Goal: Task Accomplishment & Management: Manage account settings

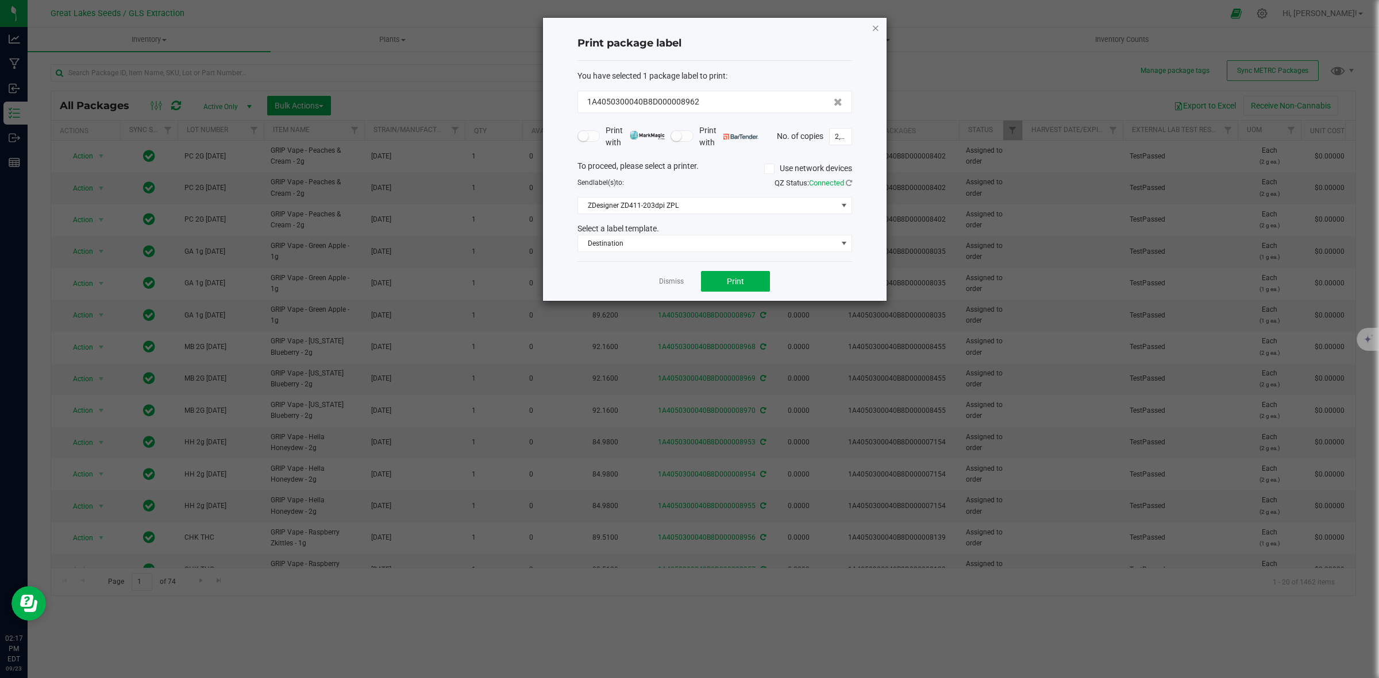
click at [877, 28] on icon "button" at bounding box center [875, 28] width 8 height 14
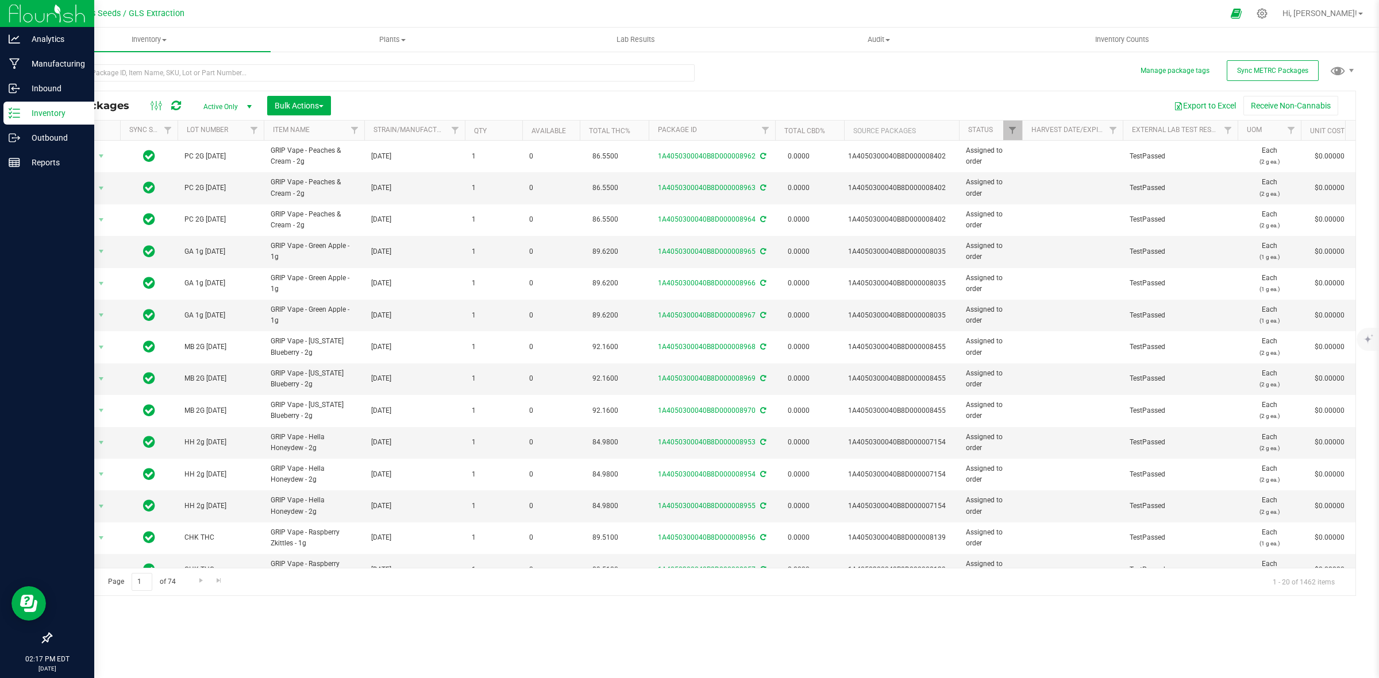
click at [40, 113] on p "Inventory" at bounding box center [54, 113] width 69 height 14
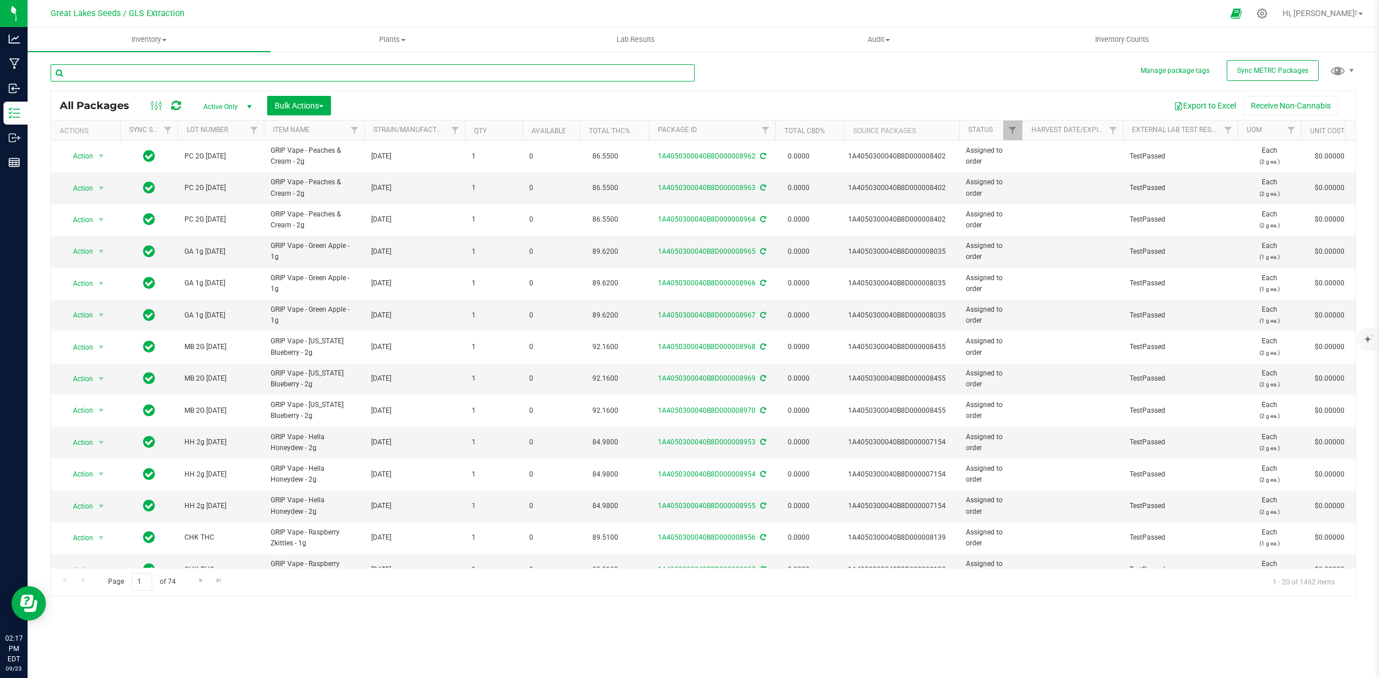
click at [160, 76] on input "text" at bounding box center [373, 72] width 644 height 17
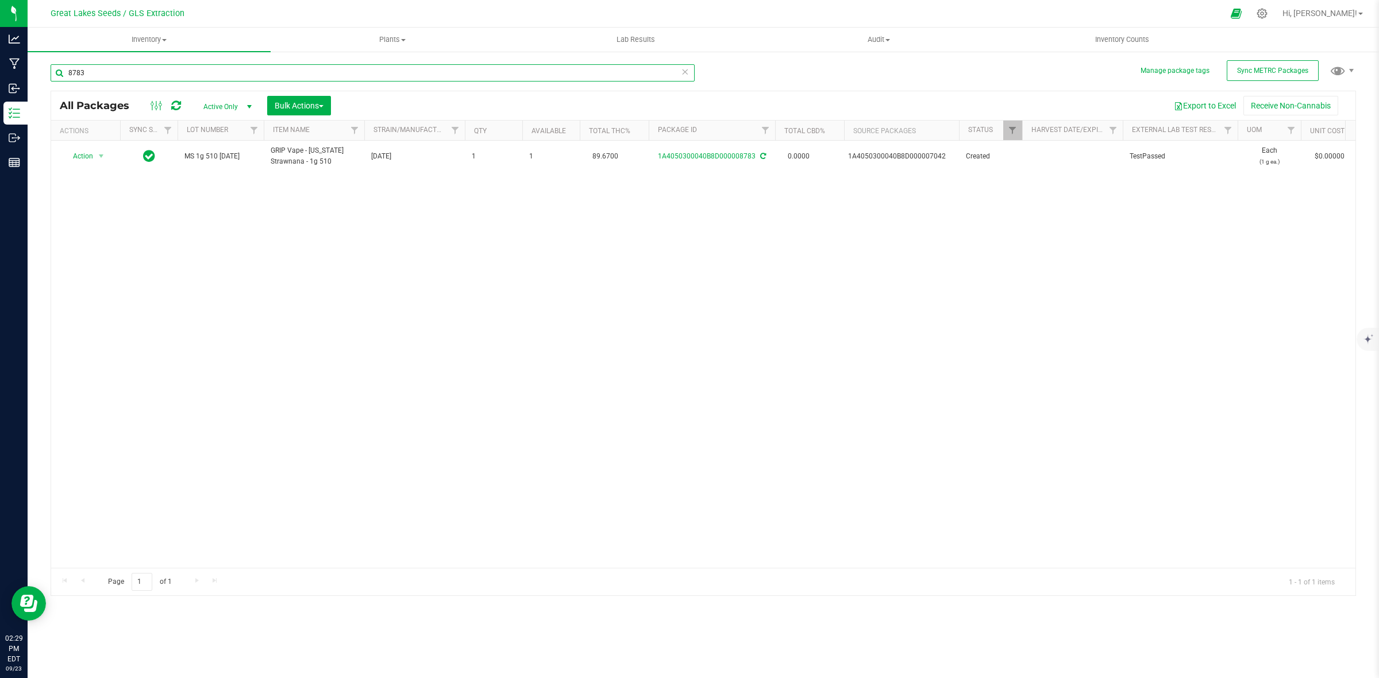
click at [104, 76] on input "8783" at bounding box center [373, 72] width 644 height 17
type input "8"
type input "6703"
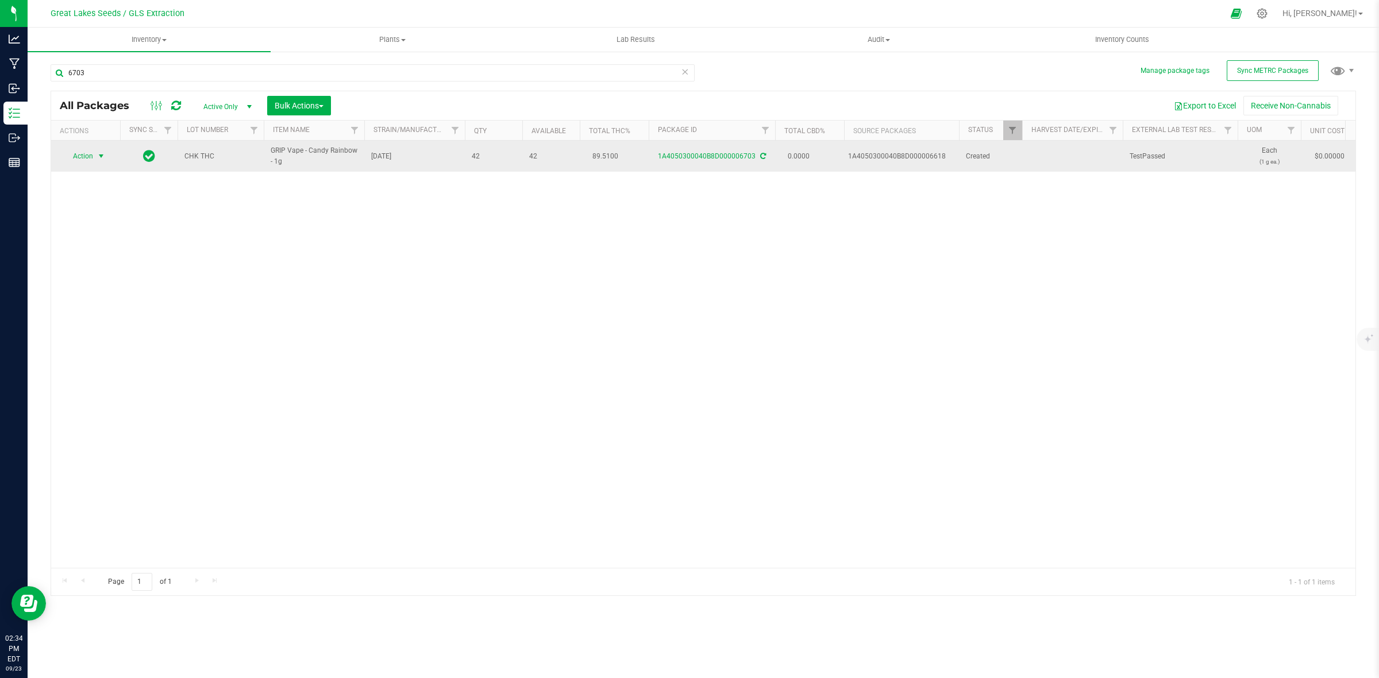
click at [98, 156] on span "select" at bounding box center [101, 156] width 9 height 9
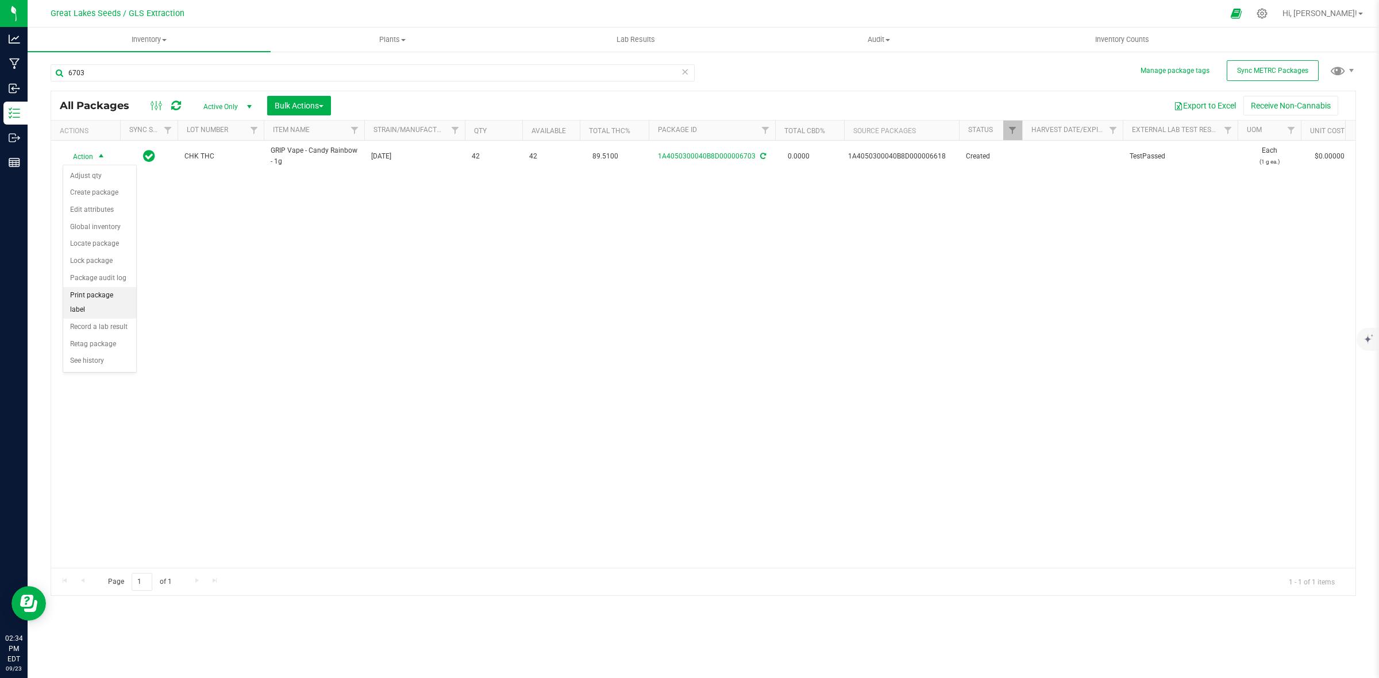
click at [103, 298] on li "Print package label" at bounding box center [99, 303] width 73 height 32
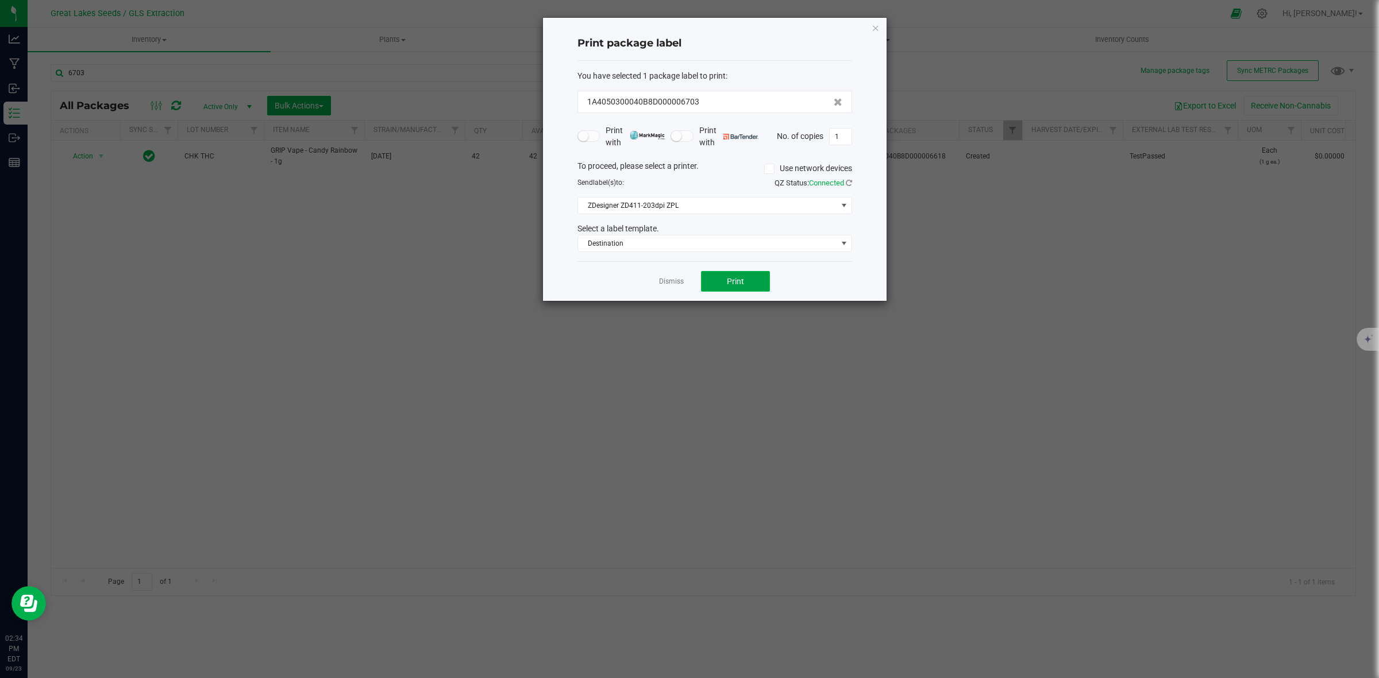
click at [753, 280] on button "Print" at bounding box center [735, 281] width 69 height 21
click at [844, 138] on input "1" at bounding box center [841, 137] width 22 height 16
type input "60"
click at [724, 280] on button "Print" at bounding box center [735, 281] width 69 height 21
click at [726, 286] on button "Print" at bounding box center [735, 281] width 69 height 21
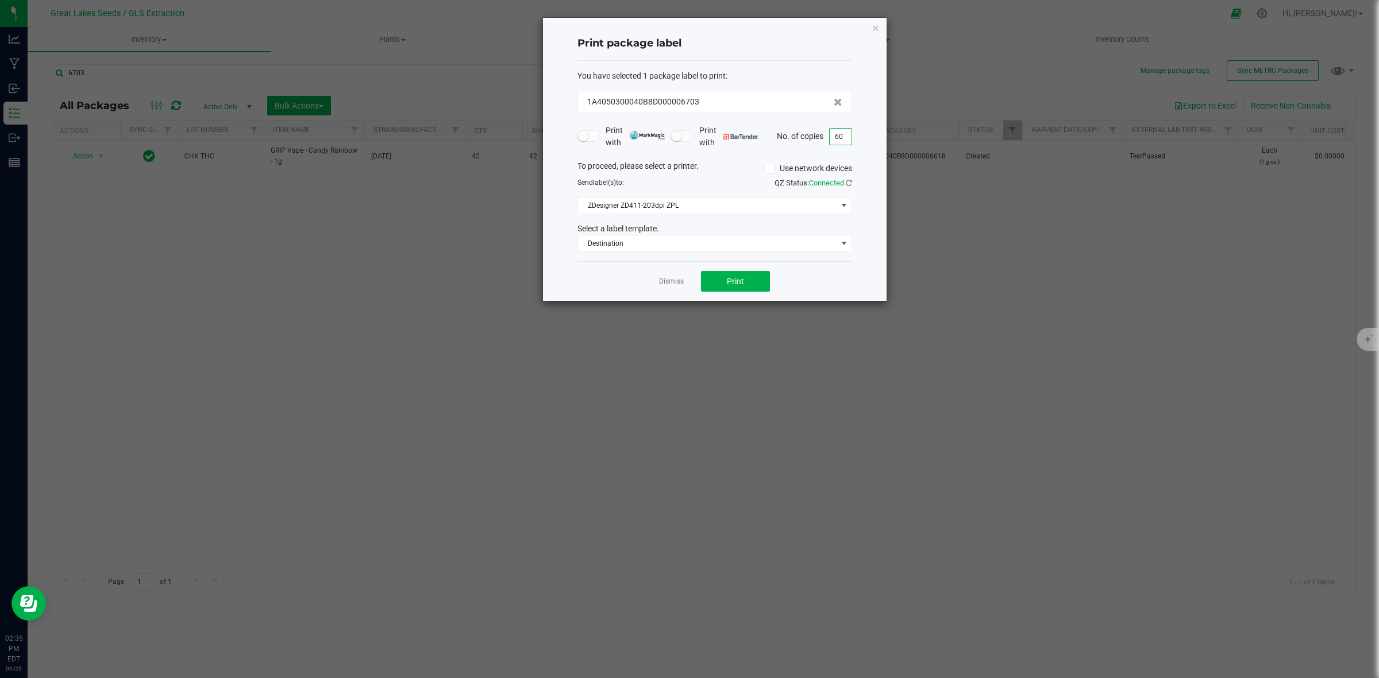
click at [843, 133] on input "60" at bounding box center [841, 137] width 22 height 16
type input "1"
click at [746, 284] on button "Print" at bounding box center [735, 281] width 69 height 21
click at [769, 284] on button "Print" at bounding box center [735, 281] width 69 height 21
click at [843, 138] on input "1" at bounding box center [841, 137] width 22 height 16
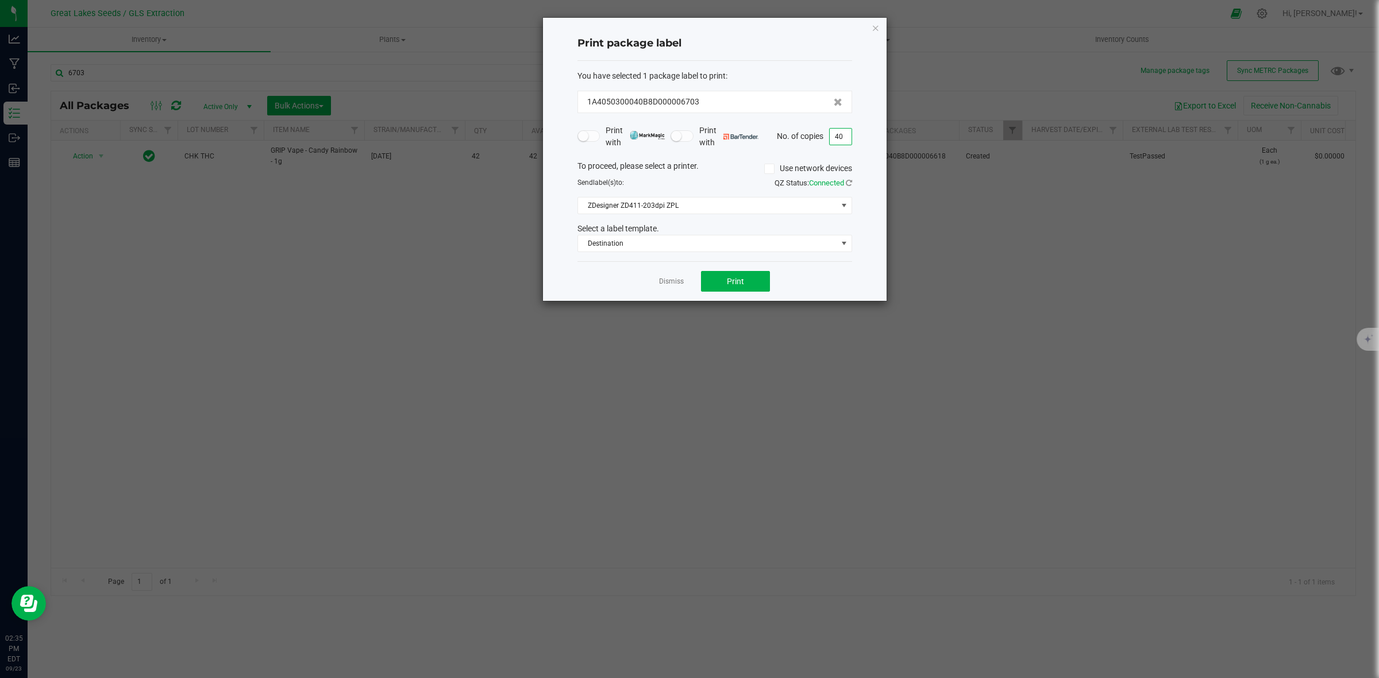
type input "40"
click at [719, 287] on button "Print" at bounding box center [735, 281] width 69 height 21
click at [731, 280] on span "Print" at bounding box center [735, 281] width 17 height 9
click at [840, 139] on input "40" at bounding box center [841, 137] width 22 height 16
type input "55"
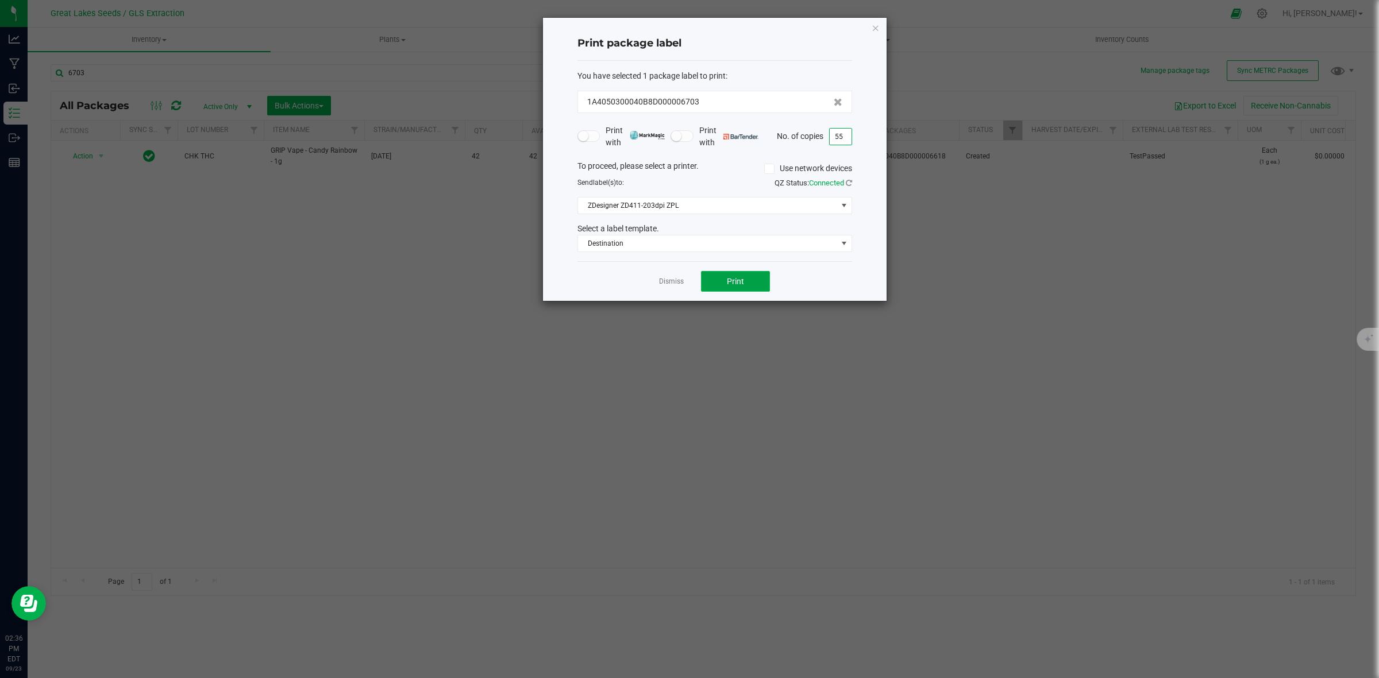
click at [711, 287] on button "Print" at bounding box center [735, 281] width 69 height 21
click at [875, 26] on icon "button" at bounding box center [875, 28] width 8 height 14
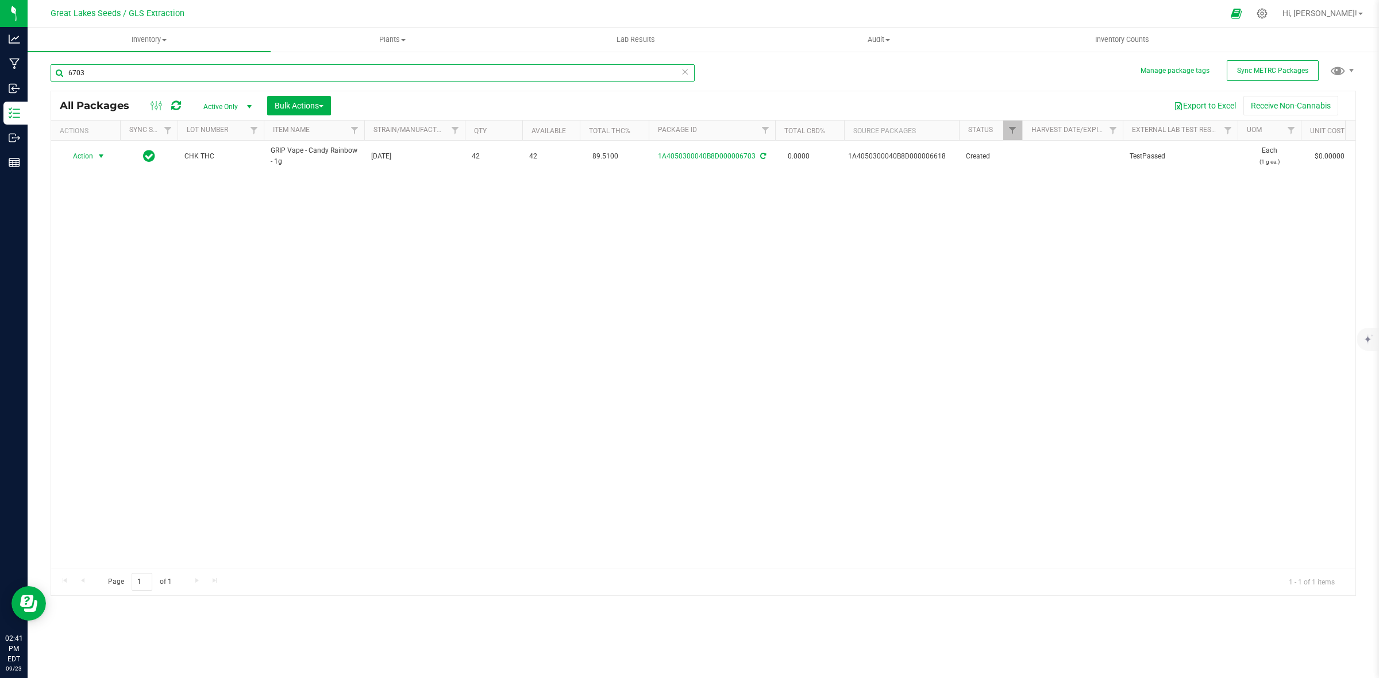
click at [126, 71] on input "6703" at bounding box center [373, 72] width 644 height 17
type input "6"
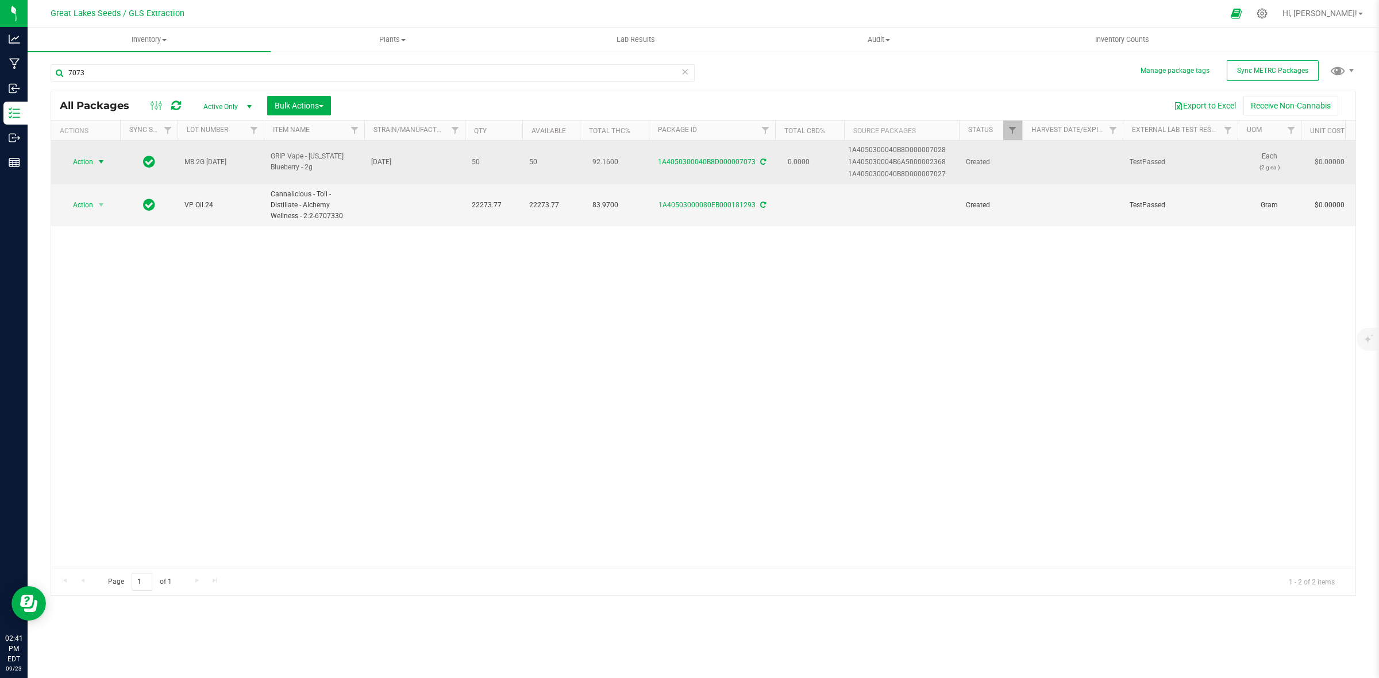
click at [99, 161] on span "select" at bounding box center [101, 161] width 9 height 9
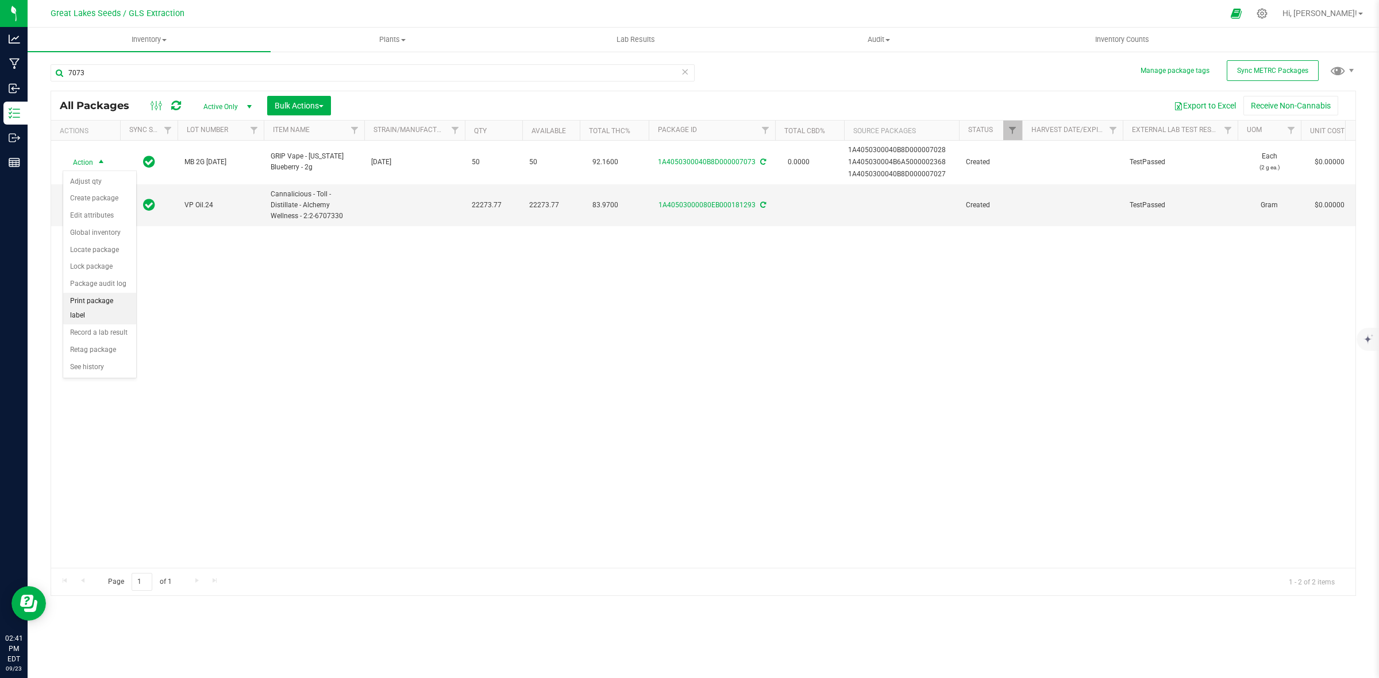
click at [93, 306] on li "Print package label" at bounding box center [99, 309] width 73 height 32
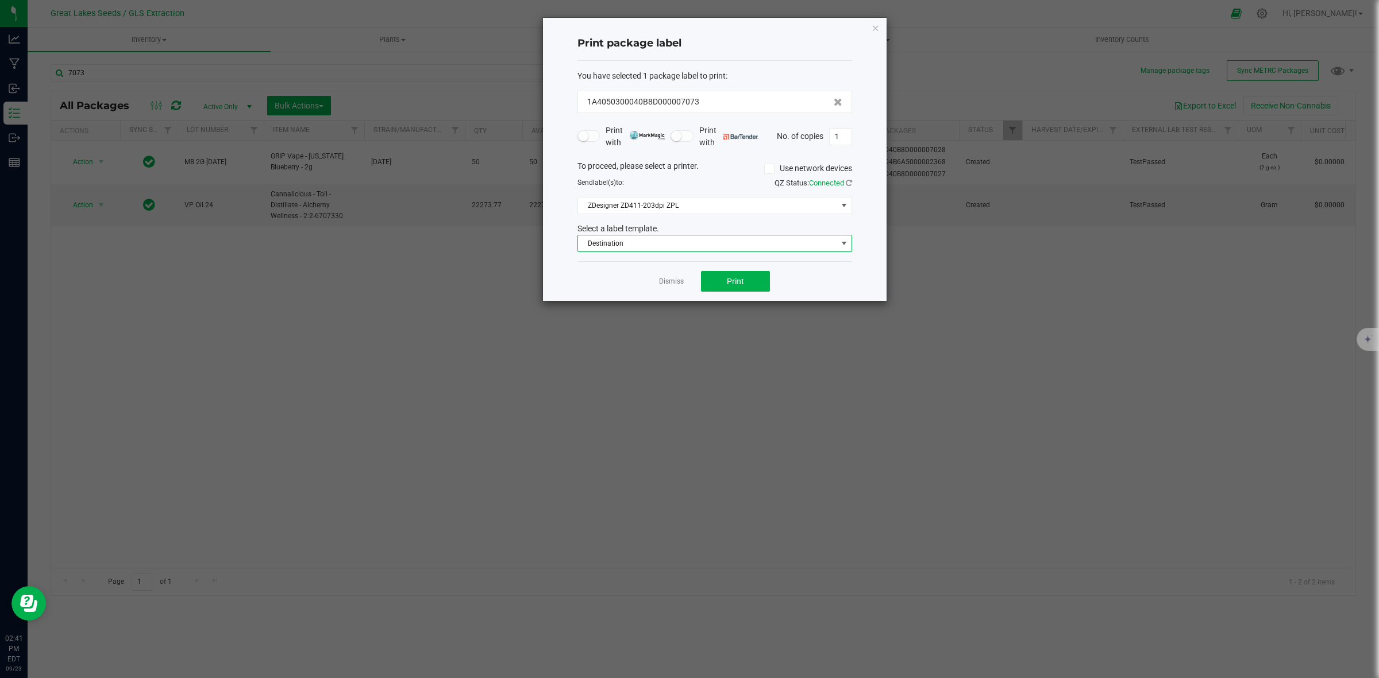
click at [666, 246] on span "Destination" at bounding box center [707, 244] width 259 height 16
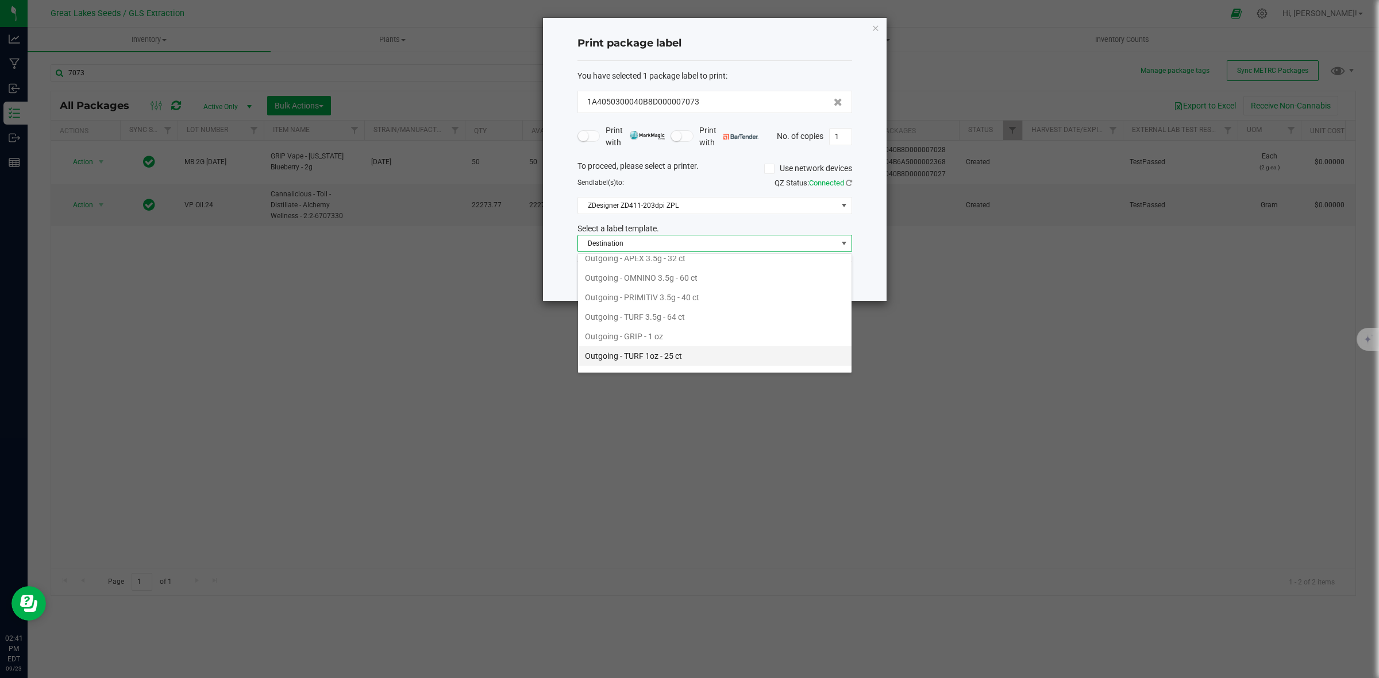
scroll to position [420, 0]
click at [629, 321] on li "Outgoing GRIP - VAPE" at bounding box center [714, 323] width 273 height 20
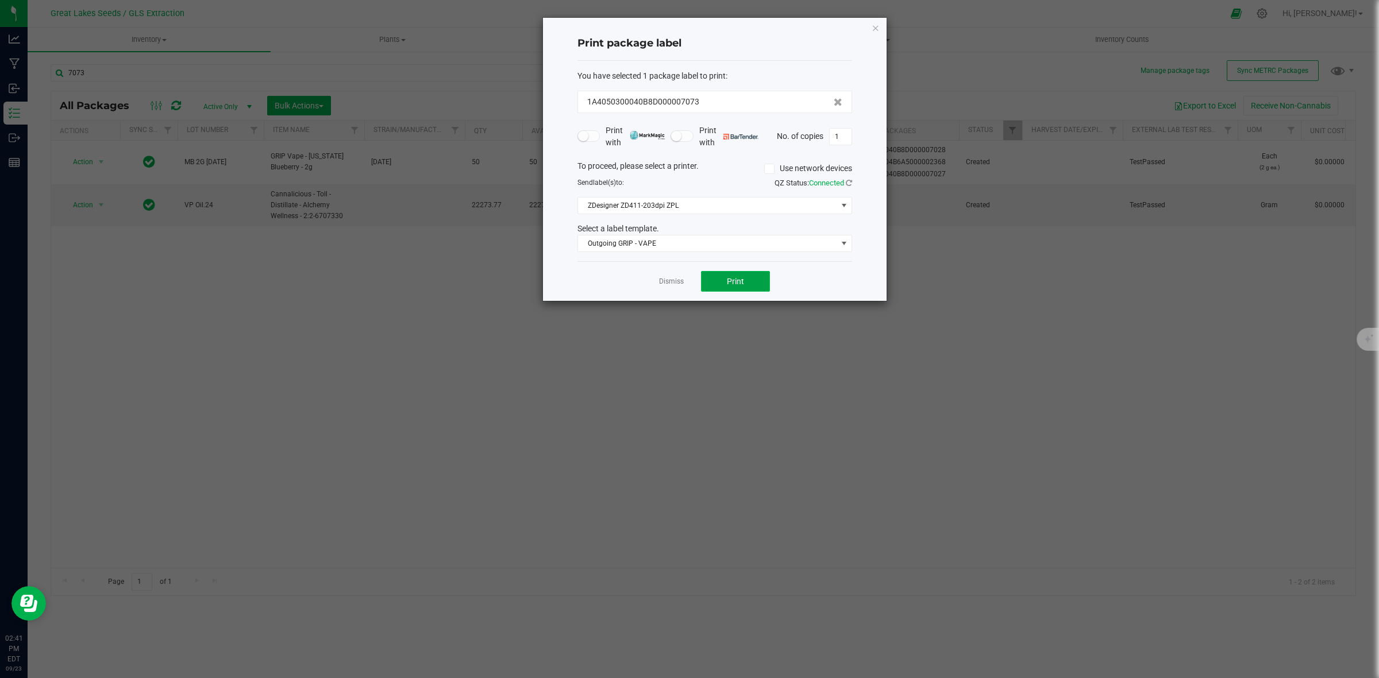
click at [725, 288] on button "Print" at bounding box center [735, 281] width 69 height 21
click at [875, 26] on icon "button" at bounding box center [875, 28] width 8 height 14
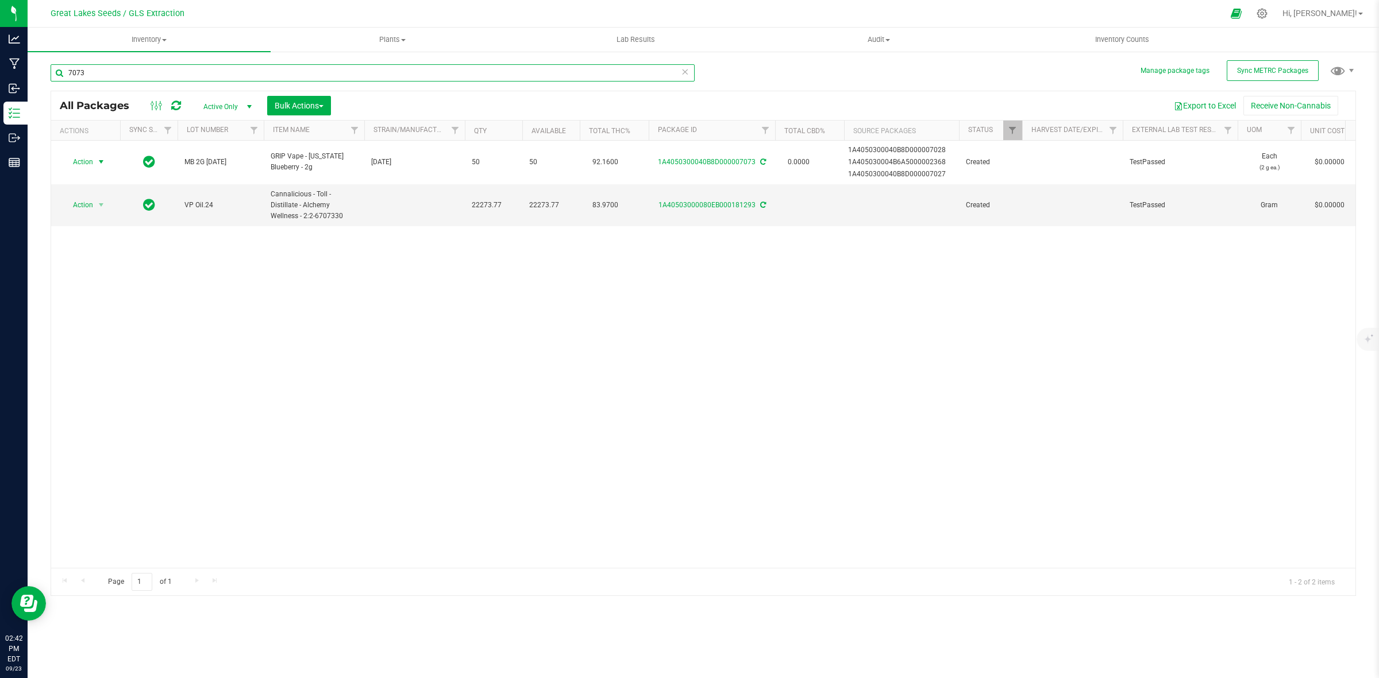
click at [104, 76] on input "7073" at bounding box center [373, 72] width 644 height 17
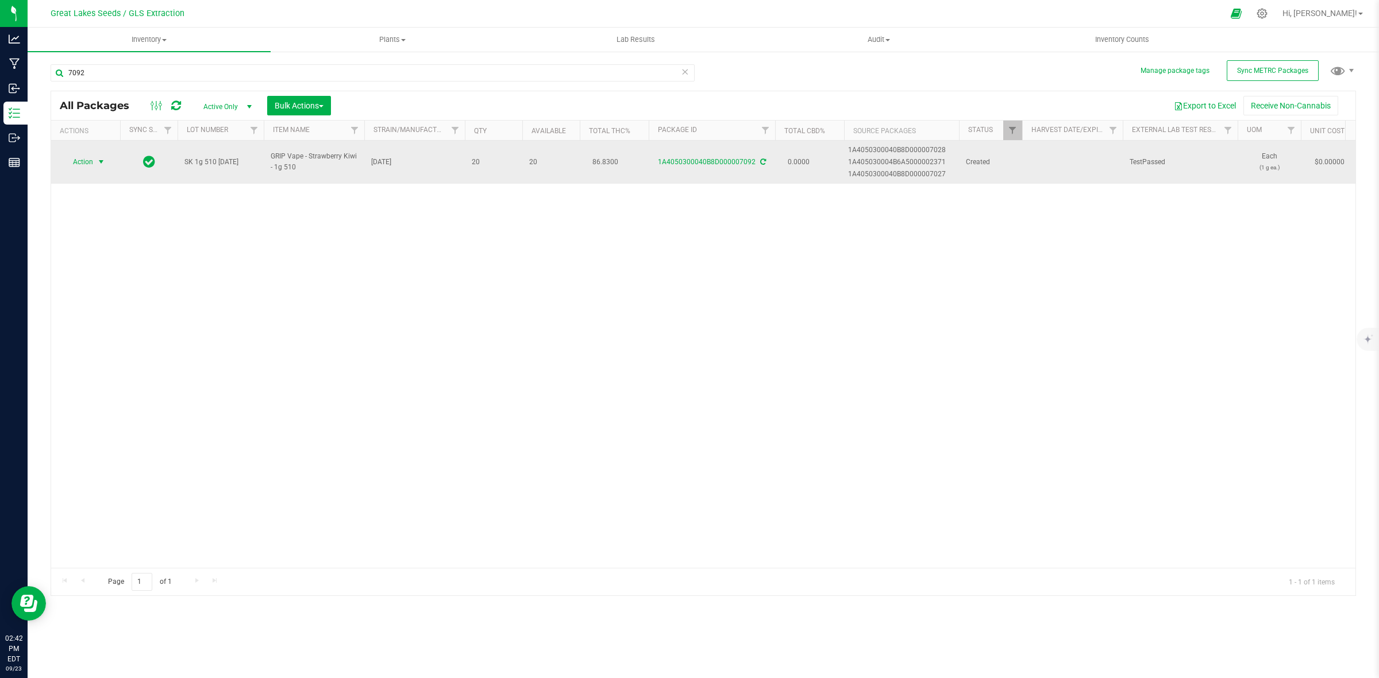
click at [101, 160] on span "select" at bounding box center [101, 161] width 9 height 9
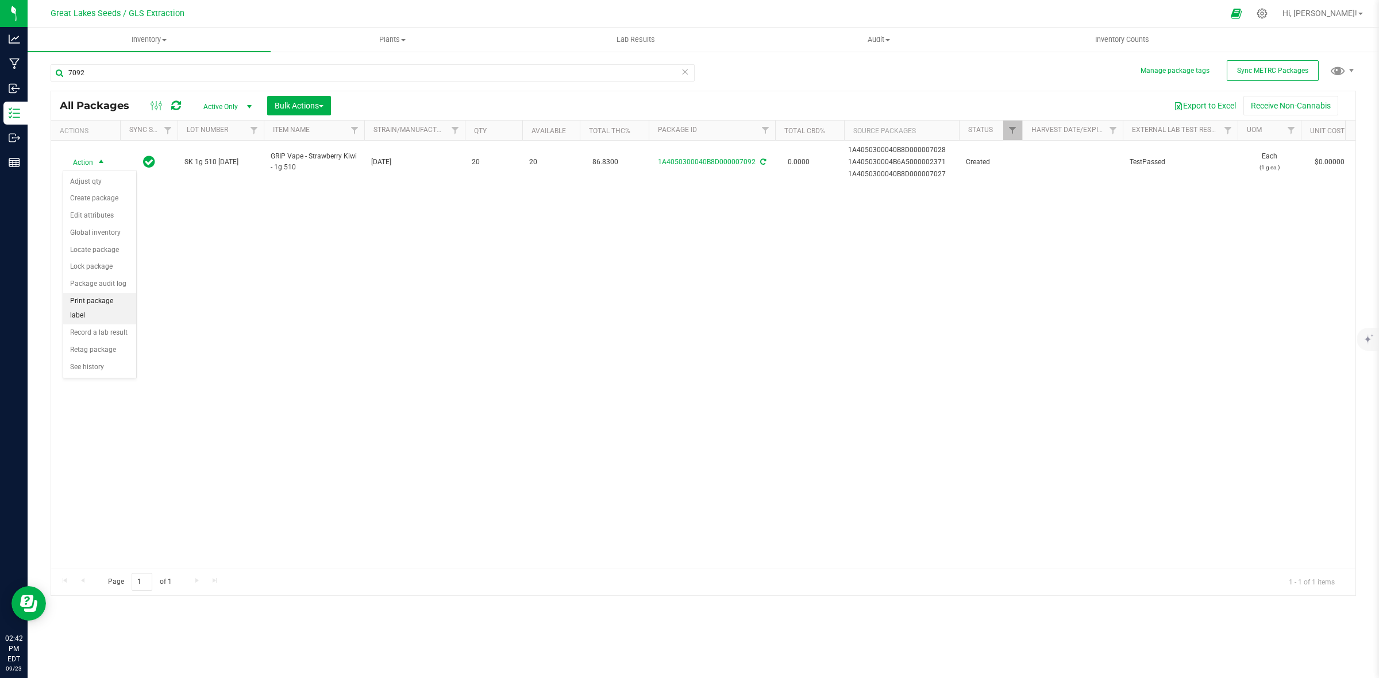
click at [97, 304] on li "Print package label" at bounding box center [99, 309] width 73 height 32
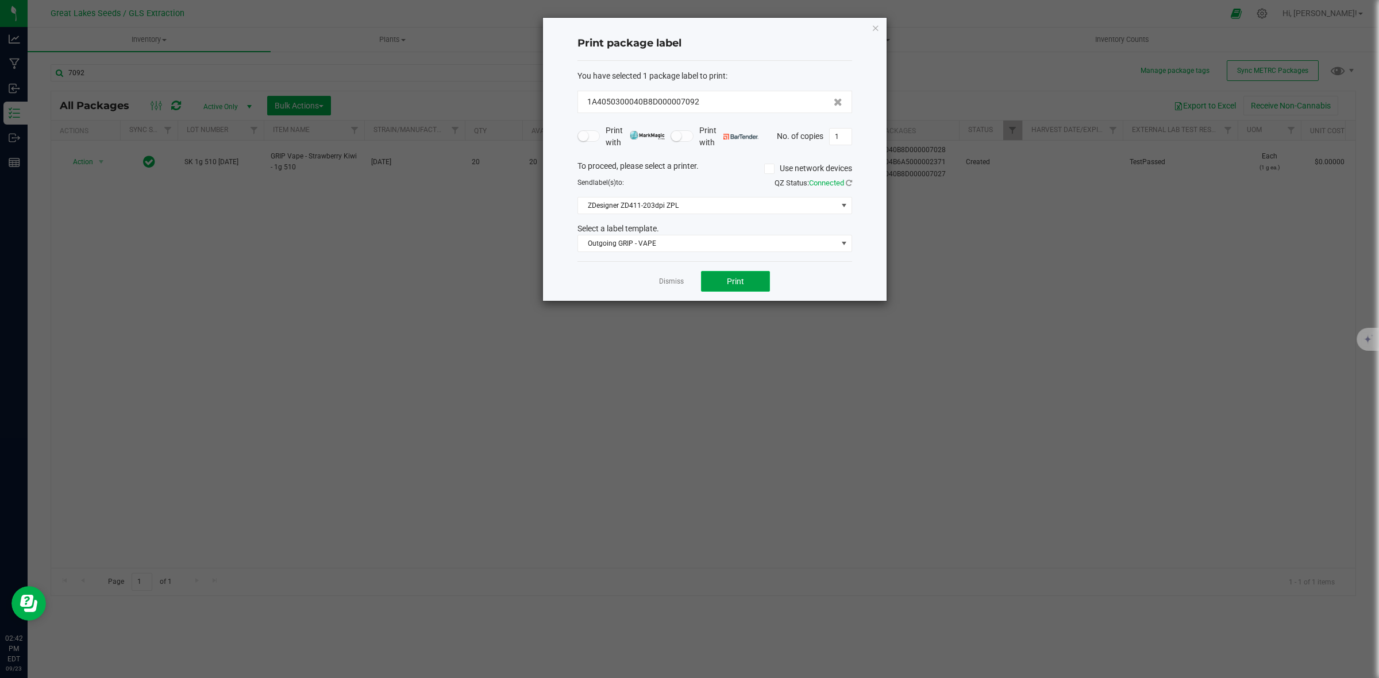
click at [727, 284] on span "Print" at bounding box center [735, 281] width 17 height 9
click at [880, 29] on div "Print package label You have selected 1 package label to print : 1A4050300040B8…" at bounding box center [715, 159] width 344 height 283
click at [876, 24] on icon "button" at bounding box center [875, 28] width 8 height 14
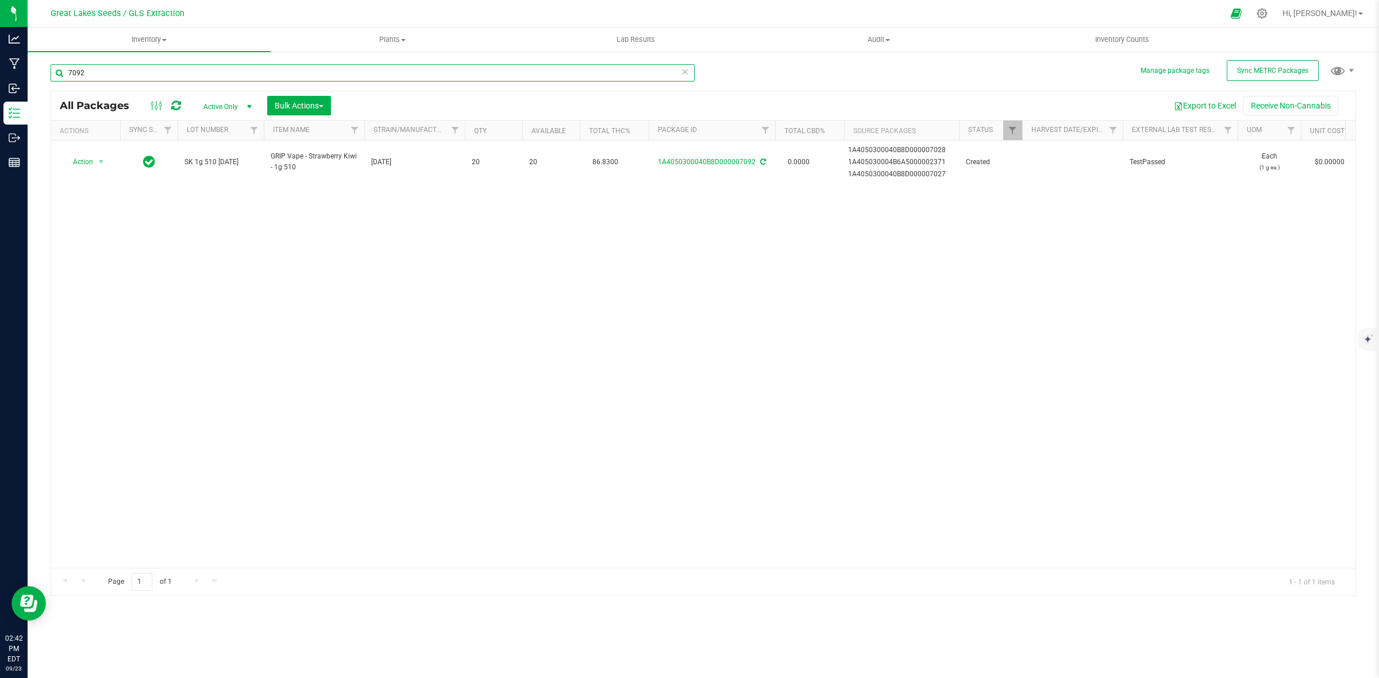
click at [94, 70] on input "7092" at bounding box center [373, 72] width 644 height 17
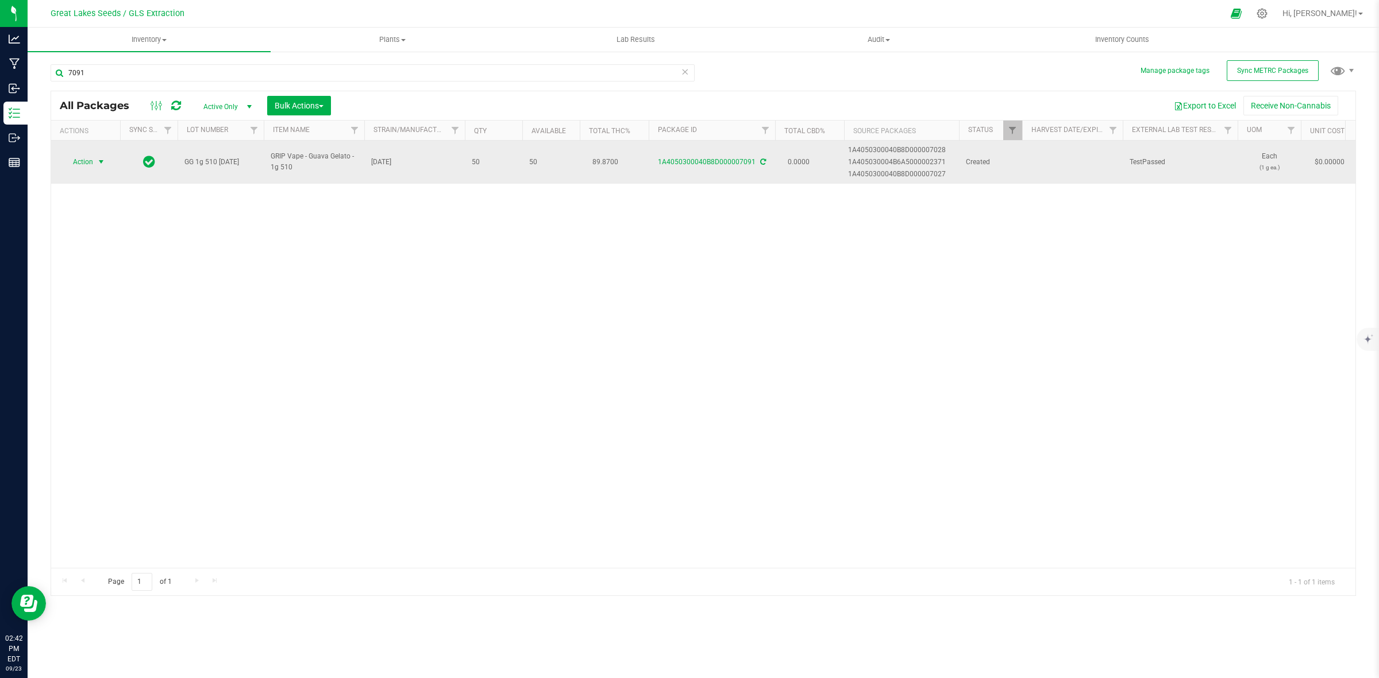
click at [98, 156] on span "select" at bounding box center [101, 162] width 14 height 16
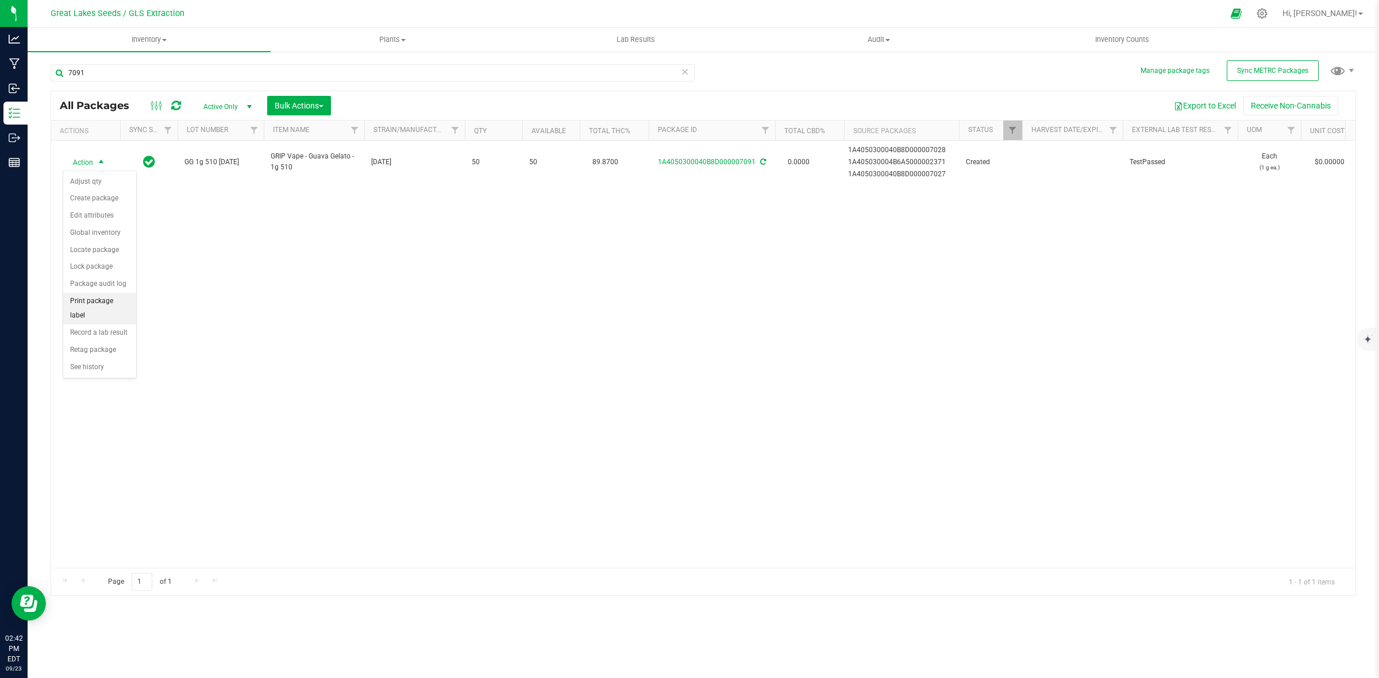
click at [80, 300] on li "Print package label" at bounding box center [99, 309] width 73 height 32
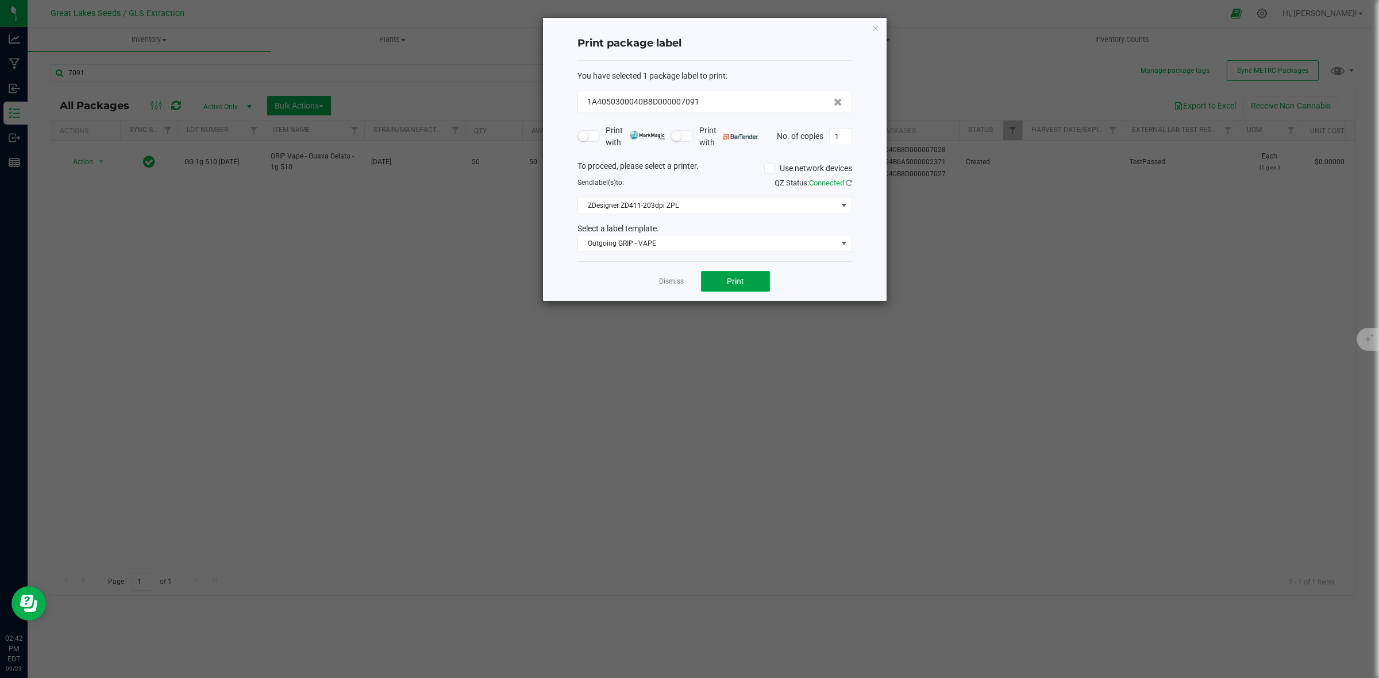
click at [731, 285] on span "Print" at bounding box center [735, 281] width 17 height 9
click at [871, 25] on icon "button" at bounding box center [875, 28] width 8 height 14
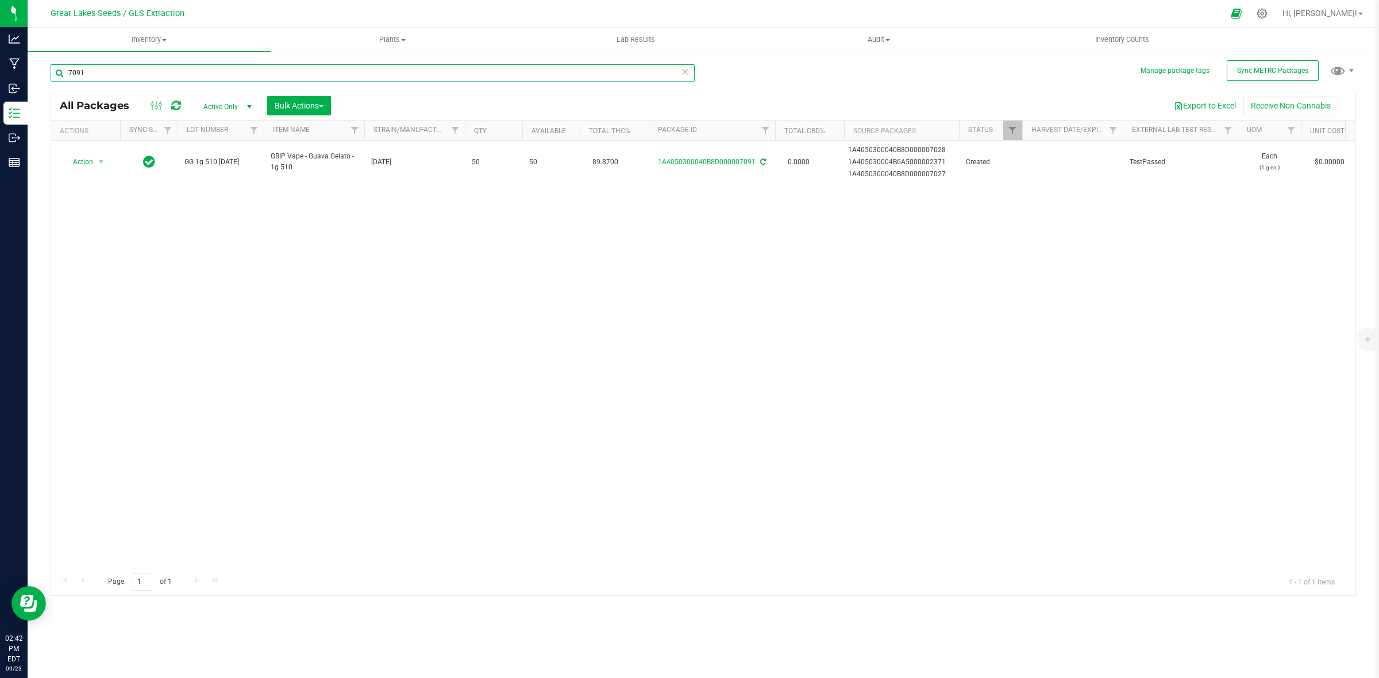
click at [121, 72] on input "7091" at bounding box center [373, 72] width 644 height 17
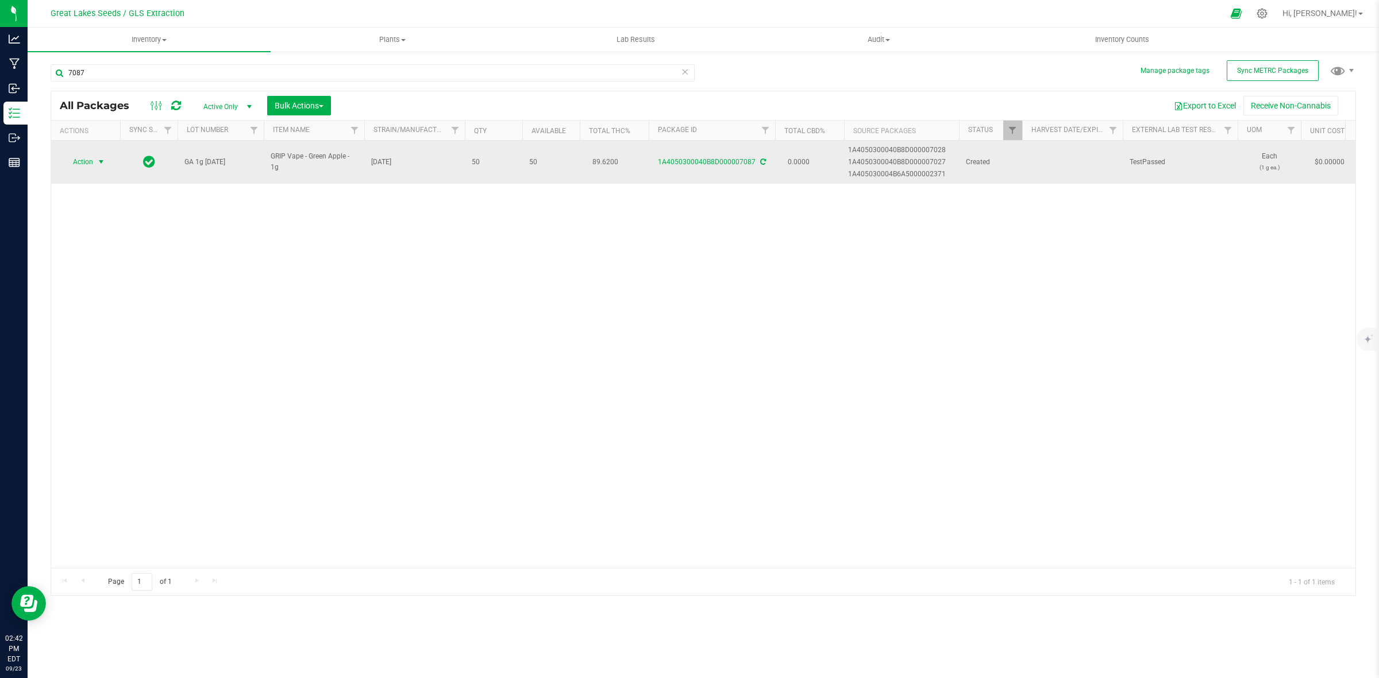
click at [99, 167] on span "select" at bounding box center [101, 161] width 9 height 9
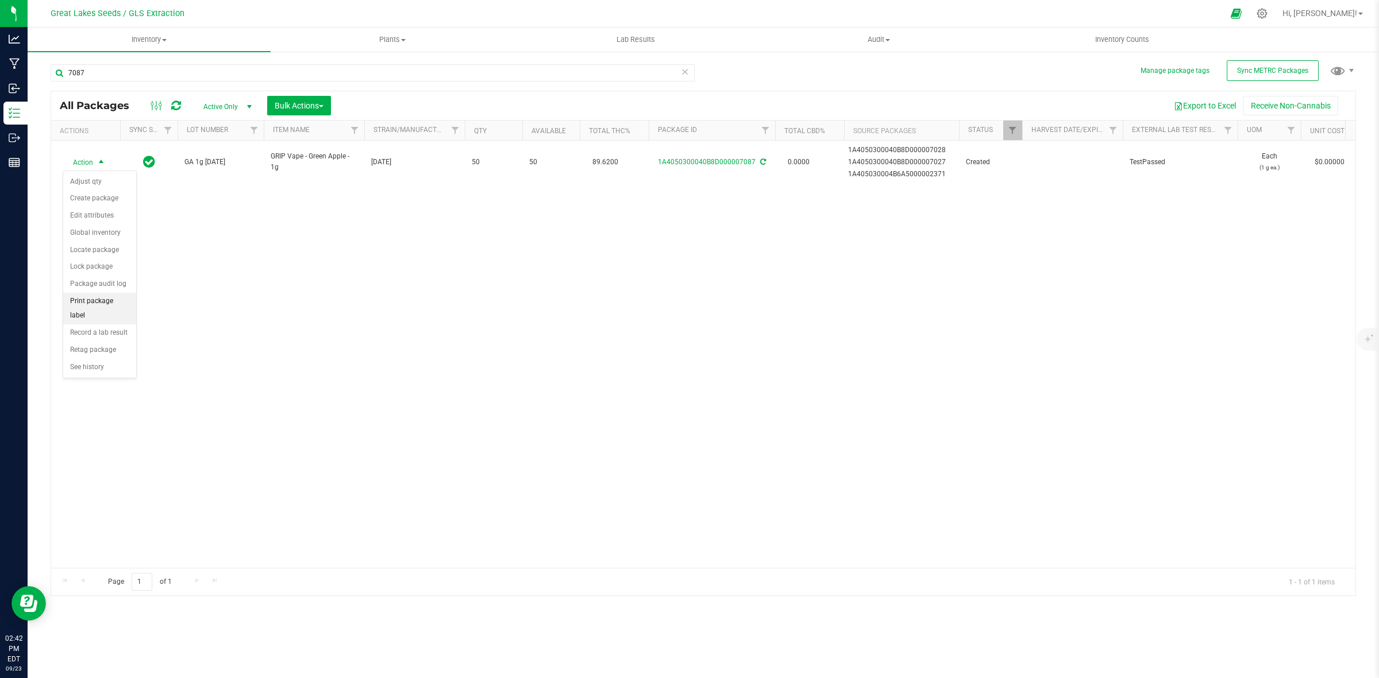
click at [101, 297] on li "Print package label" at bounding box center [99, 309] width 73 height 32
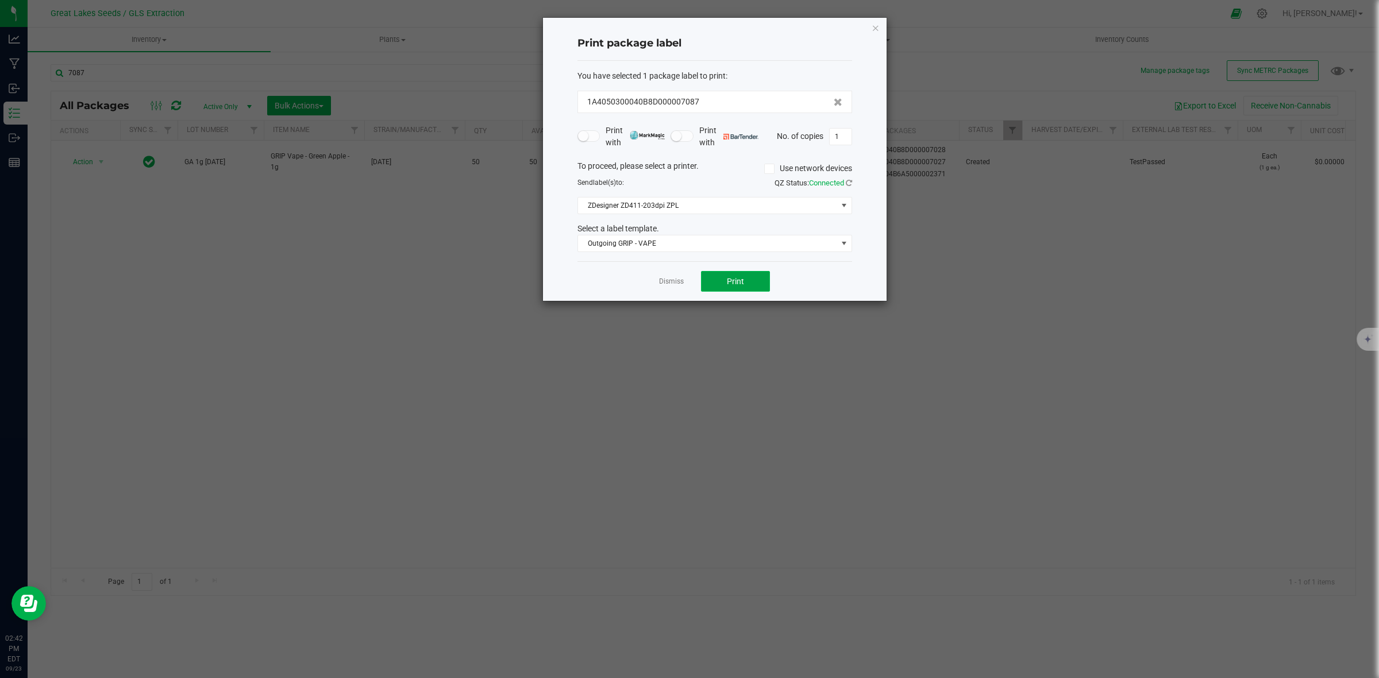
click at [741, 286] on span "Print" at bounding box center [735, 281] width 17 height 9
click at [877, 26] on icon "button" at bounding box center [875, 28] width 8 height 14
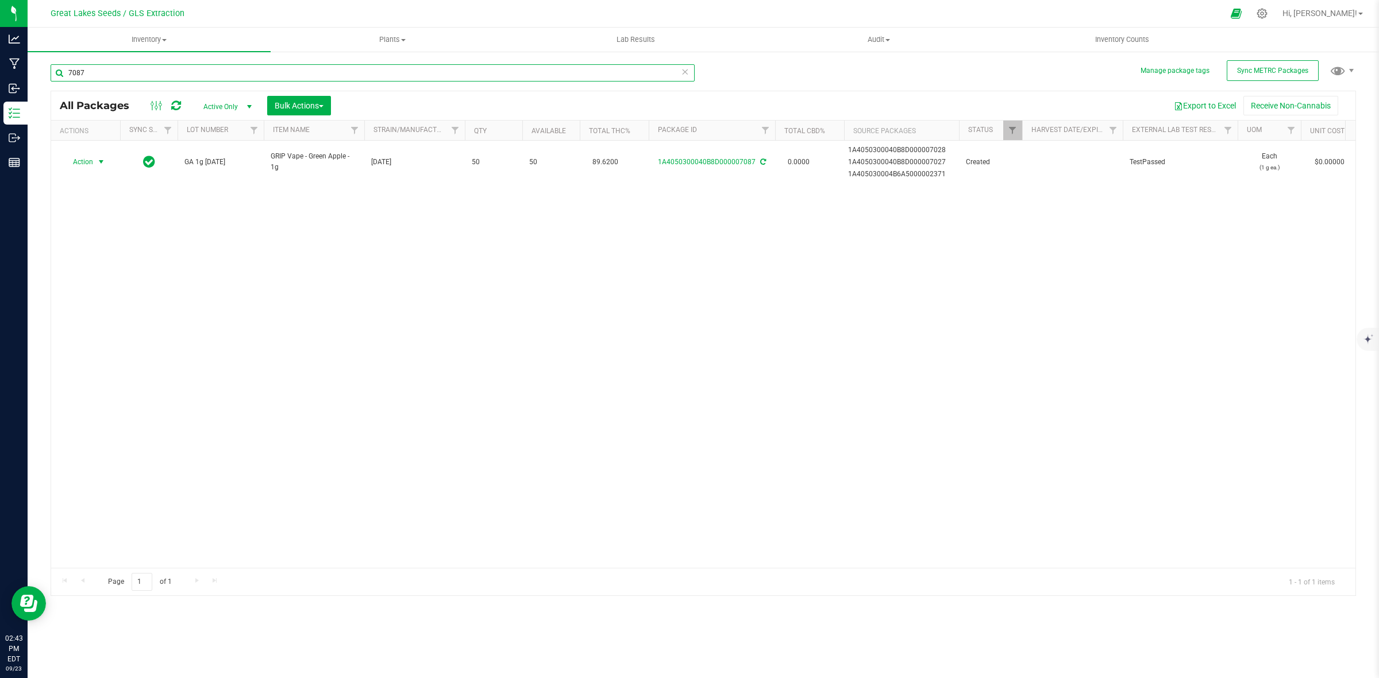
click at [105, 72] on input "7087" at bounding box center [373, 72] width 644 height 17
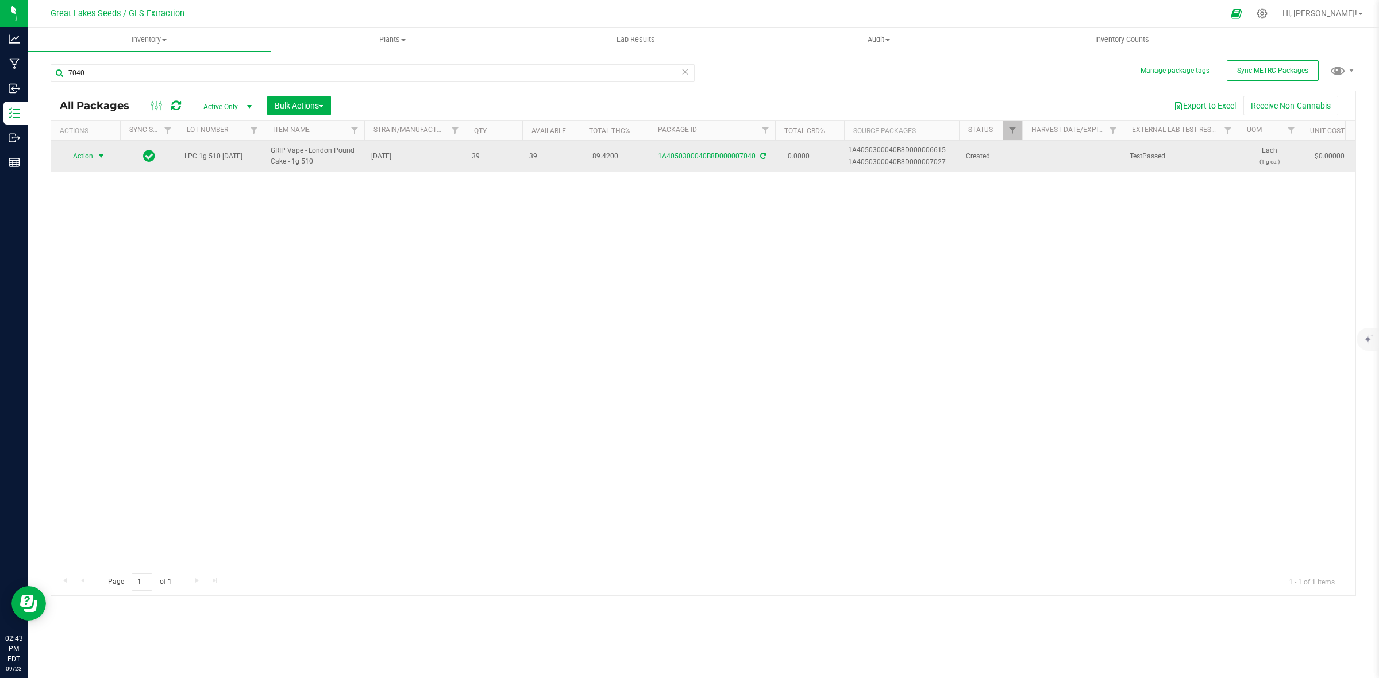
click at [101, 155] on span "select" at bounding box center [101, 156] width 9 height 9
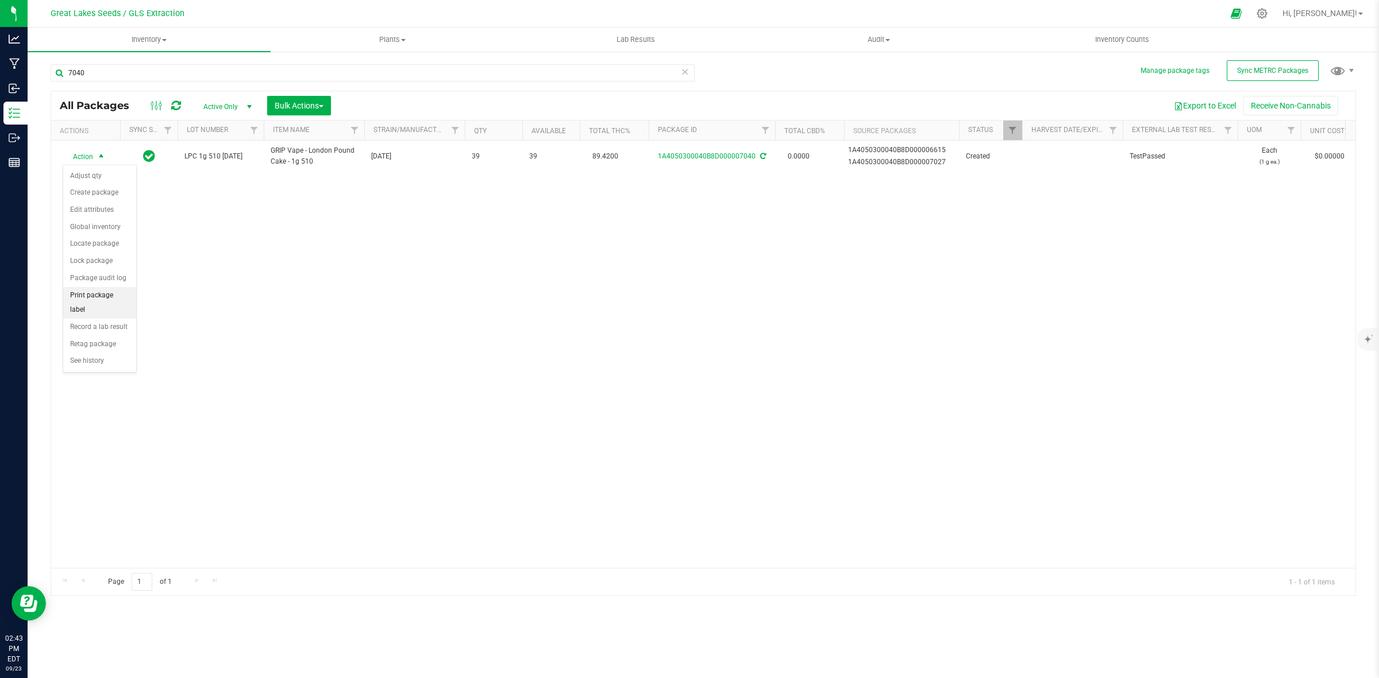
click at [97, 292] on li "Print package label" at bounding box center [99, 303] width 73 height 32
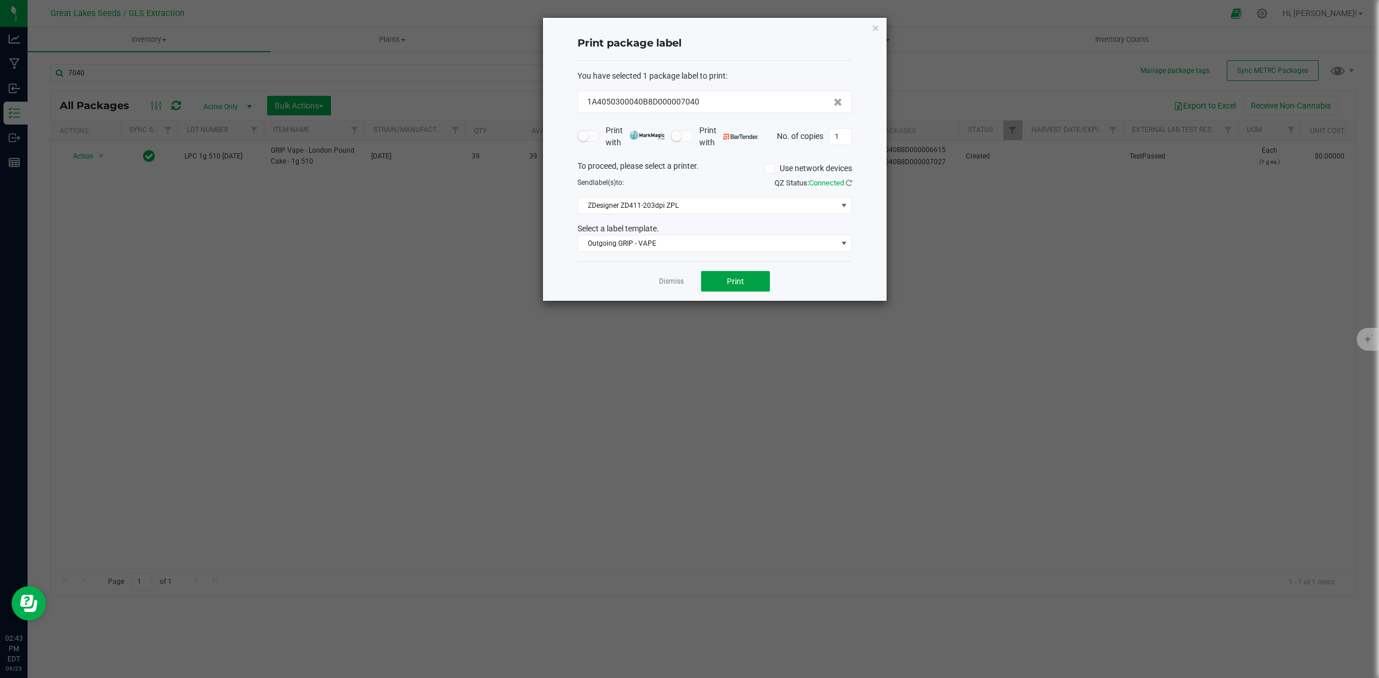
click at [707, 286] on button "Print" at bounding box center [735, 281] width 69 height 21
click at [874, 24] on icon "button" at bounding box center [875, 28] width 8 height 14
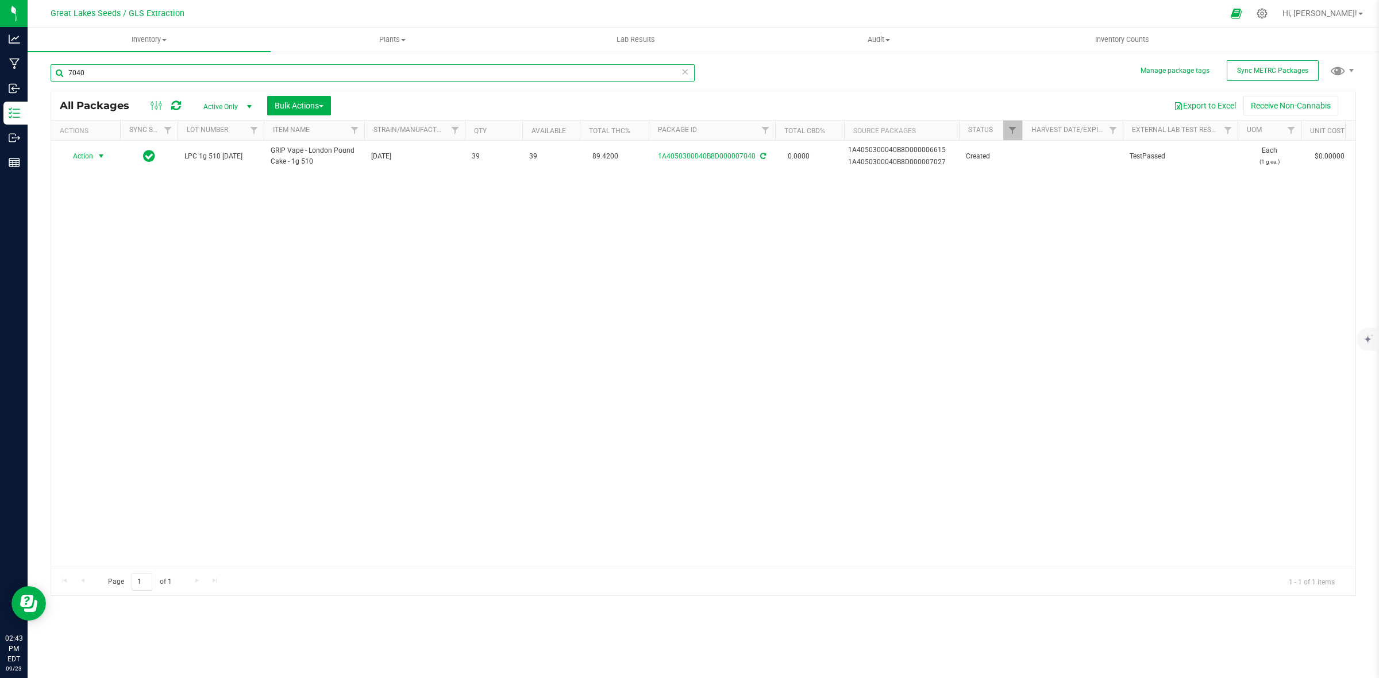
click at [111, 75] on input "7040" at bounding box center [373, 72] width 644 height 17
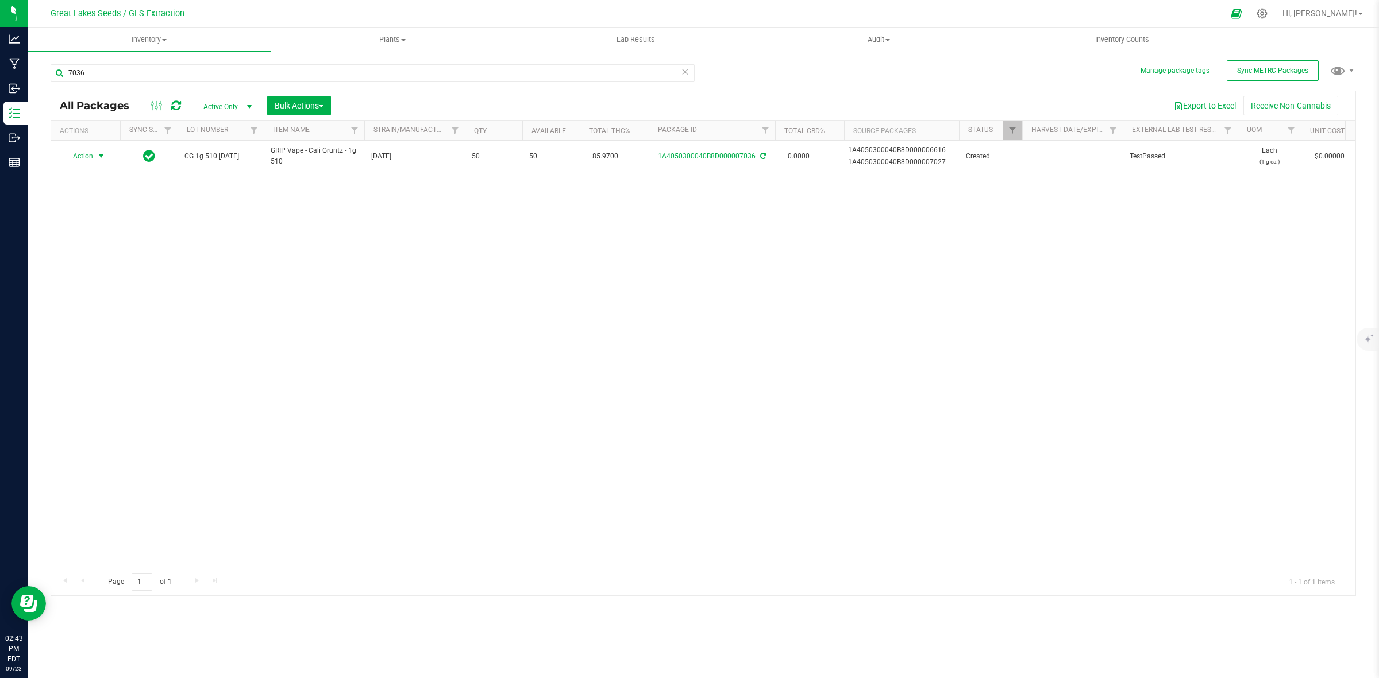
click at [102, 158] on span "select" at bounding box center [101, 156] width 9 height 9
click at [95, 296] on li "Print package label" at bounding box center [99, 303] width 73 height 32
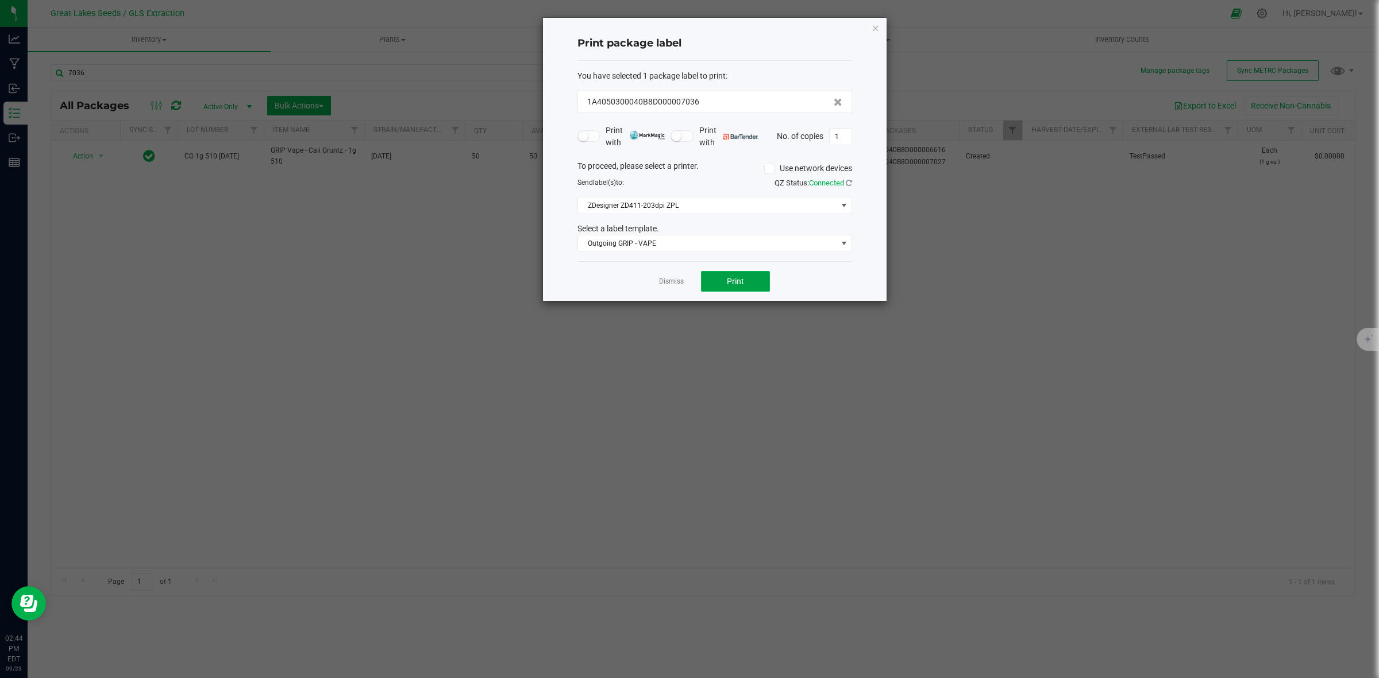
click at [730, 277] on span "Print" at bounding box center [735, 281] width 17 height 9
click at [876, 29] on icon "button" at bounding box center [875, 28] width 8 height 14
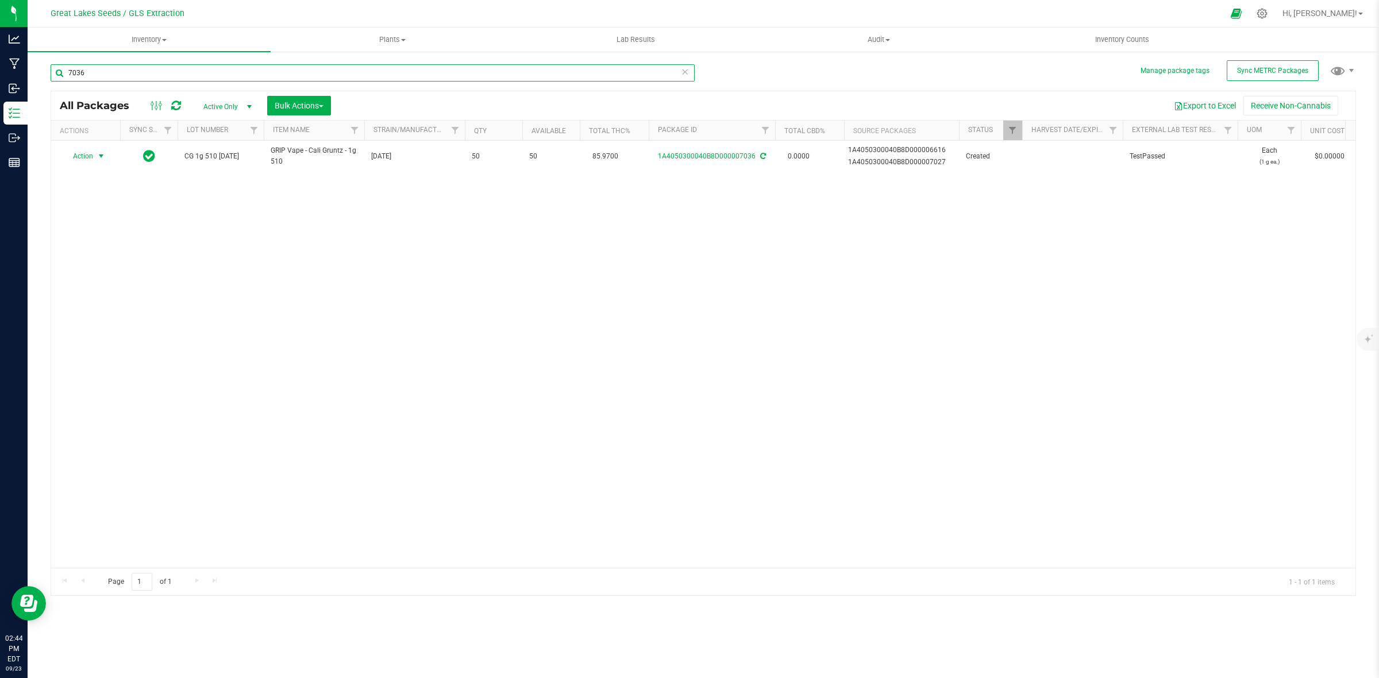
click at [114, 74] on input "7036" at bounding box center [373, 72] width 644 height 17
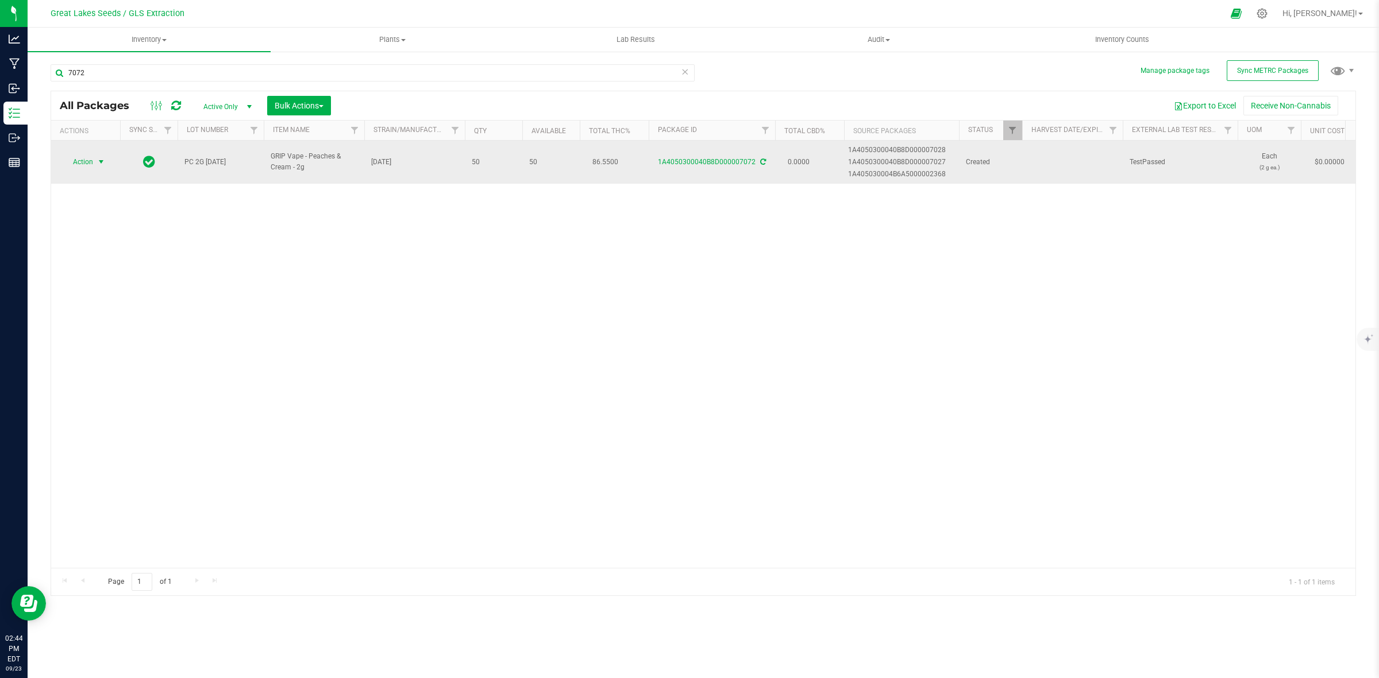
click at [102, 159] on span "select" at bounding box center [101, 161] width 9 height 9
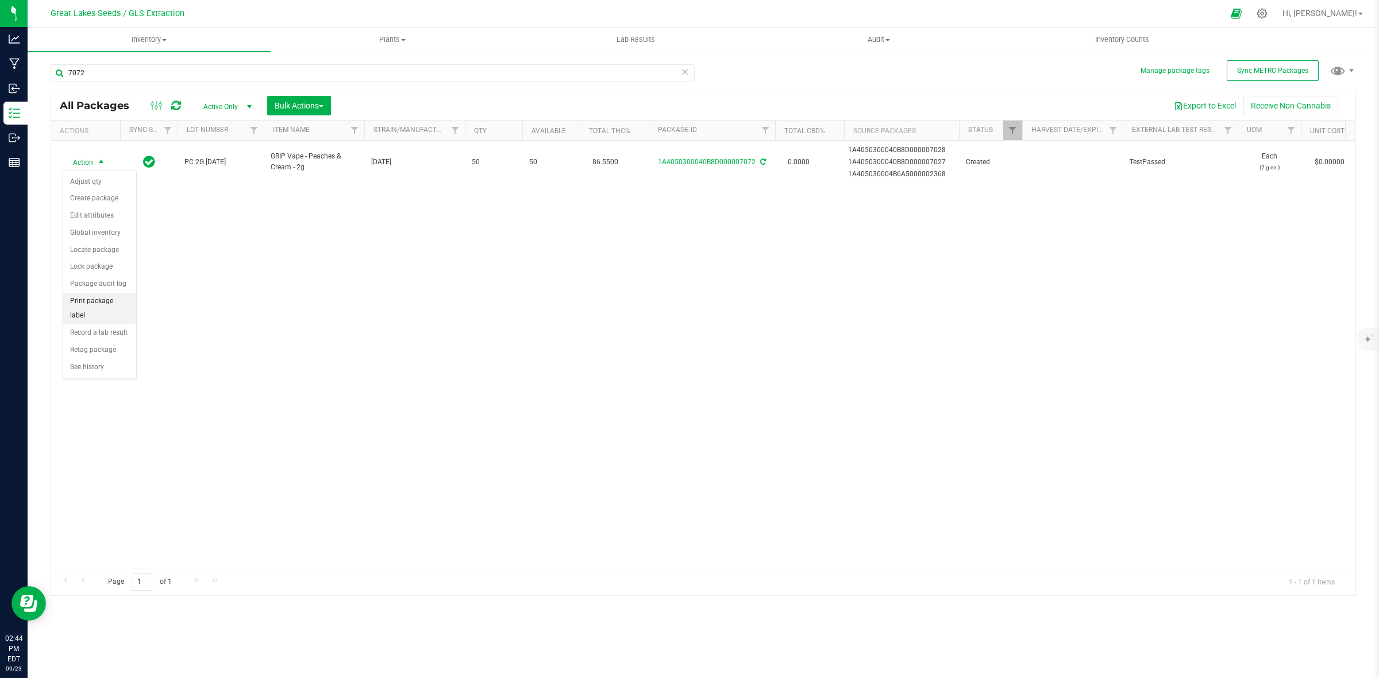
click at [87, 300] on li "Print package label" at bounding box center [99, 309] width 73 height 32
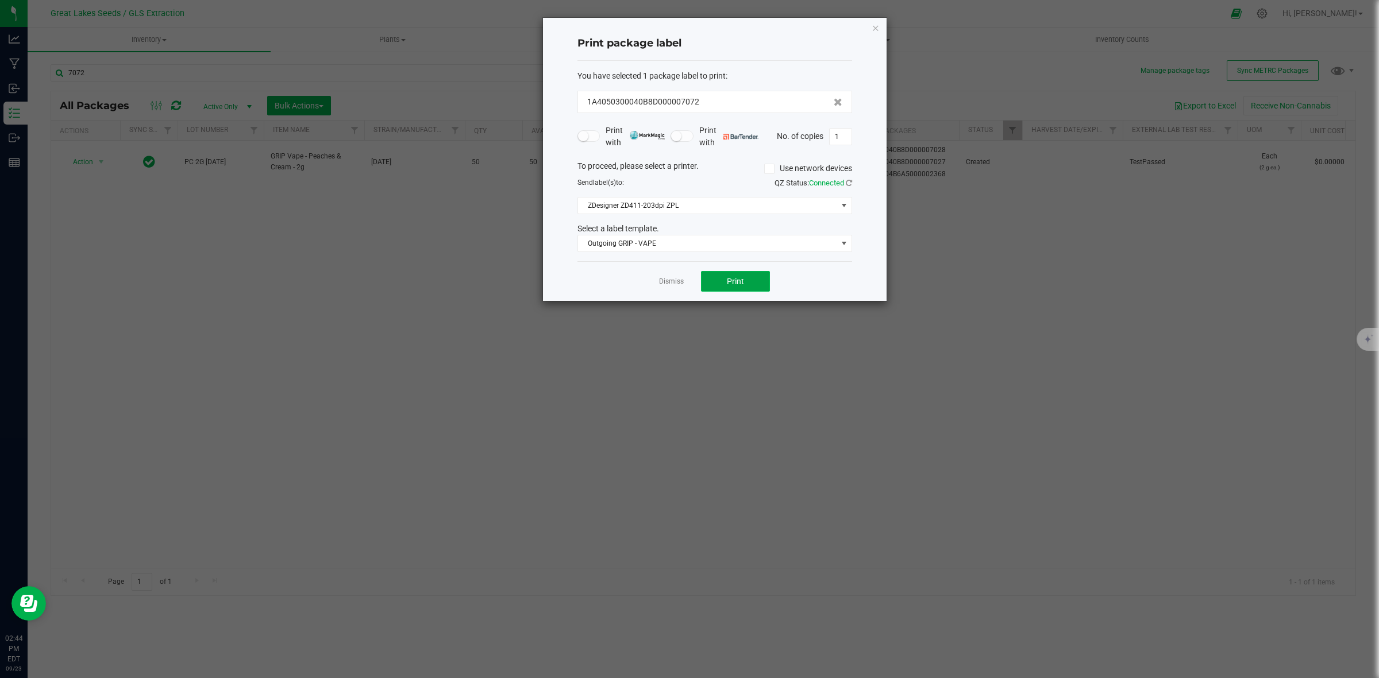
click at [746, 286] on button "Print" at bounding box center [735, 281] width 69 height 21
click at [879, 27] on icon "button" at bounding box center [875, 28] width 8 height 14
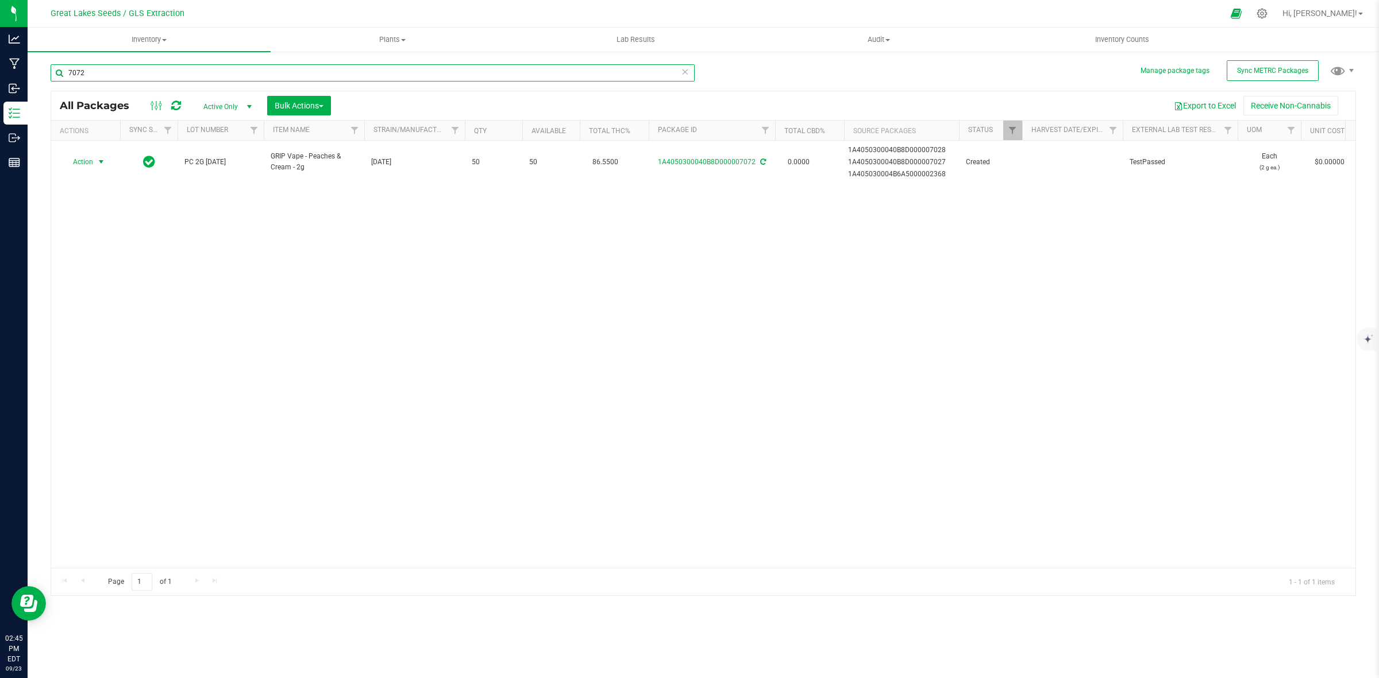
click at [110, 69] on input "7072" at bounding box center [373, 72] width 644 height 17
type input "7"
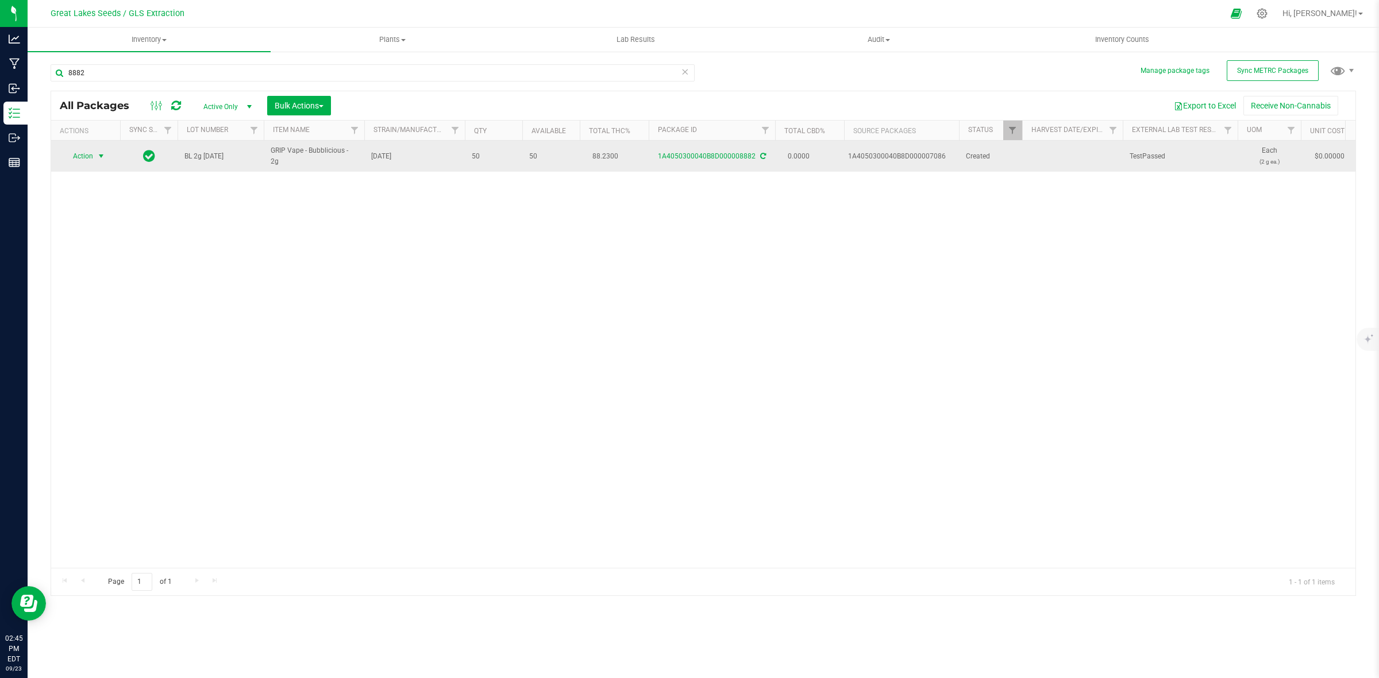
click at [103, 156] on span "select" at bounding box center [101, 156] width 9 height 9
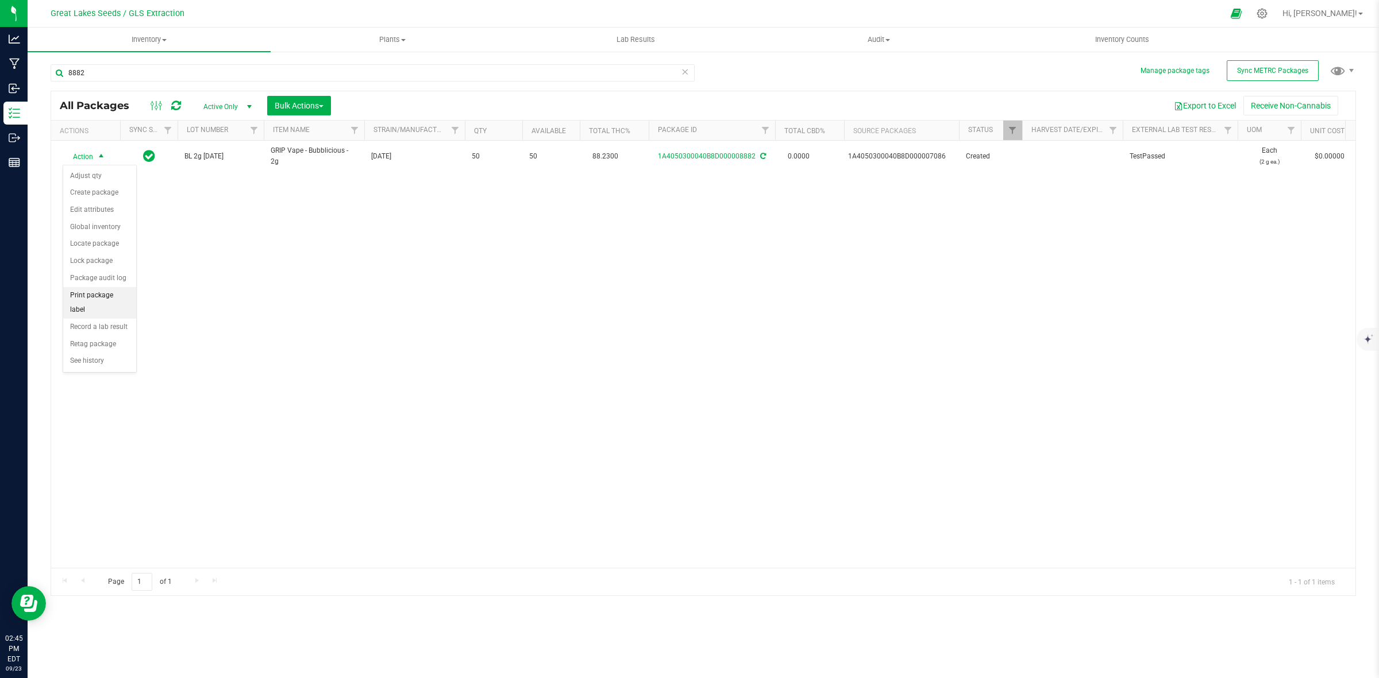
click at [105, 300] on li "Print package label" at bounding box center [99, 303] width 73 height 32
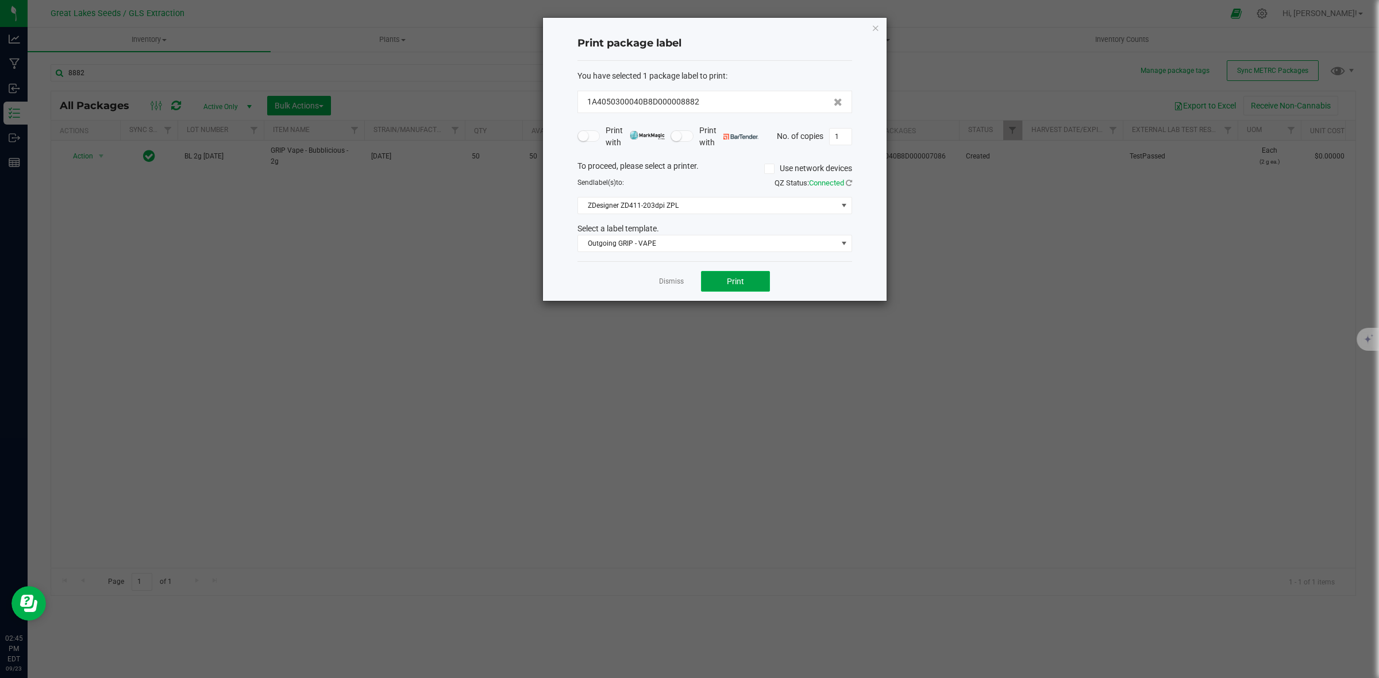
click at [724, 277] on button "Print" at bounding box center [735, 281] width 69 height 21
click at [874, 24] on icon "button" at bounding box center [875, 28] width 8 height 14
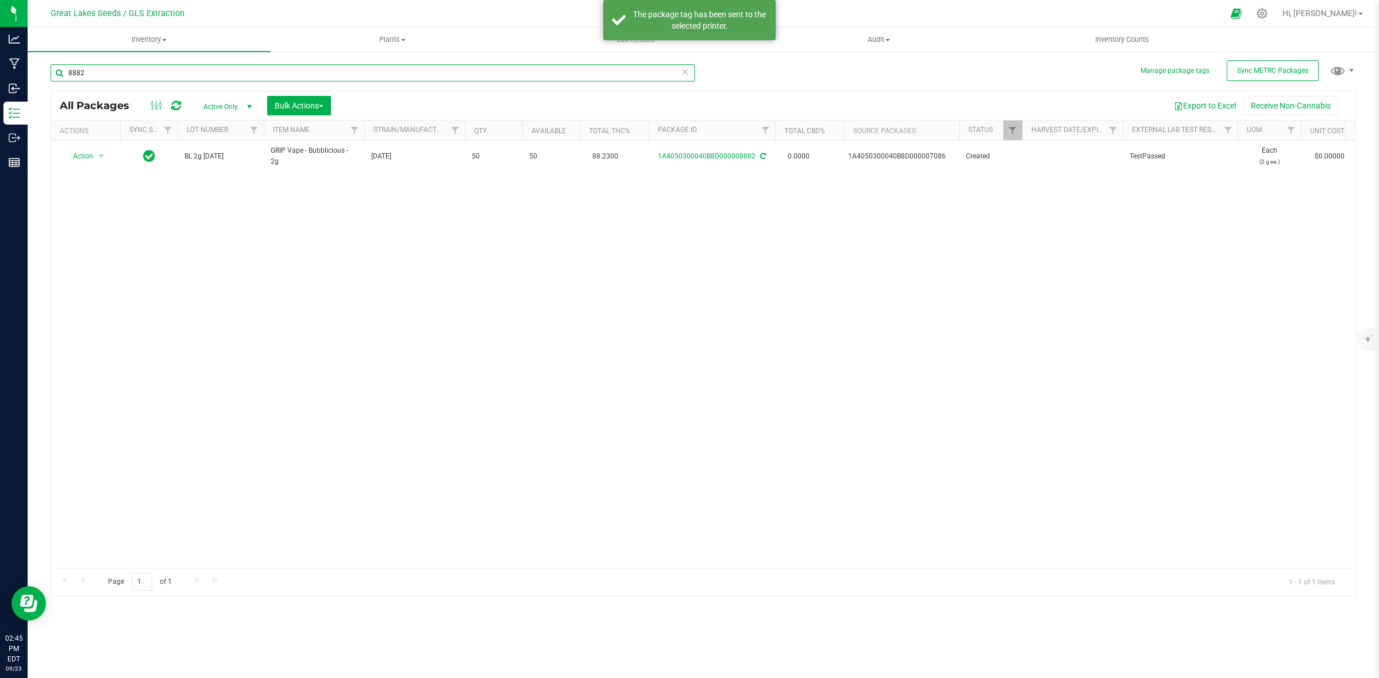
click at [95, 69] on input "8882" at bounding box center [373, 72] width 644 height 17
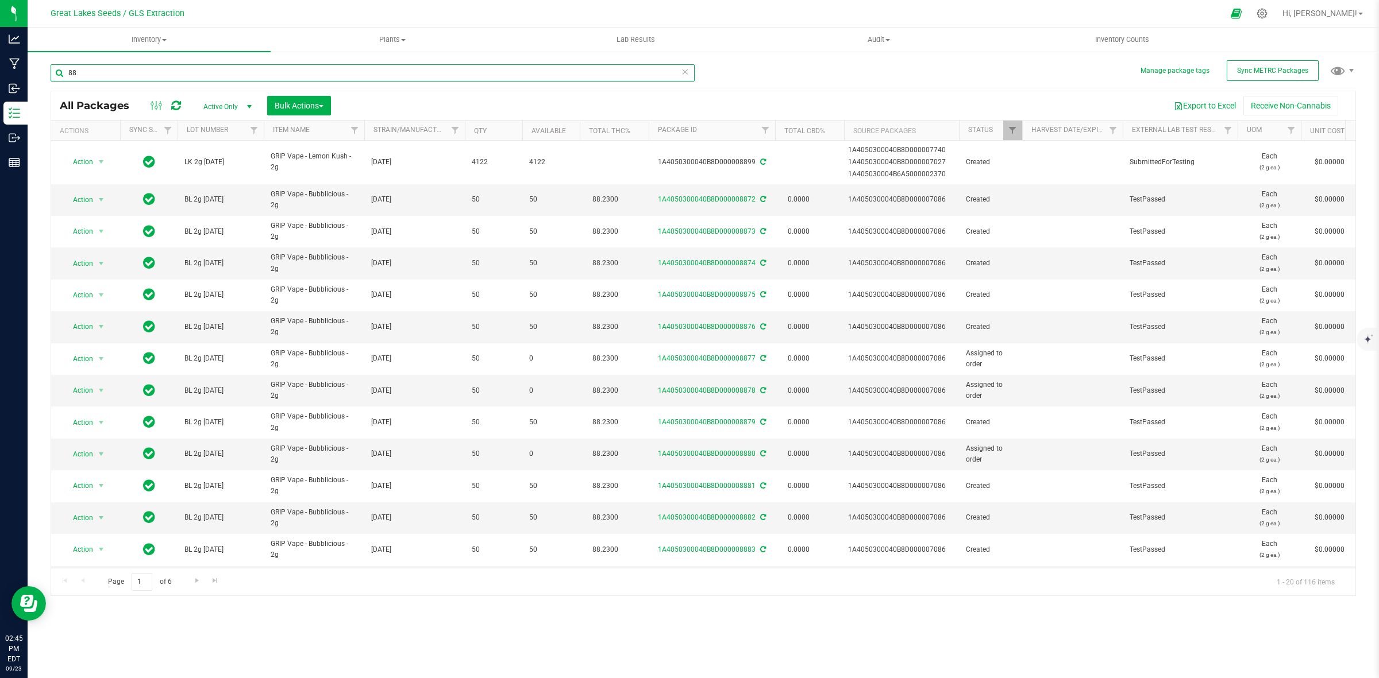
click at [95, 69] on input "88" at bounding box center [373, 72] width 644 height 17
type input "8"
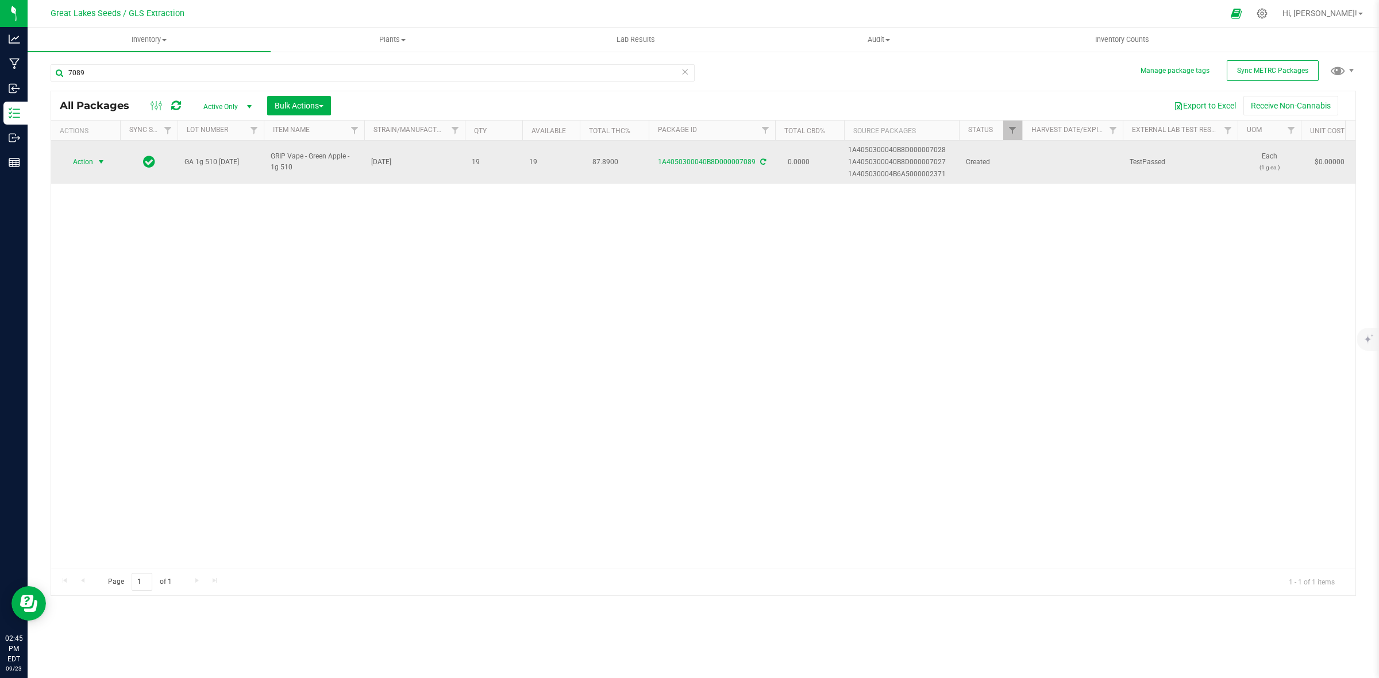
click at [103, 162] on span "select" at bounding box center [101, 161] width 9 height 9
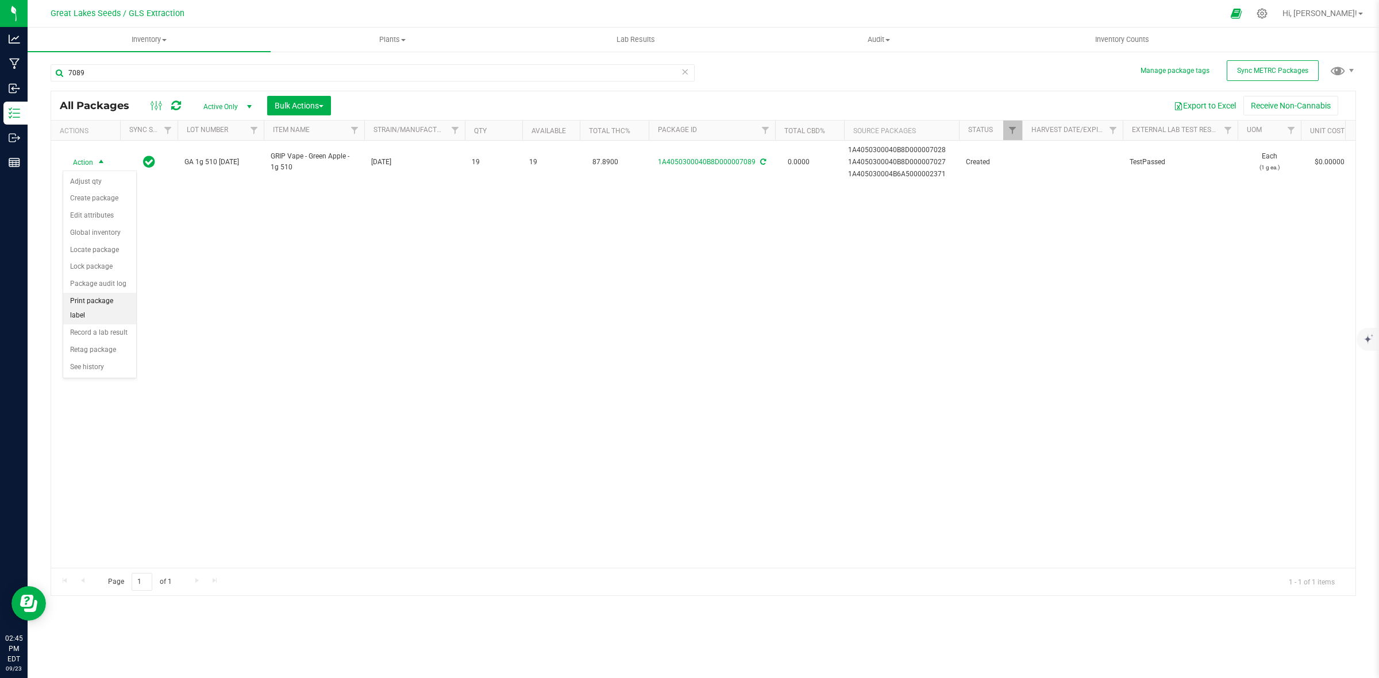
click at [82, 303] on li "Print package label" at bounding box center [99, 309] width 73 height 32
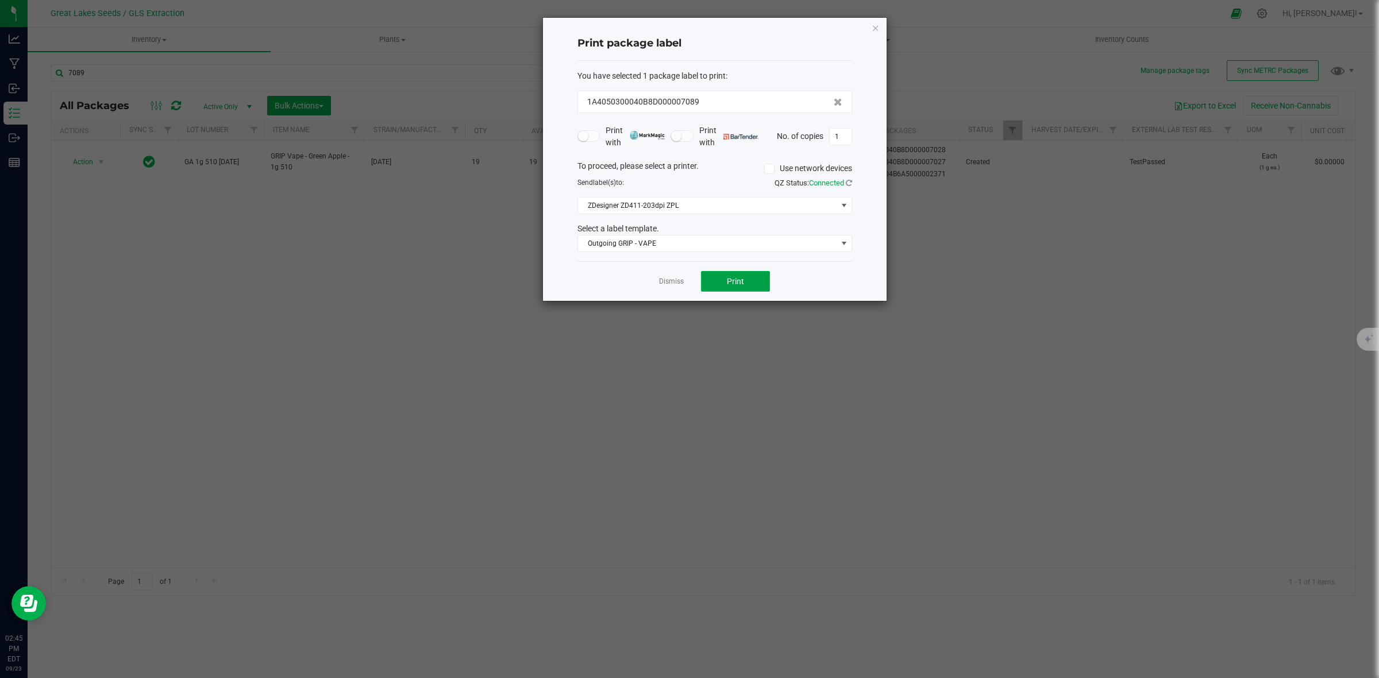
click at [750, 280] on button "Print" at bounding box center [735, 281] width 69 height 21
click at [873, 30] on icon "button" at bounding box center [875, 28] width 8 height 14
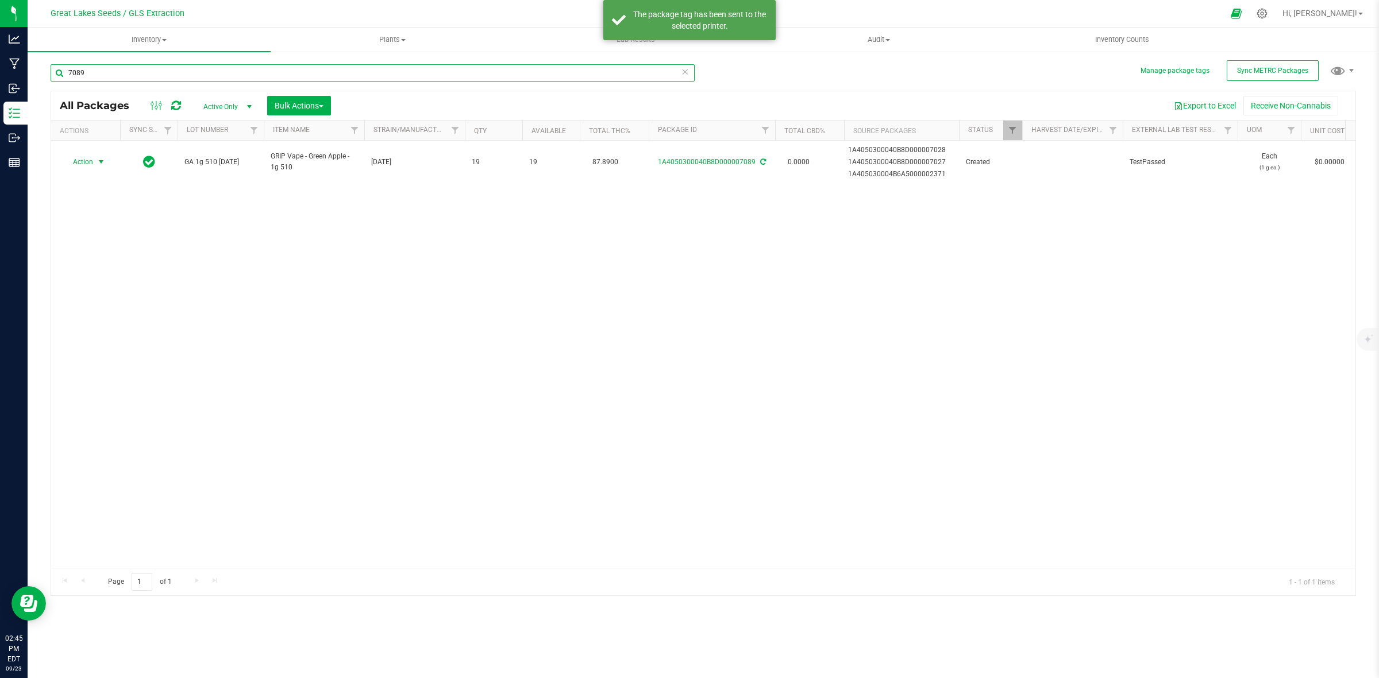
click at [108, 70] on input "7089" at bounding box center [373, 72] width 644 height 17
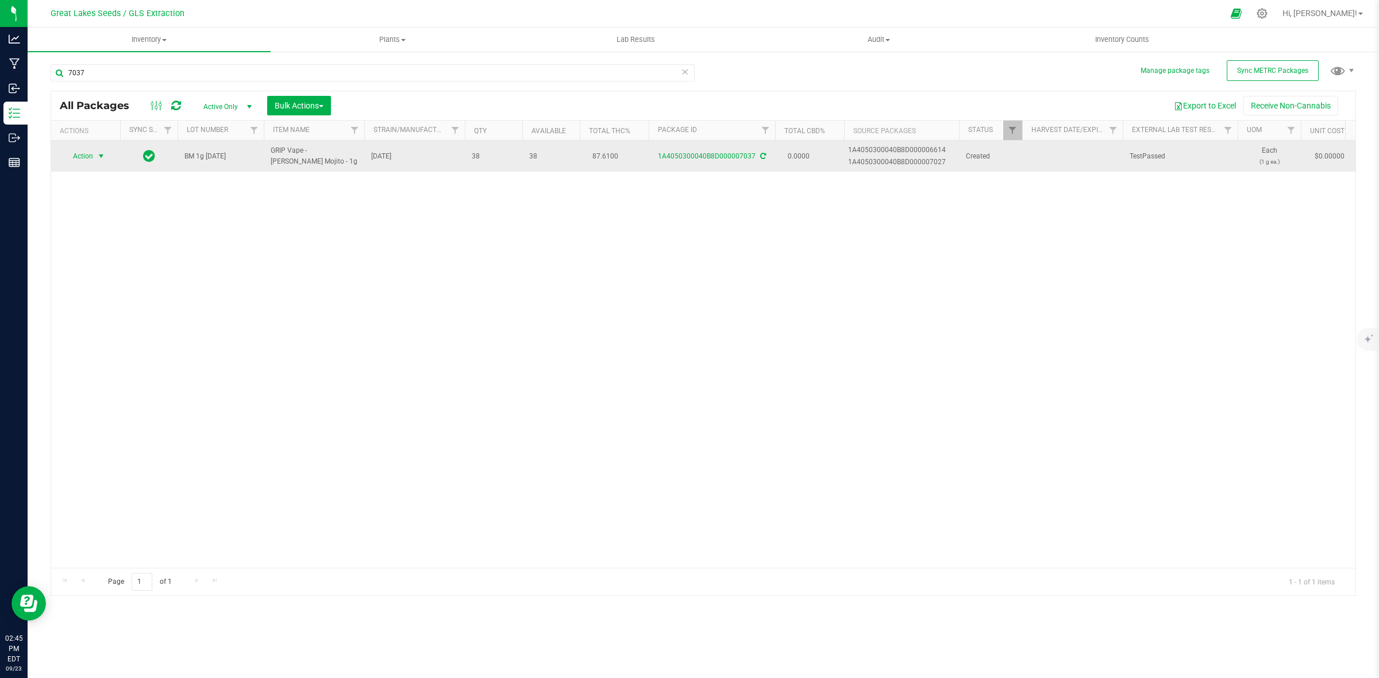
click at [95, 154] on span "select" at bounding box center [101, 156] width 14 height 16
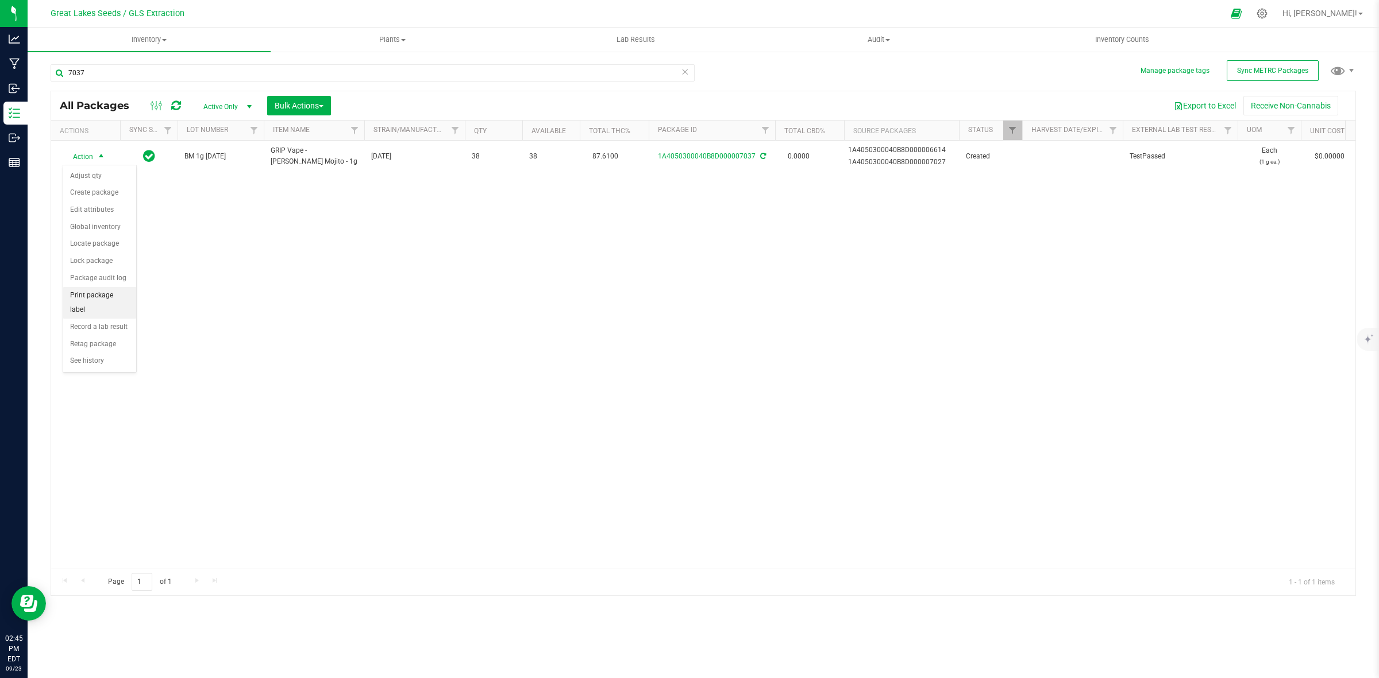
click at [107, 294] on li "Print package label" at bounding box center [99, 303] width 73 height 32
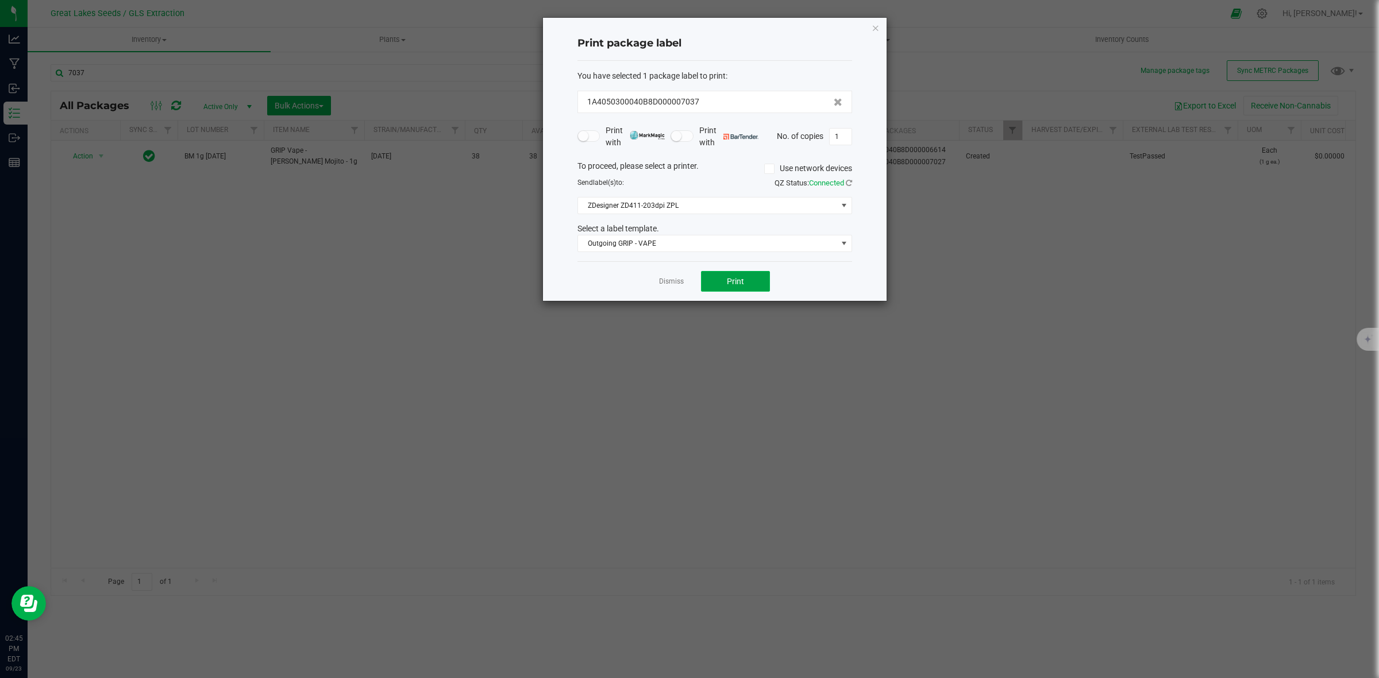
click at [747, 277] on button "Print" at bounding box center [735, 281] width 69 height 21
click at [877, 28] on icon "button" at bounding box center [875, 28] width 8 height 14
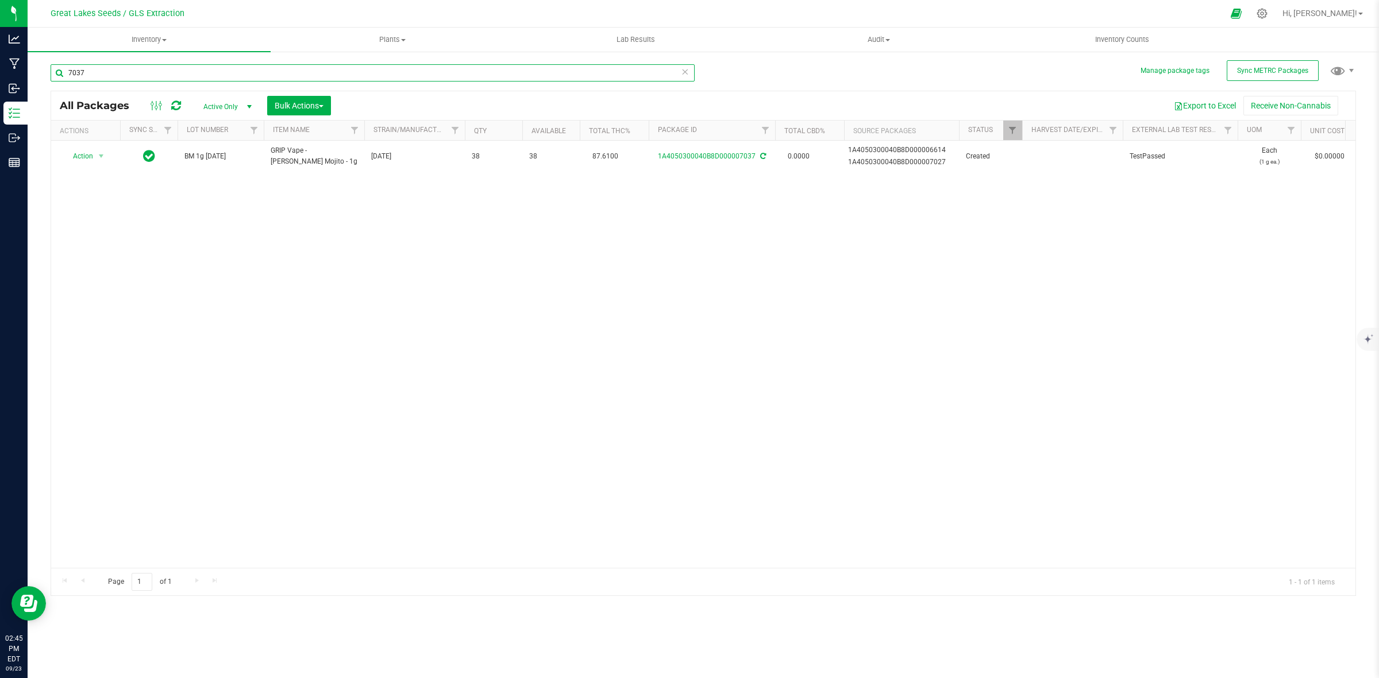
click at [95, 78] on input "7037" at bounding box center [373, 72] width 644 height 17
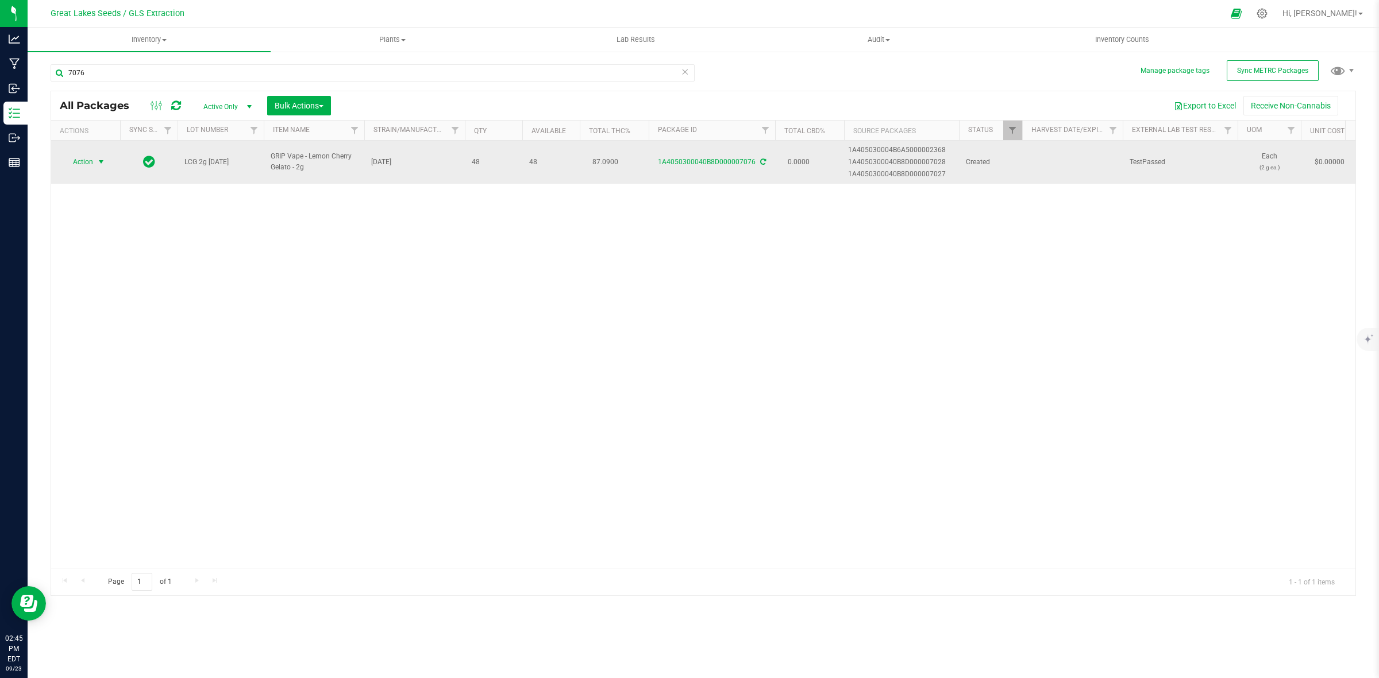
click at [99, 159] on span "select" at bounding box center [101, 161] width 9 height 9
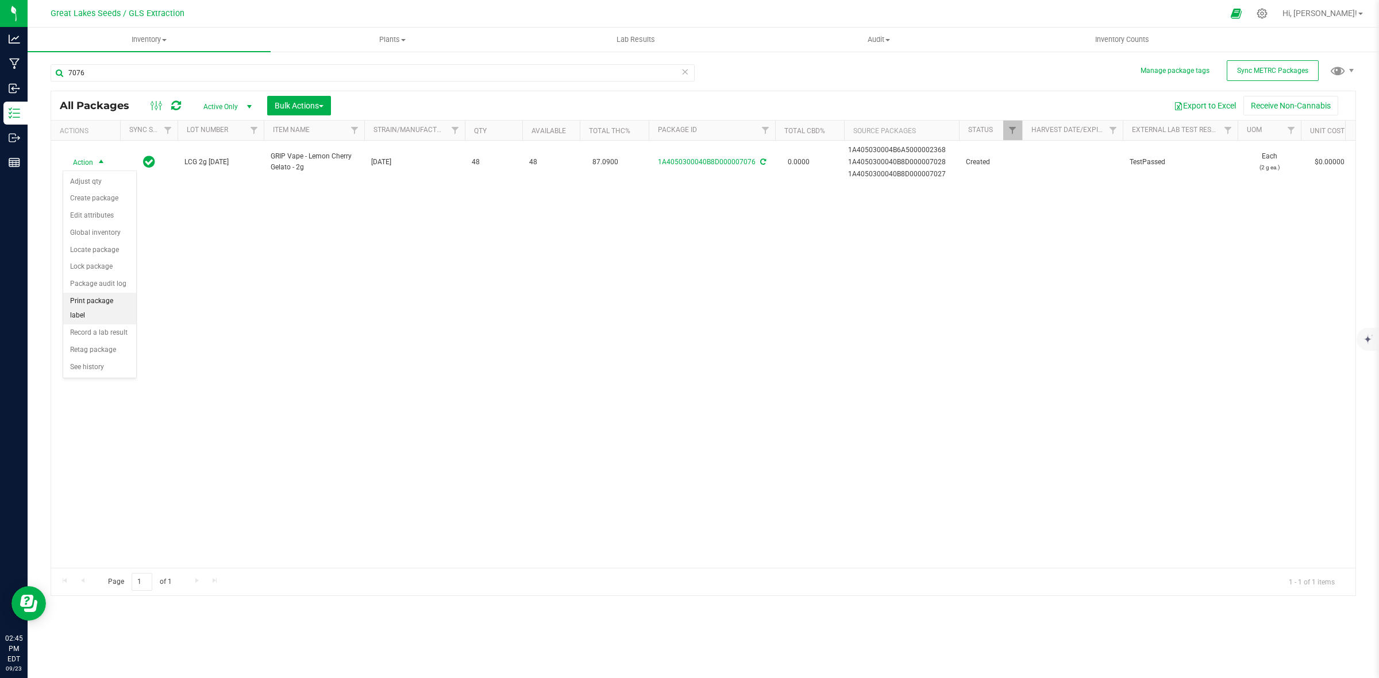
click at [92, 303] on li "Print package label" at bounding box center [99, 309] width 73 height 32
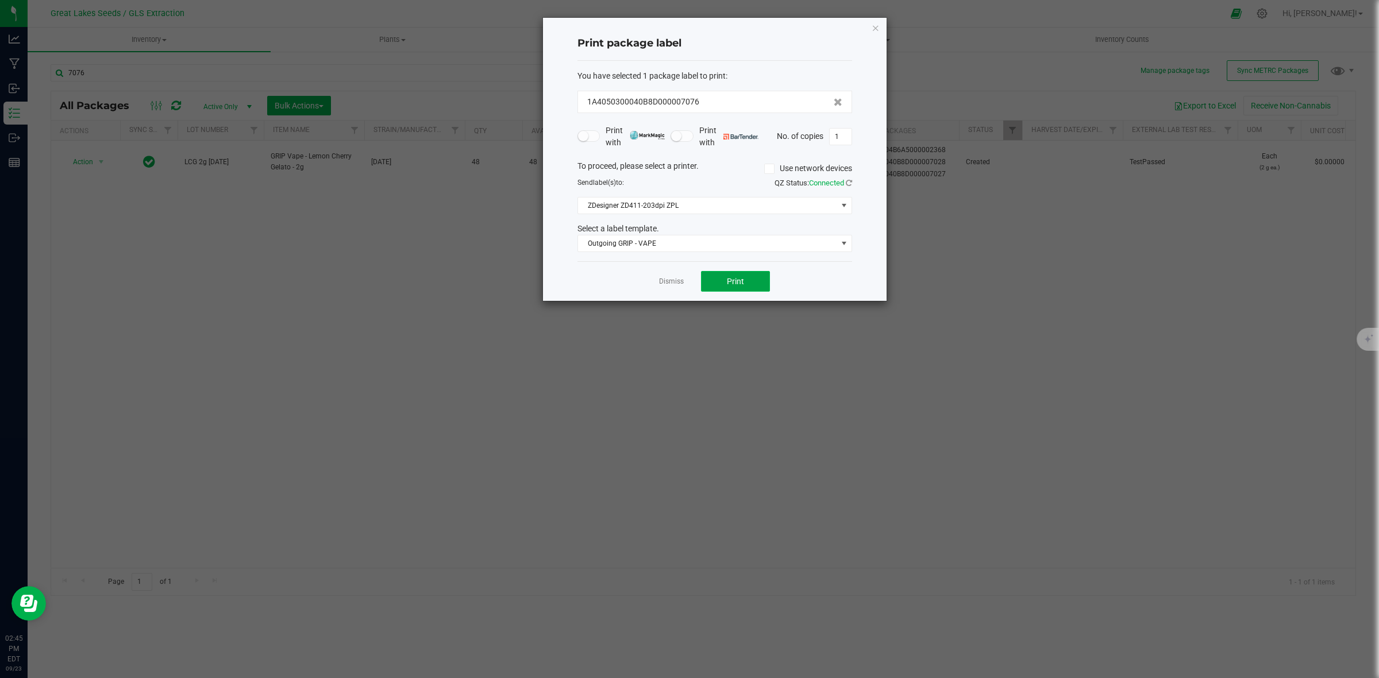
click at [721, 287] on button "Print" at bounding box center [735, 281] width 69 height 21
click at [681, 283] on link "Dismiss" at bounding box center [671, 282] width 25 height 10
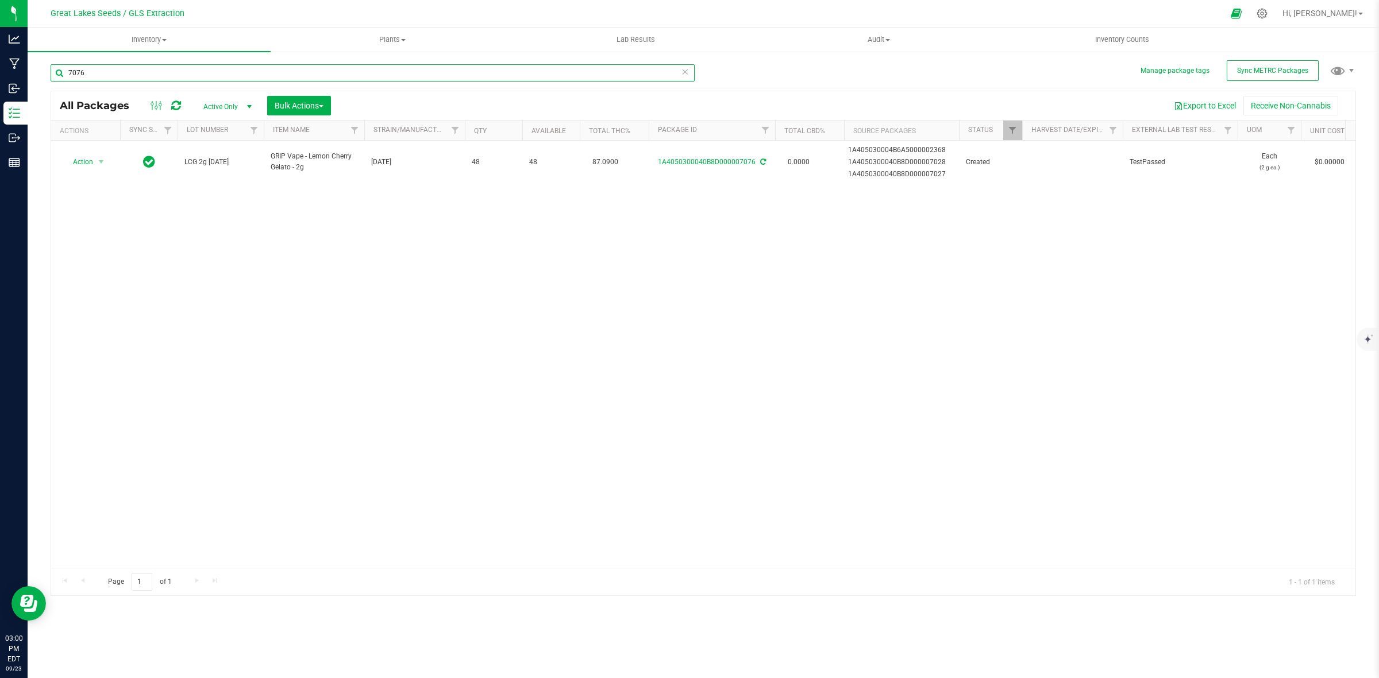
drag, startPoint x: 101, startPoint y: 72, endPoint x: 62, endPoint y: 76, distance: 39.3
click at [62, 76] on input "7076" at bounding box center [373, 72] width 644 height 17
type input "candy"
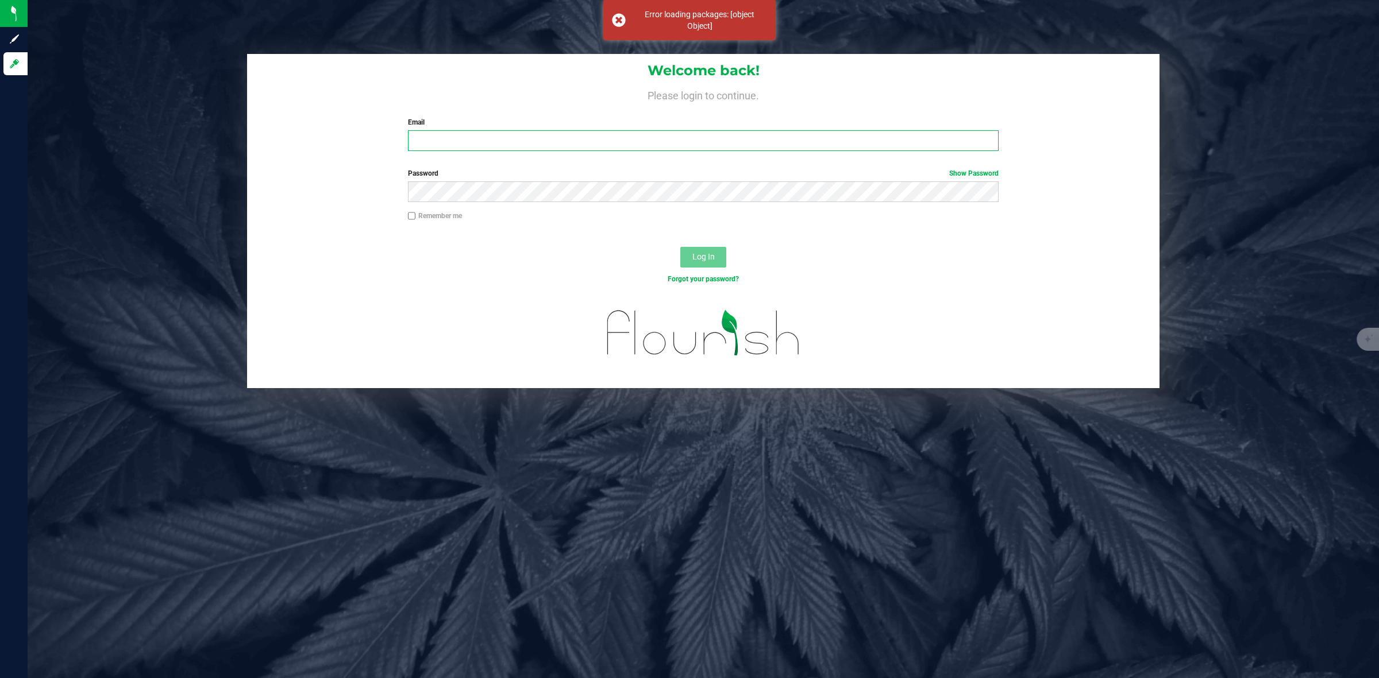
type input "[PERSON_NAME][EMAIL_ADDRESS][DOMAIN_NAME]"
click at [695, 254] on span "Log In" at bounding box center [703, 256] width 22 height 9
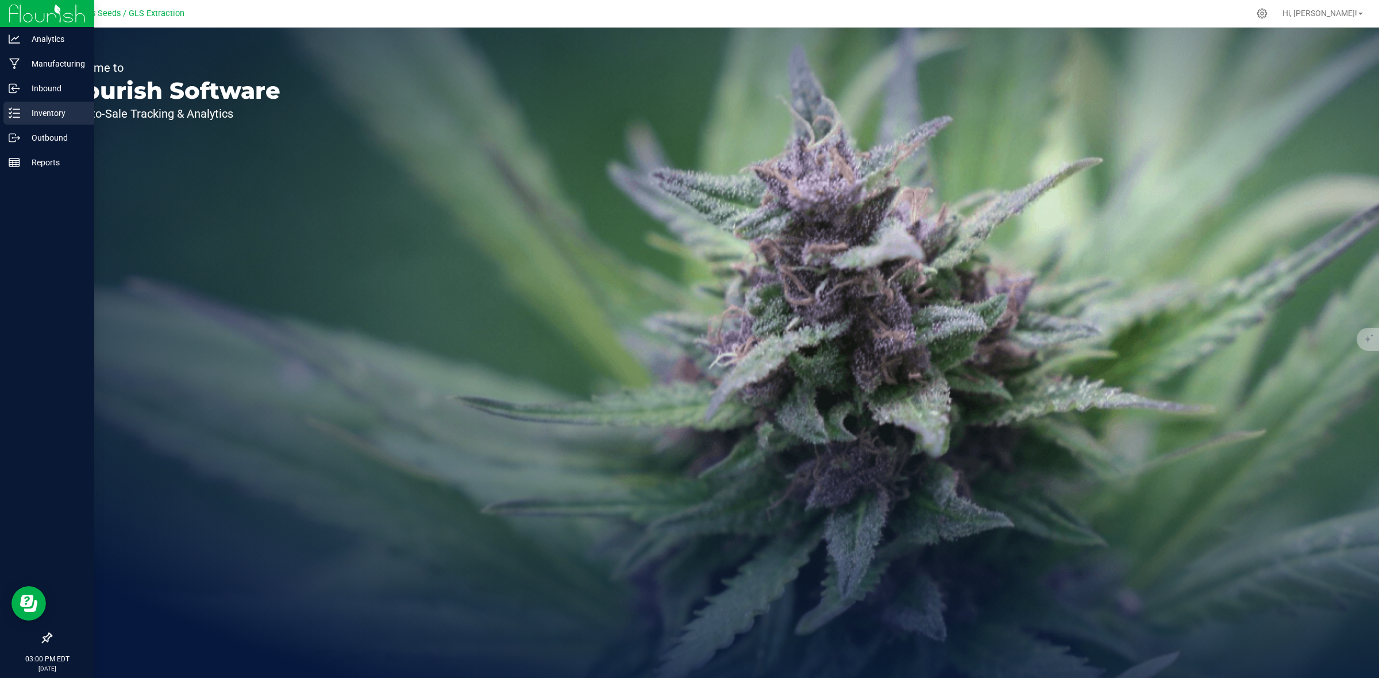
click at [17, 112] on icon at bounding box center [14, 112] width 11 height 11
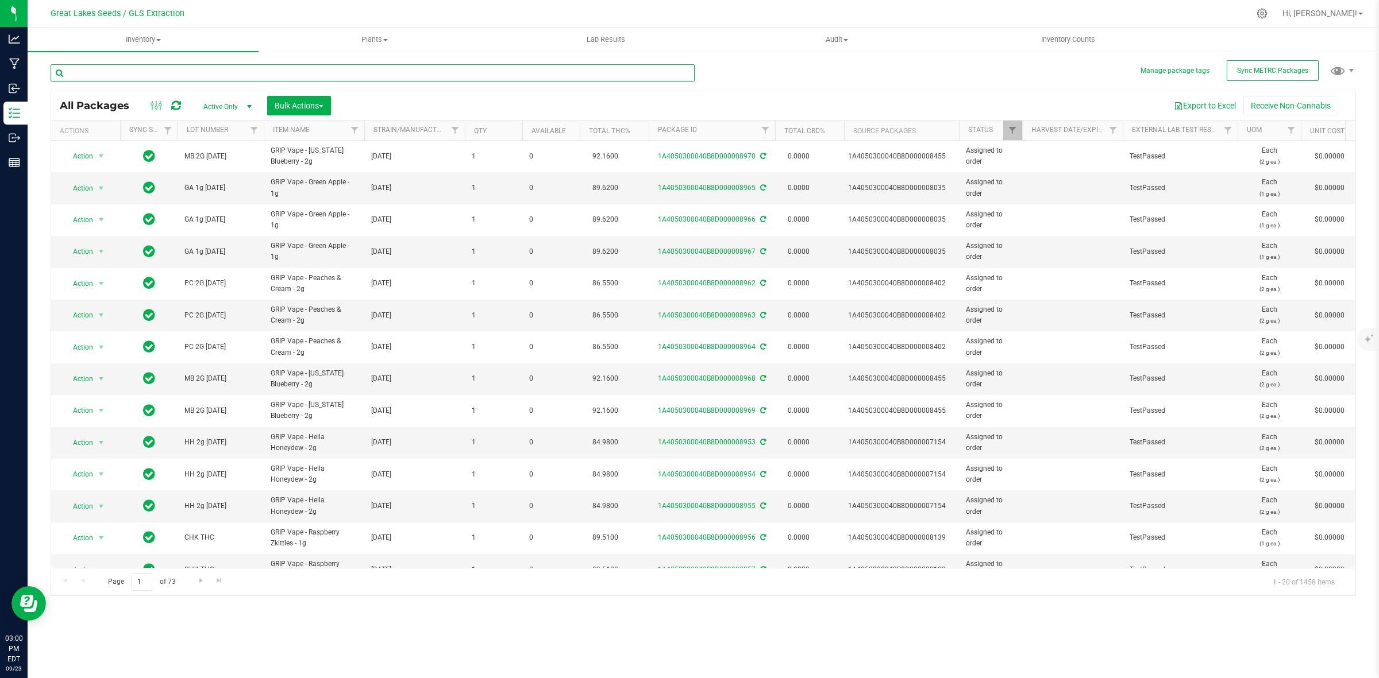
click at [299, 71] on input "text" at bounding box center [373, 72] width 644 height 17
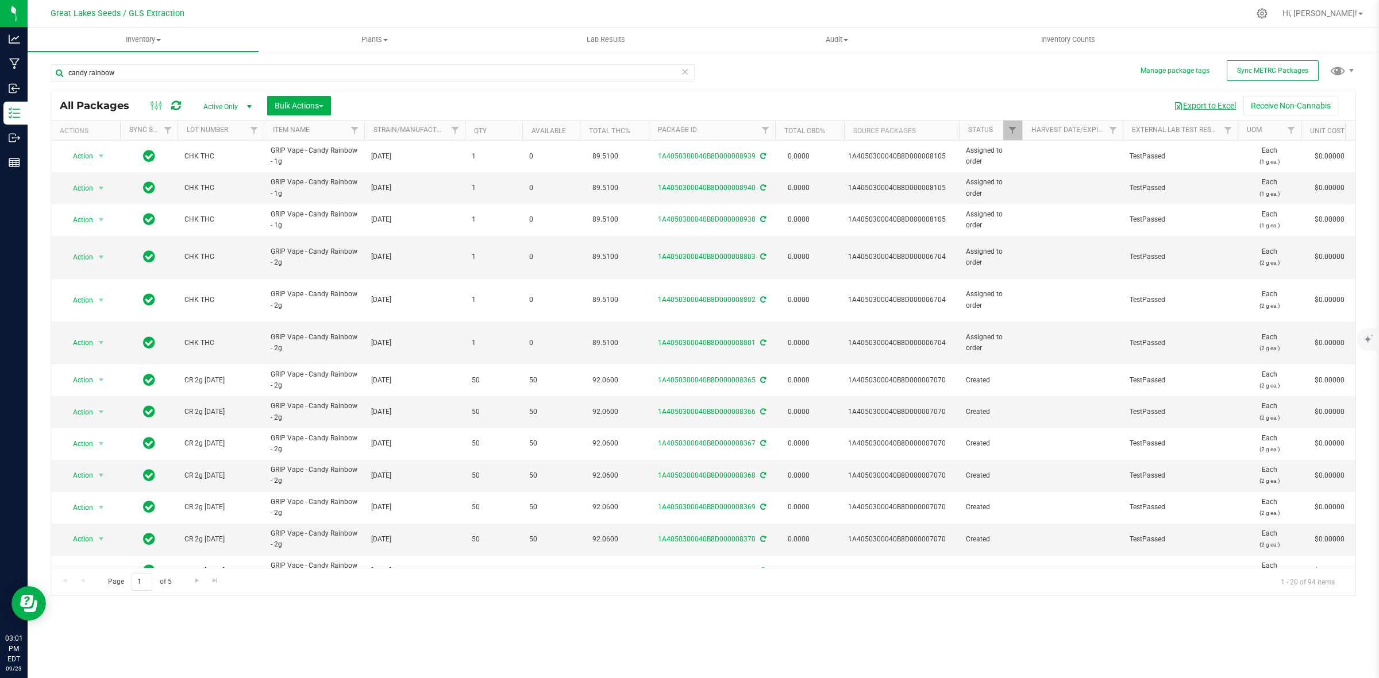
click at [1191, 105] on button "Export to Excel" at bounding box center [1204, 106] width 77 height 20
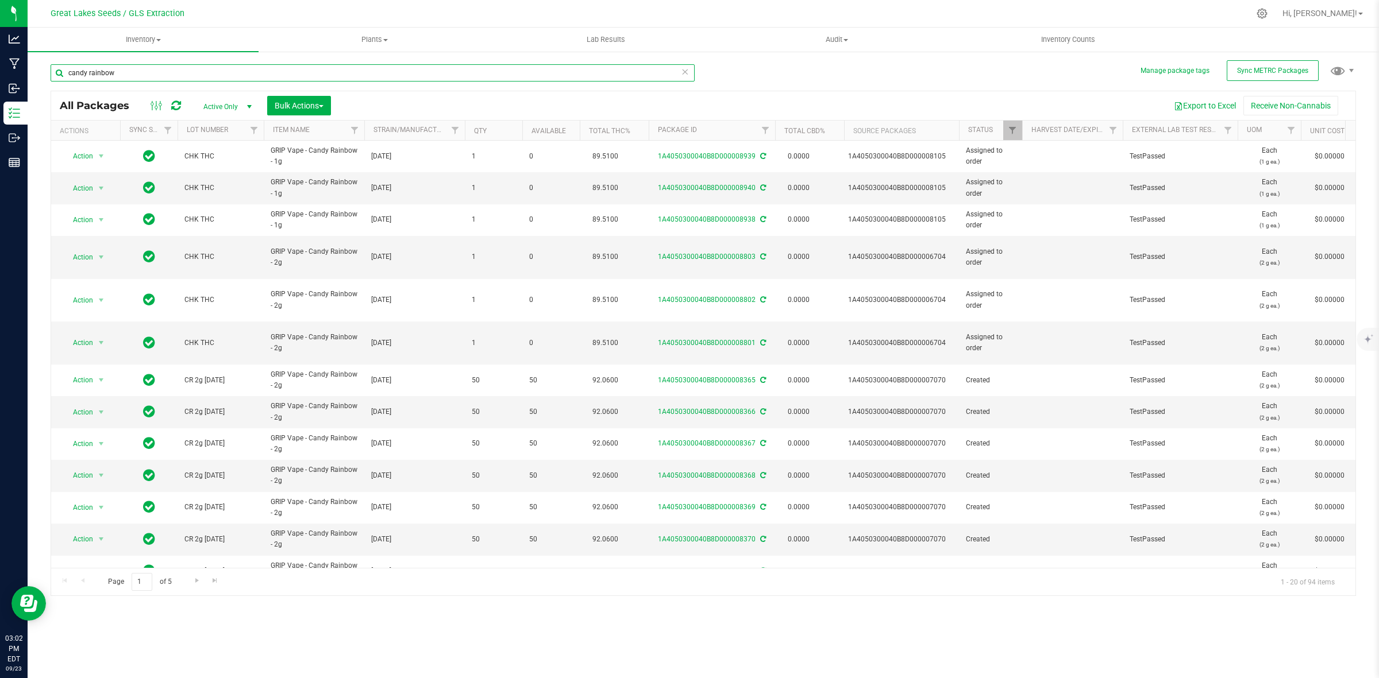
drag, startPoint x: 286, startPoint y: 67, endPoint x: 44, endPoint y: 81, distance: 242.9
click at [44, 81] on div "Manage package tags Sync METRC Packages candy rainbow All Packages Active Only …" at bounding box center [703, 226] width 1351 height 350
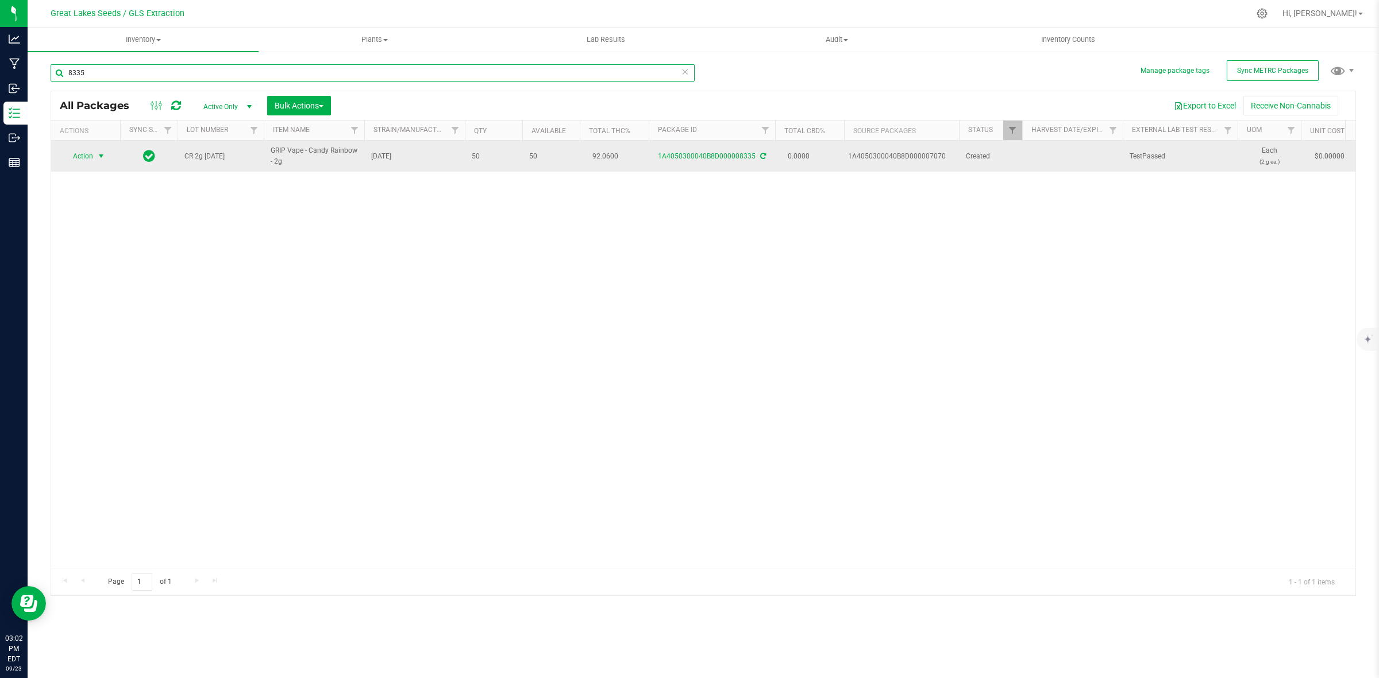
type input "8335"
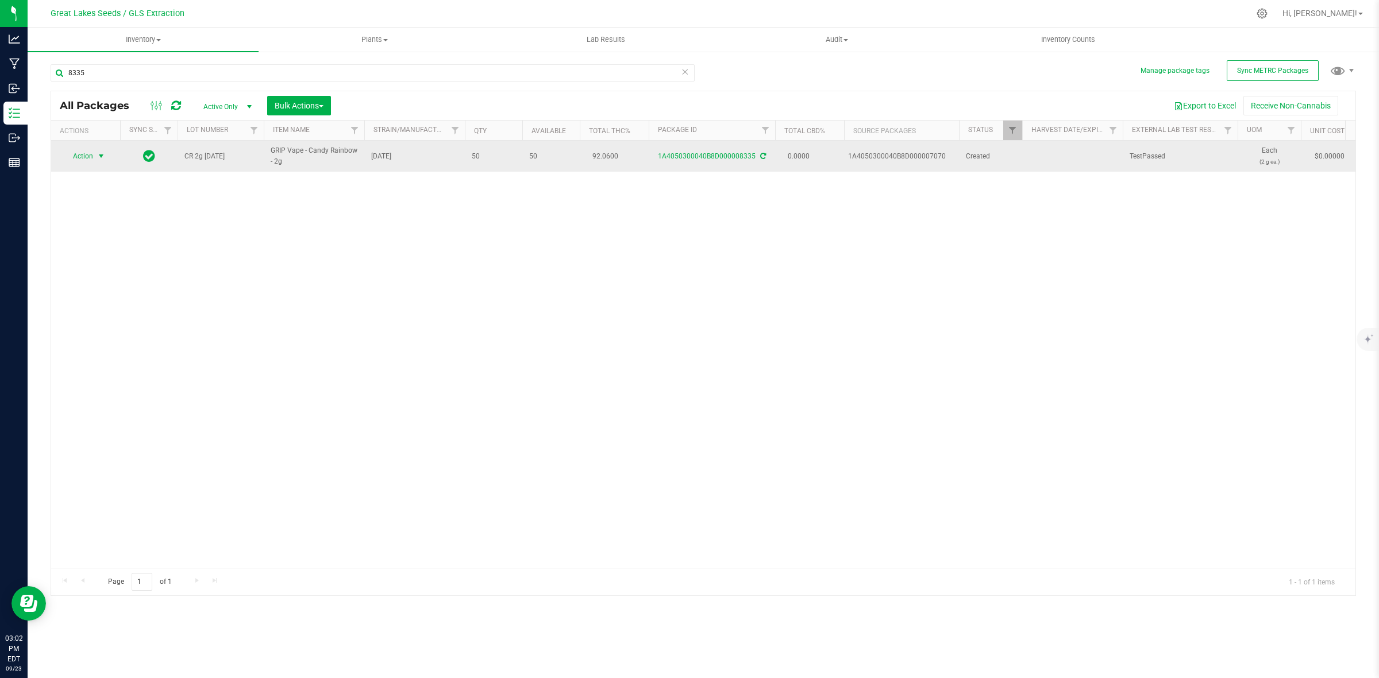
click at [87, 157] on span "Action" at bounding box center [78, 156] width 31 height 16
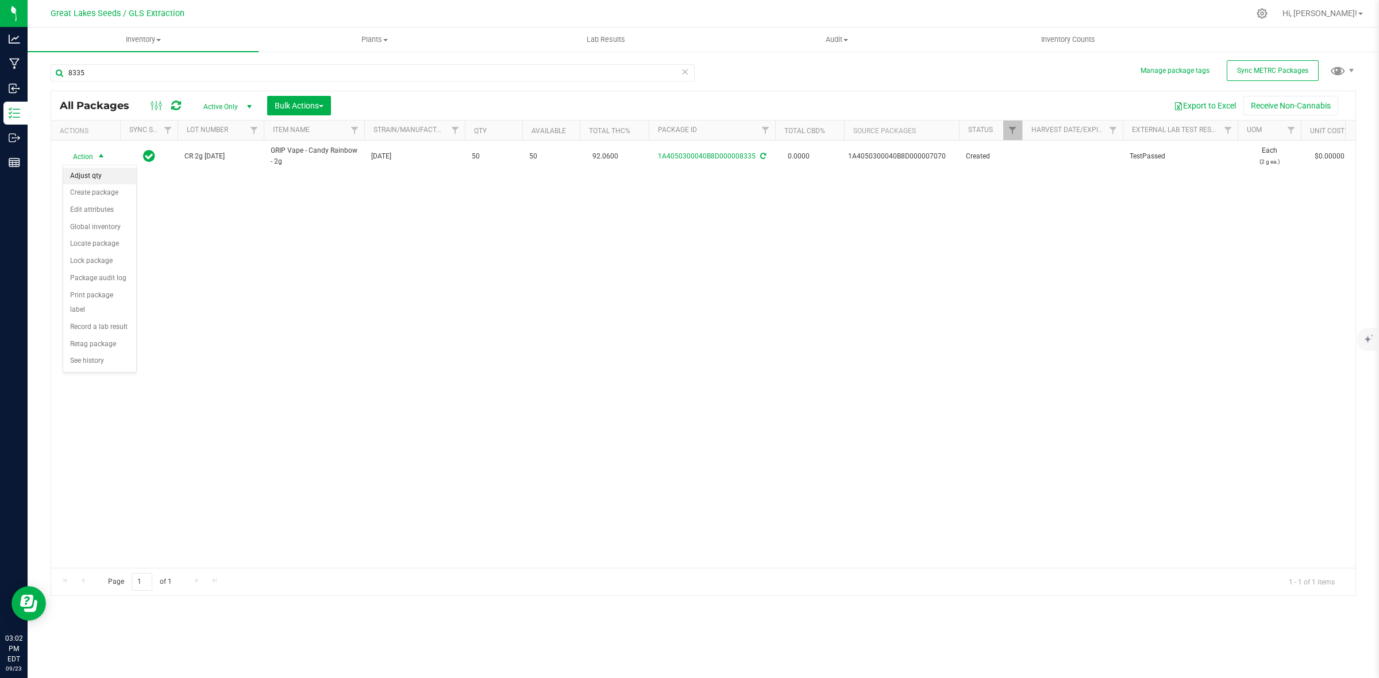
click at [84, 172] on li "Adjust qty" at bounding box center [99, 176] width 73 height 17
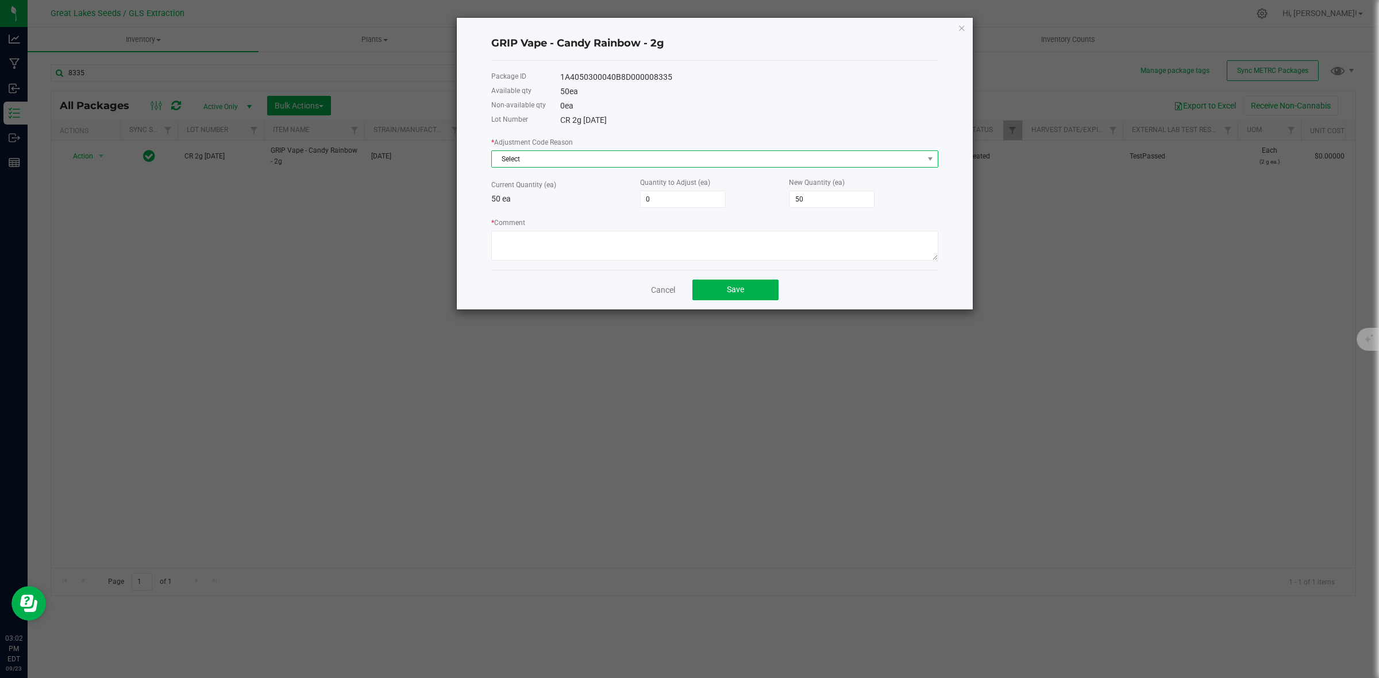
click at [508, 156] on span "Select" at bounding box center [707, 159] width 431 height 16
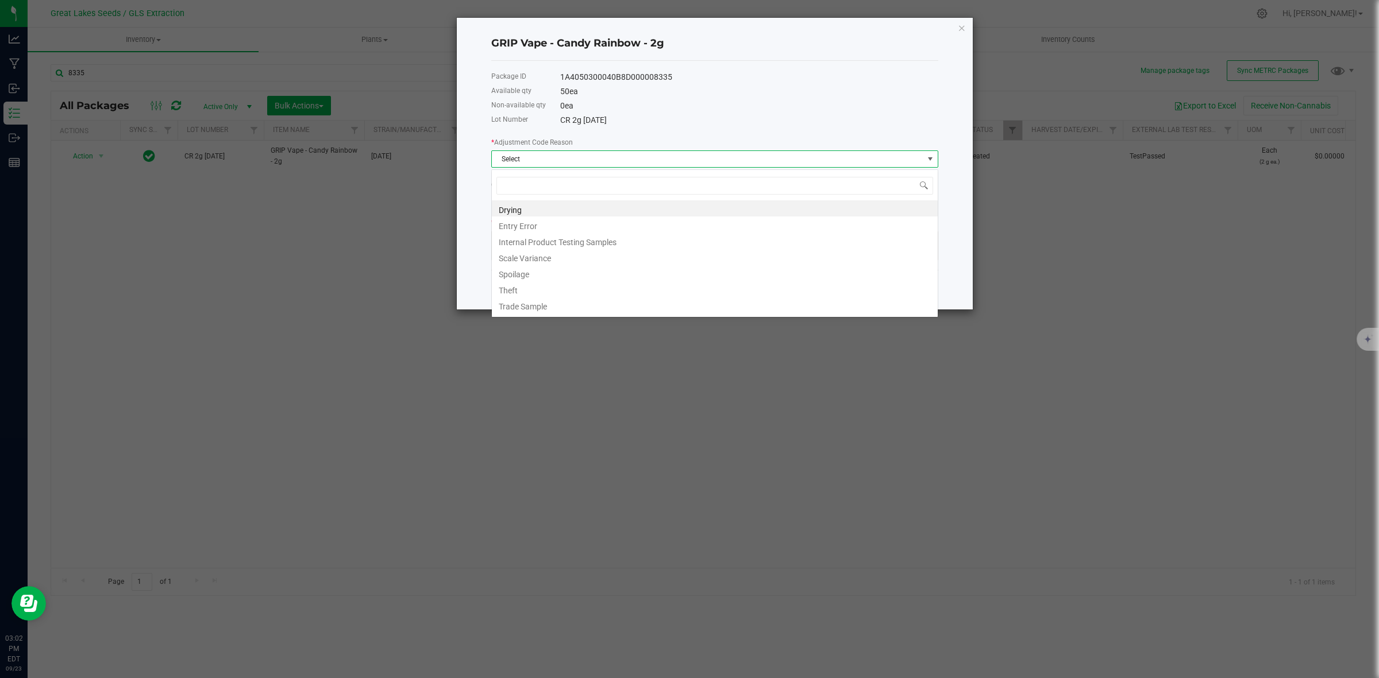
scroll to position [18, 446]
click at [533, 224] on li "Entry Error" at bounding box center [715, 225] width 446 height 16
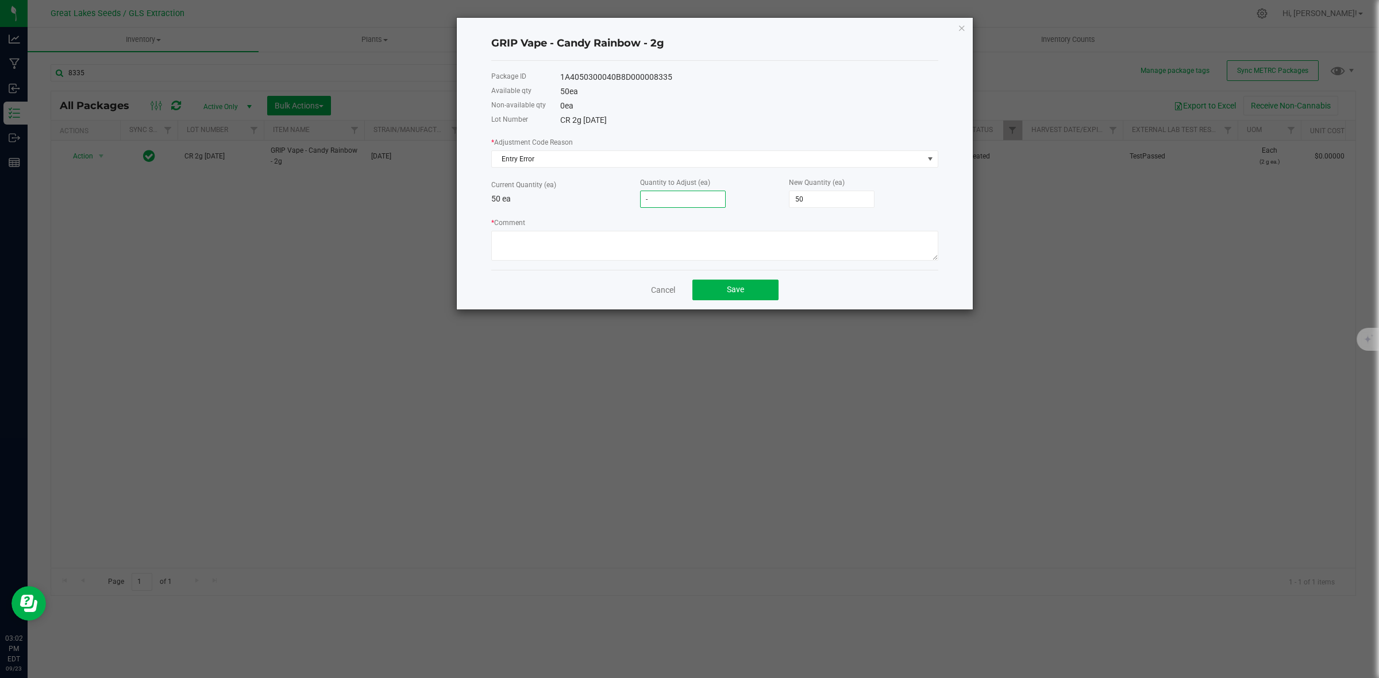
type input "-3"
type input "47"
type input "-34"
type input "16"
type input "-34"
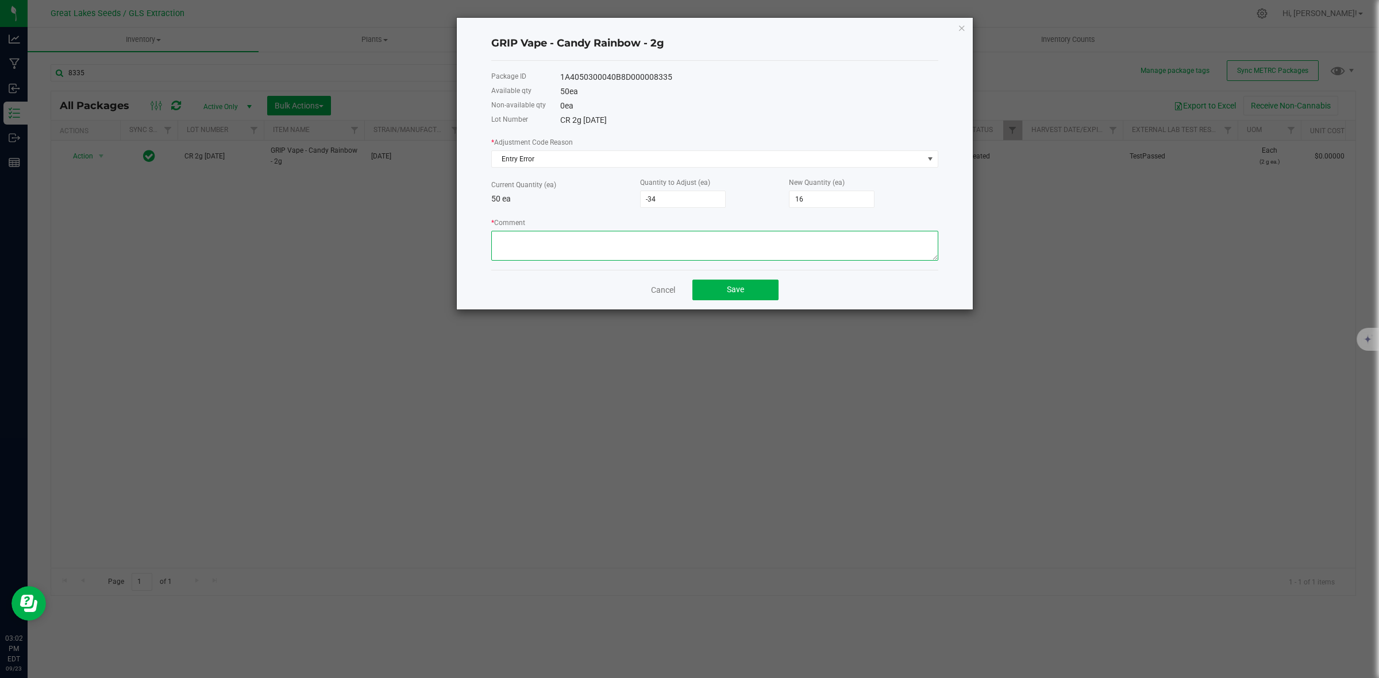
click at [598, 244] on textarea "* Comment" at bounding box center [714, 246] width 447 height 30
drag, startPoint x: 642, startPoint y: 238, endPoint x: 491, endPoint y: 260, distance: 152.6
click at [491, 260] on textarea "* Comment" at bounding box center [714, 246] width 447 height 30
type textarea "Remnant and hardware changes adjustments"
click at [721, 285] on button "Save" at bounding box center [735, 290] width 86 height 21
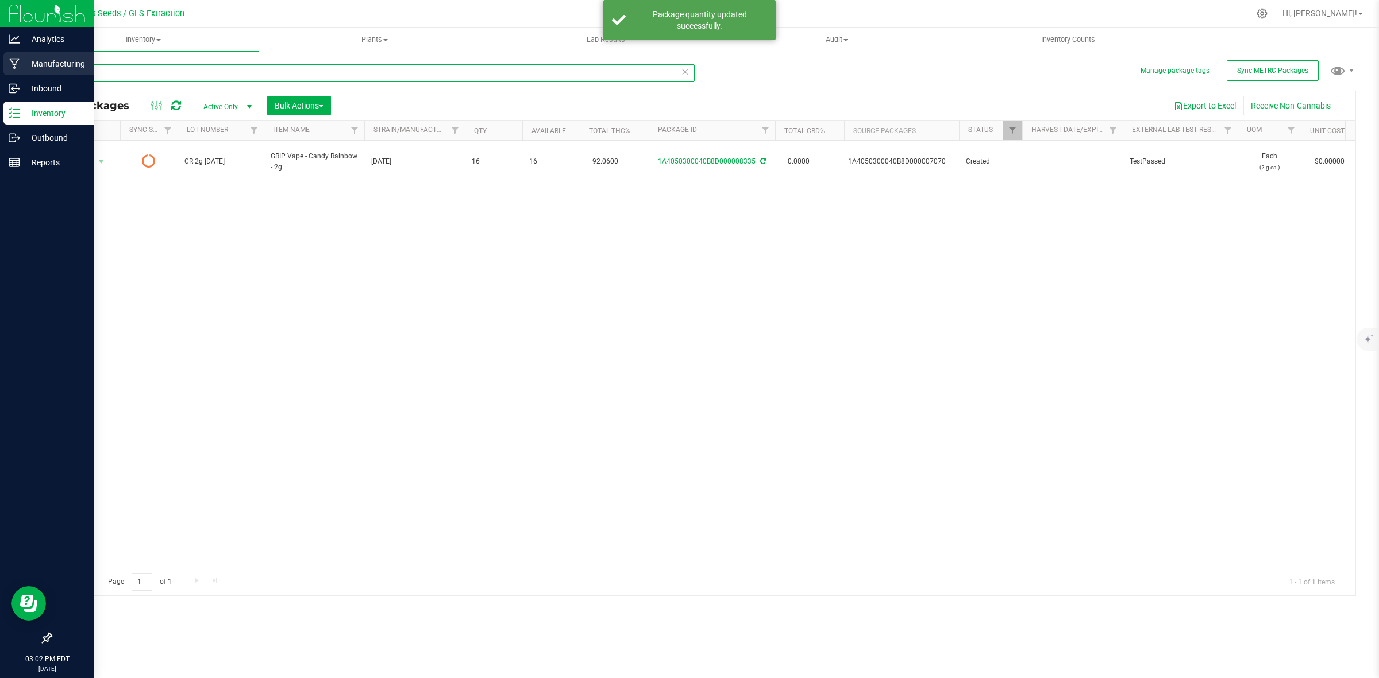
drag, startPoint x: 159, startPoint y: 79, endPoint x: 22, endPoint y: 75, distance: 136.8
click at [22, 75] on div "Analytics Manufacturing Inbound Inventory Outbound Reports 03:02 PM EDT [DATE] …" at bounding box center [689, 339] width 1379 height 678
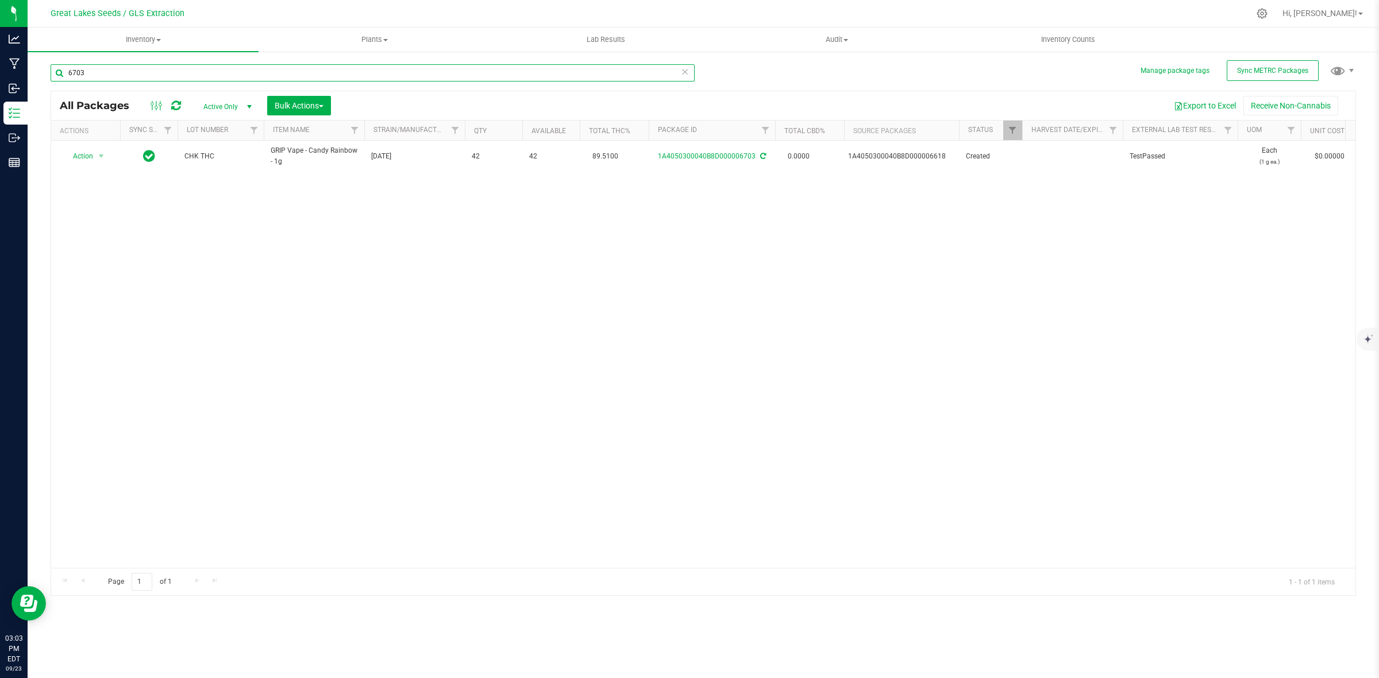
drag, startPoint x: 104, startPoint y: 72, endPoint x: 58, endPoint y: 72, distance: 46.0
click at [58, 72] on input "6703" at bounding box center [373, 72] width 644 height 17
drag, startPoint x: 156, startPoint y: 75, endPoint x: 33, endPoint y: 72, distance: 123.0
click at [33, 72] on div "Manage package tags Sync METRC Packages 6704 All Packages Active Only Active On…" at bounding box center [703, 226] width 1351 height 350
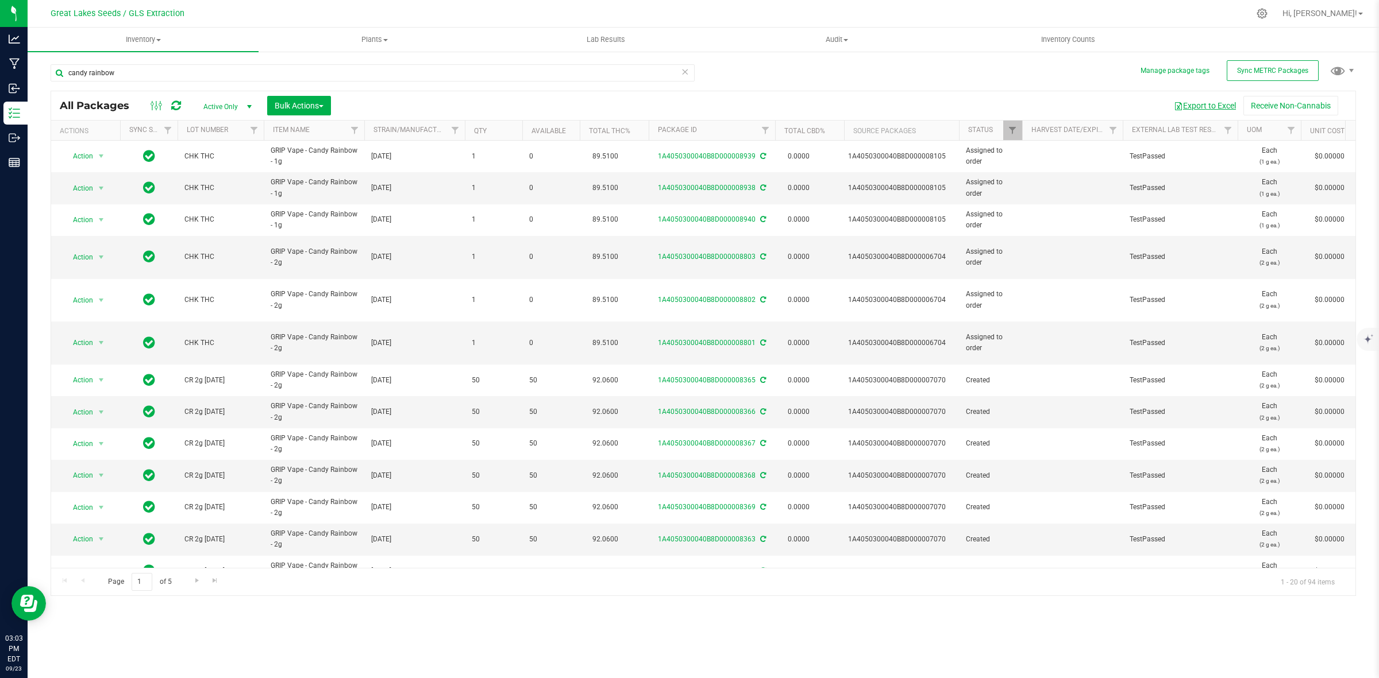
click at [1219, 105] on button "Export to Excel" at bounding box center [1204, 106] width 77 height 20
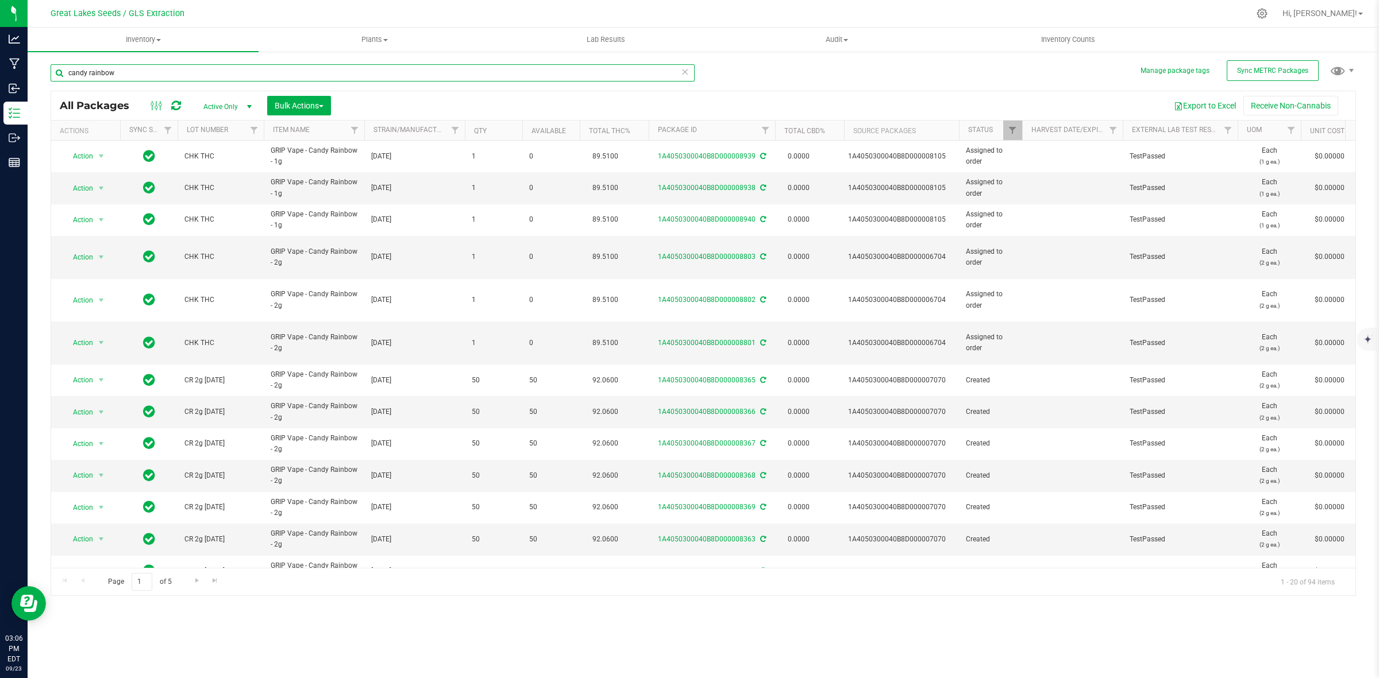
drag, startPoint x: 161, startPoint y: 72, endPoint x: 37, endPoint y: 70, distance: 124.1
click at [37, 70] on div "Manage package tags Sync METRC Packages candy rainbow All Packages Active Only …" at bounding box center [703, 226] width 1351 height 350
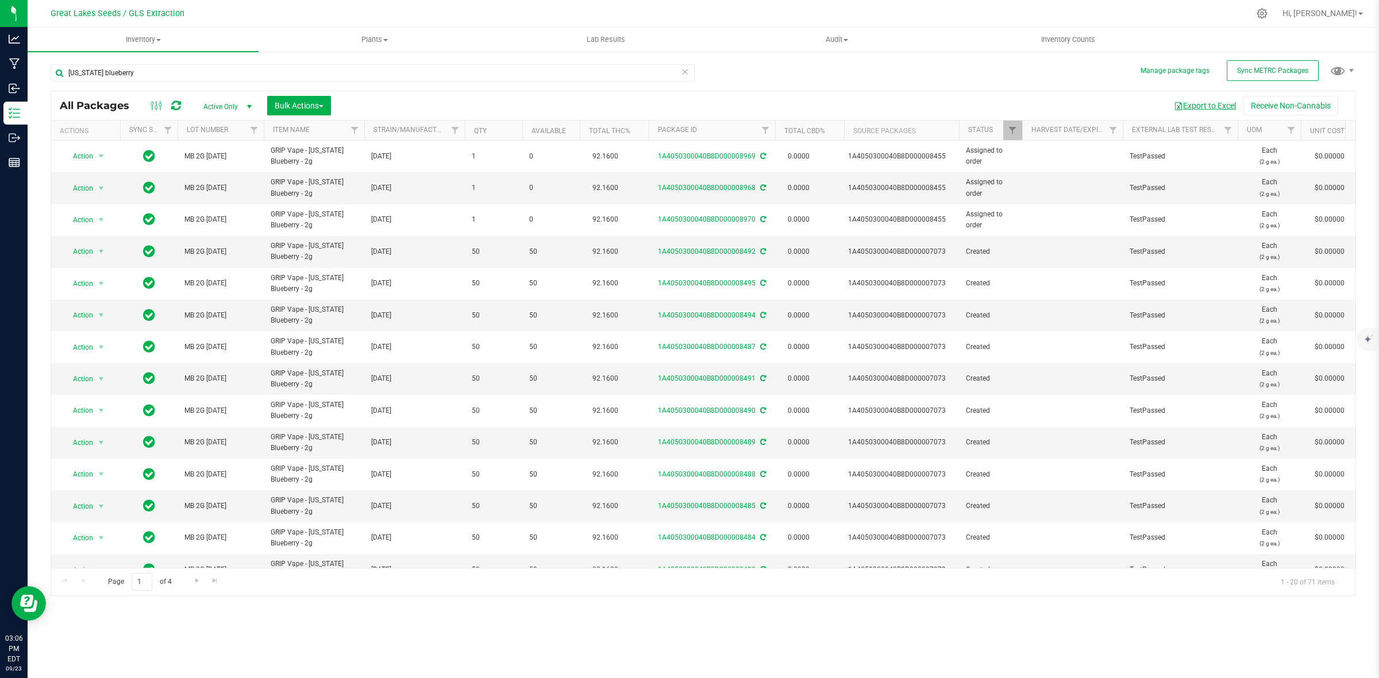
click at [1185, 102] on button "Export to Excel" at bounding box center [1204, 106] width 77 height 20
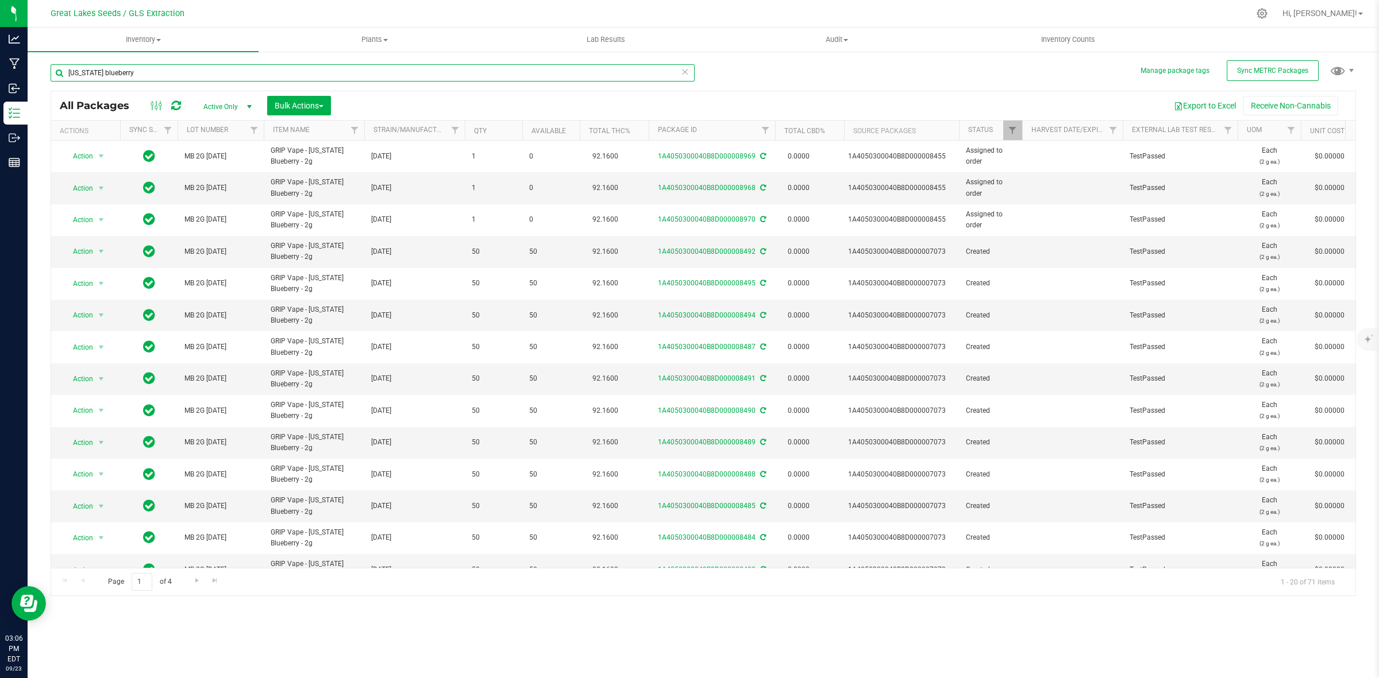
drag, startPoint x: 273, startPoint y: 70, endPoint x: 30, endPoint y: 64, distance: 243.1
click at [30, 64] on div "Manage package tags Sync METRC Packages [US_STATE] blueberry All Packages Activ…" at bounding box center [703, 226] width 1351 height 350
type input "7"
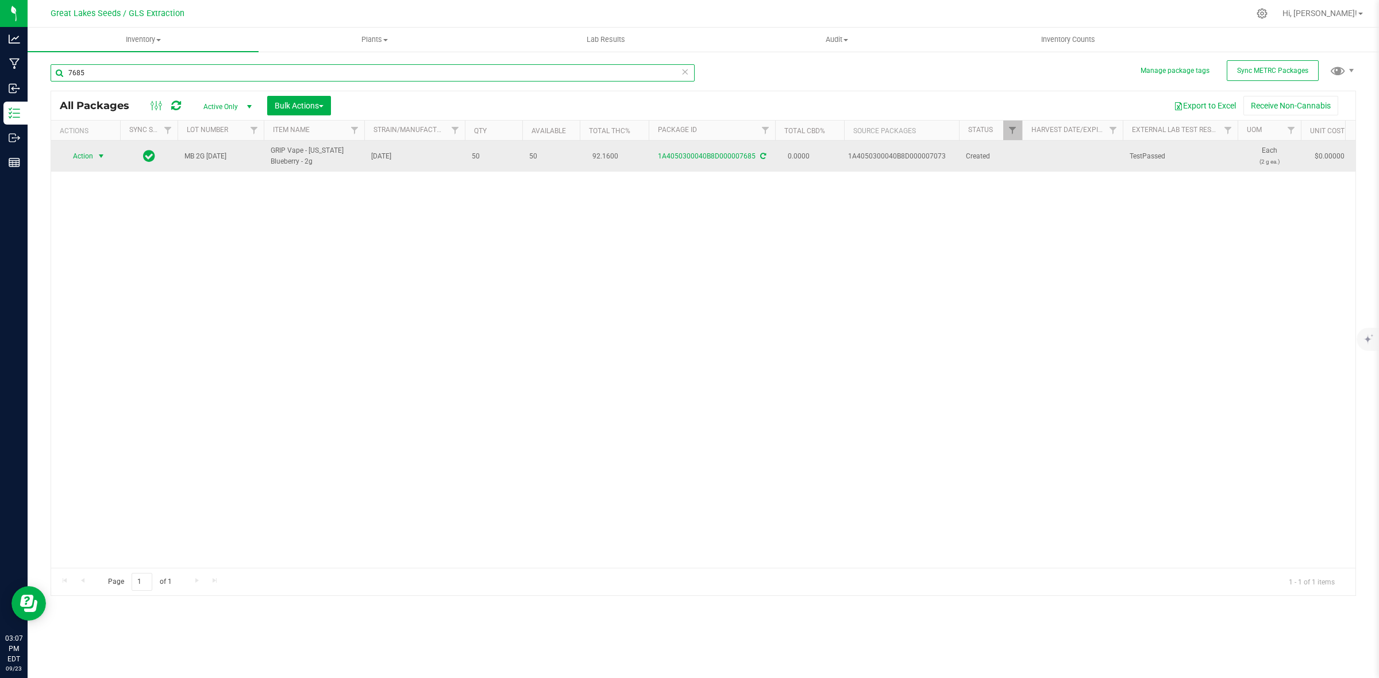
type input "7685"
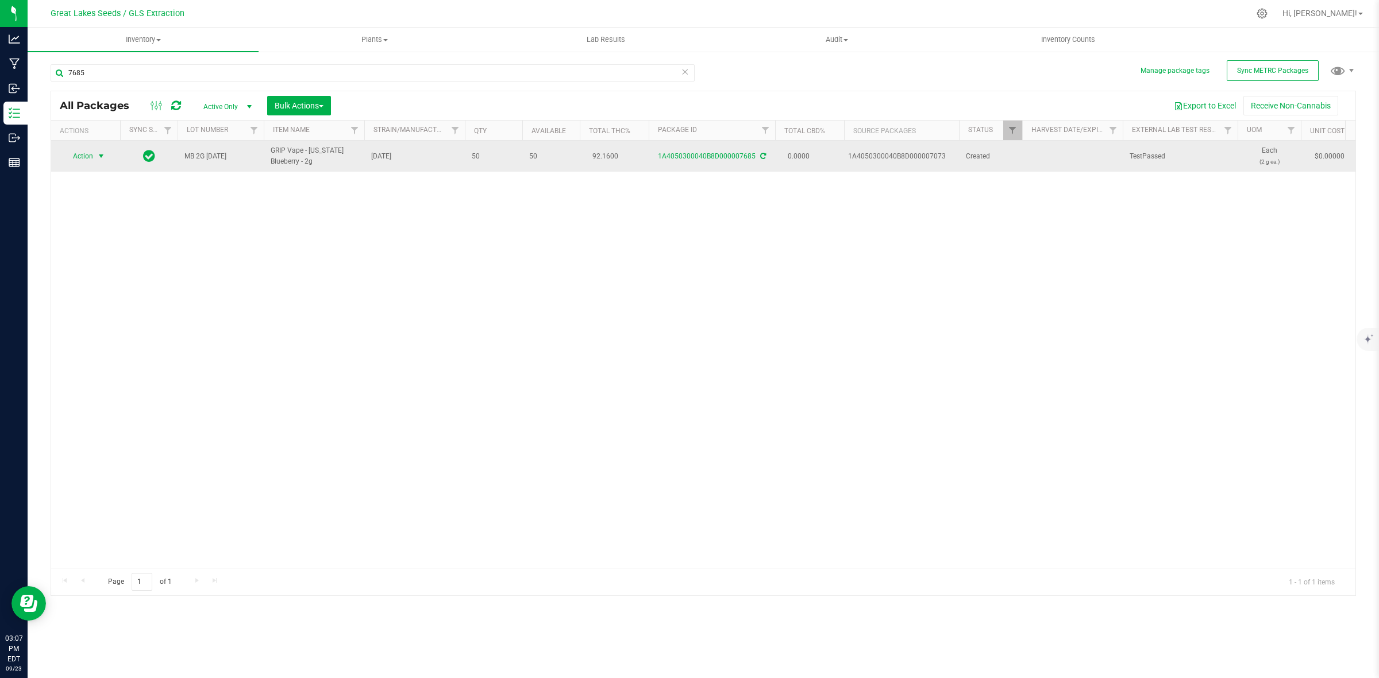
click at [79, 156] on span "Action" at bounding box center [78, 156] width 31 height 16
click at [79, 156] on span "Action" at bounding box center [78, 157] width 31 height 16
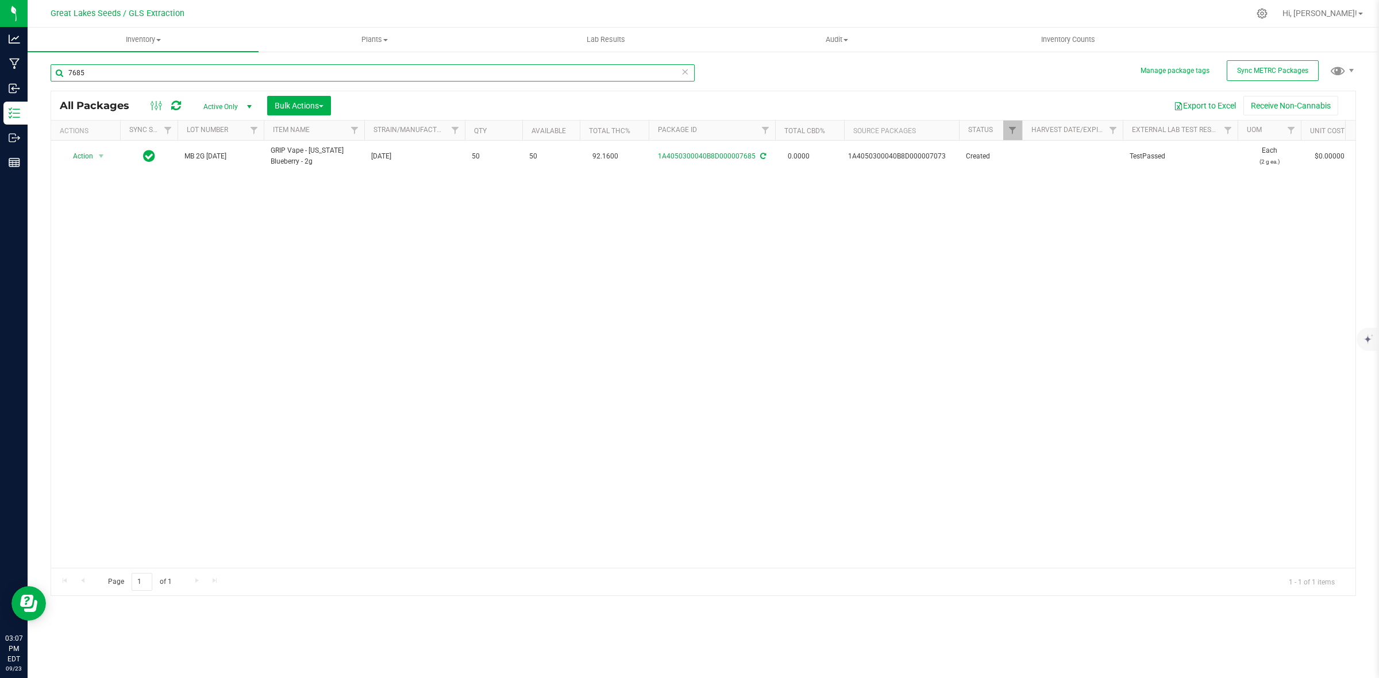
drag, startPoint x: 155, startPoint y: 78, endPoint x: 92, endPoint y: 81, distance: 62.7
click at [92, 81] on input "7685" at bounding box center [373, 72] width 644 height 17
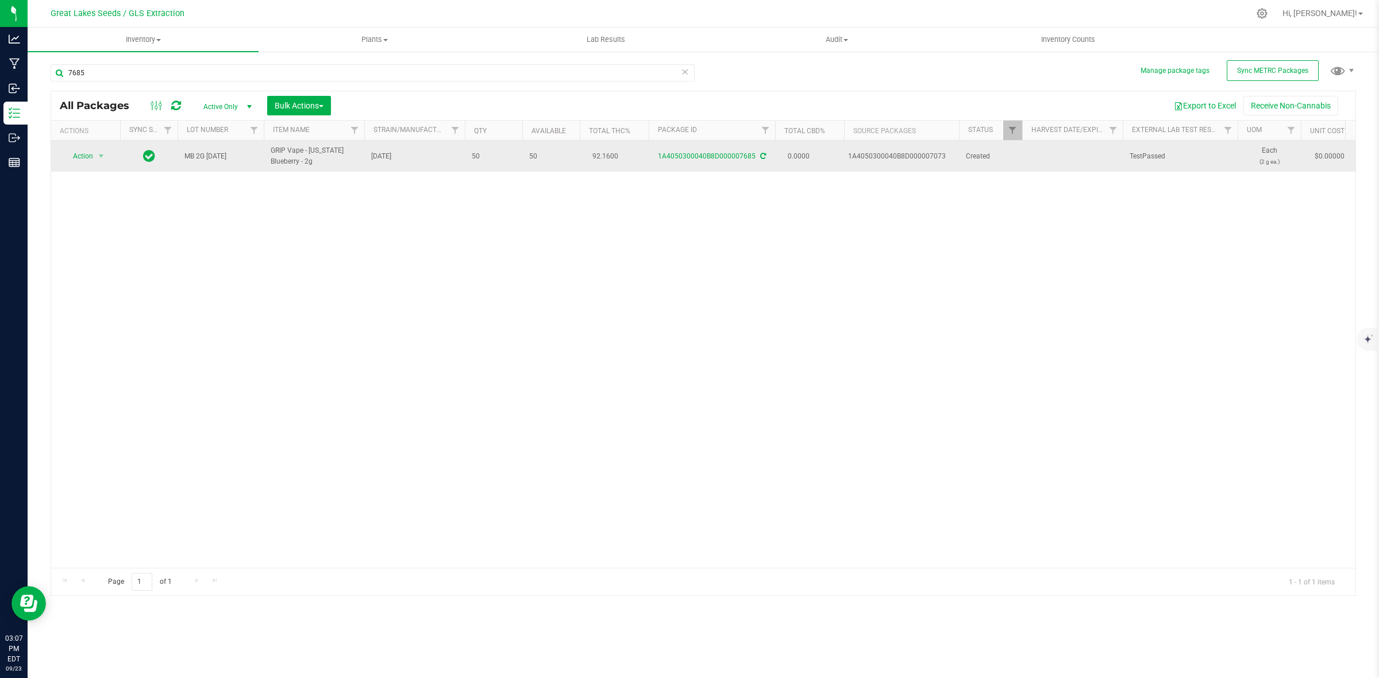
click at [90, 167] on td "Action Action Adjust qty Create package Edit attributes Global inventory Locate…" at bounding box center [85, 156] width 69 height 31
click at [91, 159] on span "Action" at bounding box center [78, 156] width 31 height 16
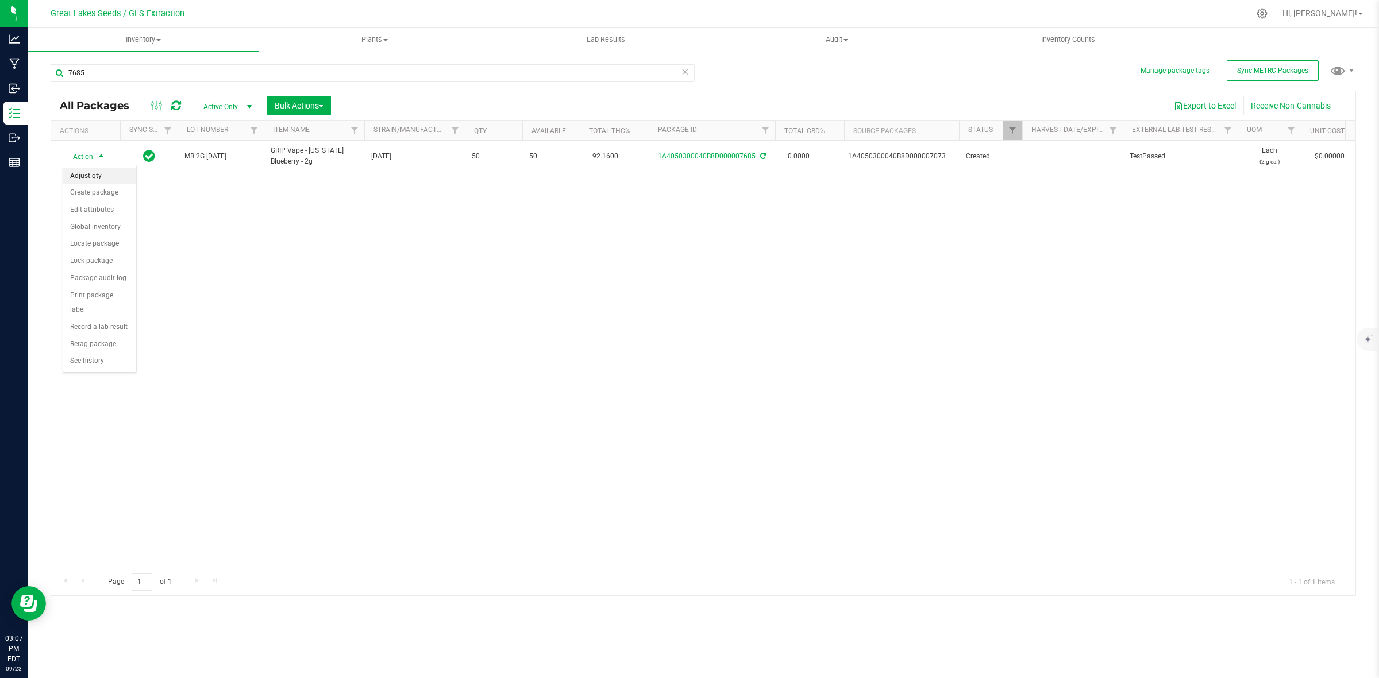
click at [90, 178] on li "Adjust qty" at bounding box center [99, 176] width 73 height 17
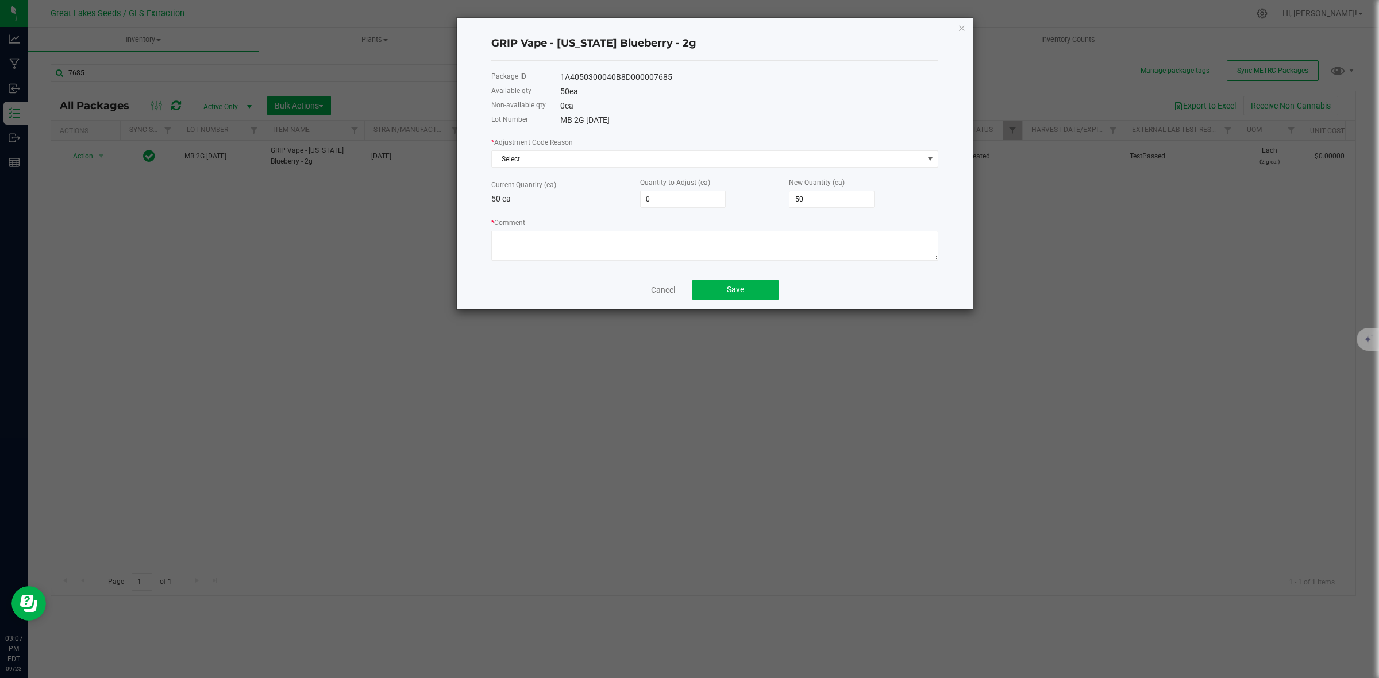
click at [533, 150] on div "* Adjustment Code Reason Select" at bounding box center [714, 152] width 447 height 32
click at [538, 157] on span "Select" at bounding box center [707, 159] width 431 height 16
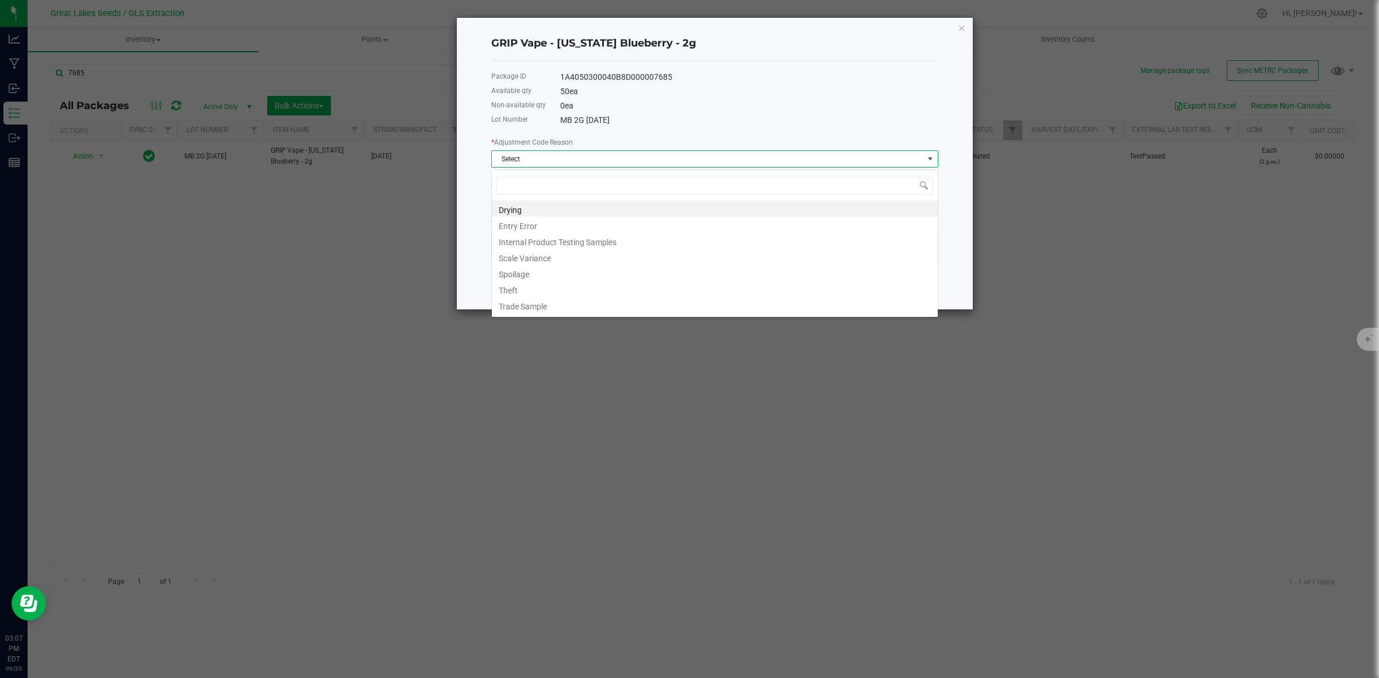
scroll to position [18, 446]
click at [546, 222] on li "Entry Error" at bounding box center [715, 225] width 446 height 16
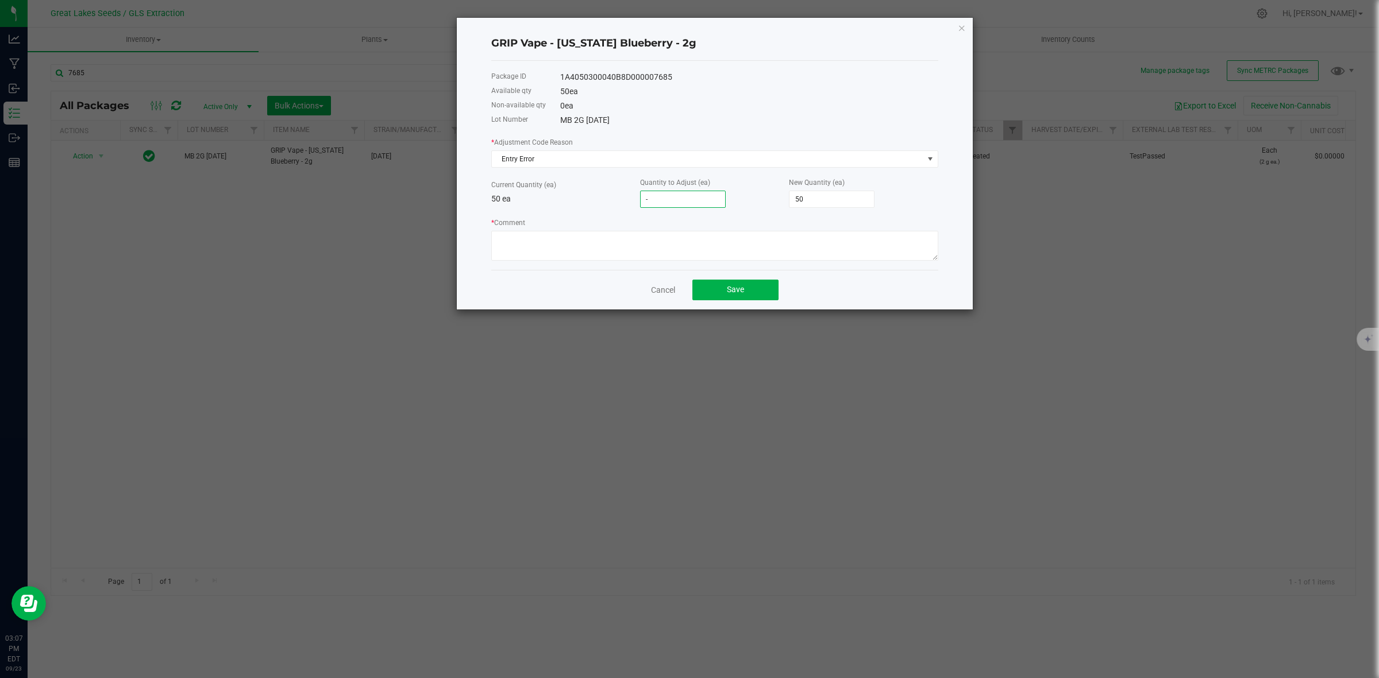
type input "-5"
type input "45"
type input "-50"
type input "0"
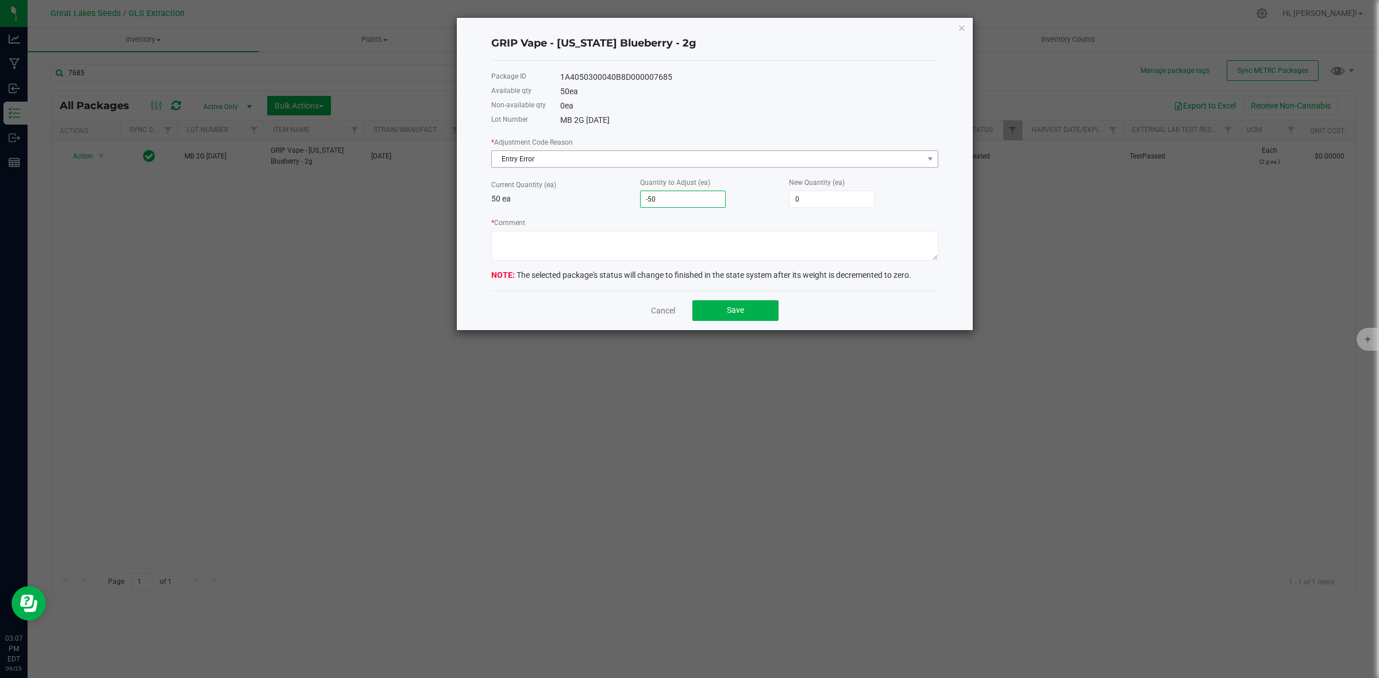
type input "-50"
click at [587, 164] on span "Entry Error" at bounding box center [707, 159] width 431 height 16
click at [645, 141] on div "* Adjustment Code Reason Entry Error" at bounding box center [714, 152] width 447 height 32
click at [619, 236] on textarea "* Comment" at bounding box center [714, 246] width 447 height 30
type textarea "hardware issues"
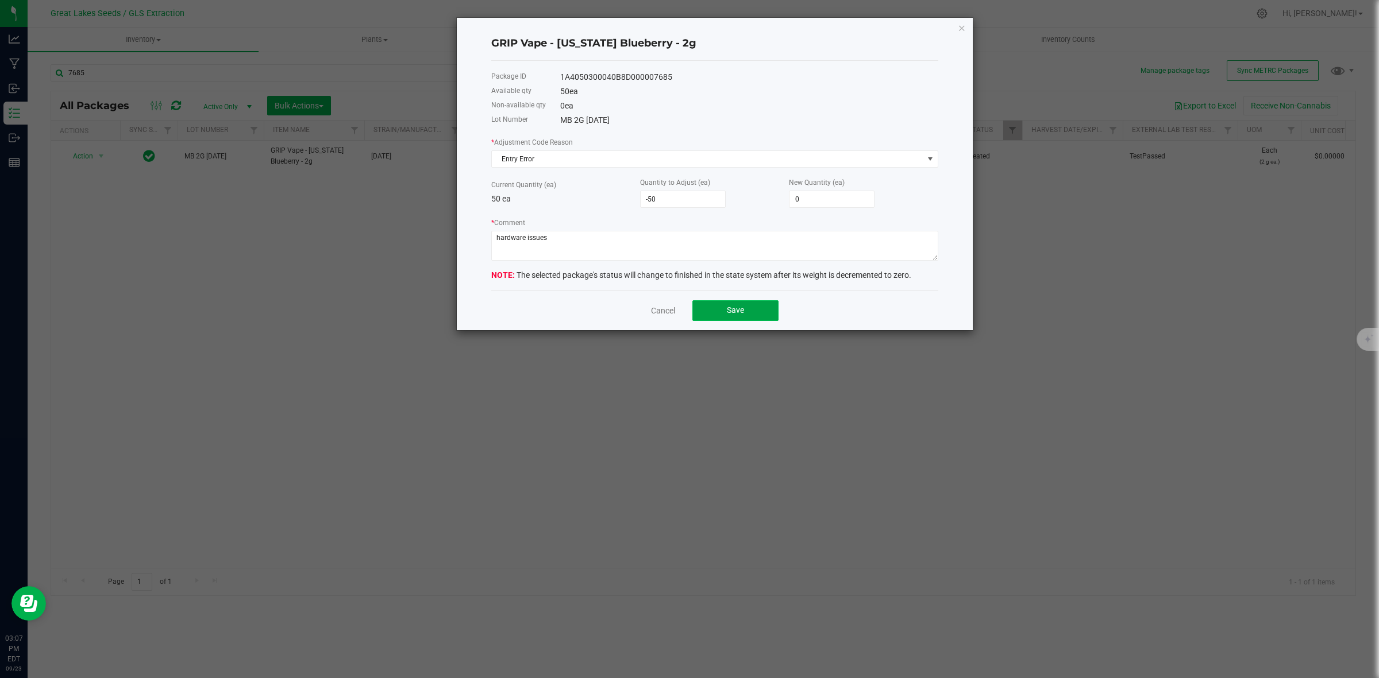
click at [704, 303] on button "Save" at bounding box center [735, 310] width 86 height 21
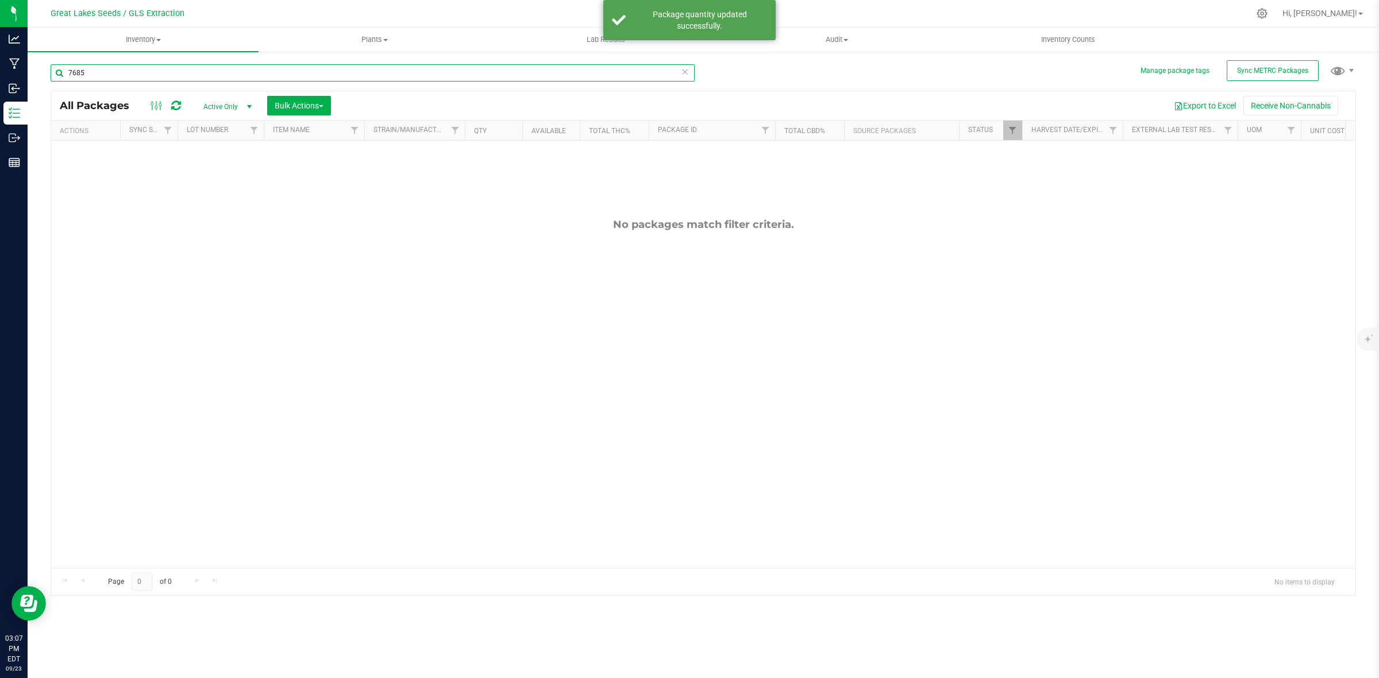
drag, startPoint x: 133, startPoint y: 80, endPoint x: 56, endPoint y: 78, distance: 77.6
click at [56, 78] on input "7685" at bounding box center [373, 72] width 644 height 17
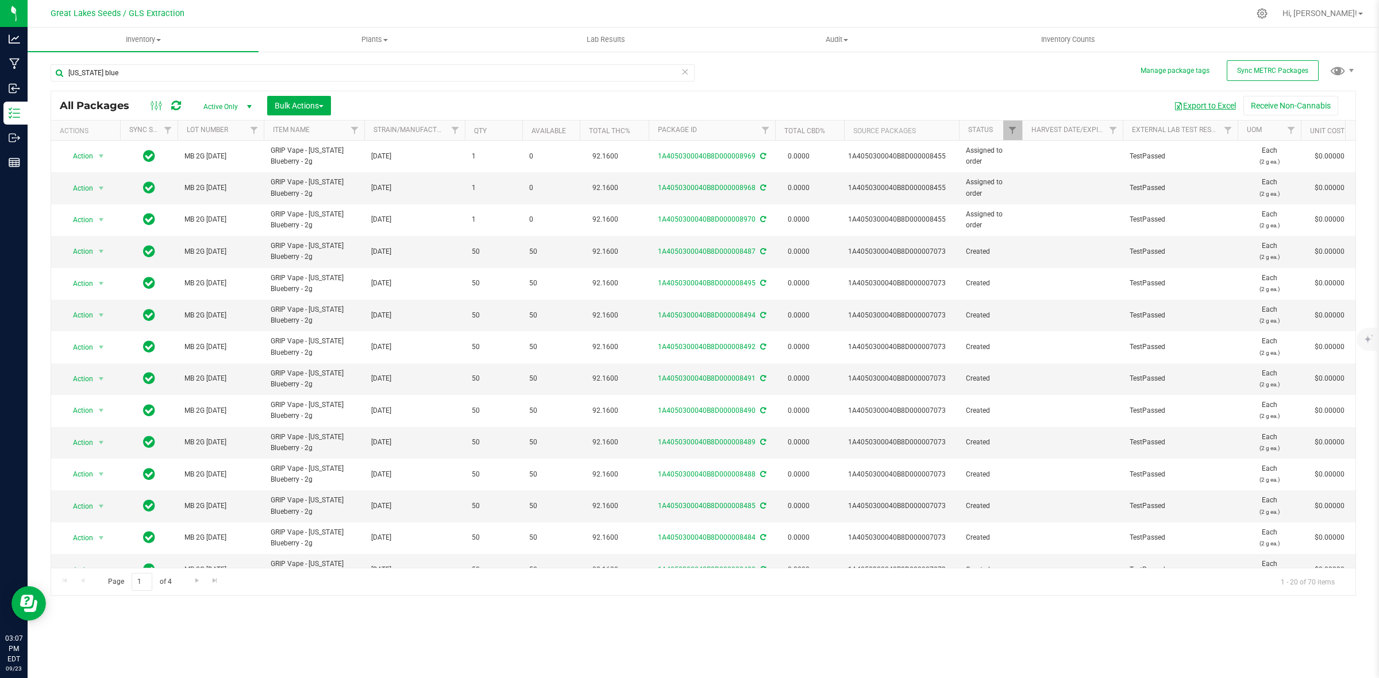
click at [1211, 104] on button "Export to Excel" at bounding box center [1204, 106] width 77 height 20
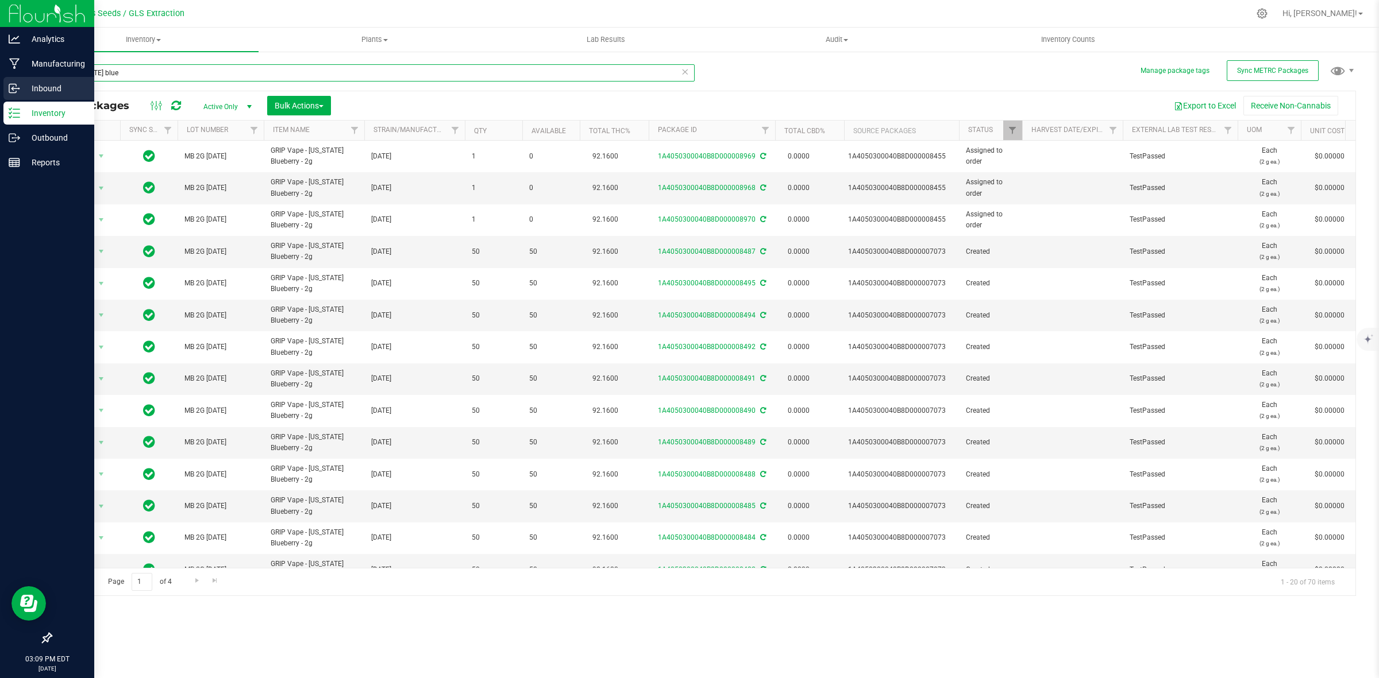
drag, startPoint x: 190, startPoint y: 66, endPoint x: 0, endPoint y: 78, distance: 190.0
click at [0, 78] on div "Analytics Manufacturing Inbound Inventory Outbound Reports 03:09 PM EDT [DATE] …" at bounding box center [689, 339] width 1379 height 678
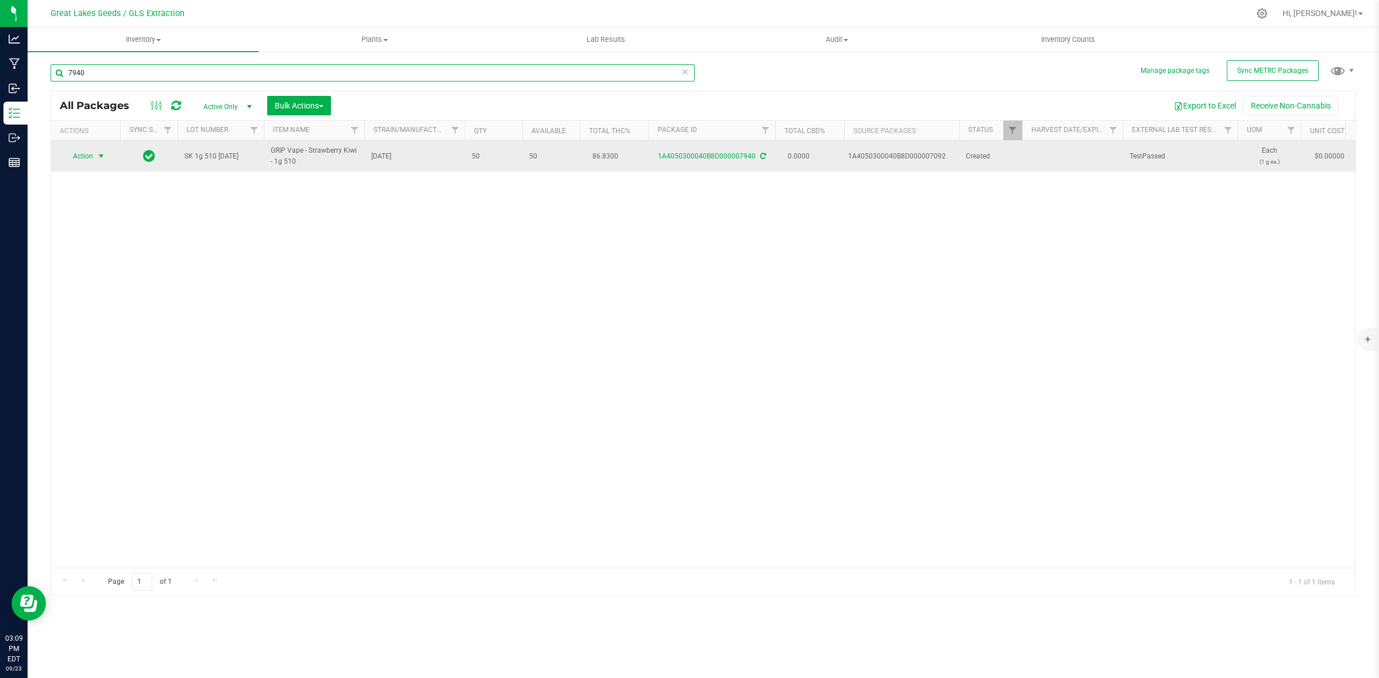
type input "7940"
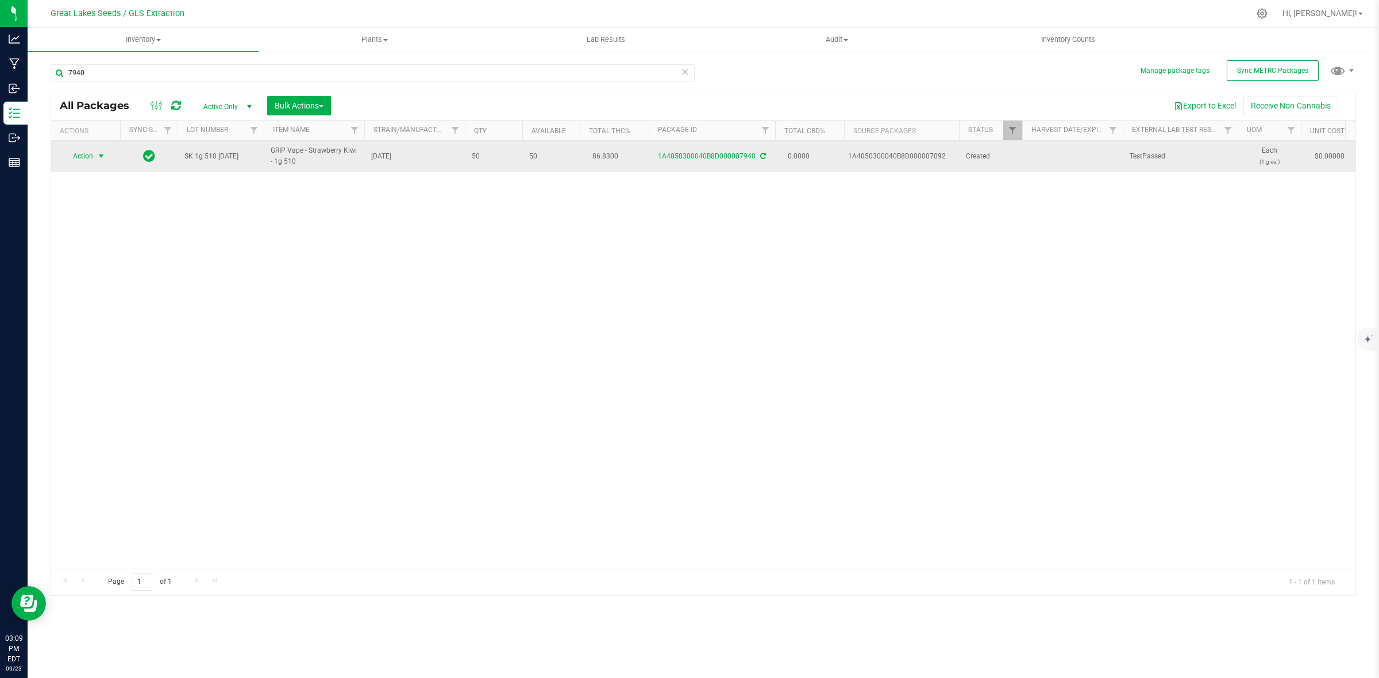
click at [89, 160] on span "Action" at bounding box center [78, 156] width 31 height 16
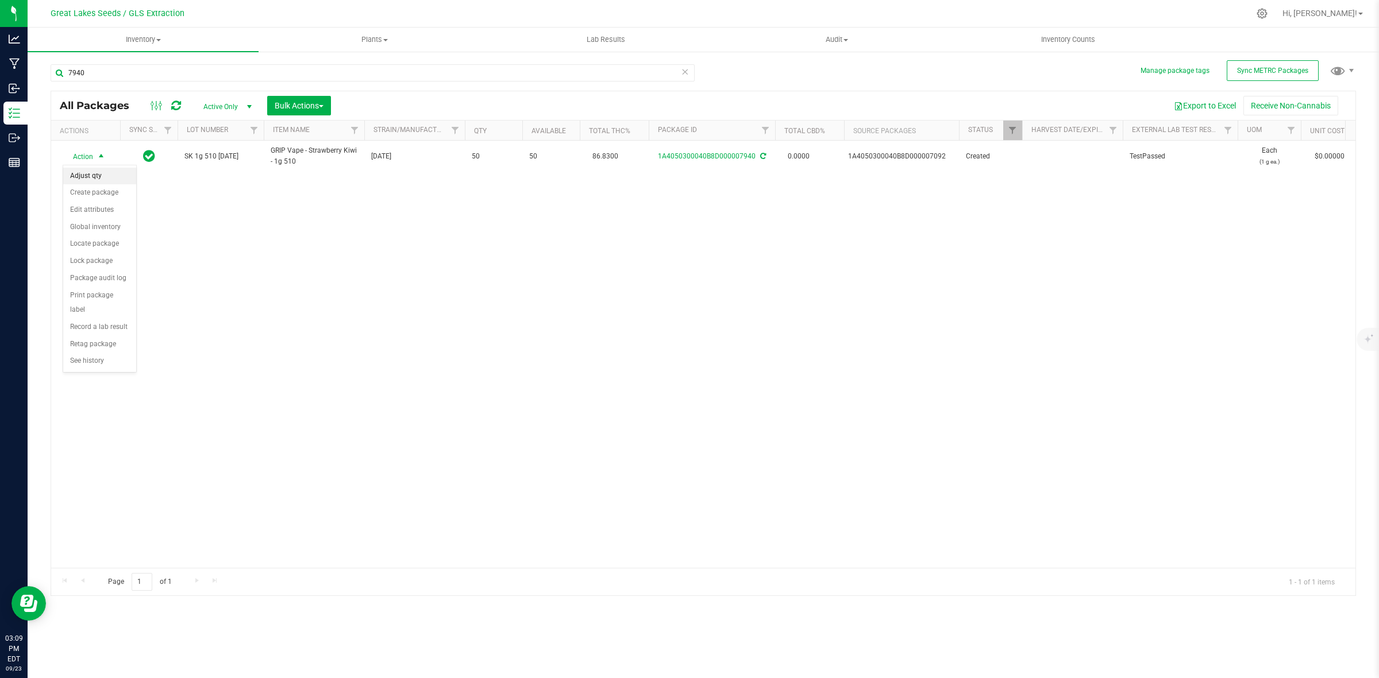
click at [94, 176] on li "Adjust qty" at bounding box center [99, 176] width 73 height 17
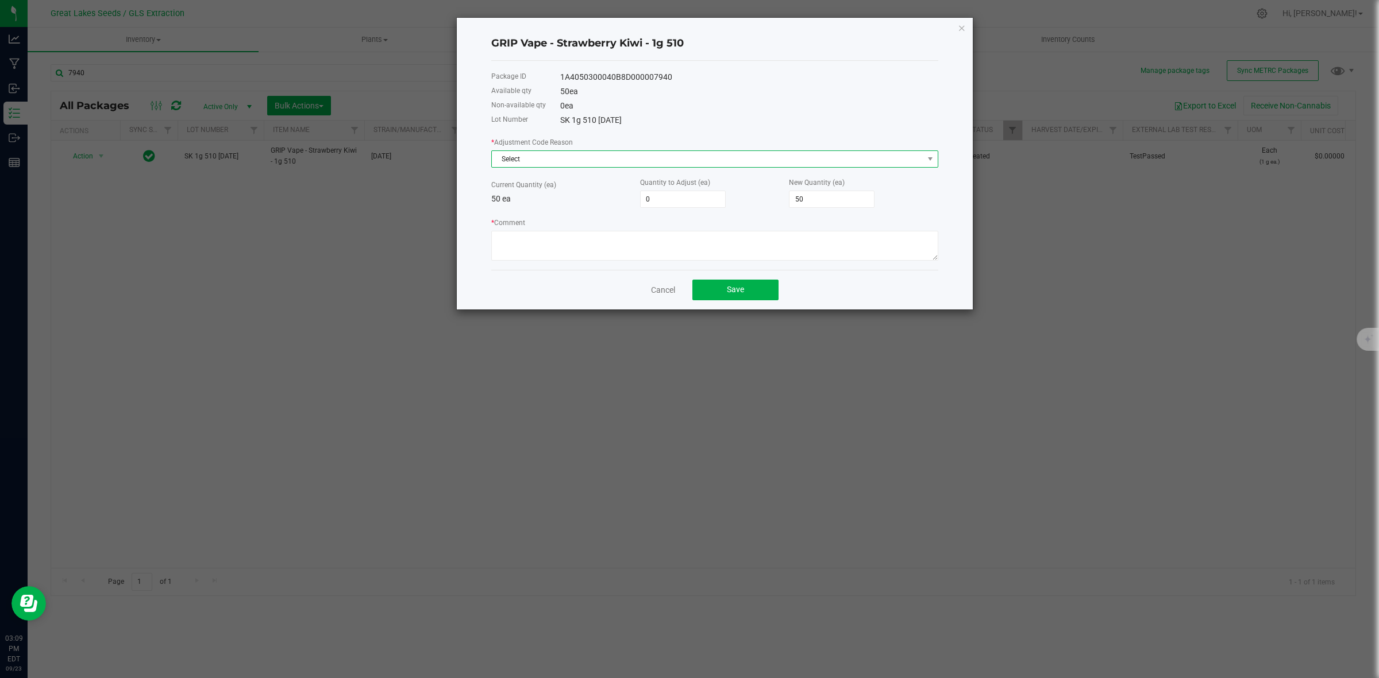
click at [527, 161] on span "Select" at bounding box center [707, 159] width 431 height 16
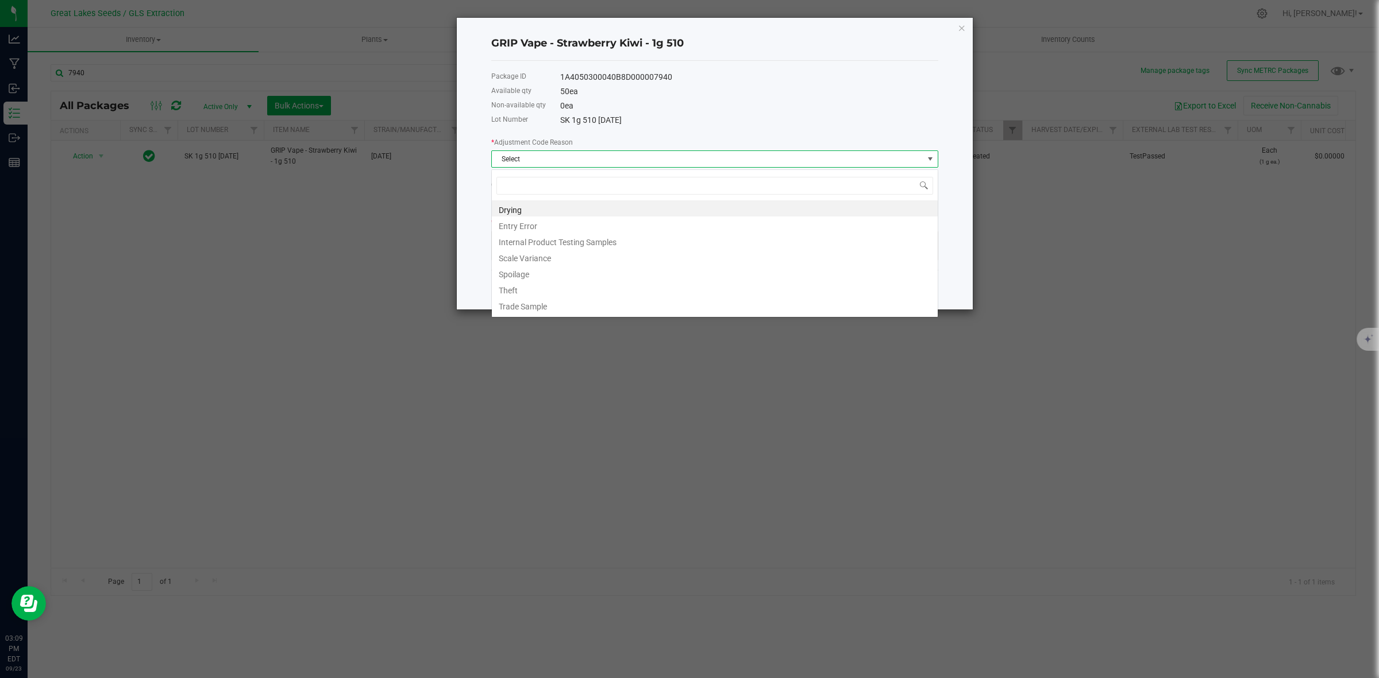
scroll to position [18, 446]
click at [541, 222] on li "Entry Error" at bounding box center [715, 225] width 446 height 16
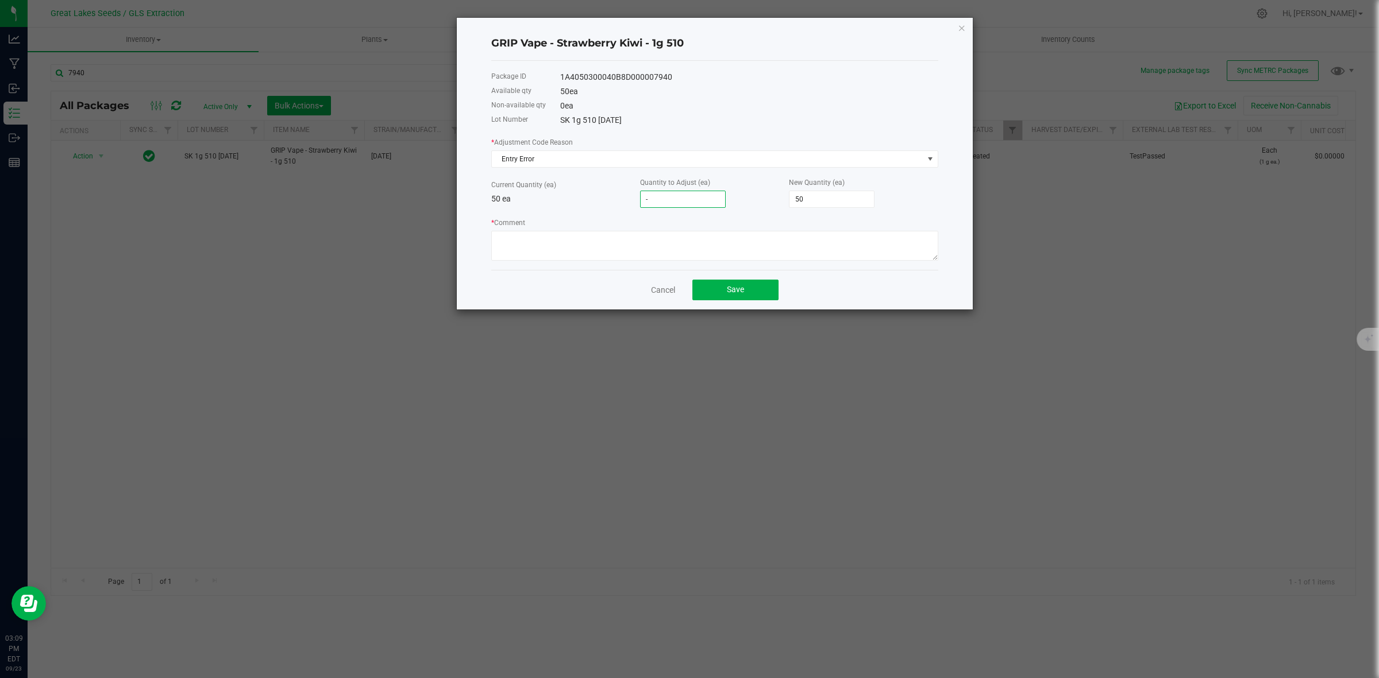
type input "-3"
type input "47"
type input "-3"
click at [662, 243] on textarea "* Comment" at bounding box center [714, 246] width 447 height 30
type textarea "recount"
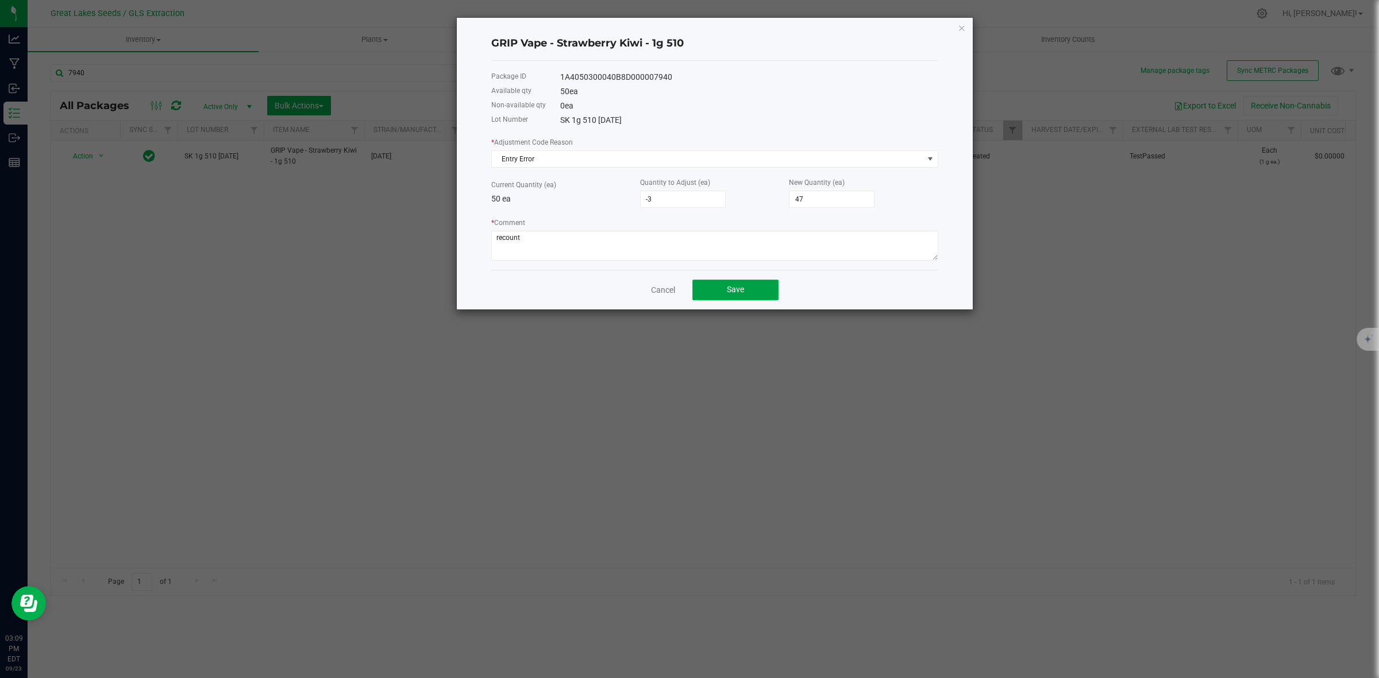
click at [724, 298] on button "Save" at bounding box center [735, 290] width 86 height 21
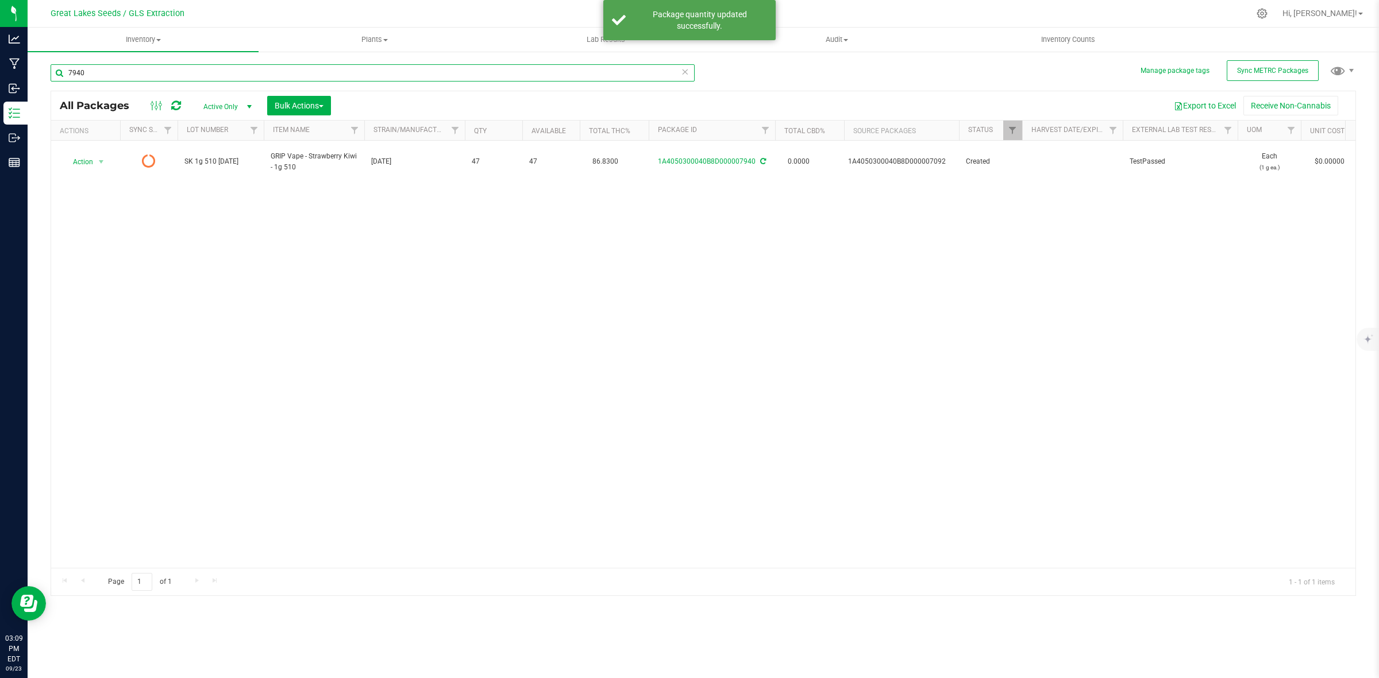
drag, startPoint x: 140, startPoint y: 78, endPoint x: 44, endPoint y: 72, distance: 95.5
click at [44, 72] on div "Manage package tags Sync METRC Packages 7940 All Packages Active Only Active On…" at bounding box center [703, 226] width 1351 height 350
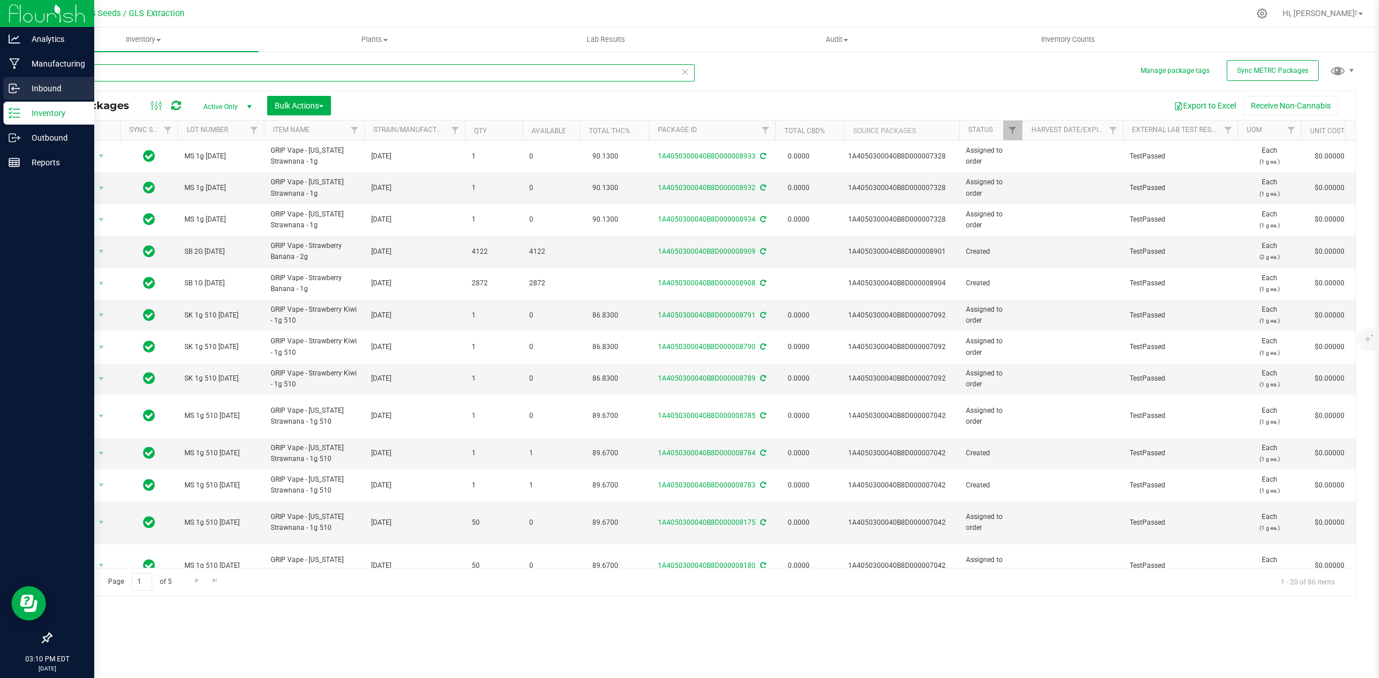
drag, startPoint x: 322, startPoint y: 78, endPoint x: 0, endPoint y: 82, distance: 321.7
click at [0, 82] on div "Analytics Manufacturing Inbound Inventory Outbound Reports 03:10 PM EDT [DATE] …" at bounding box center [689, 339] width 1379 height 678
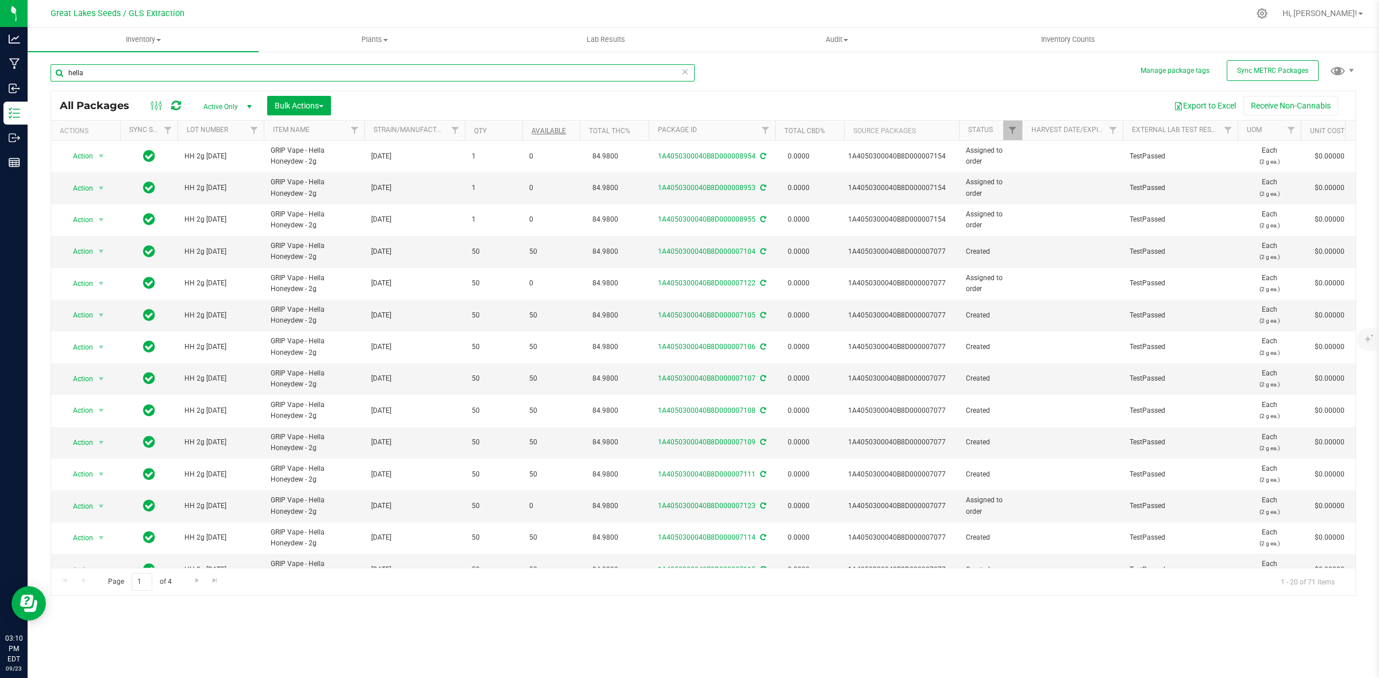
type input "hella"
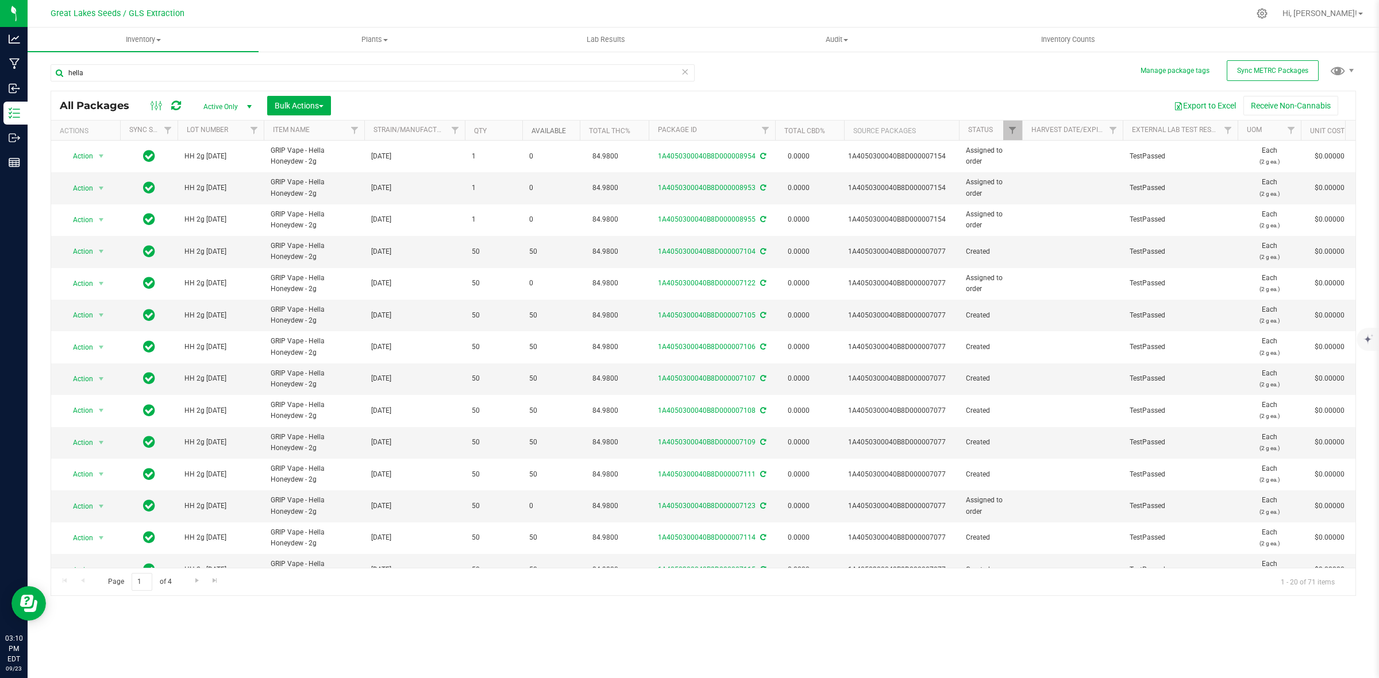
click at [542, 129] on link "Available" at bounding box center [548, 131] width 34 height 8
click at [542, 129] on link "Available" at bounding box center [555, 130] width 48 height 8
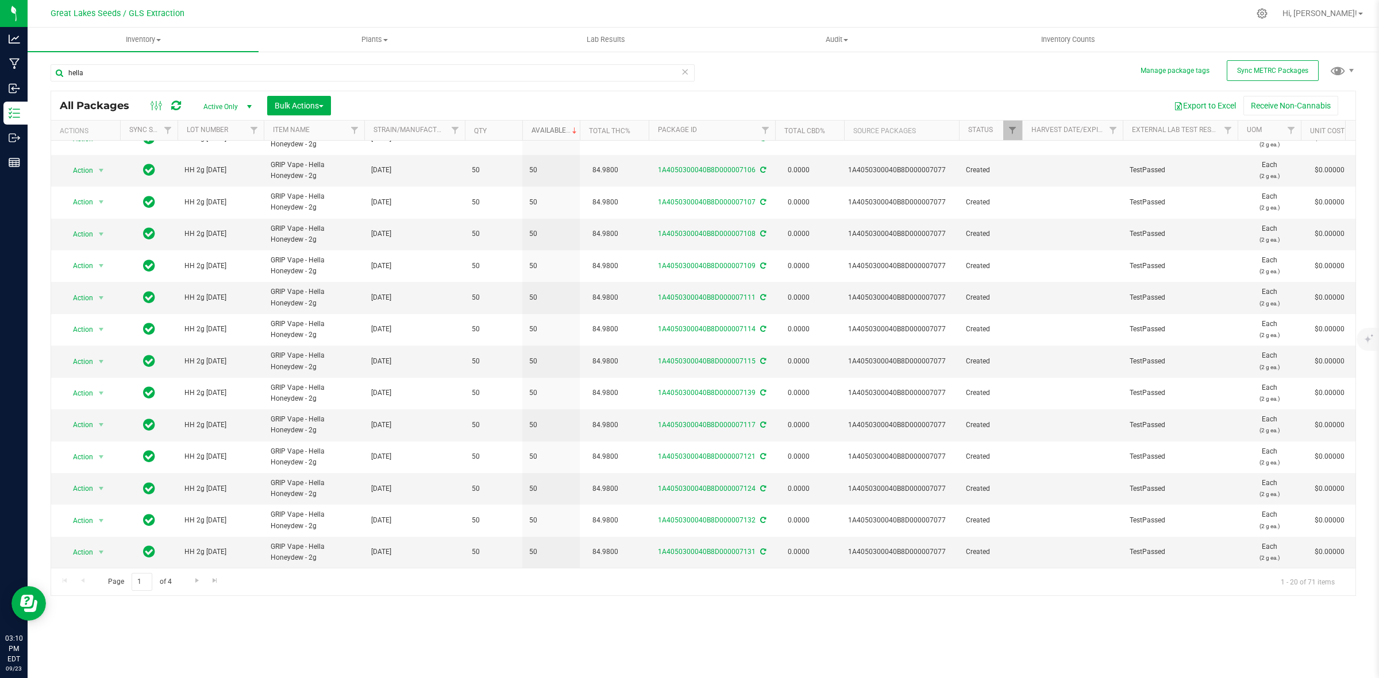
scroll to position [222, 0]
click at [193, 581] on span "Go to the next page" at bounding box center [196, 580] width 9 height 9
click at [198, 584] on span "Go to the next page" at bounding box center [196, 580] width 9 height 9
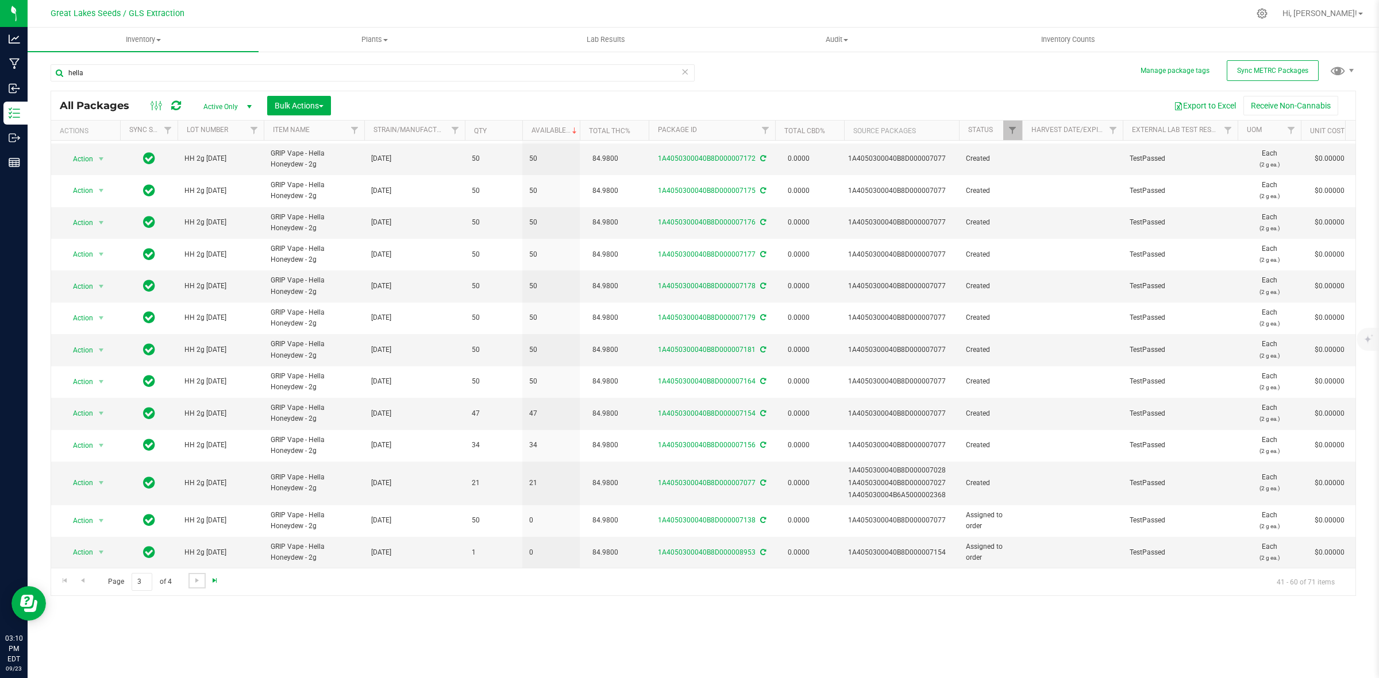
scroll to position [233, 0]
click at [191, 583] on link "Go to the next page" at bounding box center [196, 581] width 17 height 16
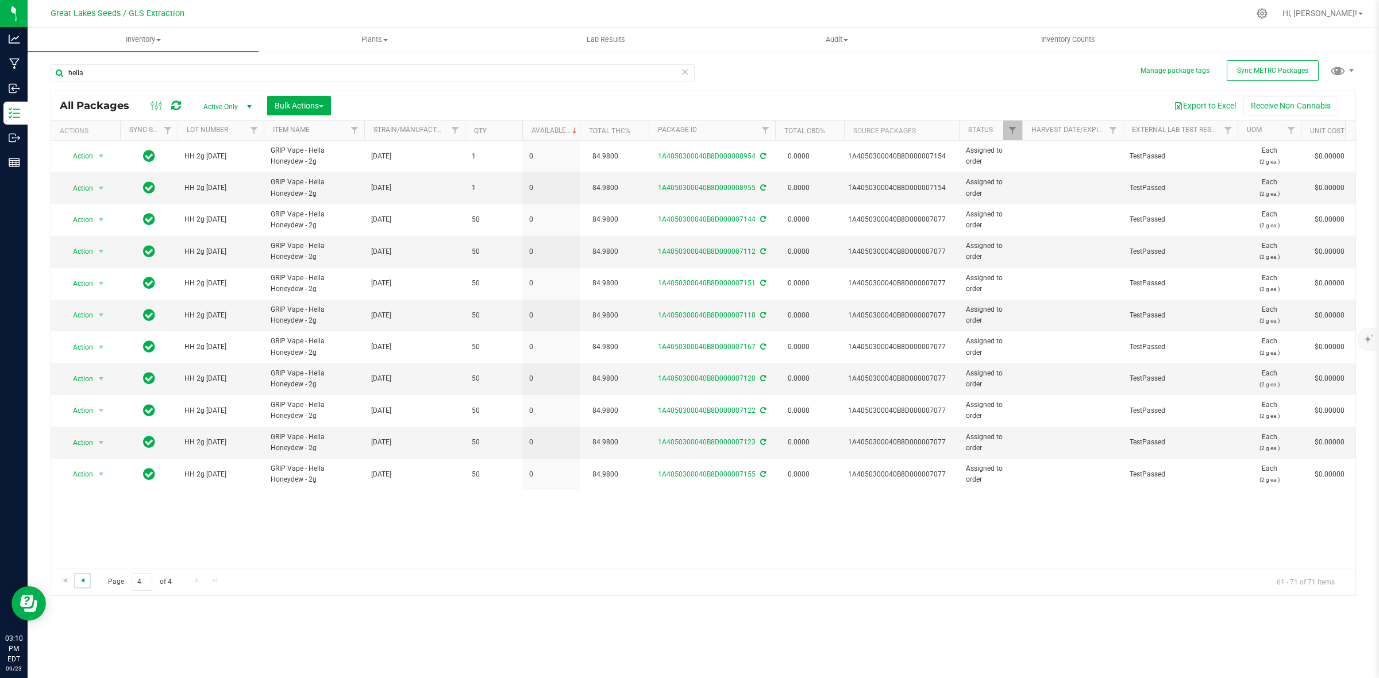
click at [84, 583] on span "Go to the previous page" at bounding box center [82, 580] width 9 height 9
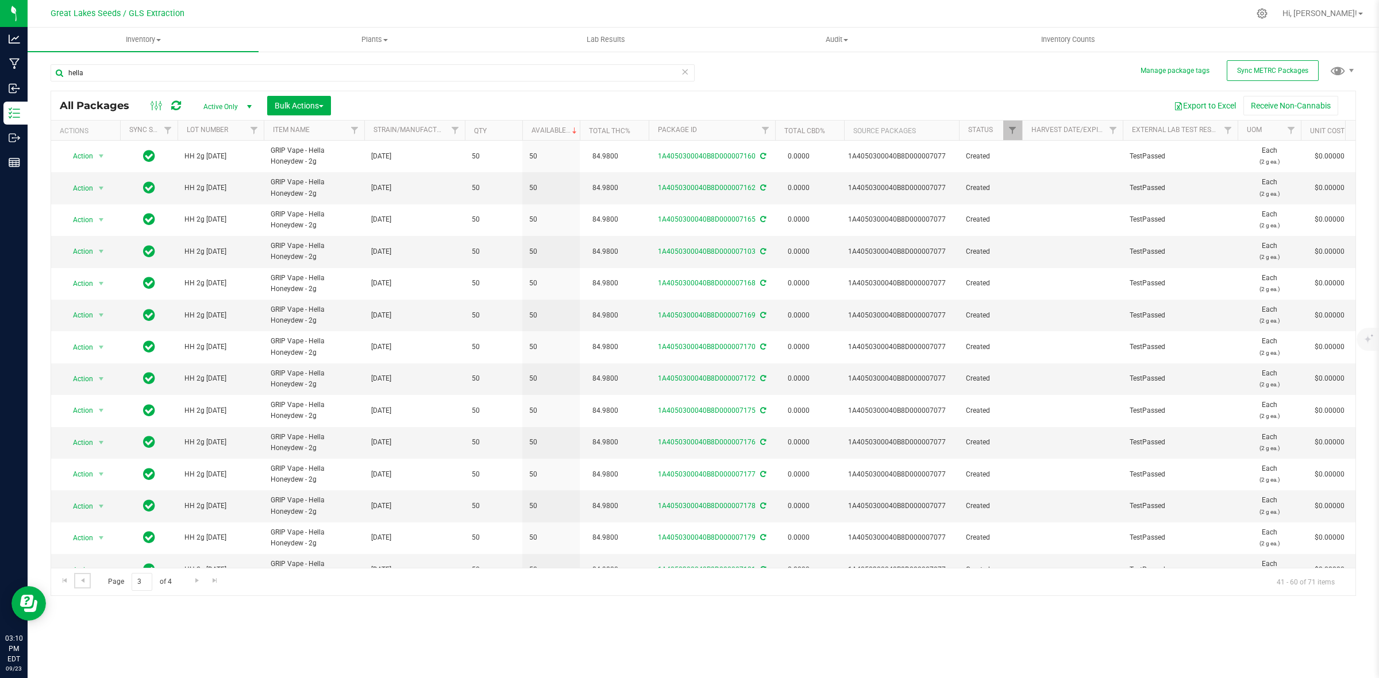
scroll to position [233, 0]
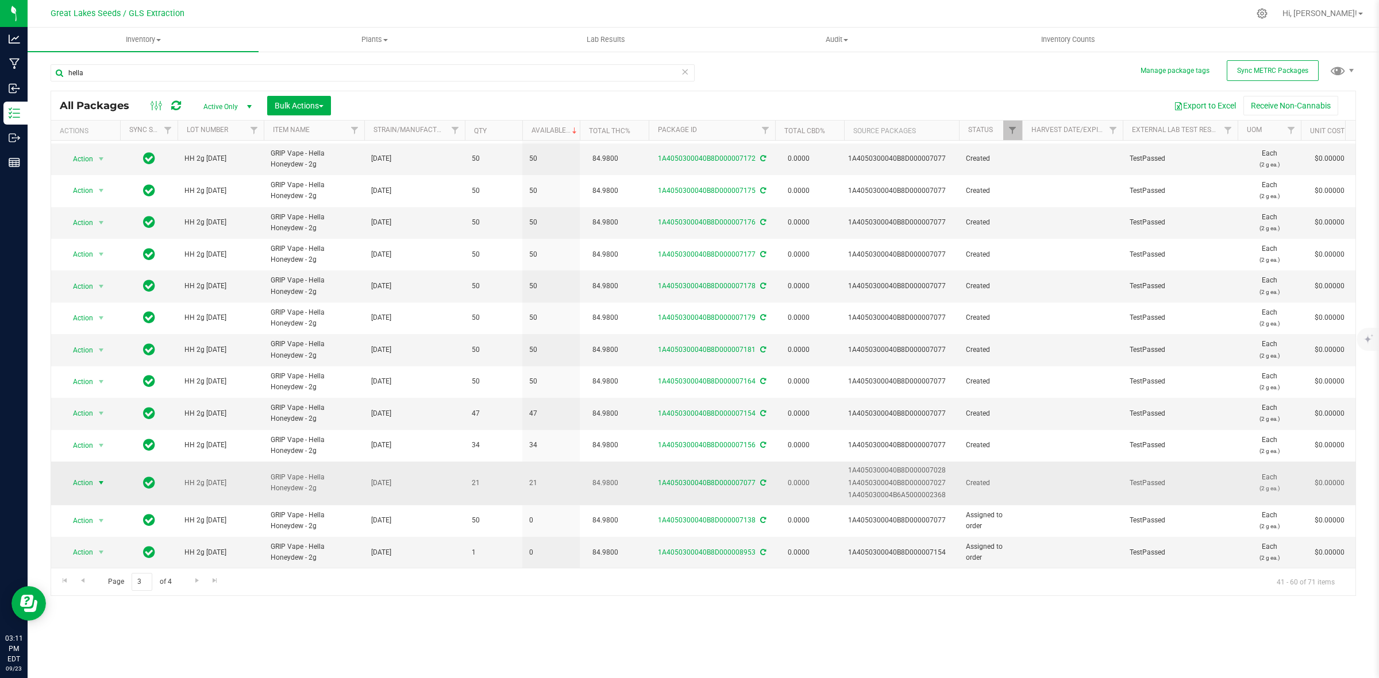
click at [108, 475] on span "select" at bounding box center [101, 483] width 14 height 16
click at [108, 484] on li "Adjust qty" at bounding box center [99, 491] width 73 height 17
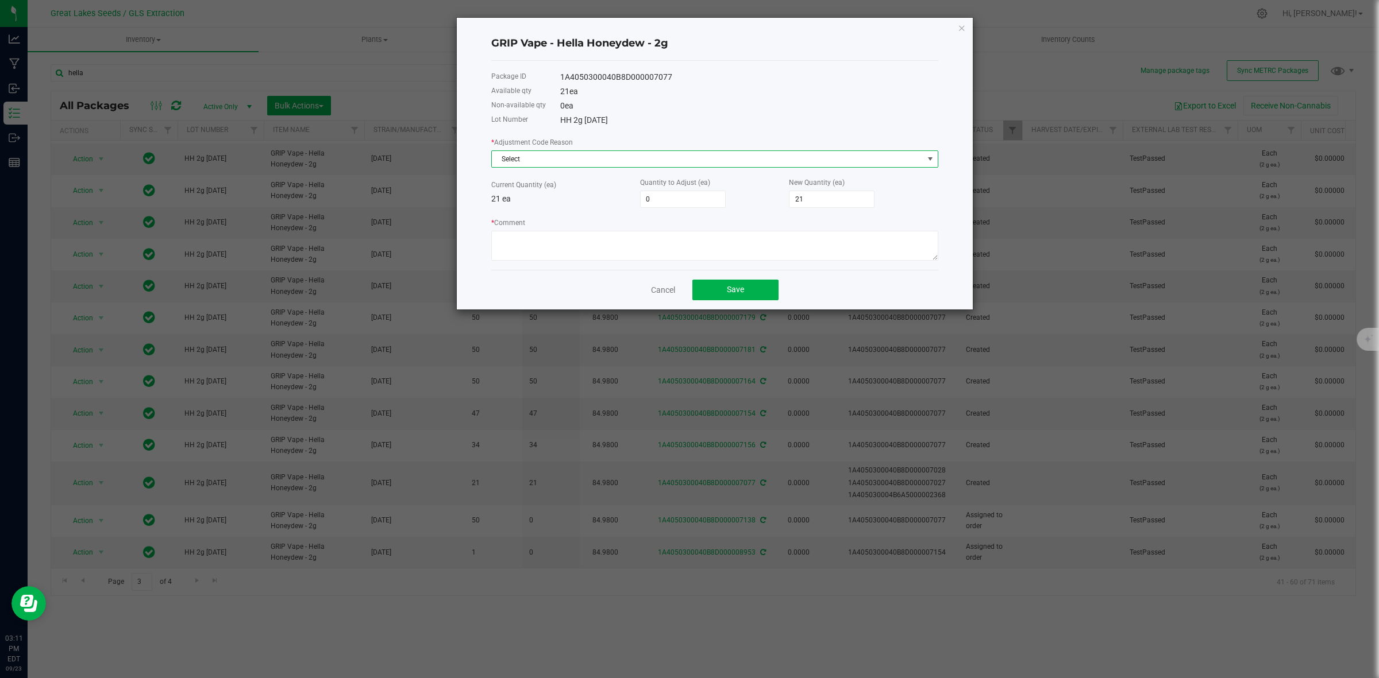
click at [633, 161] on span "Select" at bounding box center [707, 159] width 431 height 16
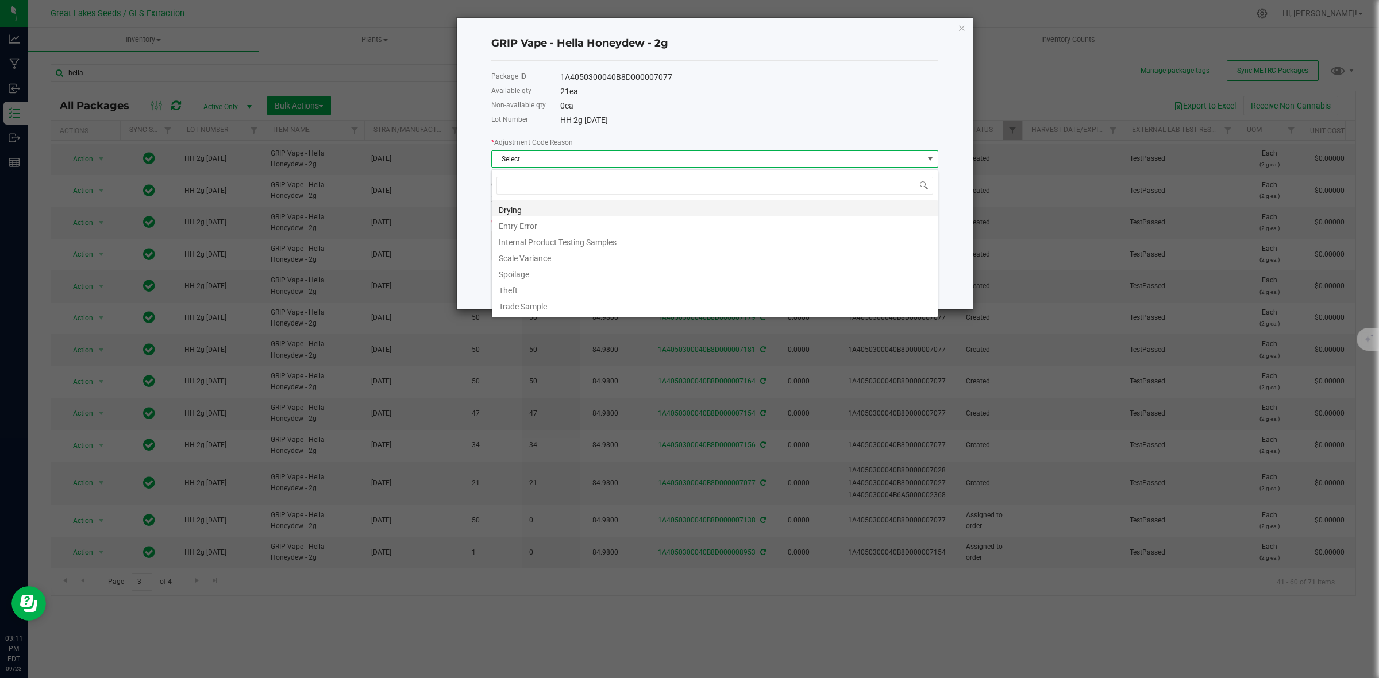
scroll to position [18, 446]
click at [593, 221] on li "Entry Error" at bounding box center [715, 225] width 446 height 16
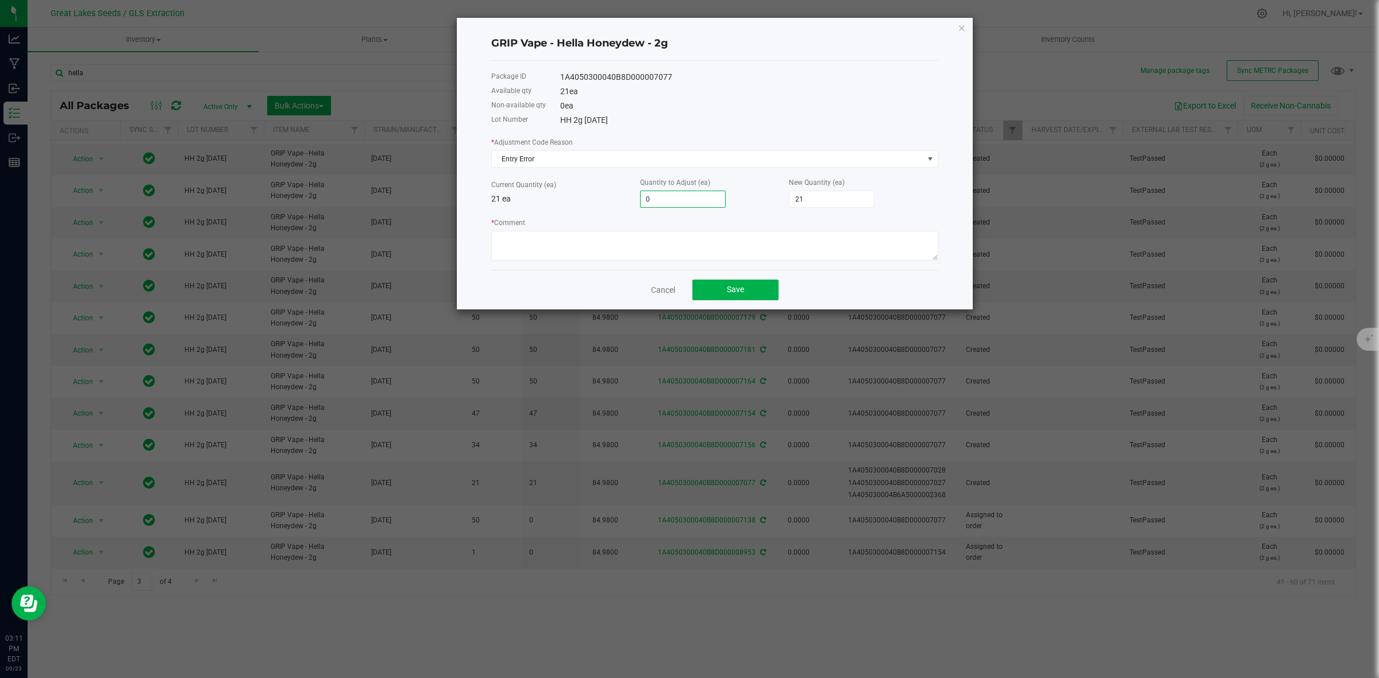
type input "1"
type input "22"
type input "13"
type input "34"
type input "13"
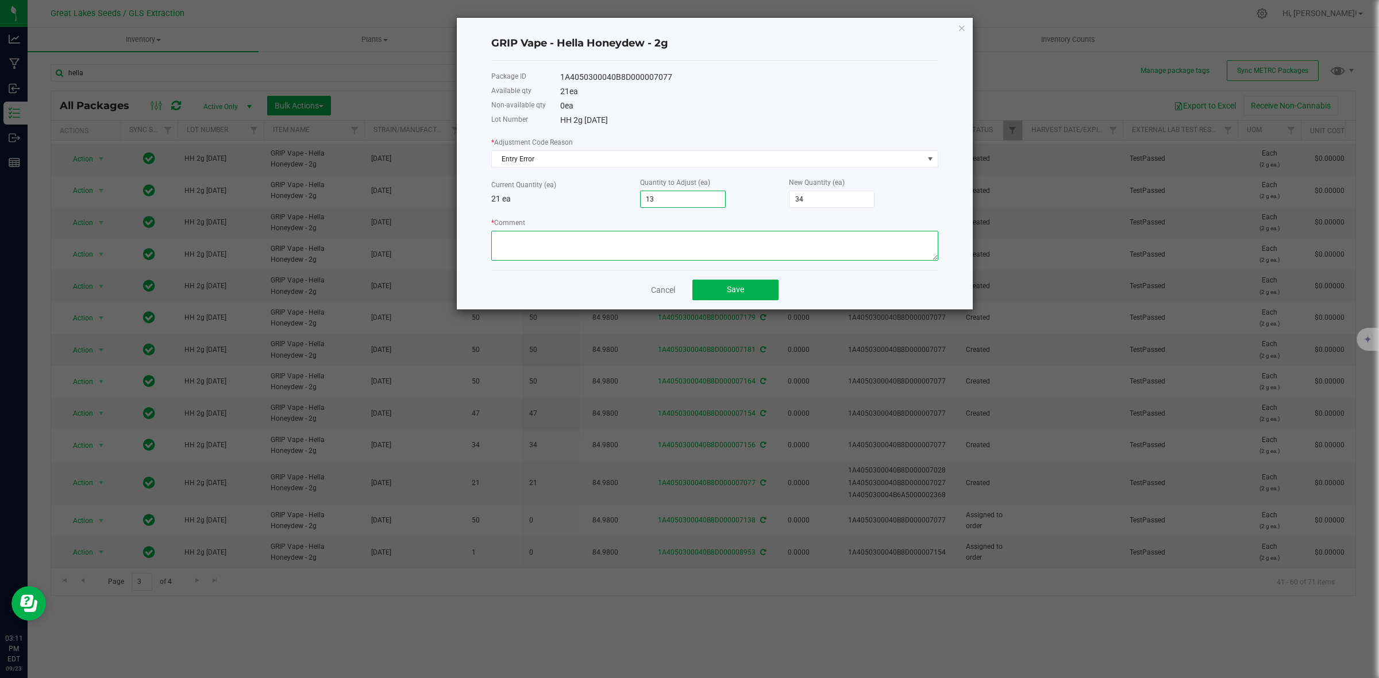
click at [642, 234] on textarea "* Comment" at bounding box center [714, 246] width 447 height 30
type textarea "Recount"
click at [736, 298] on button "Save" at bounding box center [735, 290] width 86 height 21
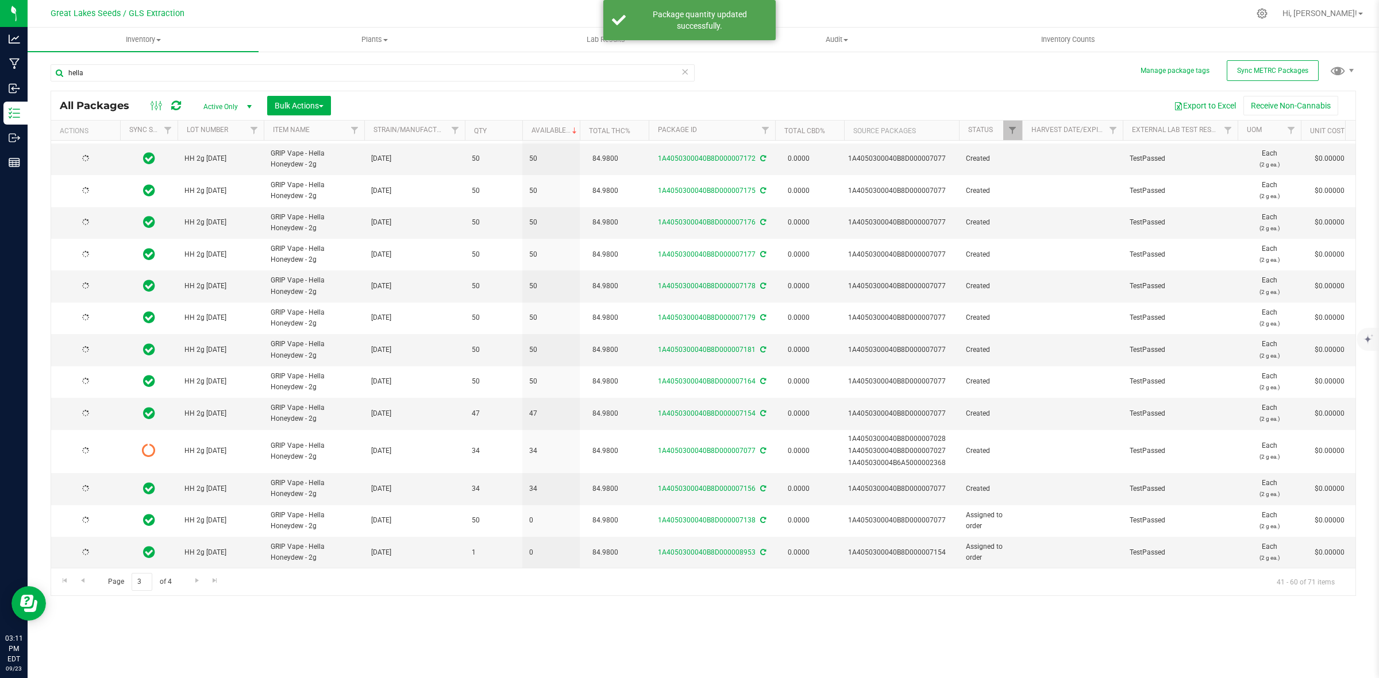
scroll to position [0, 0]
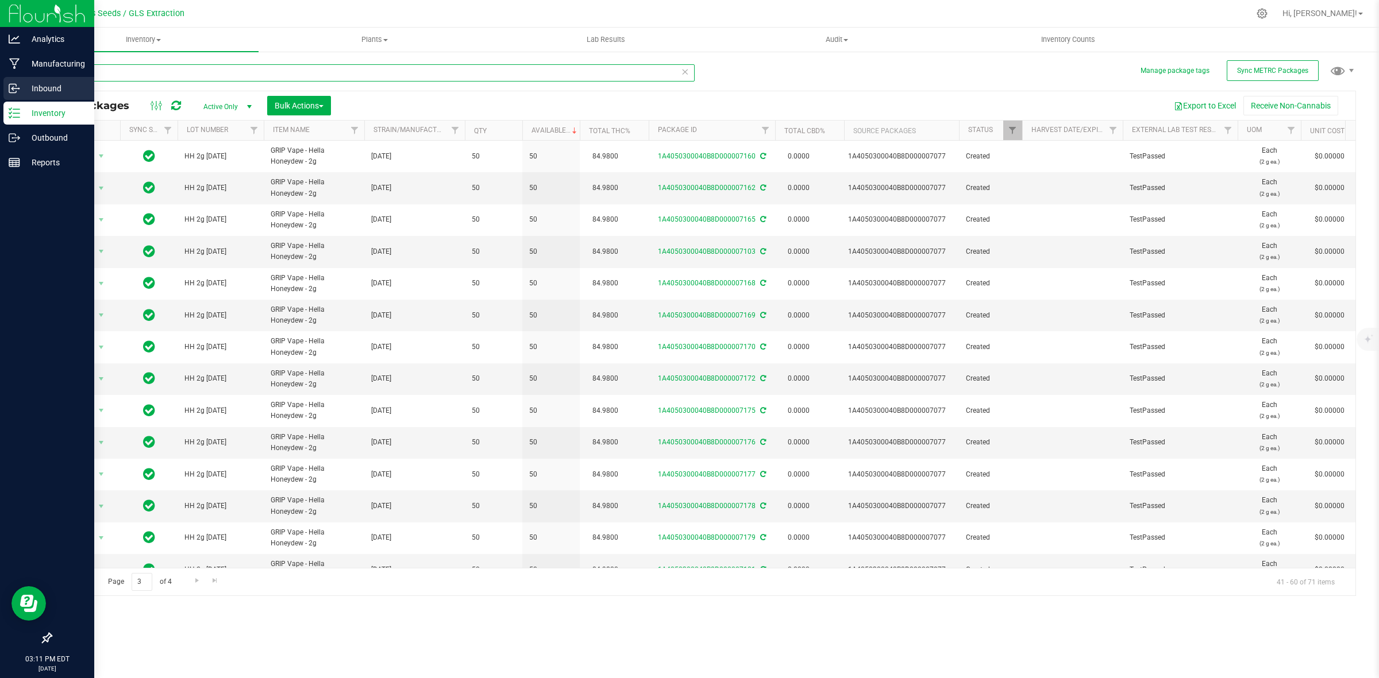
drag, startPoint x: 236, startPoint y: 70, endPoint x: 0, endPoint y: 89, distance: 236.3
click at [0, 89] on div "Analytics Manufacturing Inbound Inventory Outbound Reports 03:11 PM EDT [DATE] …" at bounding box center [689, 339] width 1379 height 678
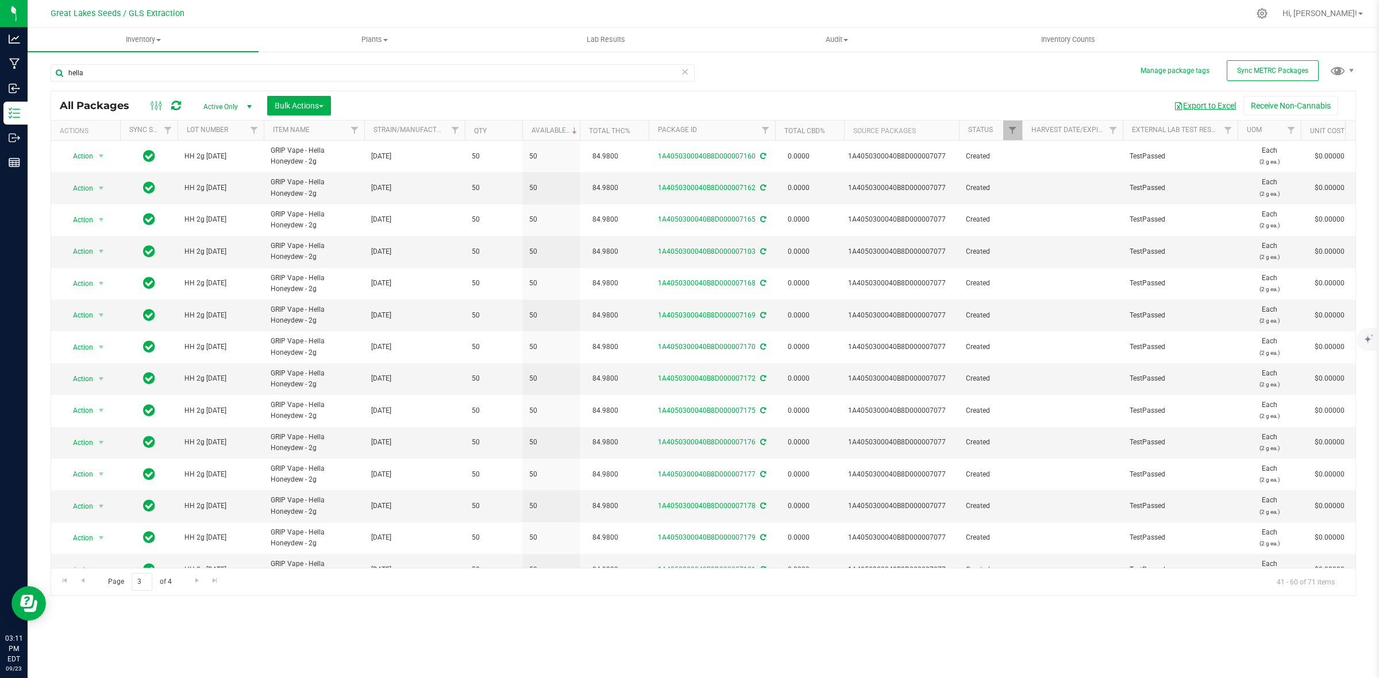
click at [1204, 99] on button "Export to Excel" at bounding box center [1204, 106] width 77 height 20
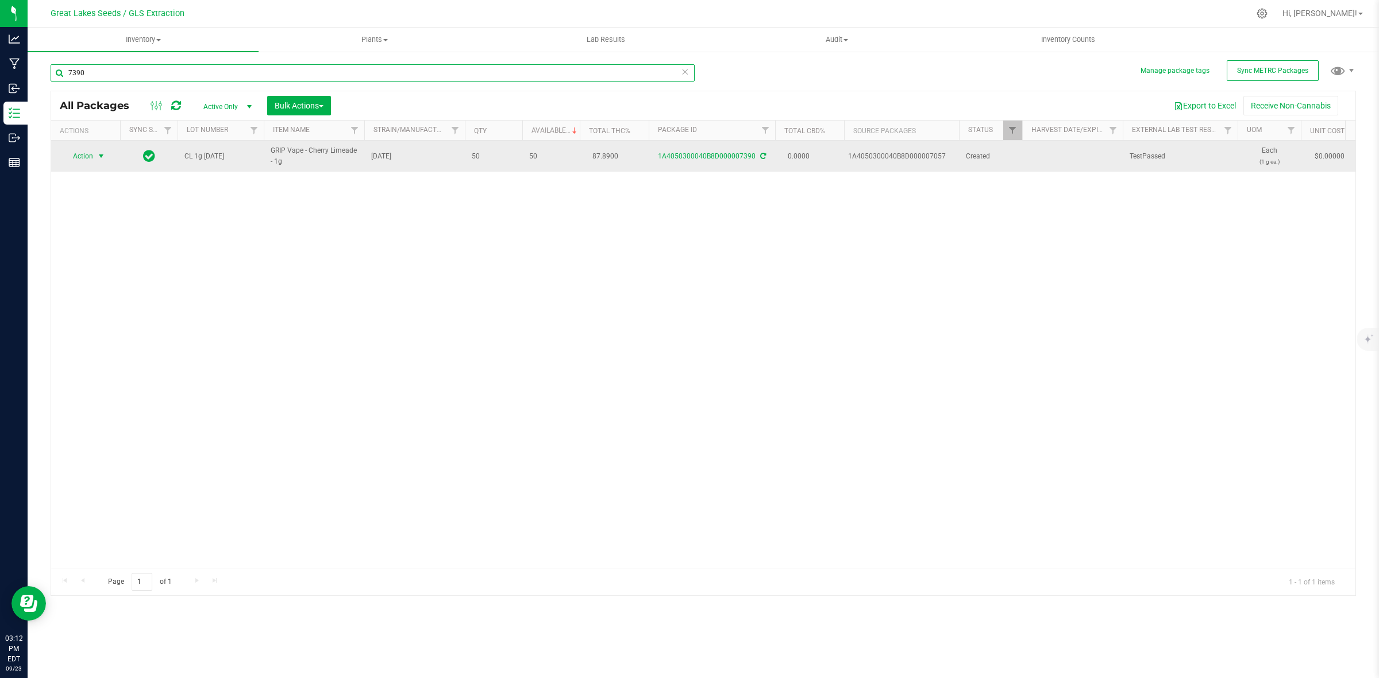
type input "7390"
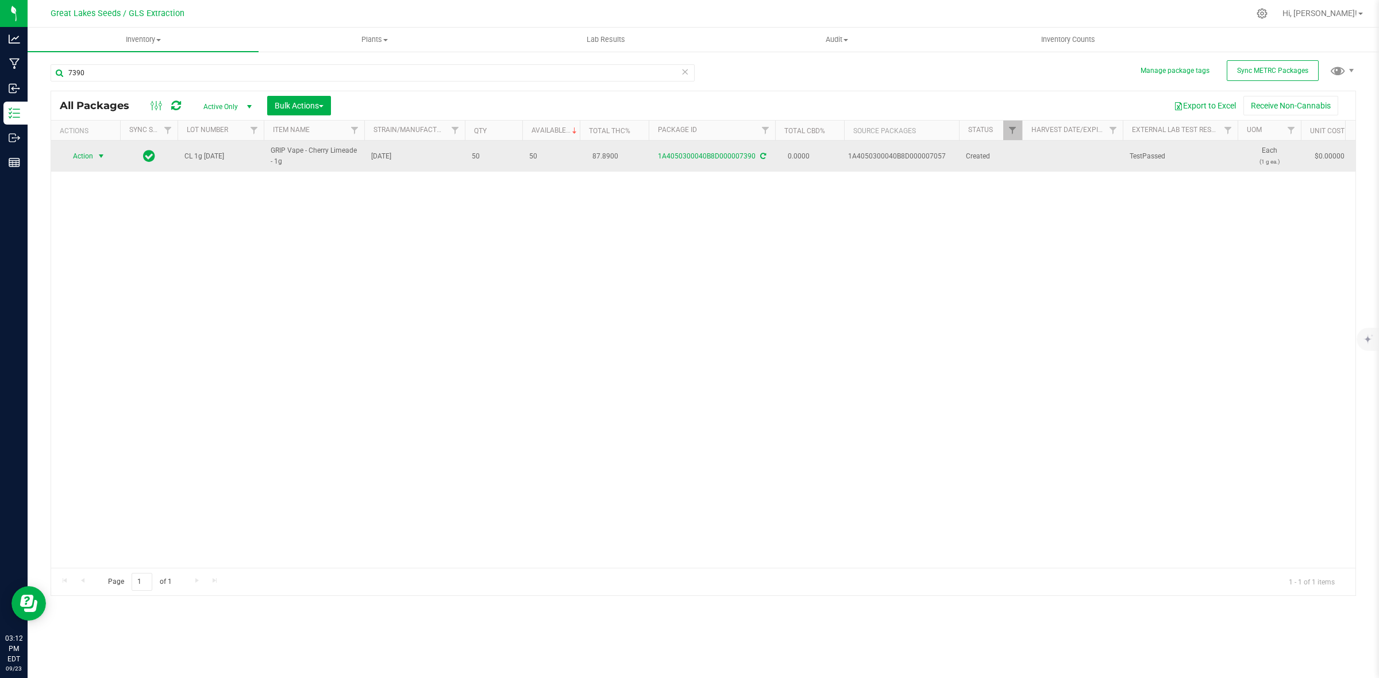
click at [101, 157] on span "select" at bounding box center [101, 156] width 9 height 9
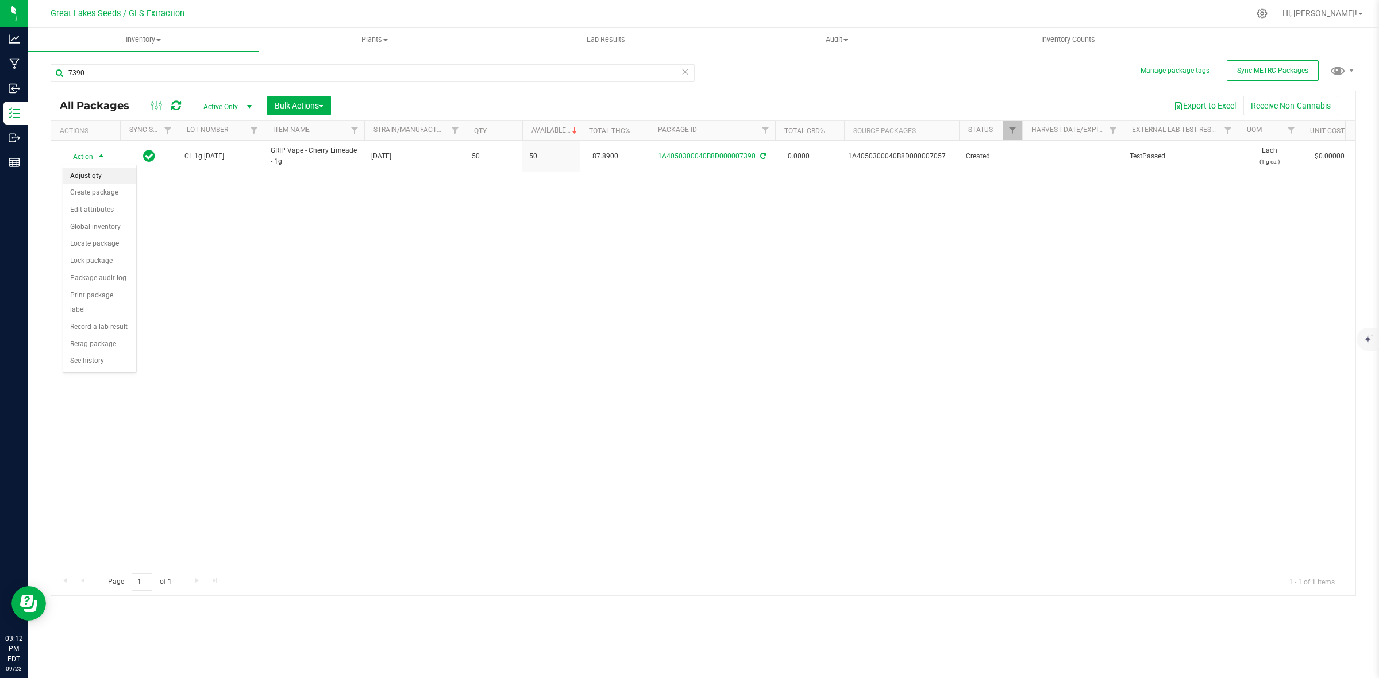
click at [99, 182] on li "Adjust qty" at bounding box center [99, 176] width 73 height 17
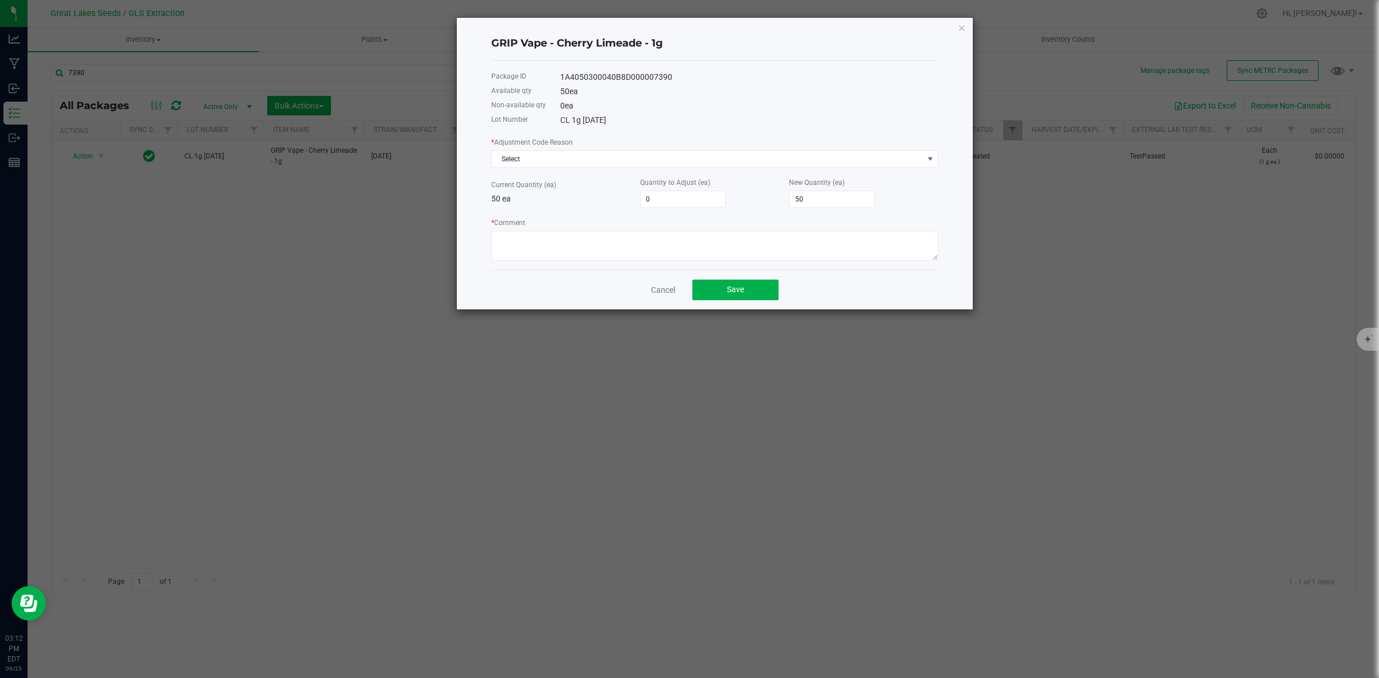
click at [576, 151] on div "* Adjustment Code Reason Select" at bounding box center [714, 152] width 447 height 32
click at [563, 172] on div "* Adjustment Code Reason Select Current Quantity (ea) 50 ea Quantity to Adjust …" at bounding box center [714, 198] width 447 height 125
click at [562, 164] on span "Select" at bounding box center [707, 159] width 431 height 16
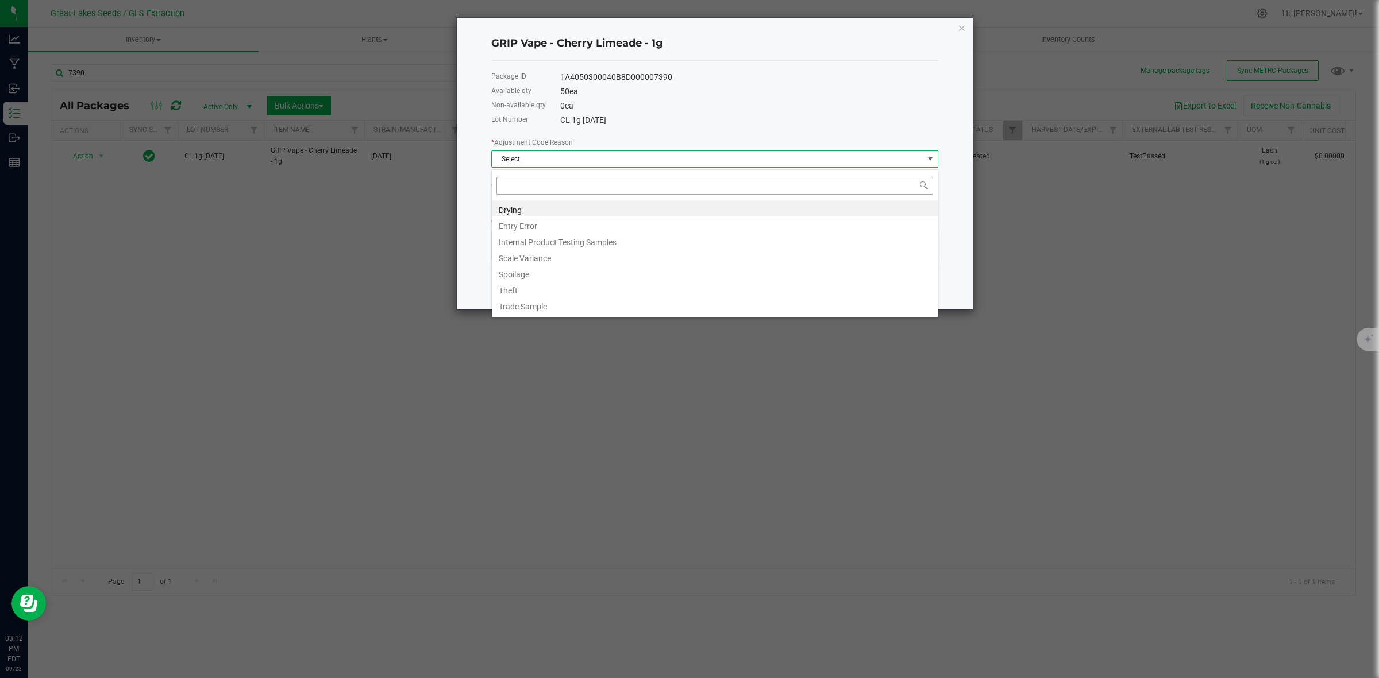
scroll to position [18, 446]
click at [550, 220] on li "Entry Error" at bounding box center [715, 225] width 446 height 16
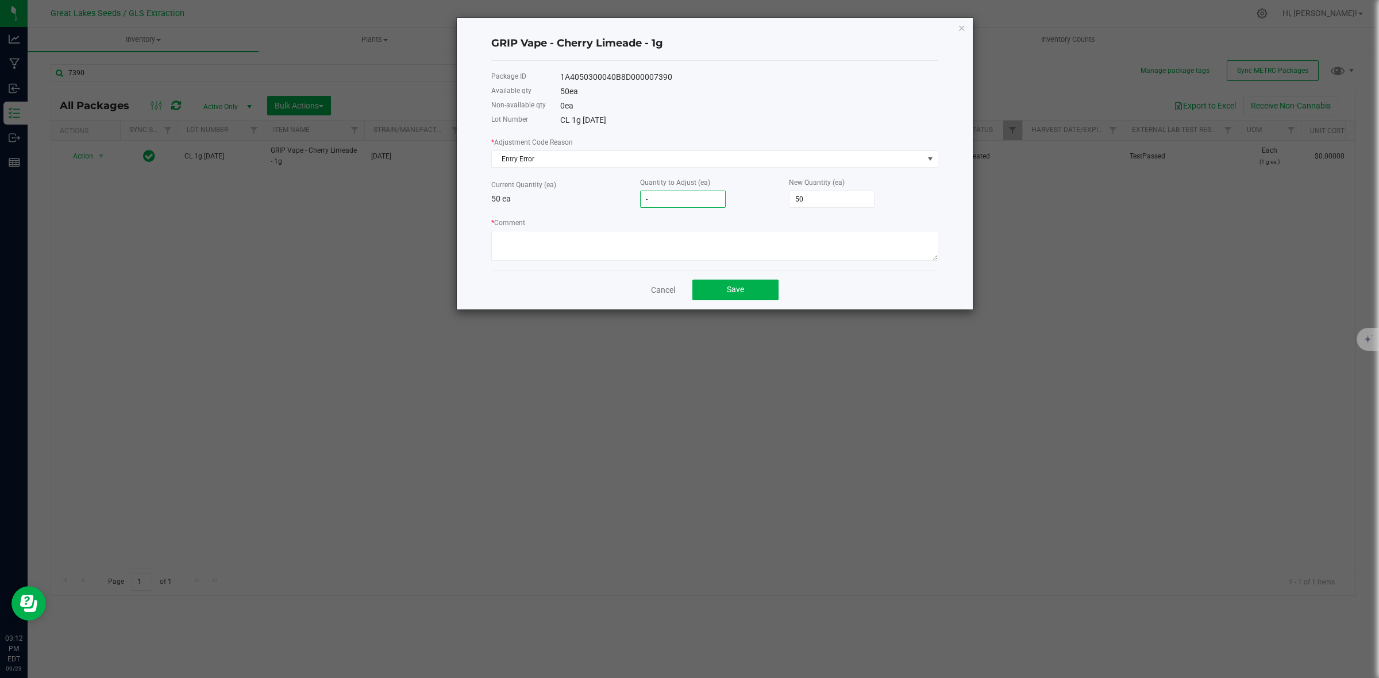
type input "-2"
type input "48"
type input "-20"
type input "30"
type input "-20"
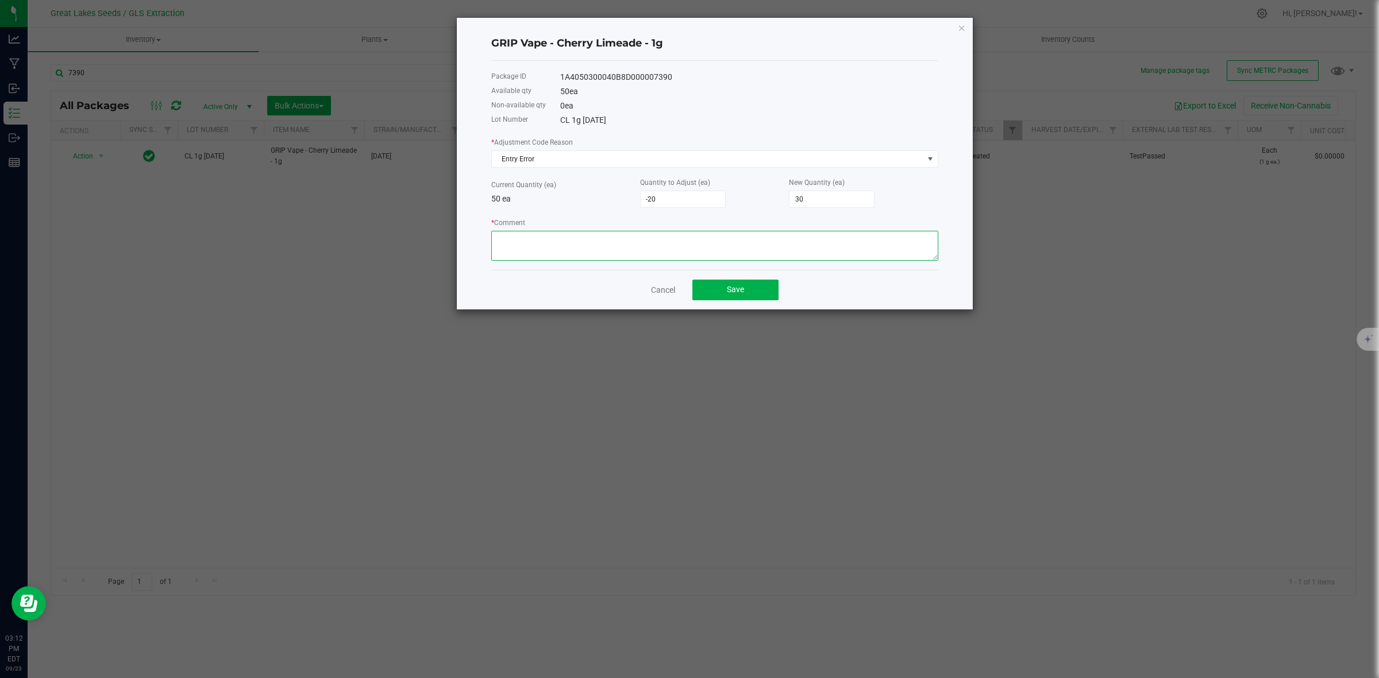
click at [622, 259] on textarea "* Comment" at bounding box center [714, 246] width 447 height 30
type textarea "recount"
click at [741, 288] on span "Save" at bounding box center [735, 289] width 17 height 9
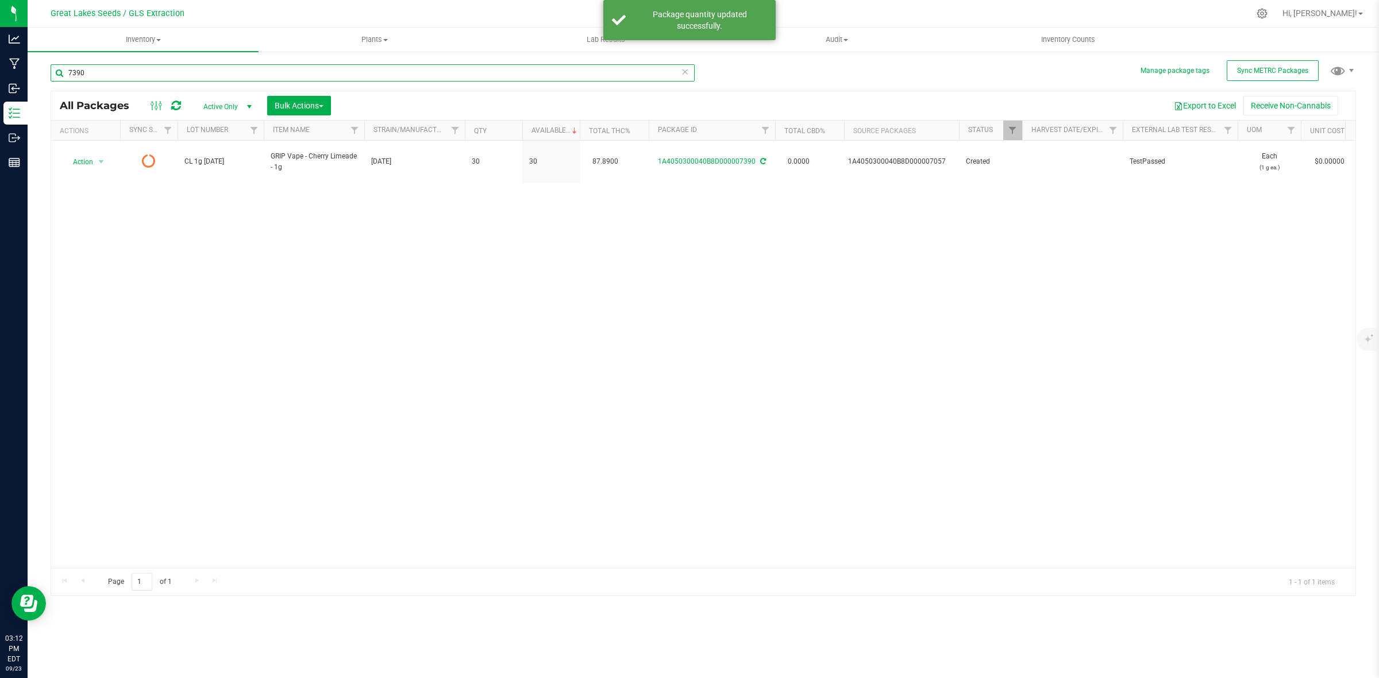
drag, startPoint x: 105, startPoint y: 67, endPoint x: 49, endPoint y: 72, distance: 55.4
click at [49, 72] on div "Manage package tags Sync METRC Packages 7390 All Packages Active Only Active On…" at bounding box center [703, 226] width 1351 height 350
type input "7"
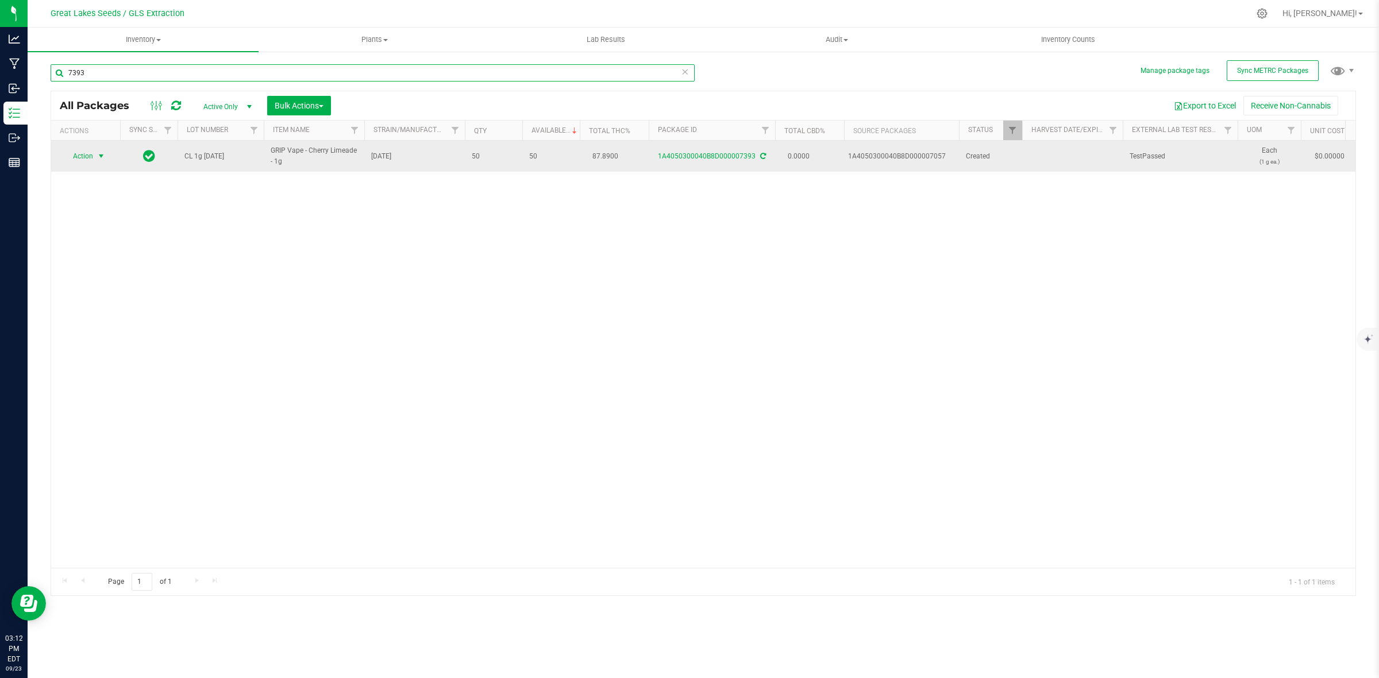
type input "7393"
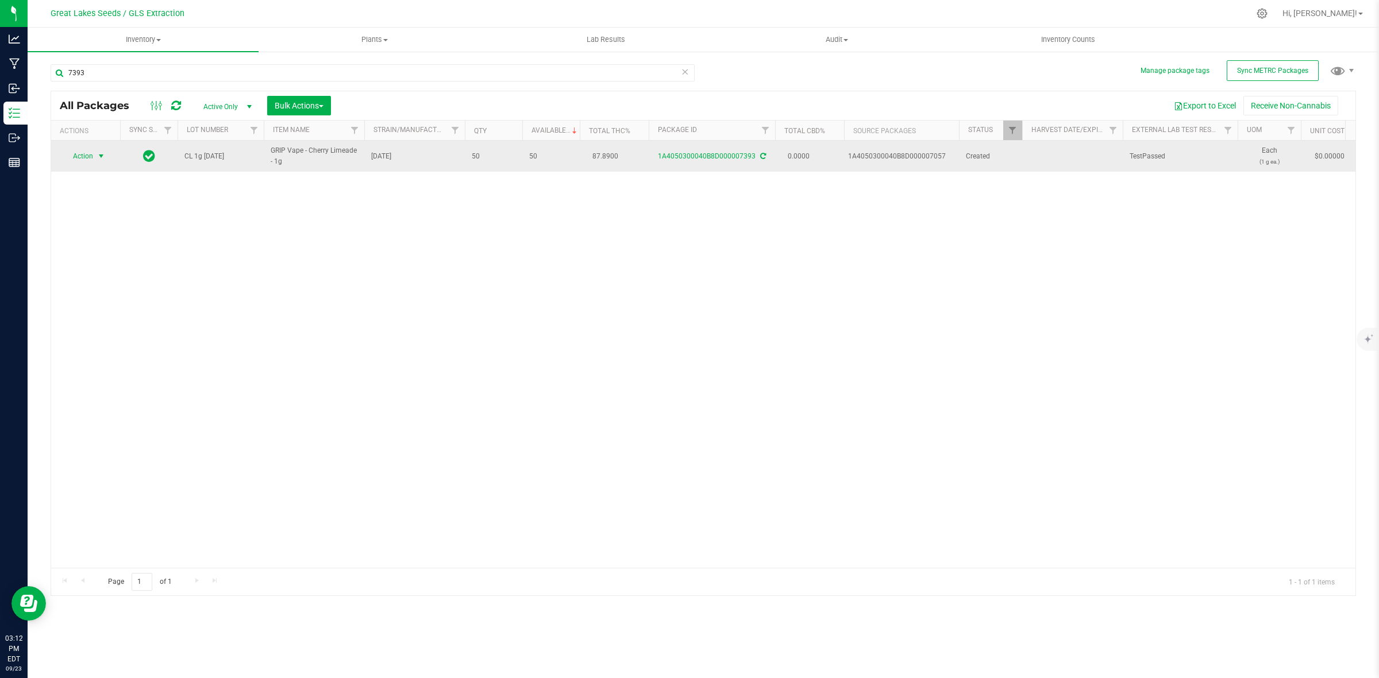
click at [101, 159] on span "select" at bounding box center [101, 156] width 9 height 9
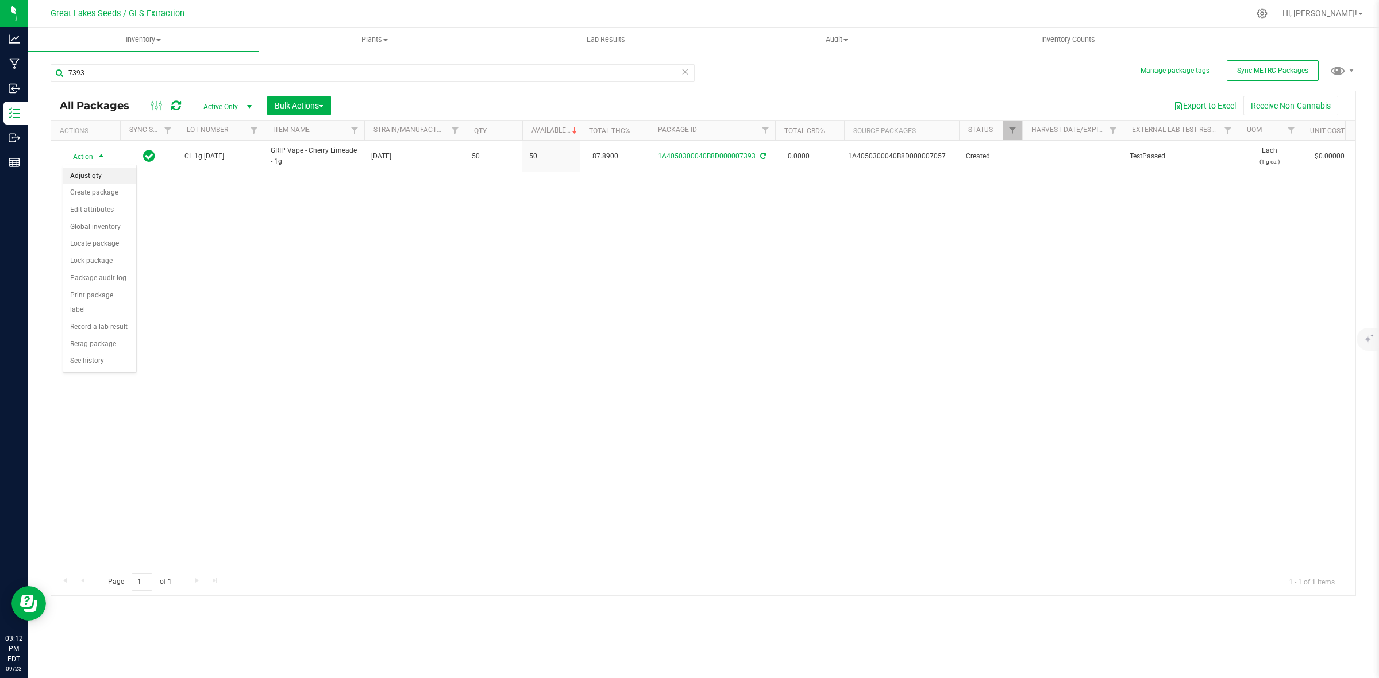
click at [95, 173] on li "Adjust qty" at bounding box center [99, 176] width 73 height 17
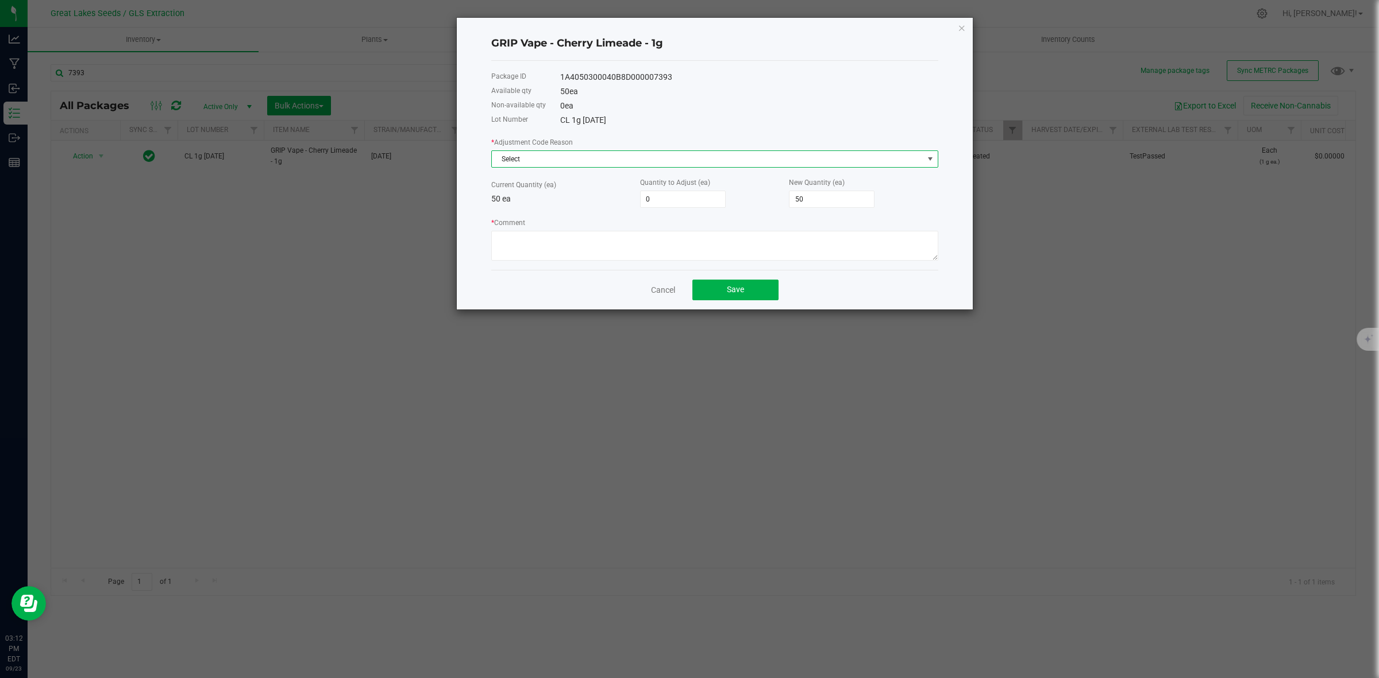
click at [547, 155] on span "Select" at bounding box center [707, 159] width 431 height 16
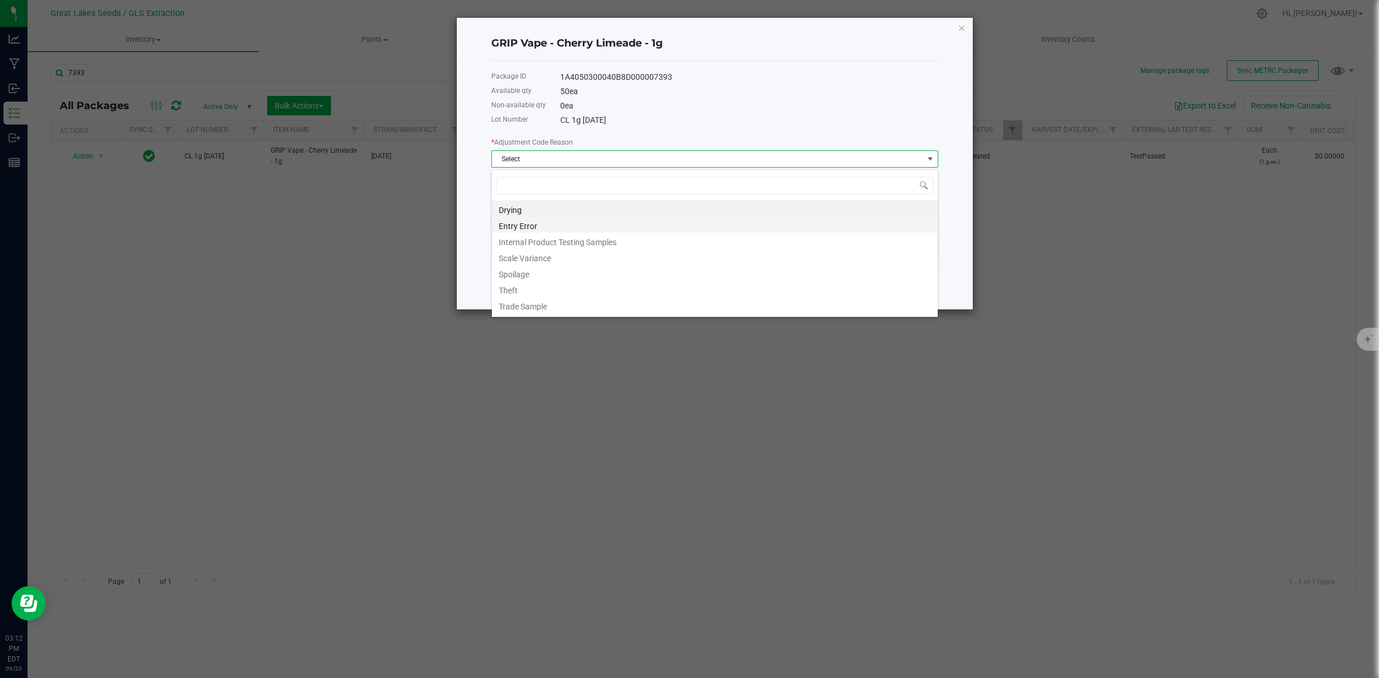
scroll to position [18, 446]
click at [555, 222] on li "Entry Error" at bounding box center [715, 225] width 446 height 16
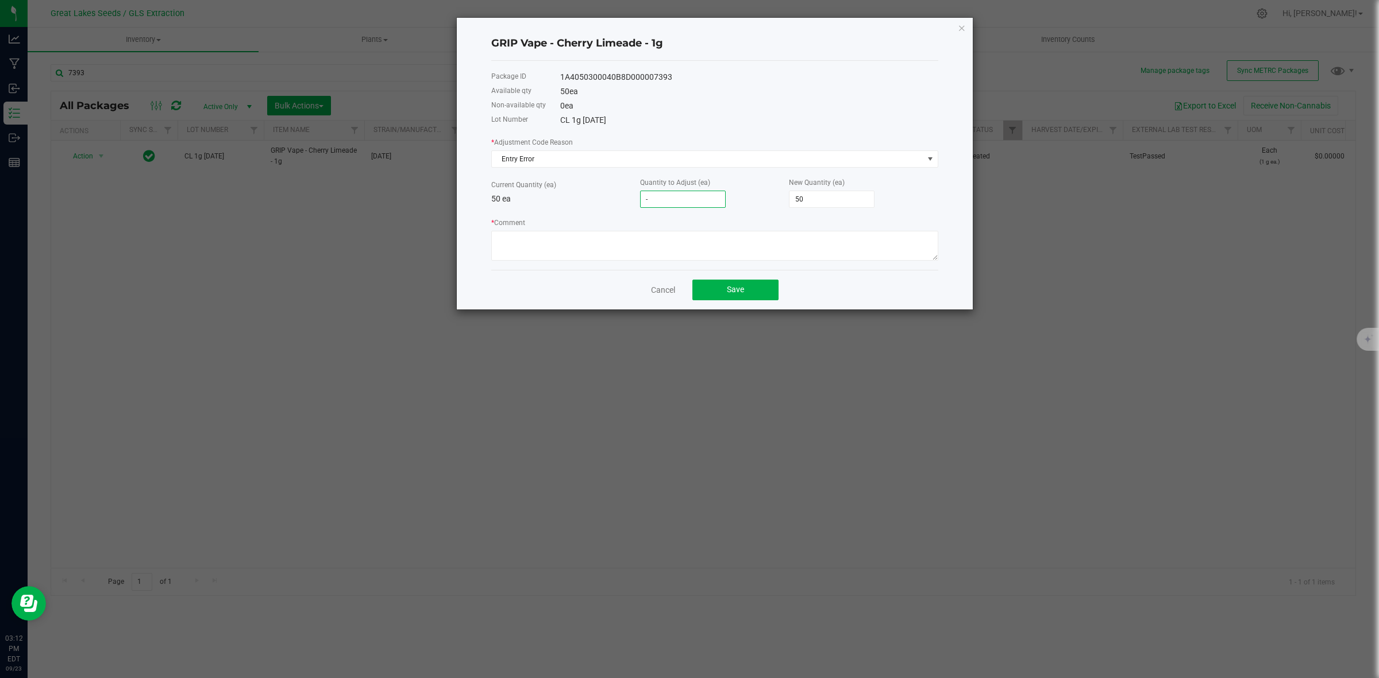
type input "-3"
type input "47"
type input "-3"
click at [819, 237] on textarea "* Comment" at bounding box center [714, 246] width 447 height 30
type textarea "rcount"
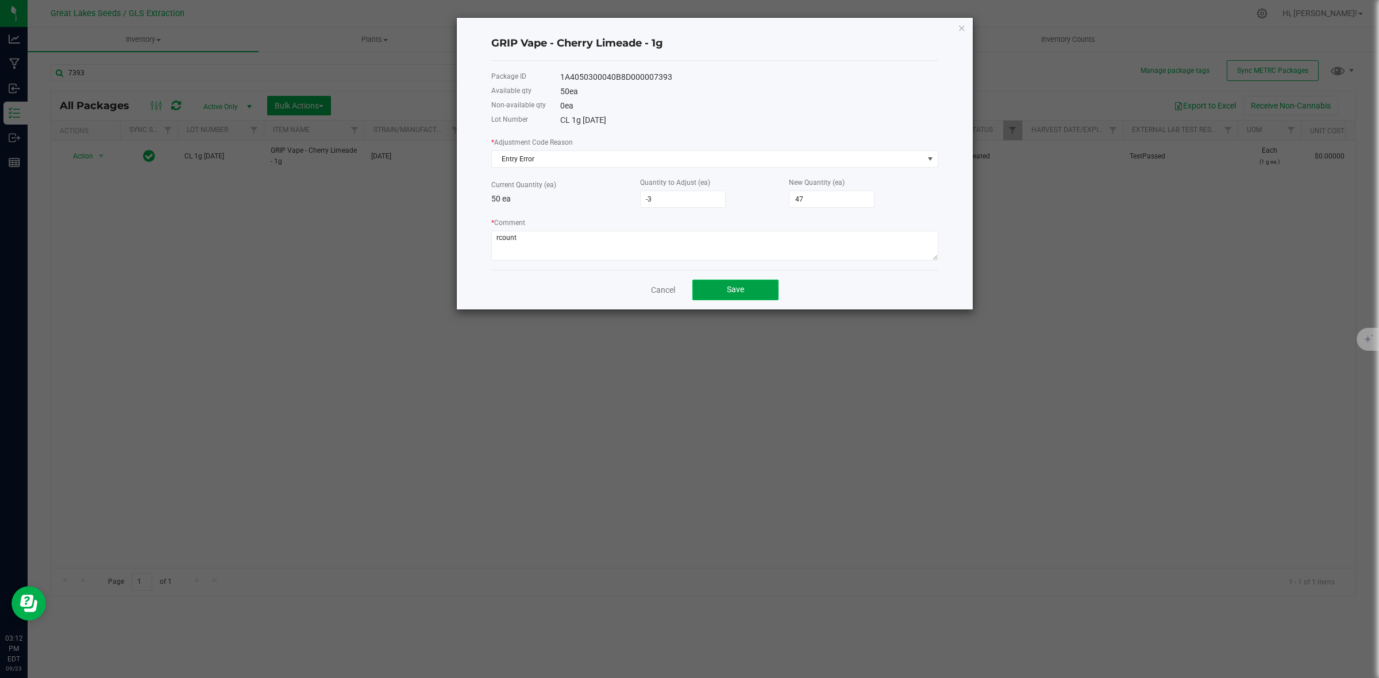
click at [739, 291] on span "Save" at bounding box center [735, 289] width 17 height 9
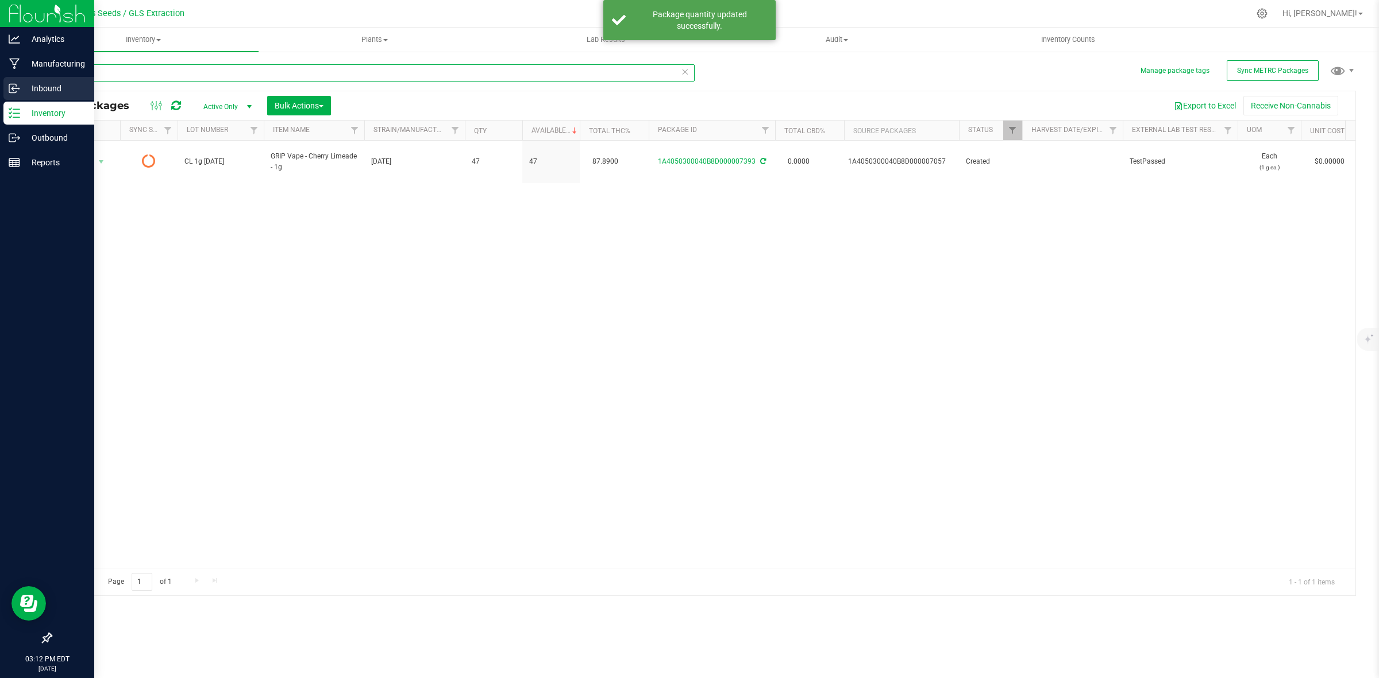
drag, startPoint x: 42, startPoint y: 81, endPoint x: 0, endPoint y: 82, distance: 41.9
click at [0, 82] on div "Analytics Manufacturing Inbound Inventory Outbound Reports 03:12 PM EDT [DATE] …" at bounding box center [689, 339] width 1379 height 678
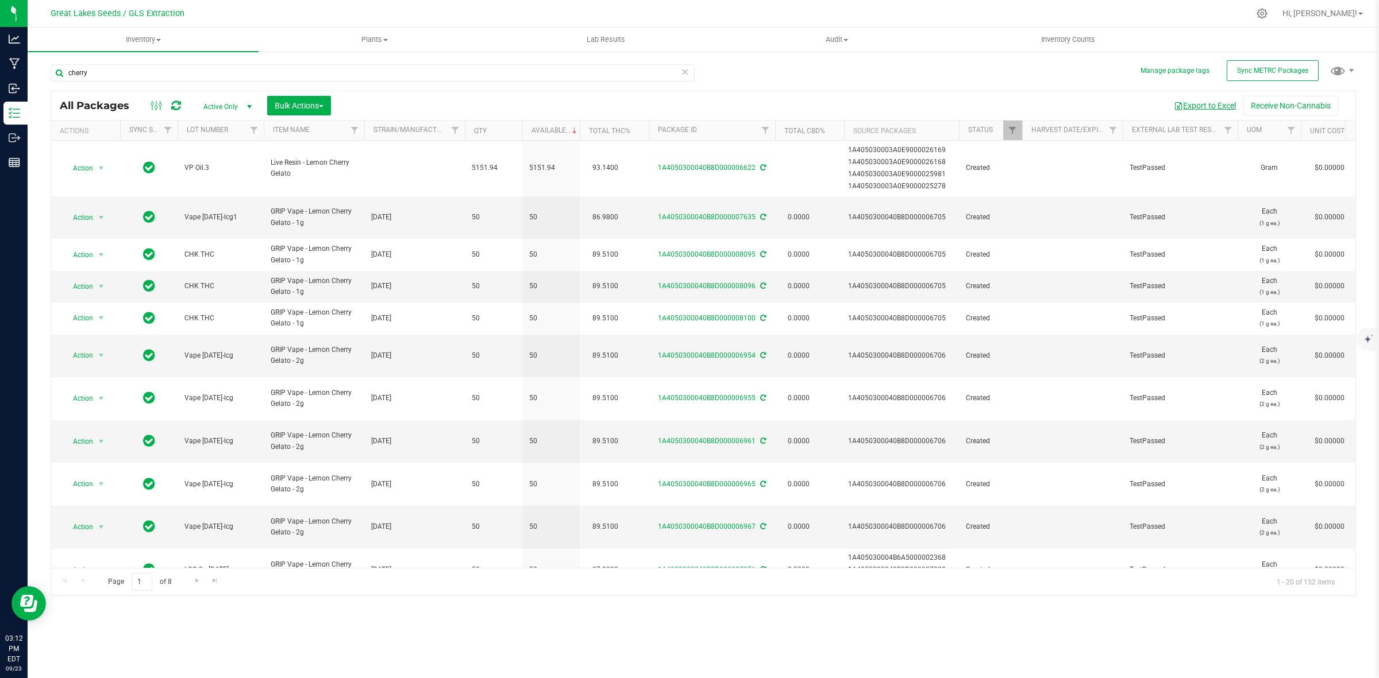
click at [1193, 106] on button "Export to Excel" at bounding box center [1204, 106] width 77 height 20
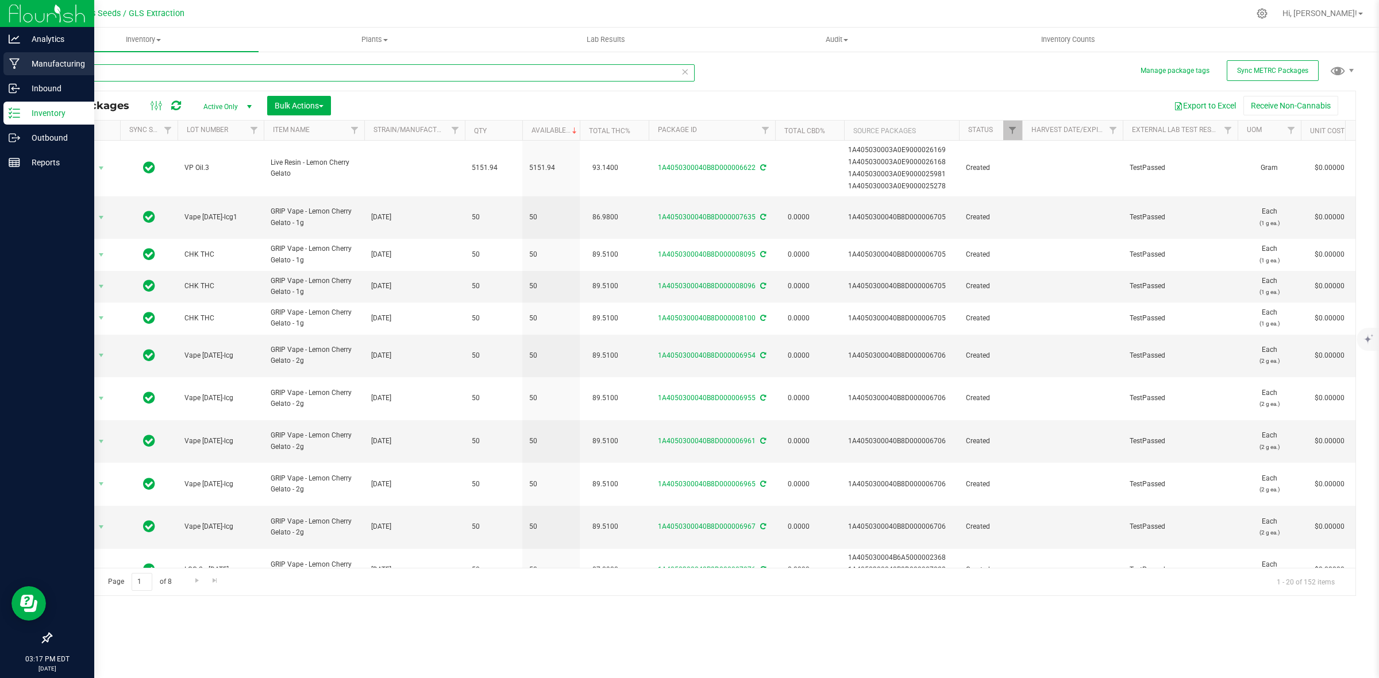
drag, startPoint x: 257, startPoint y: 75, endPoint x: 0, endPoint y: 76, distance: 257.4
click at [0, 76] on div "Analytics Manufacturing Inbound Inventory Outbound Reports 03:17 PM EDT [DATE] …" at bounding box center [689, 339] width 1379 height 678
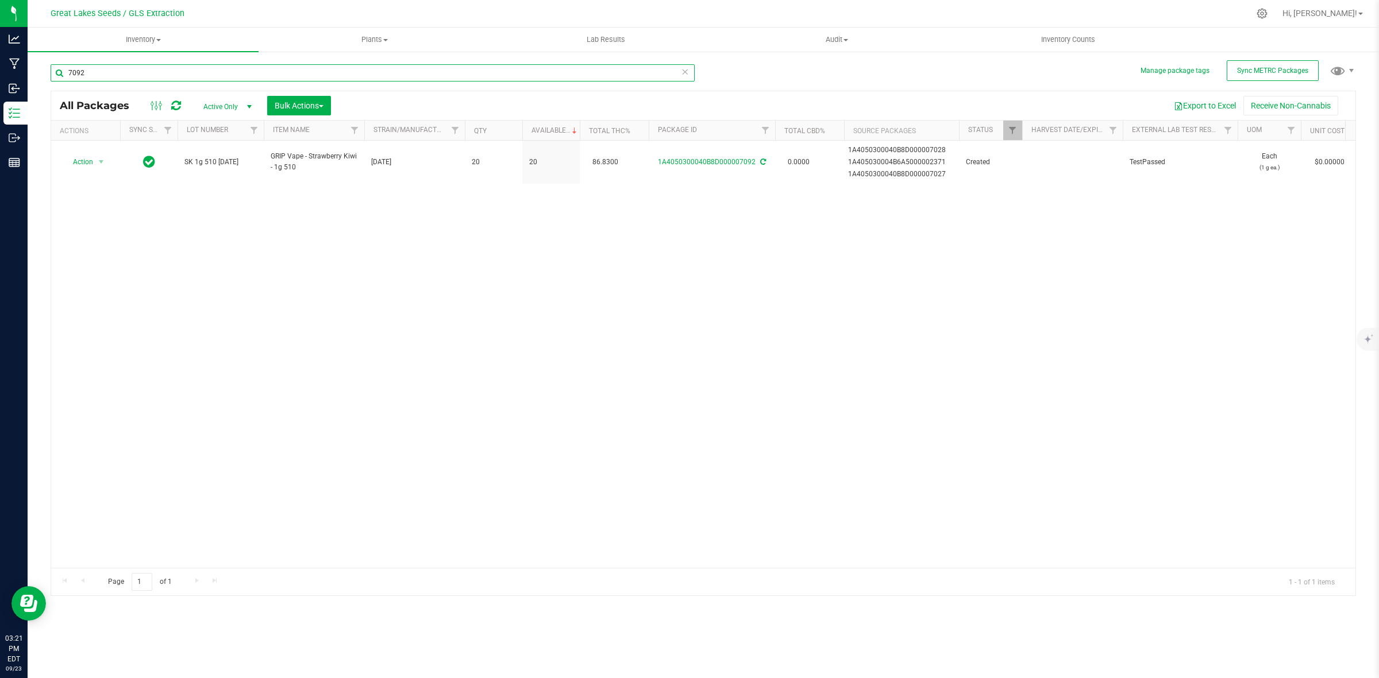
drag, startPoint x: 196, startPoint y: 71, endPoint x: 73, endPoint y: 81, distance: 123.9
click at [73, 81] on input "7092" at bounding box center [373, 72] width 644 height 17
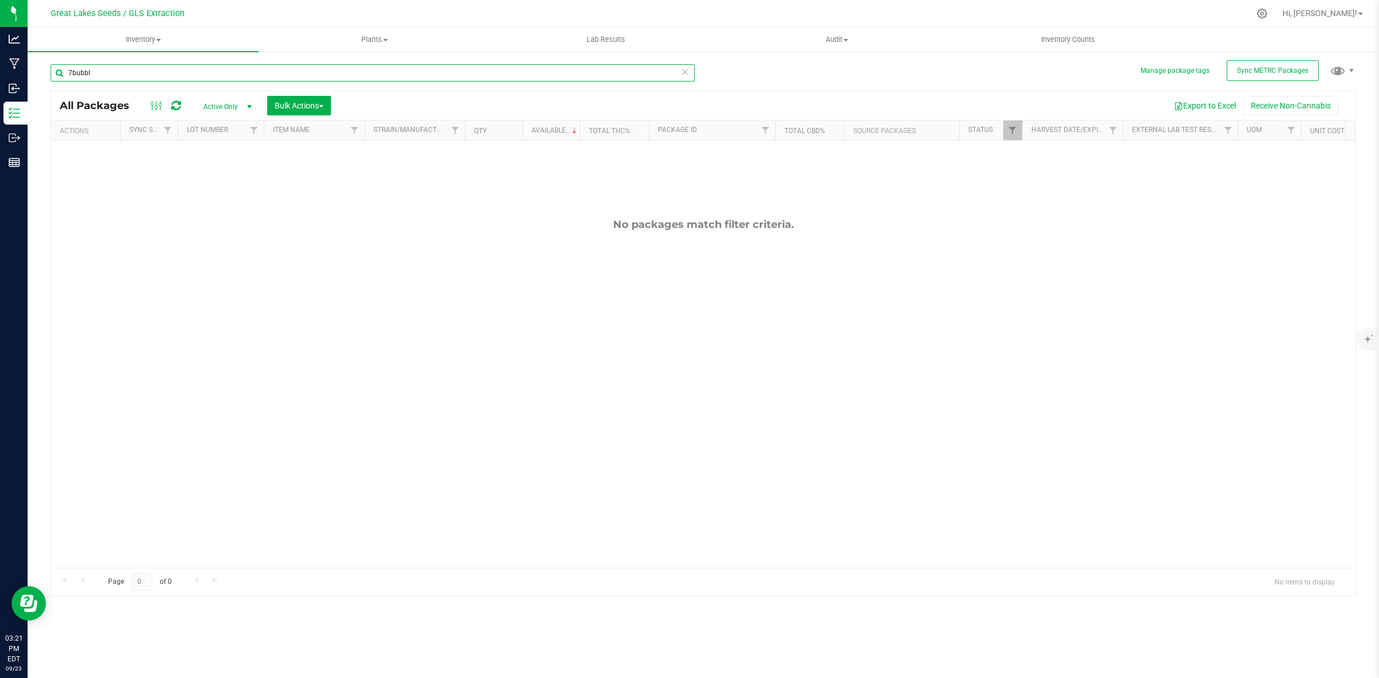
drag, startPoint x: 87, startPoint y: 68, endPoint x: 38, endPoint y: 70, distance: 48.3
click at [38, 70] on div "Manage package tags Sync METRC Packages 7bubbl All Packages Active Only Active …" at bounding box center [703, 226] width 1351 height 350
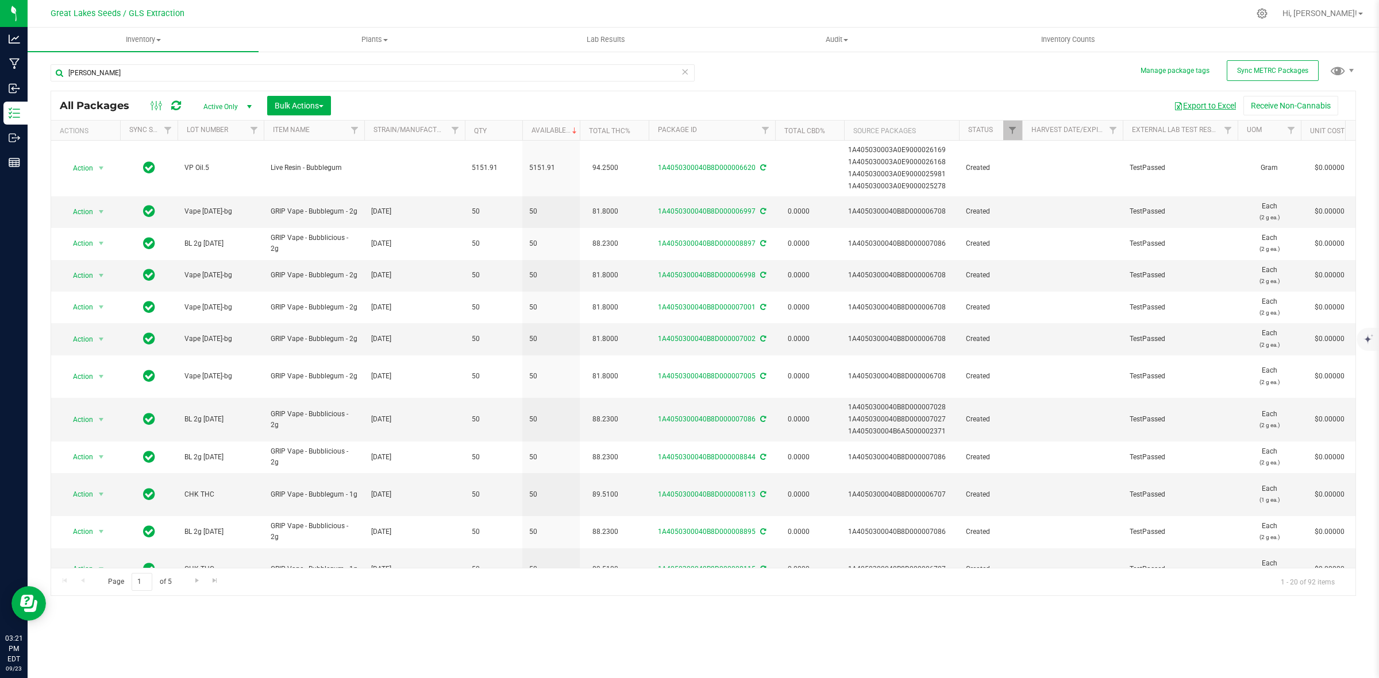
click at [1222, 103] on button "Export to Excel" at bounding box center [1204, 106] width 77 height 20
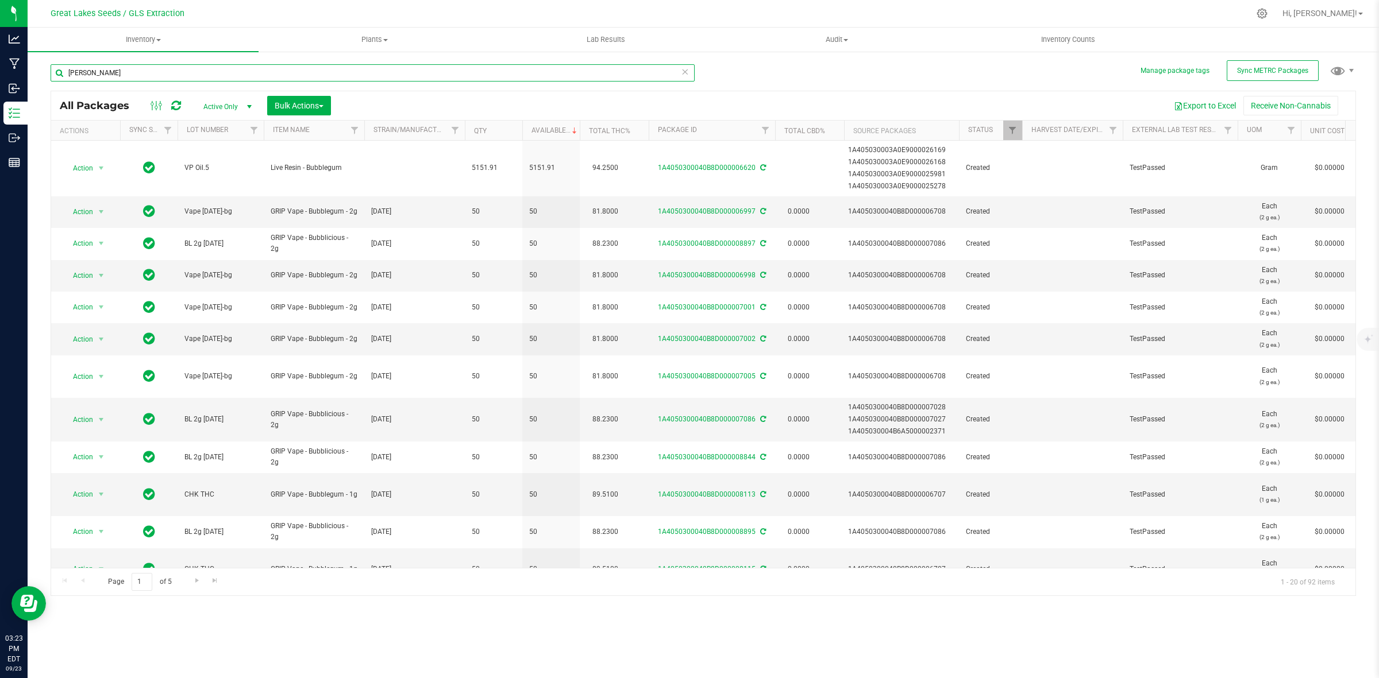
click at [82, 65] on input "[PERSON_NAME]" at bounding box center [373, 72] width 644 height 17
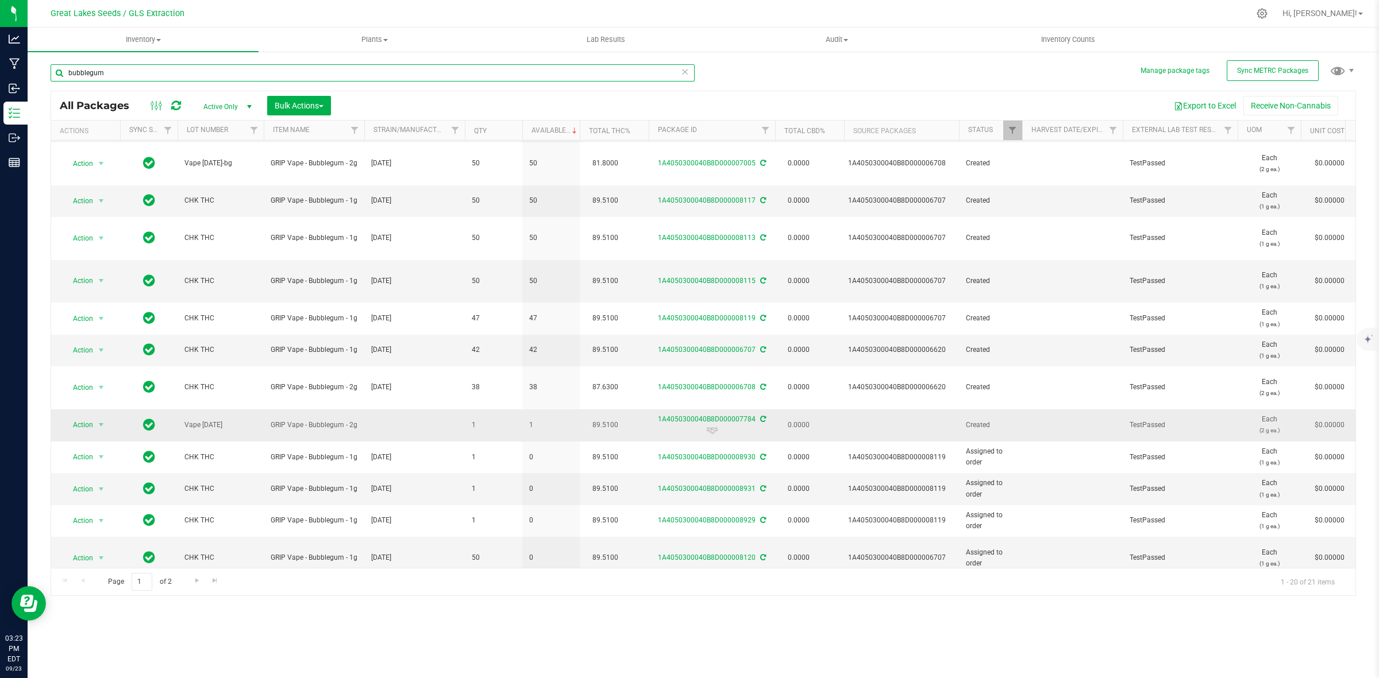
scroll to position [246, 0]
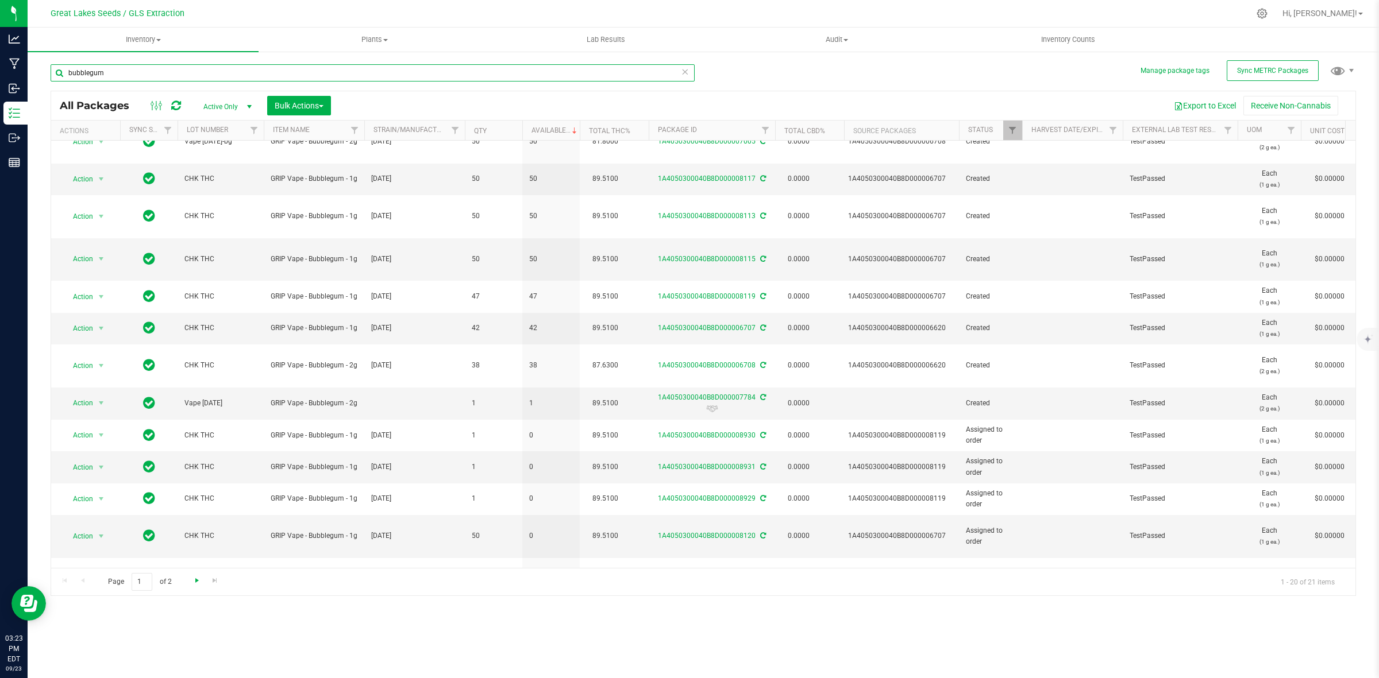
type input "bubblegum"
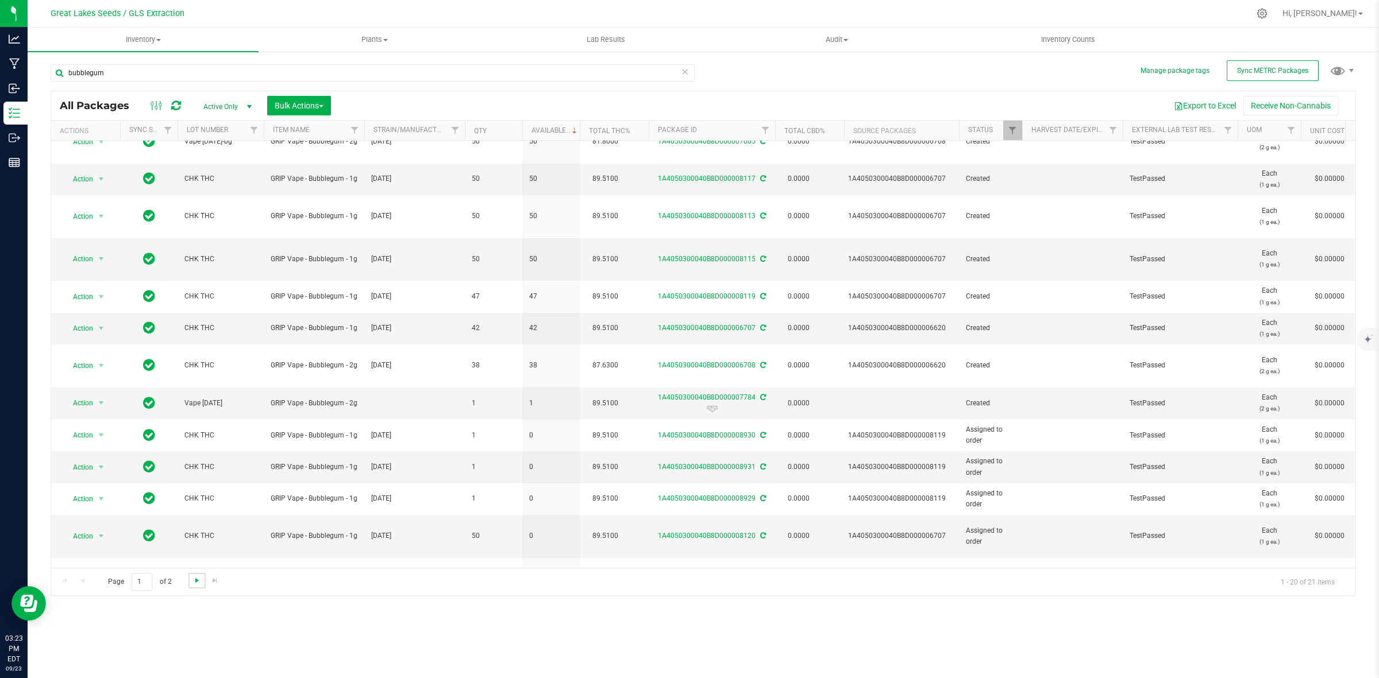
click at [199, 577] on span "Go to the next page" at bounding box center [196, 580] width 9 height 9
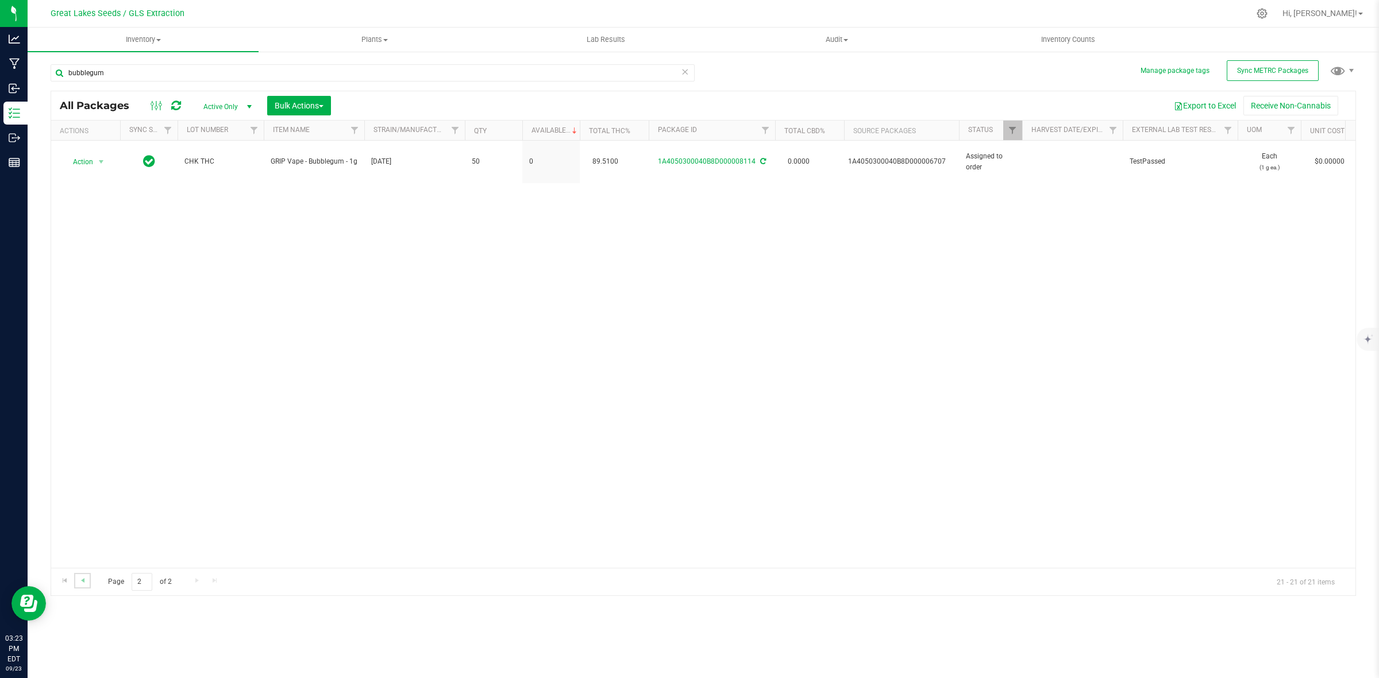
click at [80, 576] on link "Go to the previous page" at bounding box center [82, 581] width 17 height 16
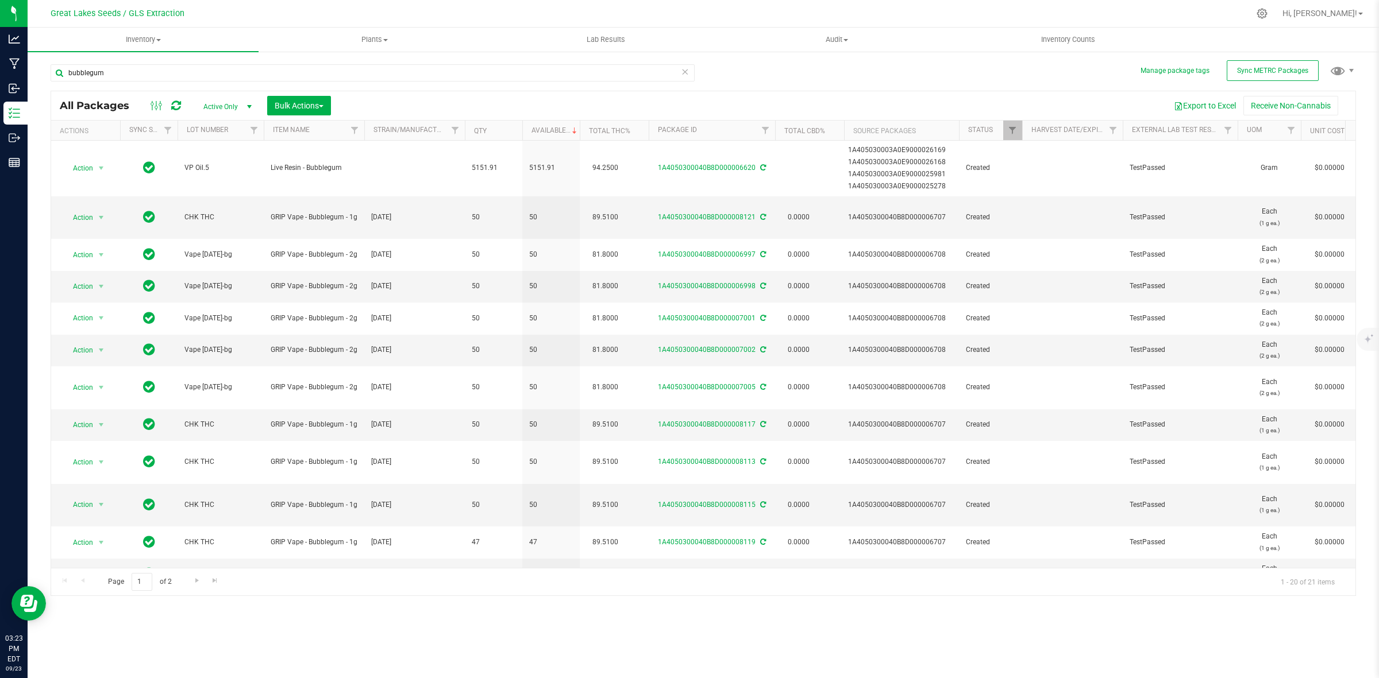
click at [238, 102] on span "Active Only" at bounding box center [225, 107] width 63 height 16
click at [214, 175] on li "All" at bounding box center [225, 177] width 62 height 17
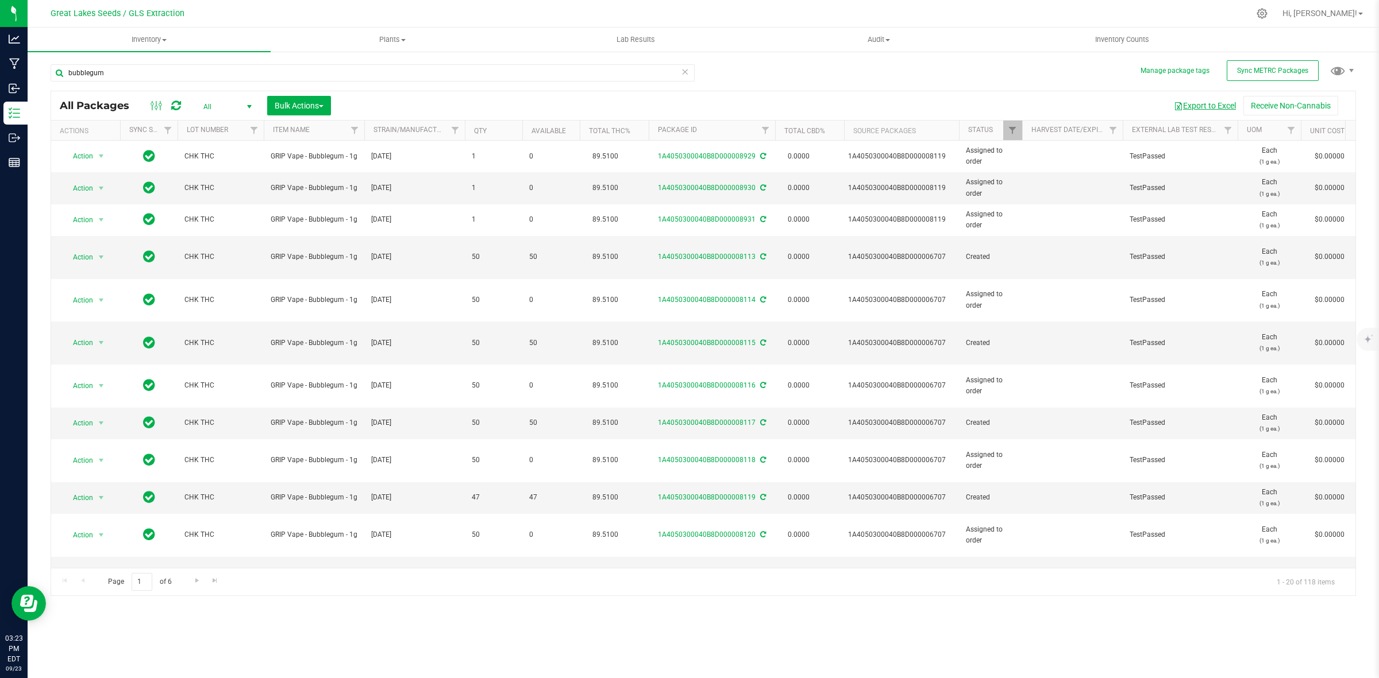
click at [1196, 99] on button "Export to Excel" at bounding box center [1204, 106] width 77 height 20
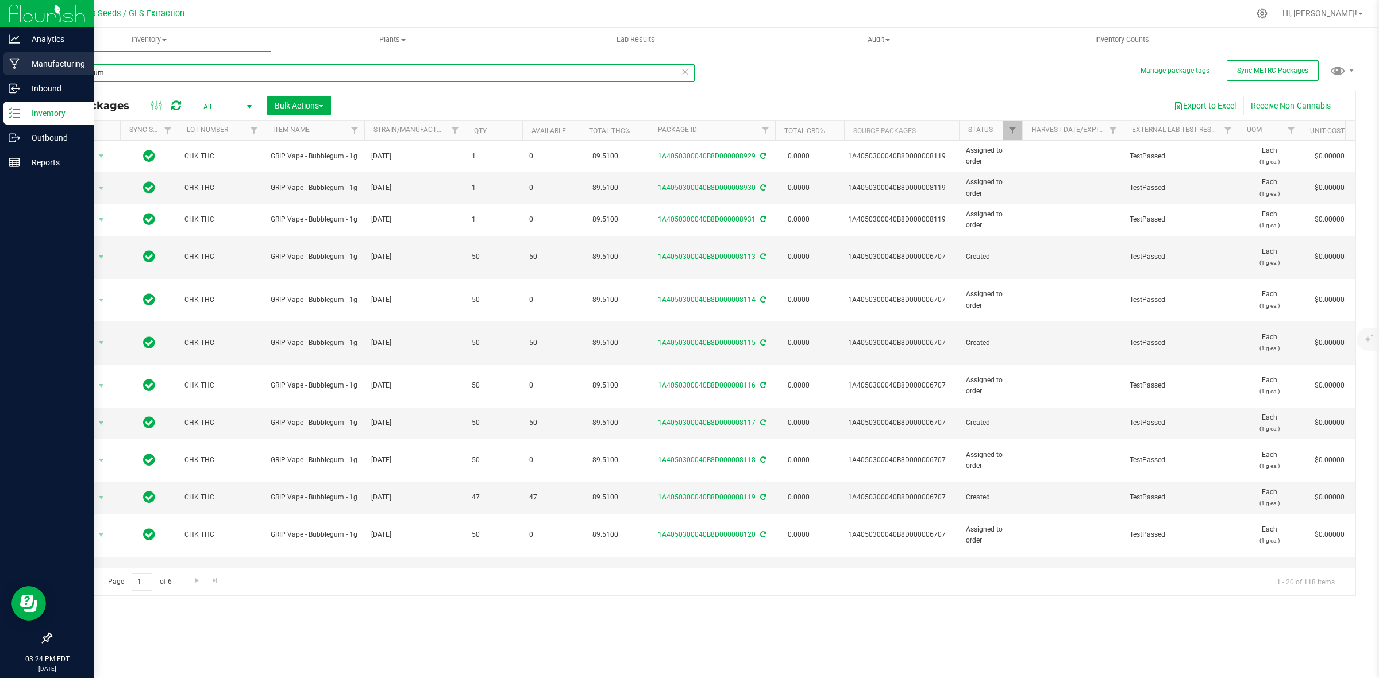
drag, startPoint x: 150, startPoint y: 67, endPoint x: 0, endPoint y: 74, distance: 150.1
click at [0, 74] on div "Analytics Manufacturing Inbound Inventory Outbound Reports 03:24 PM EDT [DATE] …" at bounding box center [689, 339] width 1379 height 678
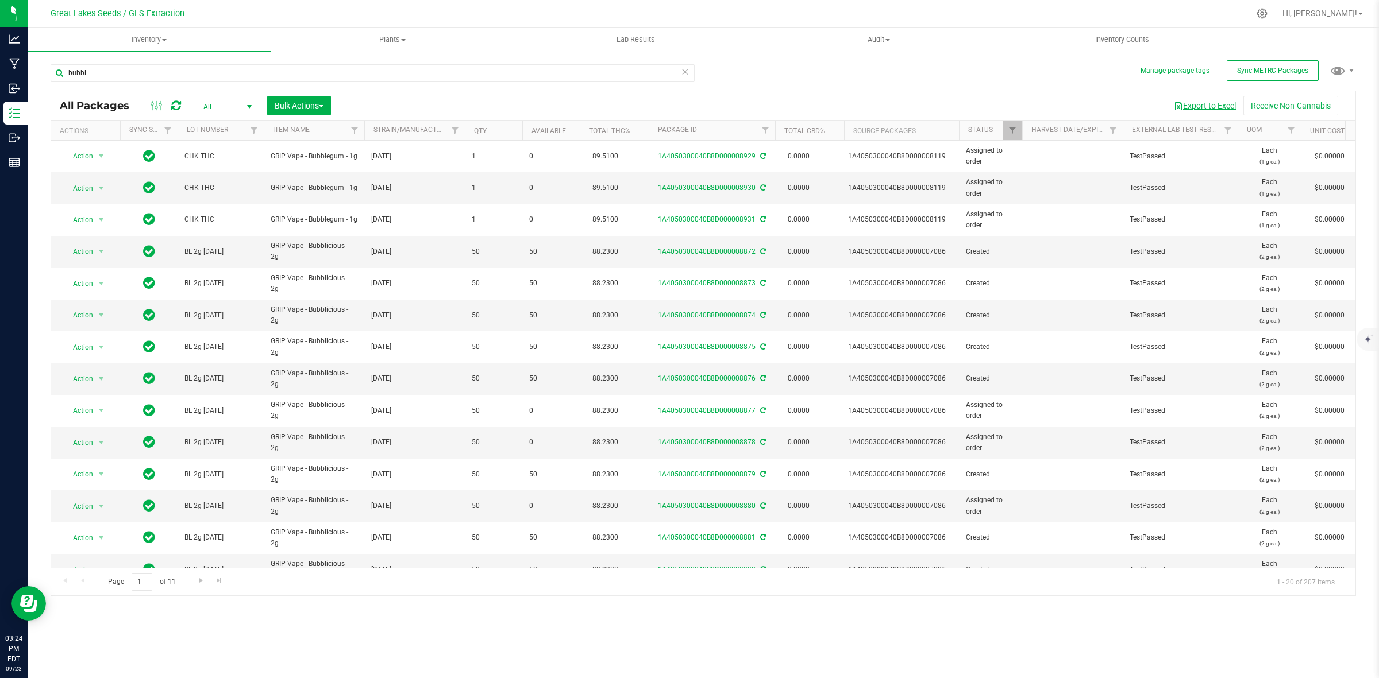
click at [1196, 102] on button "Export to Excel" at bounding box center [1204, 106] width 77 height 20
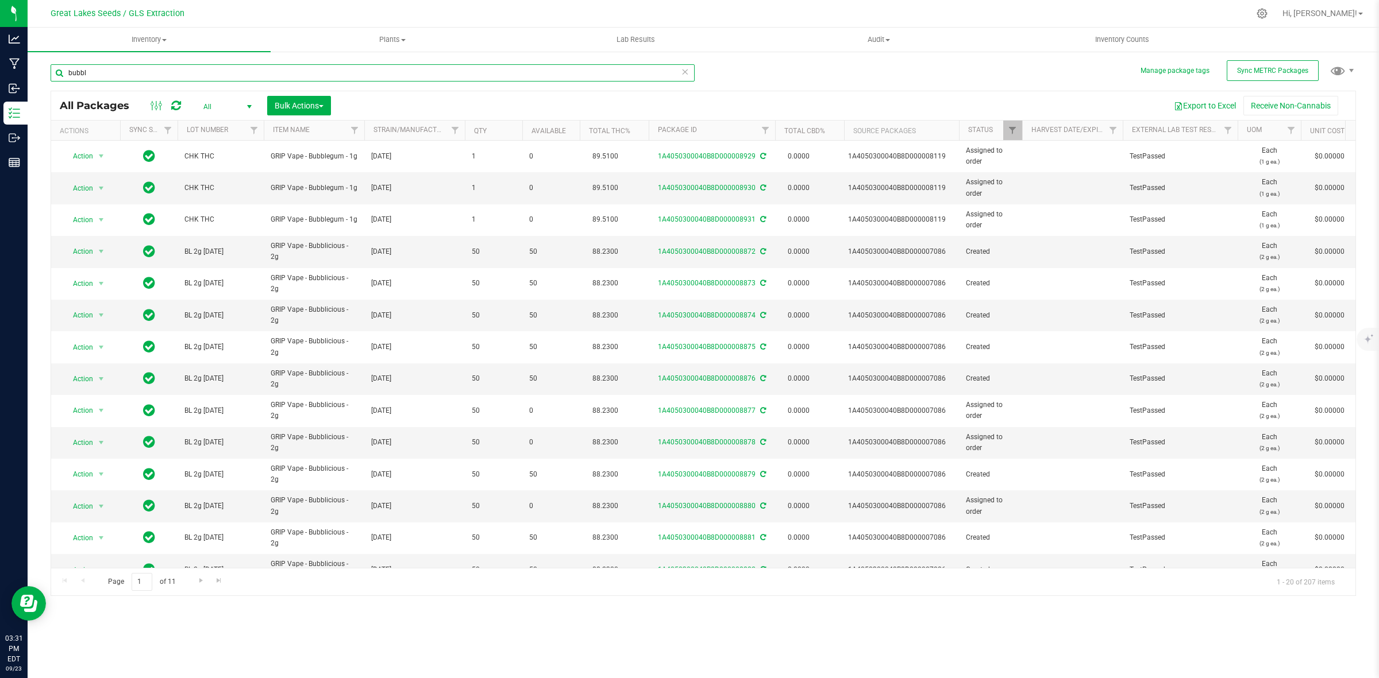
click at [392, 75] on input "bubbl" at bounding box center [373, 72] width 644 height 17
type input "b"
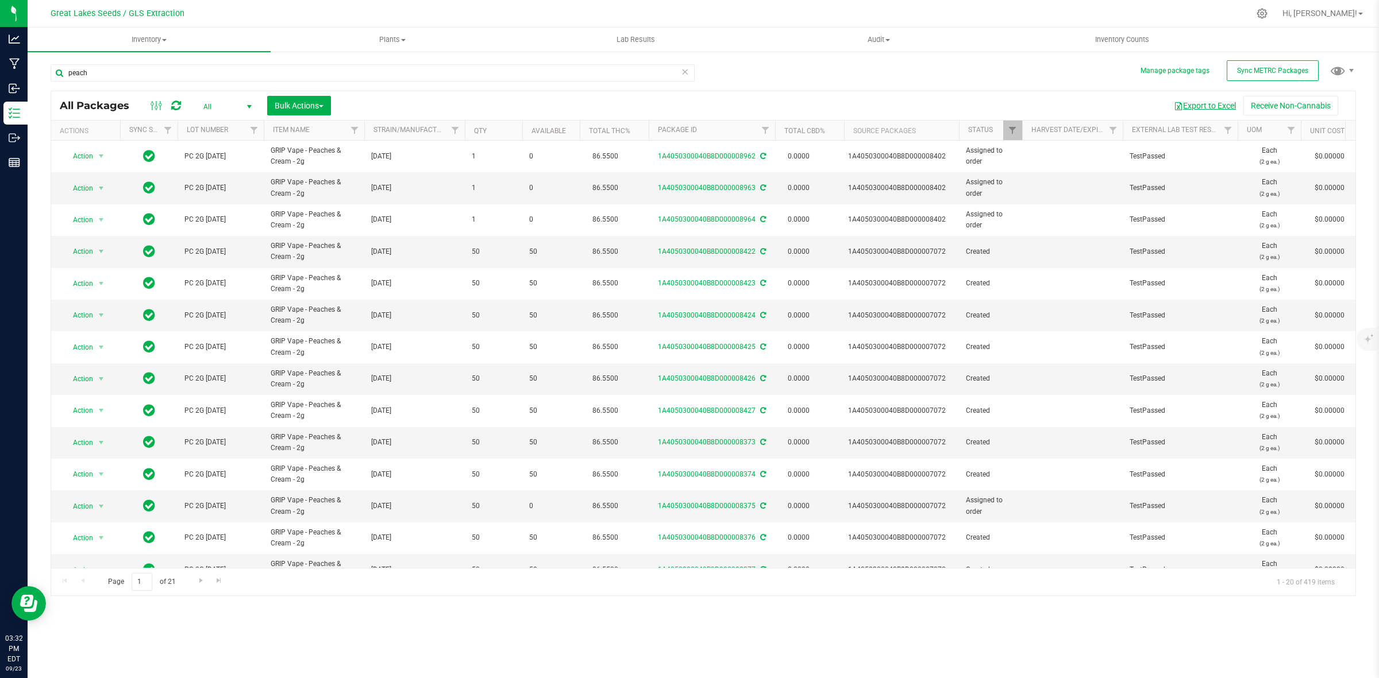
click at [1192, 110] on button "Export to Excel" at bounding box center [1204, 106] width 77 height 20
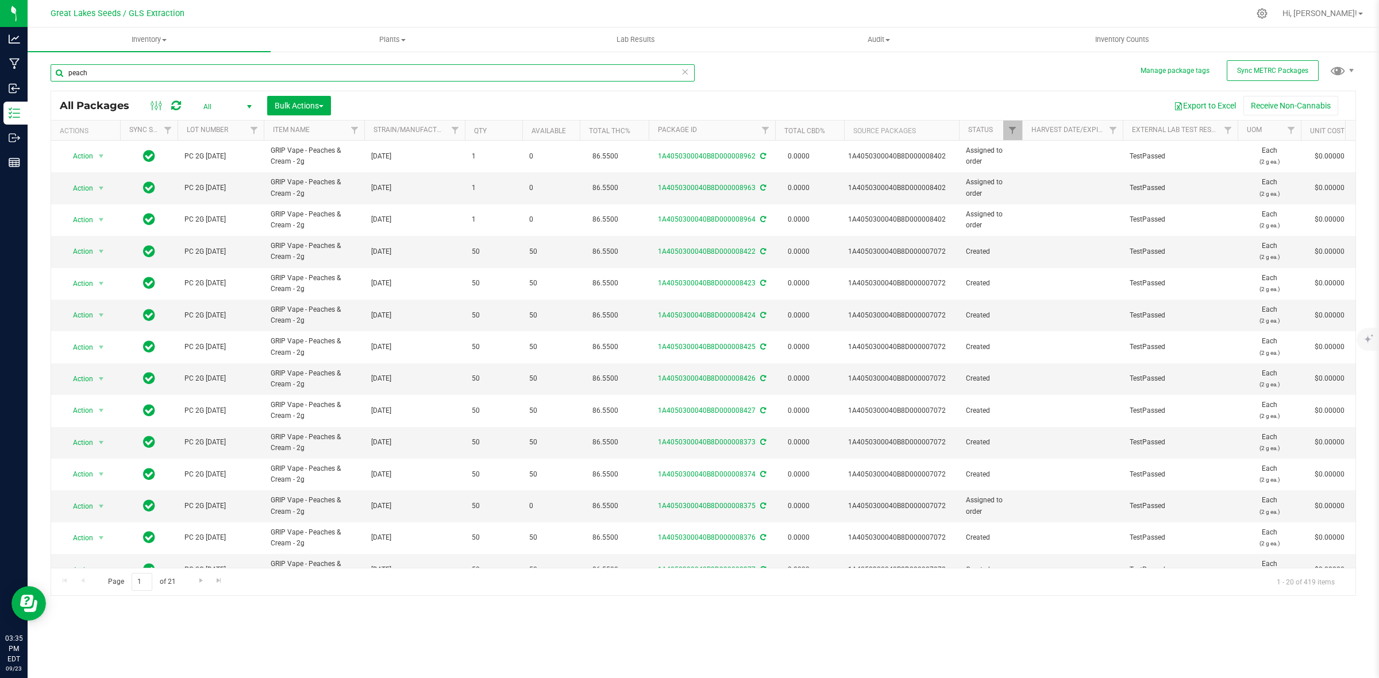
drag, startPoint x: 97, startPoint y: 72, endPoint x: 58, endPoint y: 76, distance: 38.8
click at [58, 76] on input "peach" at bounding box center [373, 72] width 644 height 17
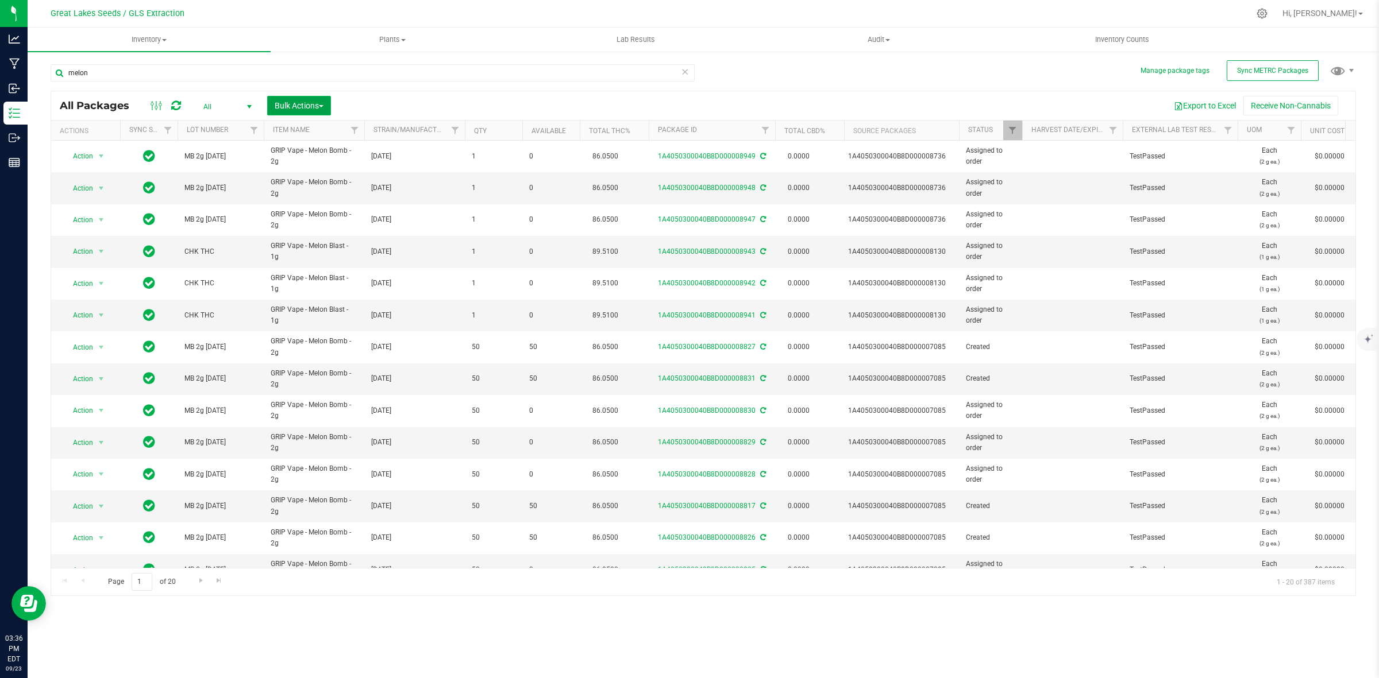
click at [291, 104] on span "Bulk Actions" at bounding box center [299, 105] width 49 height 9
click at [1228, 108] on button "Export to Excel" at bounding box center [1204, 106] width 77 height 20
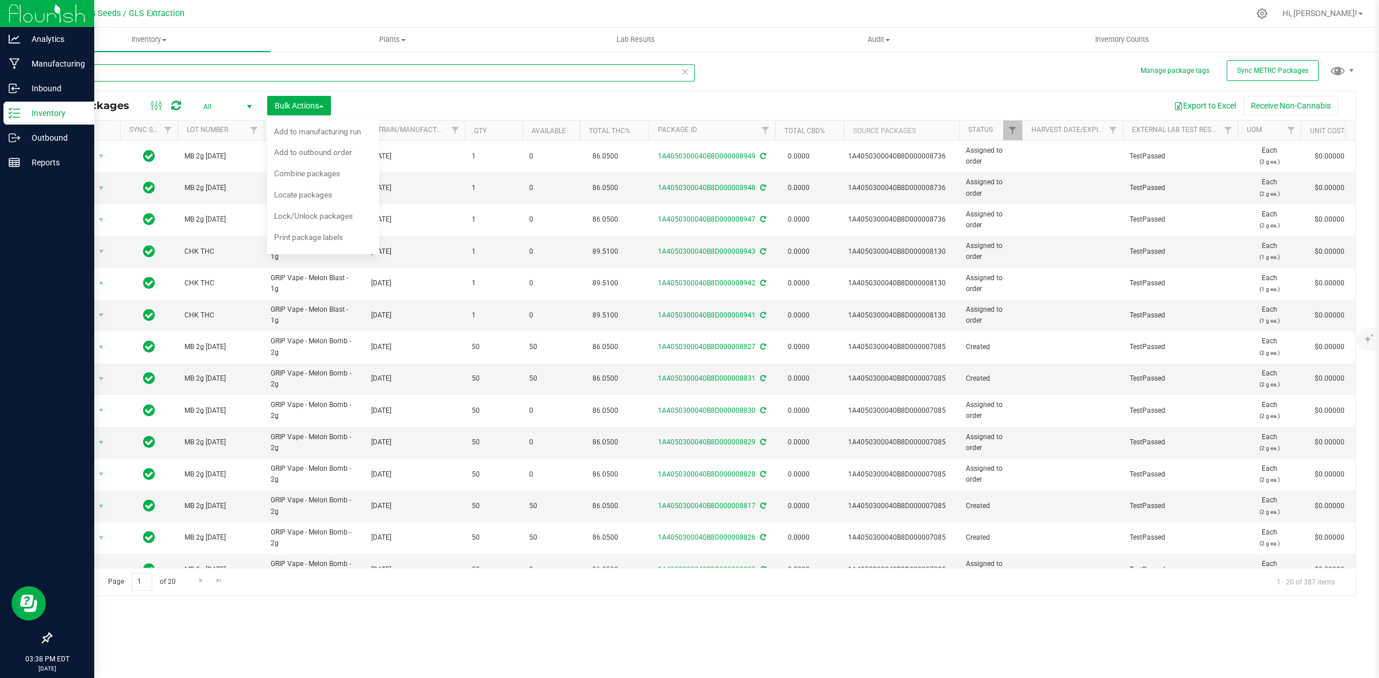
drag, startPoint x: 170, startPoint y: 70, endPoint x: 0, endPoint y: 103, distance: 173.3
click at [0, 103] on div "Analytics Manufacturing Inbound Inventory Outbound Reports 03:38 PM EDT [DATE] …" at bounding box center [689, 339] width 1379 height 678
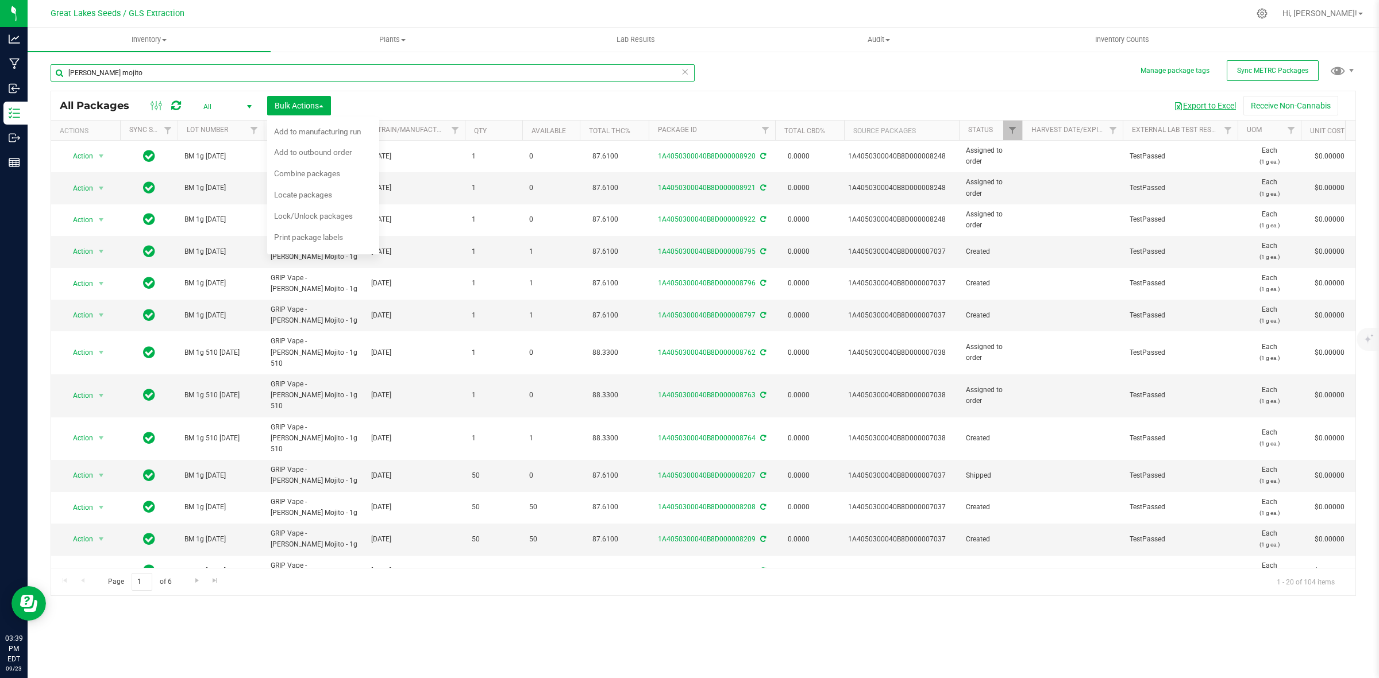
type input "[PERSON_NAME] mojito"
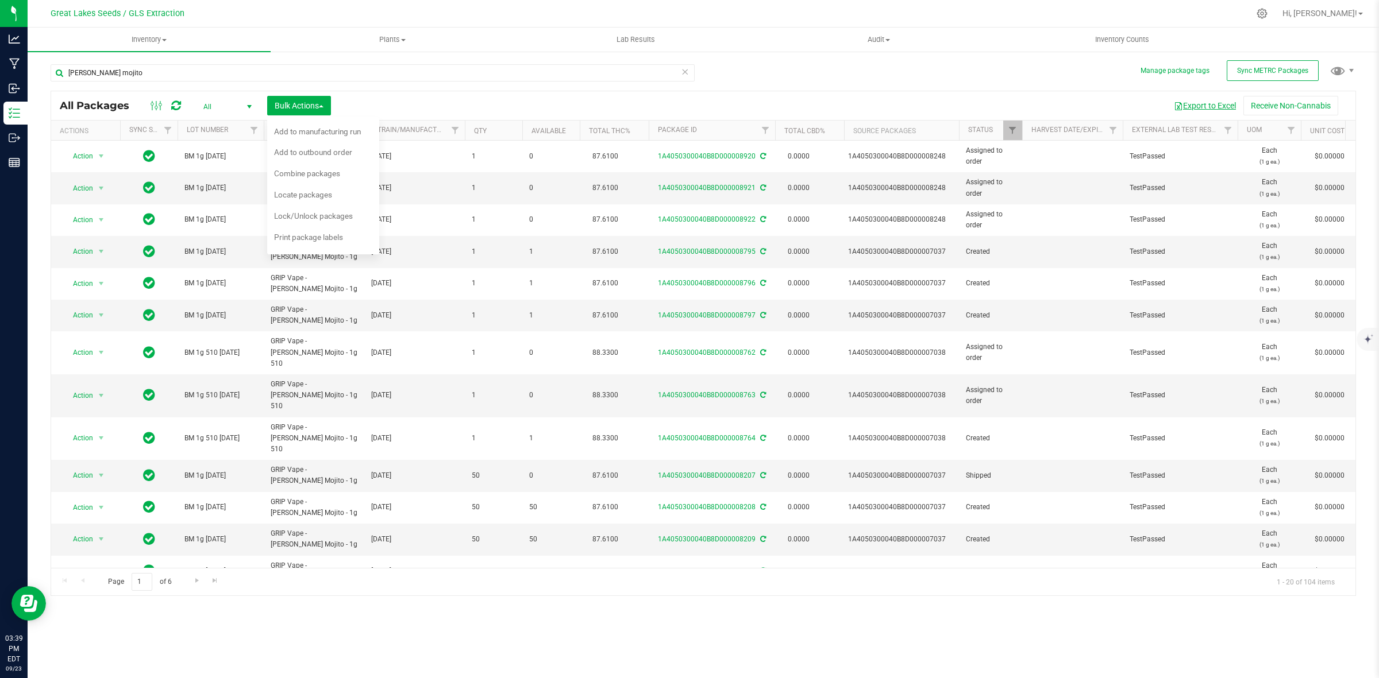
click at [1201, 102] on button "Export to Excel" at bounding box center [1204, 106] width 77 height 20
